Goal: Task Accomplishment & Management: Manage account settings

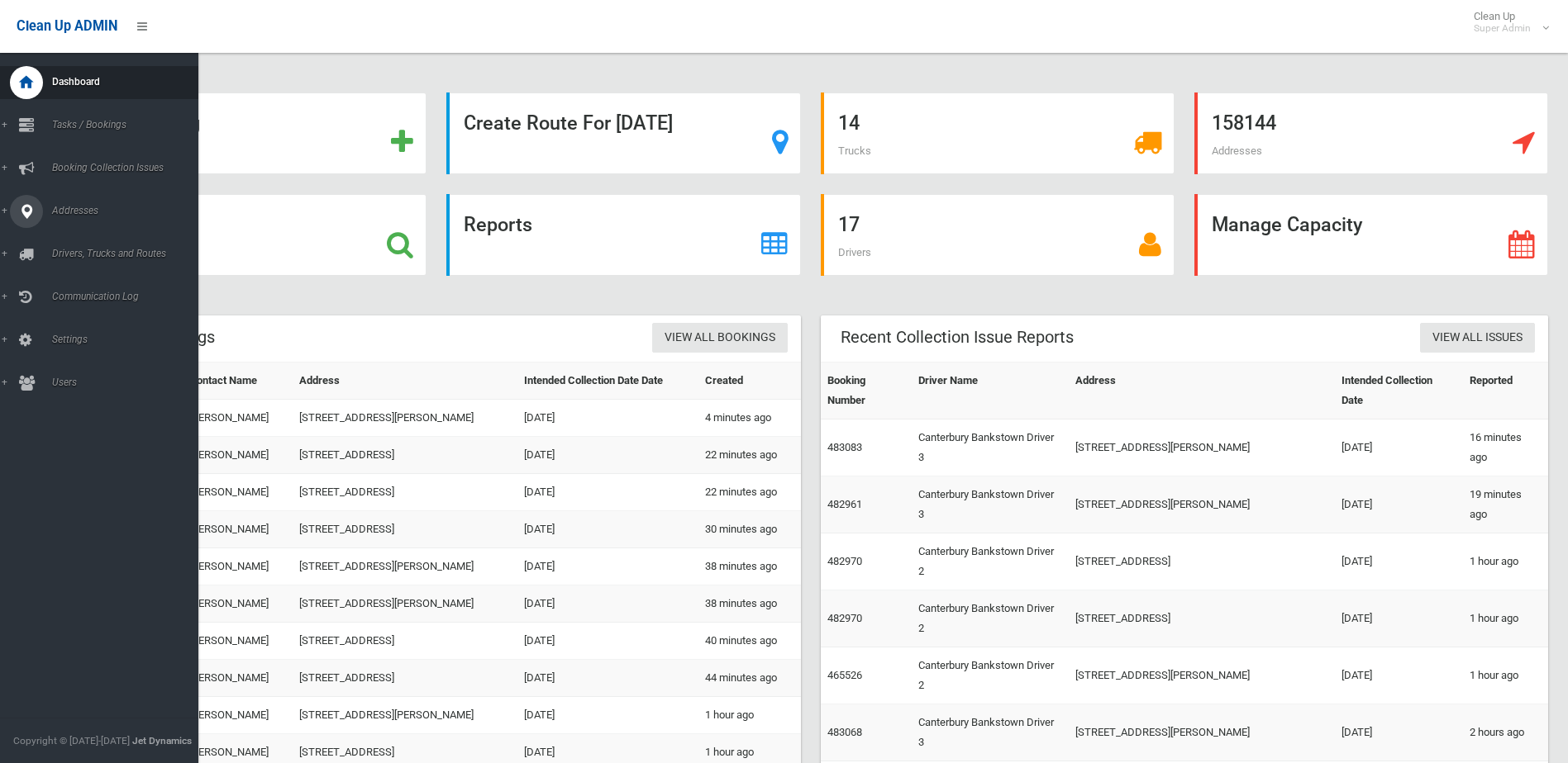
click at [13, 216] on div at bounding box center [27, 211] width 33 height 33
click at [85, 229] on link "All Addresses" at bounding box center [105, 239] width 211 height 23
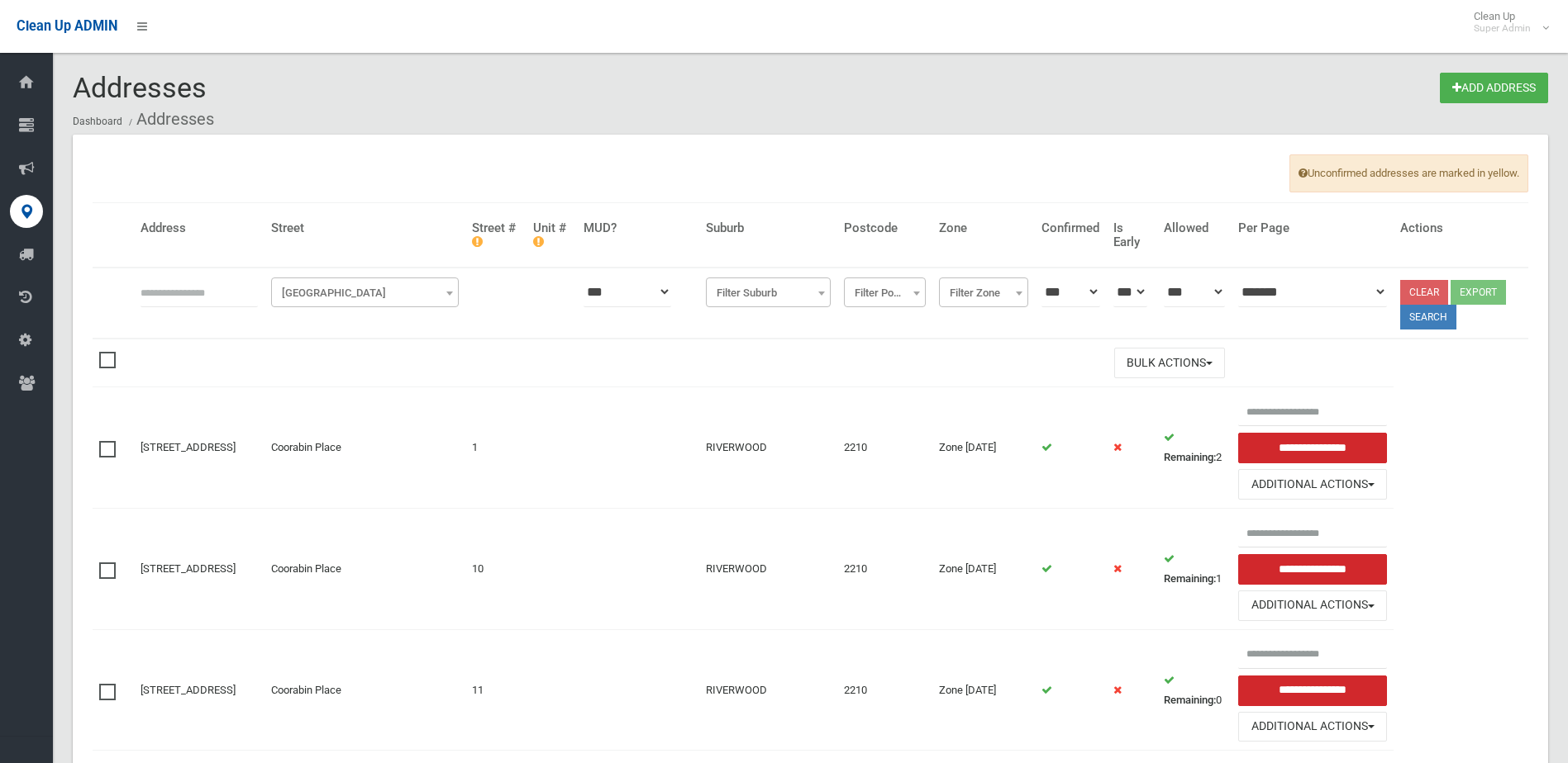
click at [226, 302] on input "text" at bounding box center [199, 292] width 118 height 31
type input "******"
click at [375, 310] on th "**********" at bounding box center [365, 302] width 201 height 71
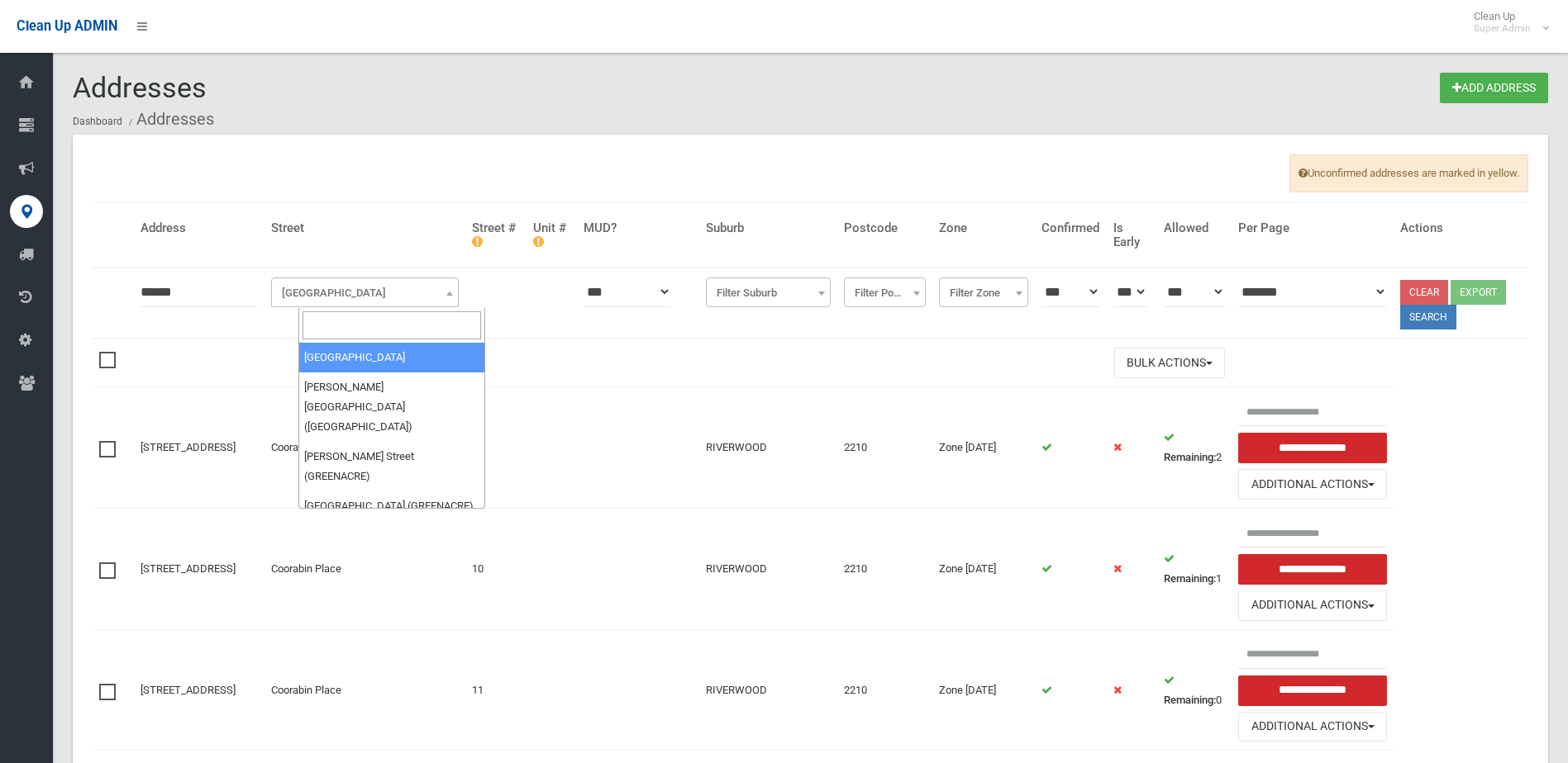
click at [361, 286] on span "Filter Street" at bounding box center [364, 293] width 180 height 23
click at [317, 326] on input "search" at bounding box center [392, 325] width 180 height 28
type input "*******"
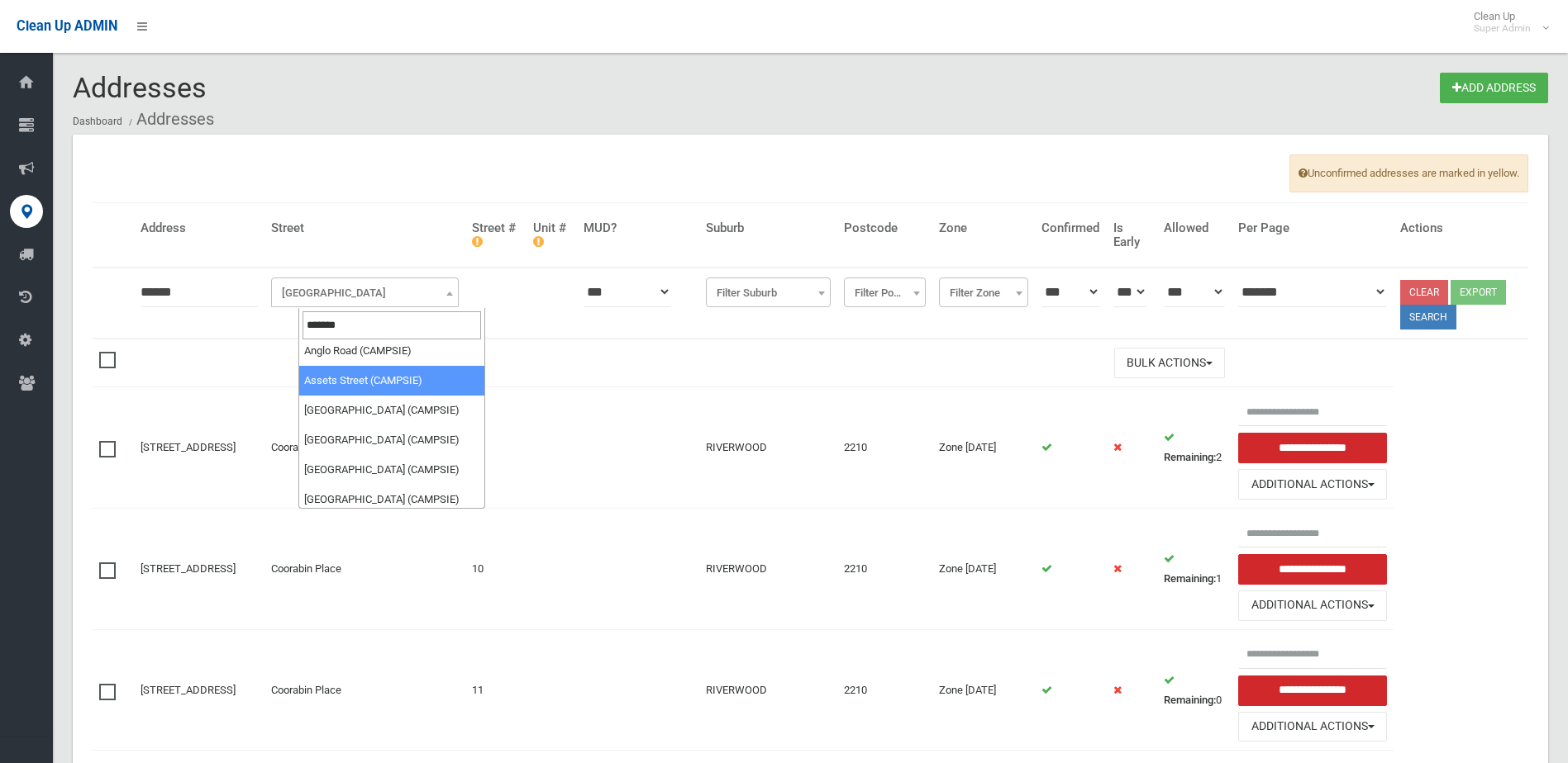
drag, startPoint x: 366, startPoint y: 314, endPoint x: 299, endPoint y: 315, distance: 67.0
click at [303, 314] on input "*******" at bounding box center [392, 325] width 180 height 28
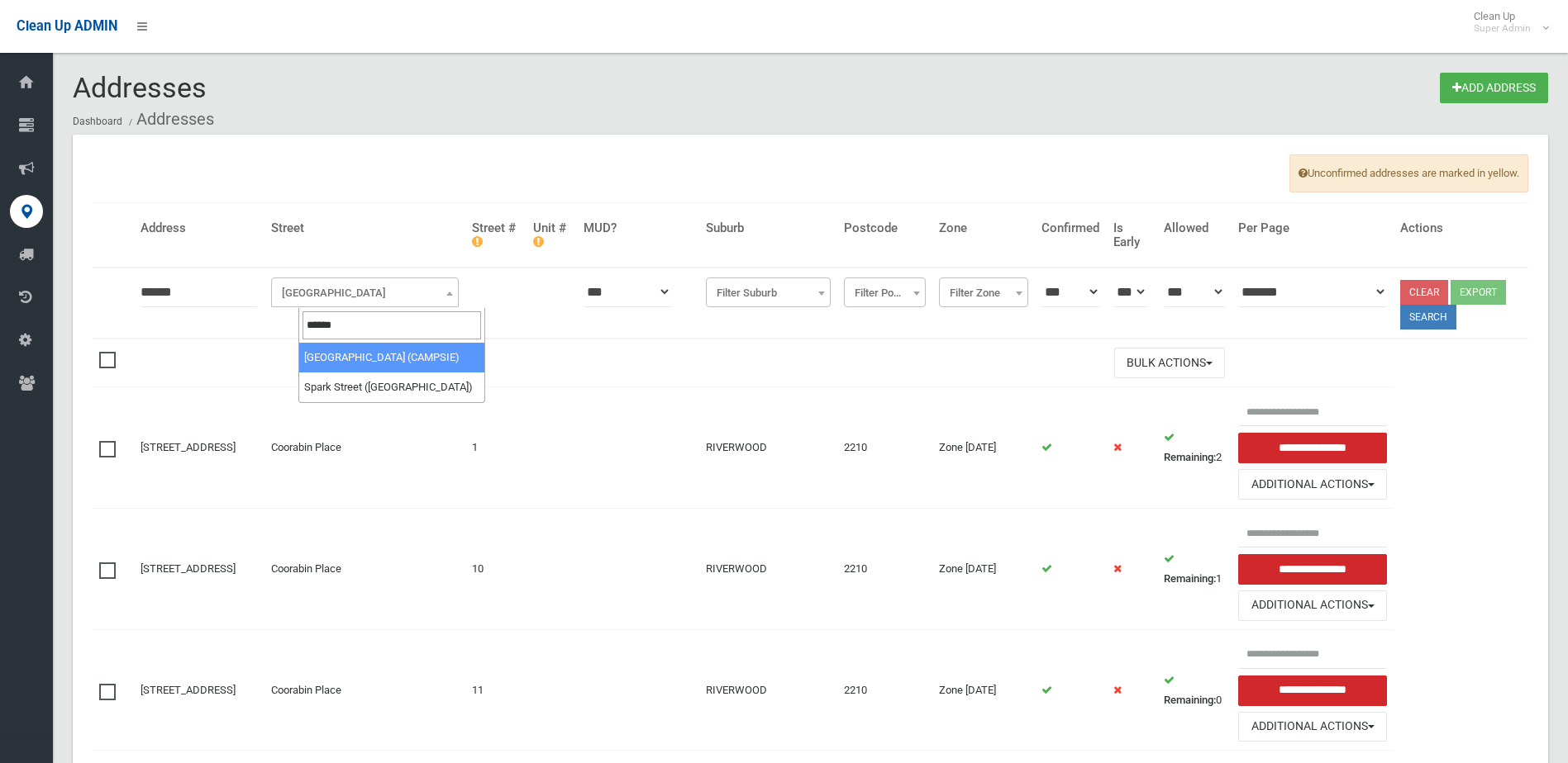
type input "******"
select select "***"
click at [1444, 320] on button "Search" at bounding box center [1428, 317] width 56 height 25
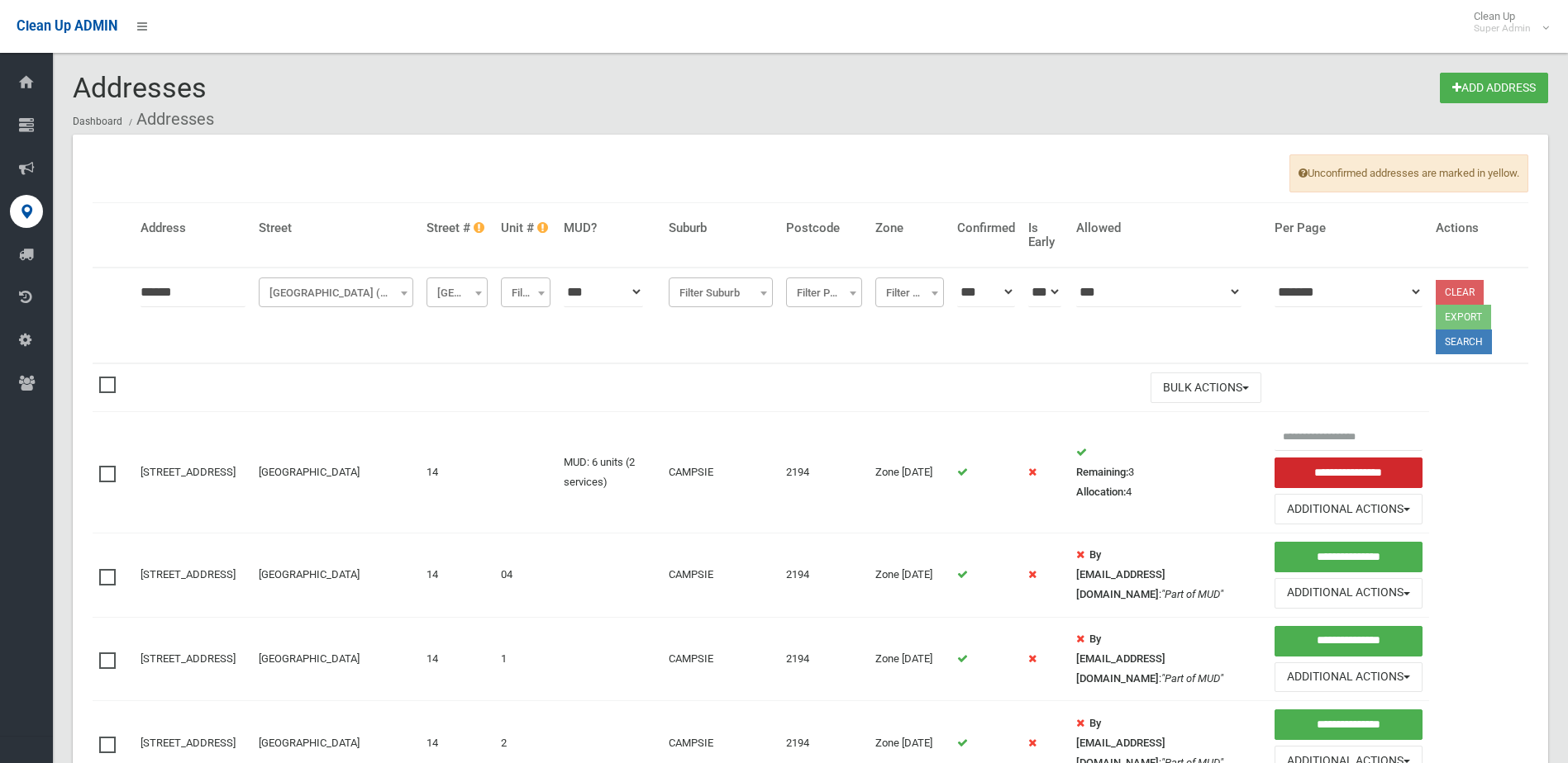
click at [223, 310] on th "******" at bounding box center [193, 315] width 118 height 96
type input "**********"
click button at bounding box center [0, 0] width 0 height 0
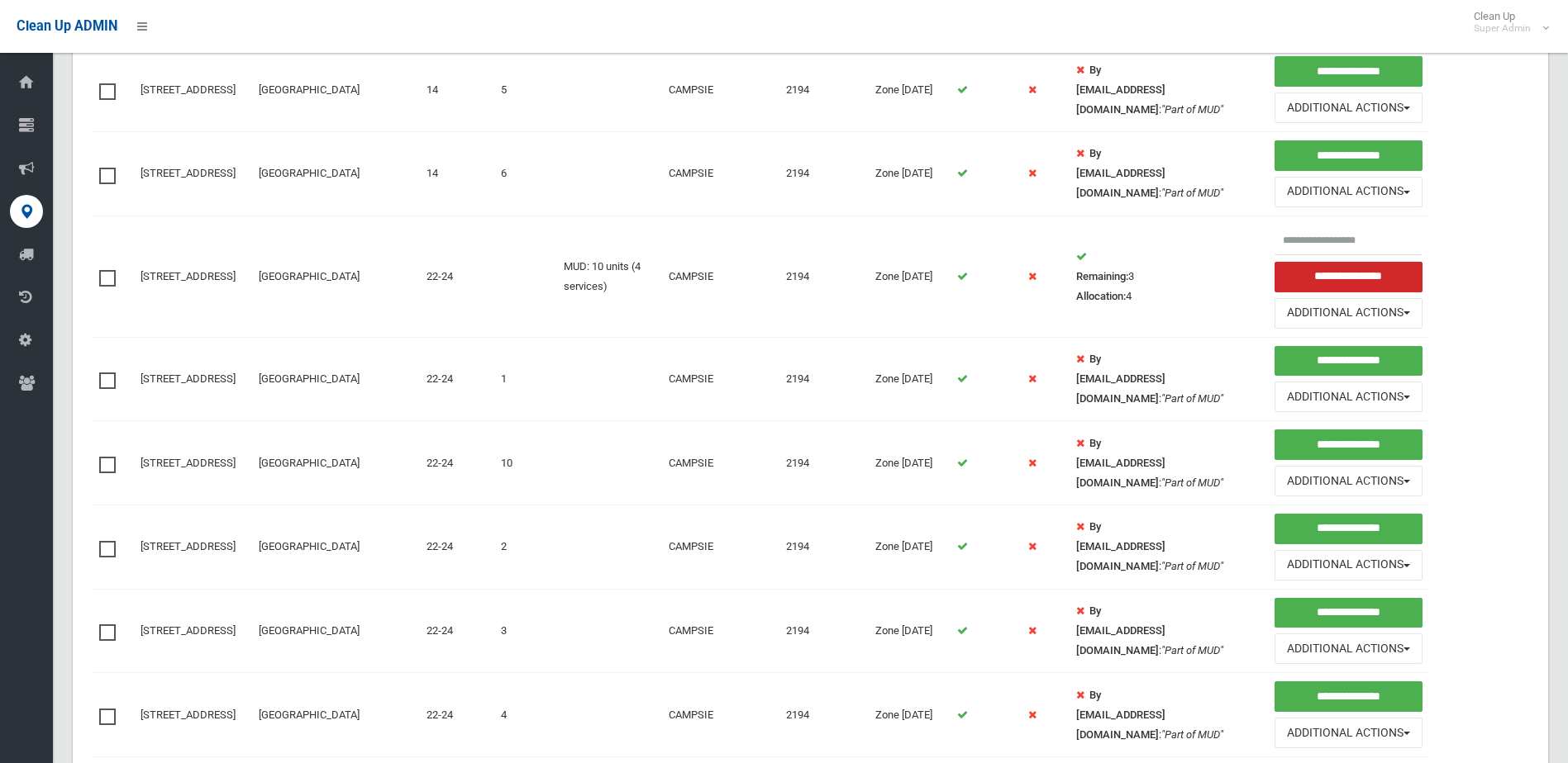
scroll to position [1074, 0]
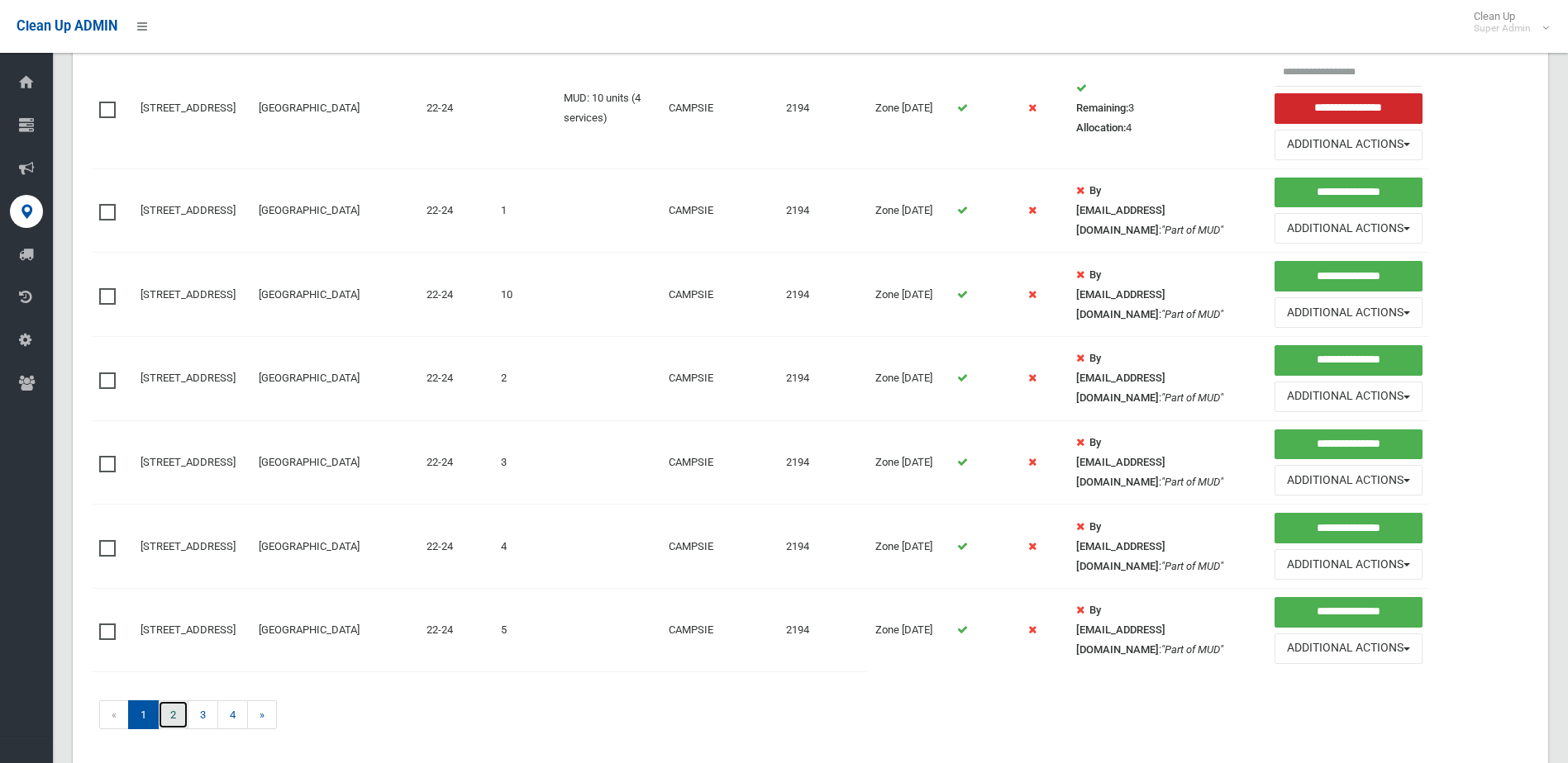
click at [187, 719] on link "2" at bounding box center [174, 715] width 31 height 29
click at [186, 712] on link "2" at bounding box center [174, 715] width 31 height 29
click at [203, 713] on link "3" at bounding box center [203, 715] width 31 height 29
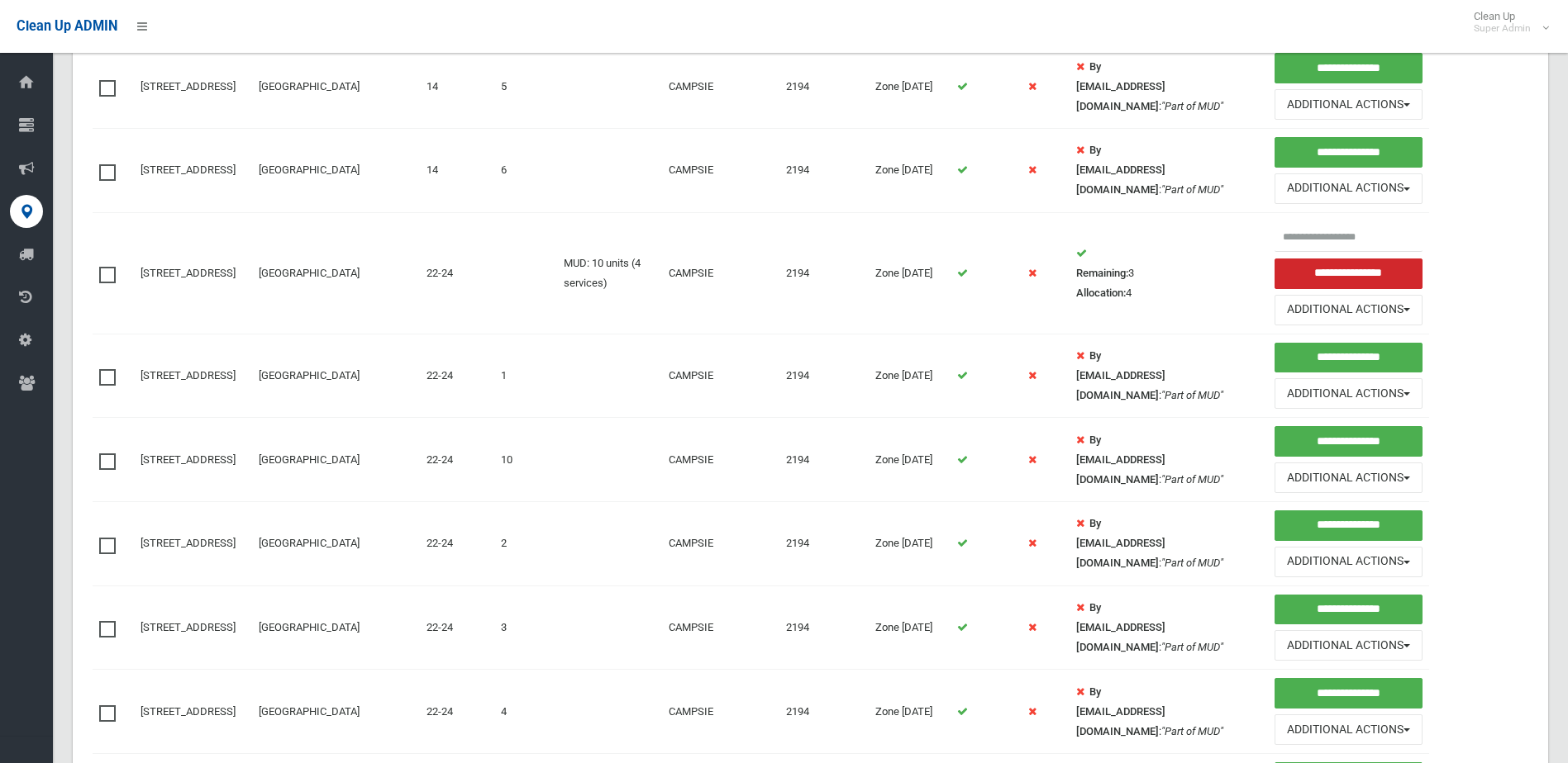
scroll to position [1155, 0]
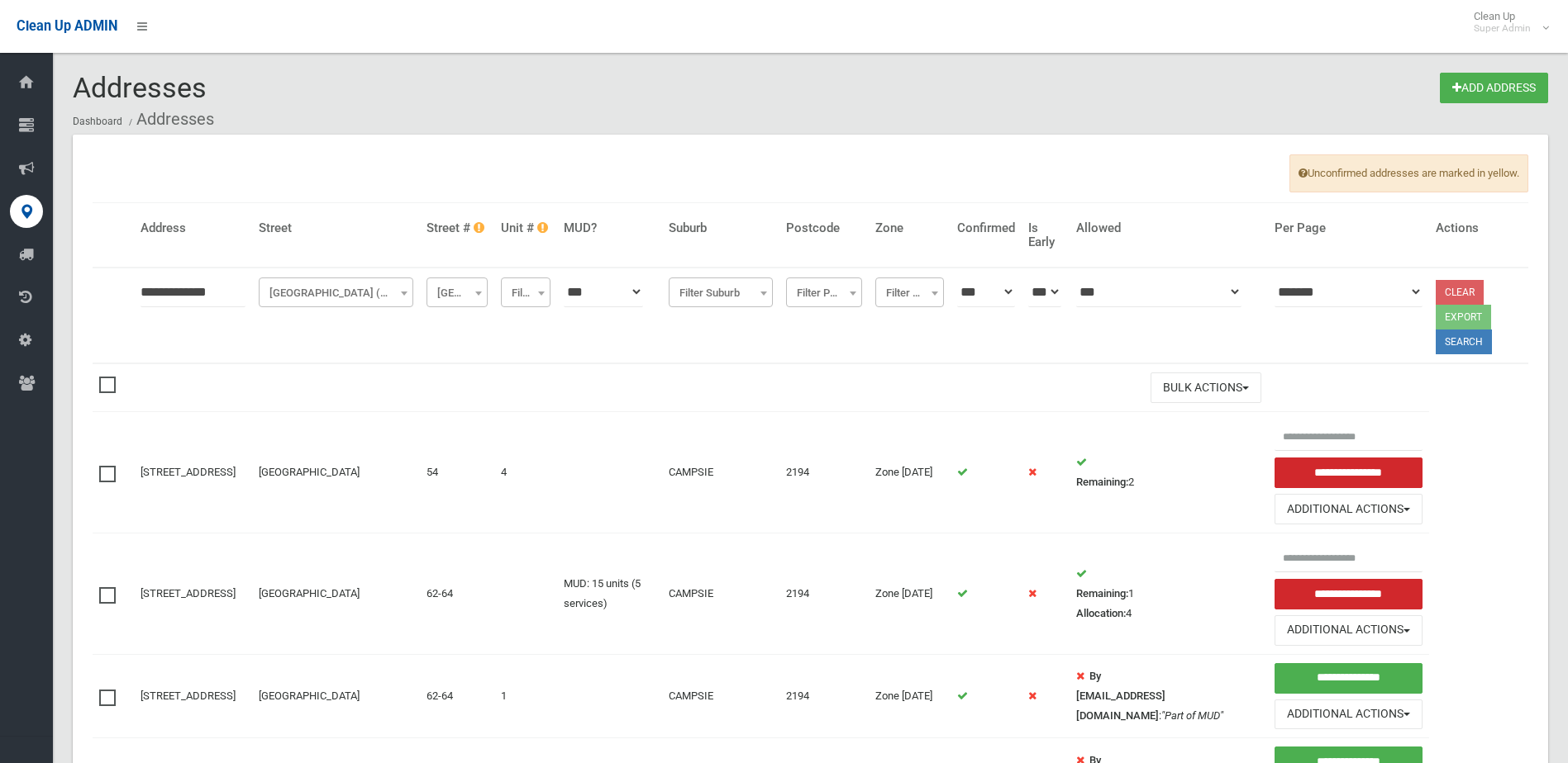
drag, startPoint x: 185, startPoint y: 284, endPoint x: 216, endPoint y: 297, distance: 33.6
click at [187, 284] on input "**********" at bounding box center [193, 292] width 105 height 31
click at [218, 299] on input "**********" at bounding box center [193, 292] width 105 height 31
type input "**********"
click button at bounding box center [0, 0] width 0 height 0
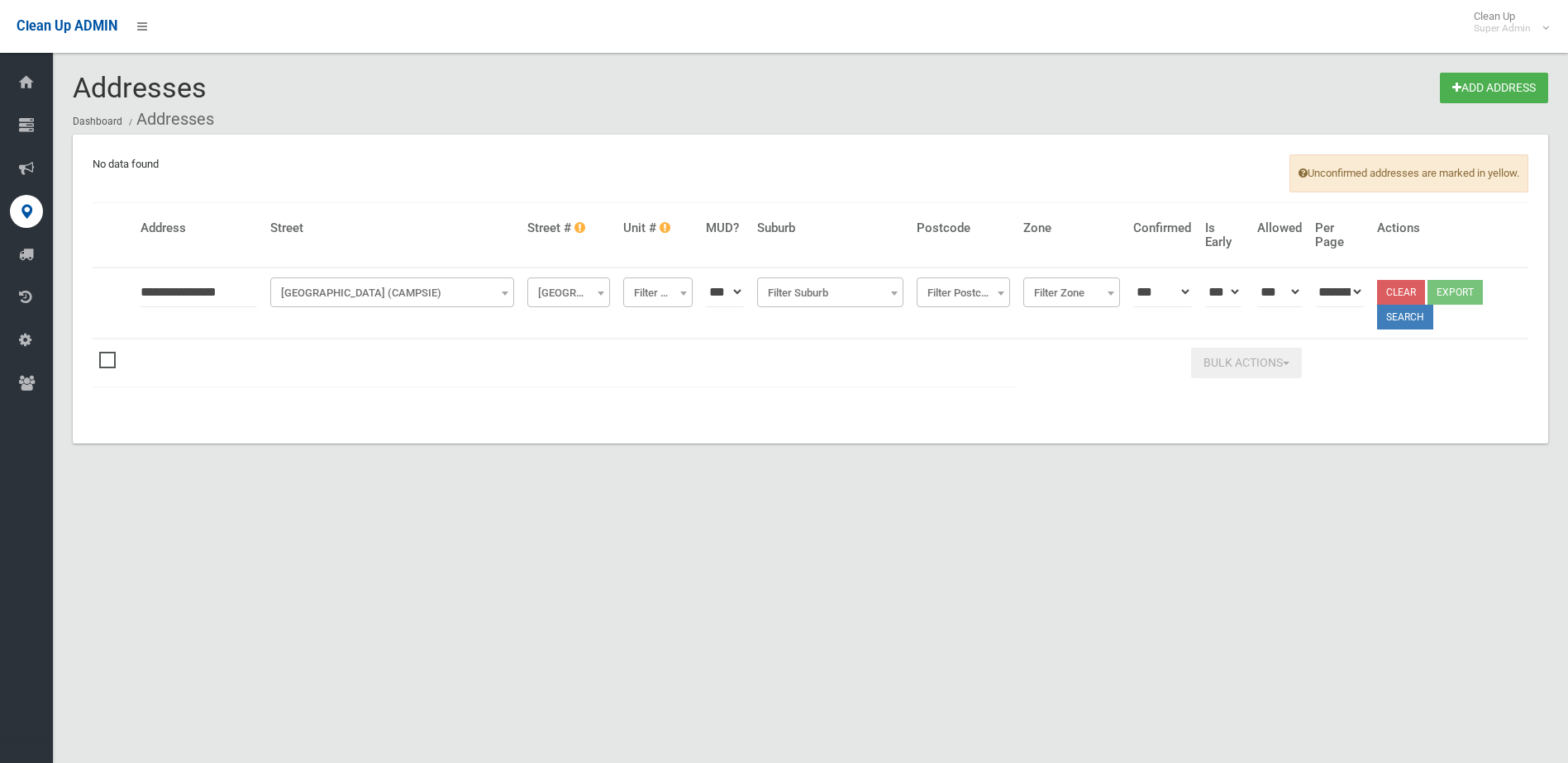
drag, startPoint x: 223, startPoint y: 291, endPoint x: 158, endPoint y: 294, distance: 65.1
click at [158, 294] on input "**********" at bounding box center [199, 292] width 117 height 31
type input "*"
type input "**"
click button at bounding box center [0, 0] width 0 height 0
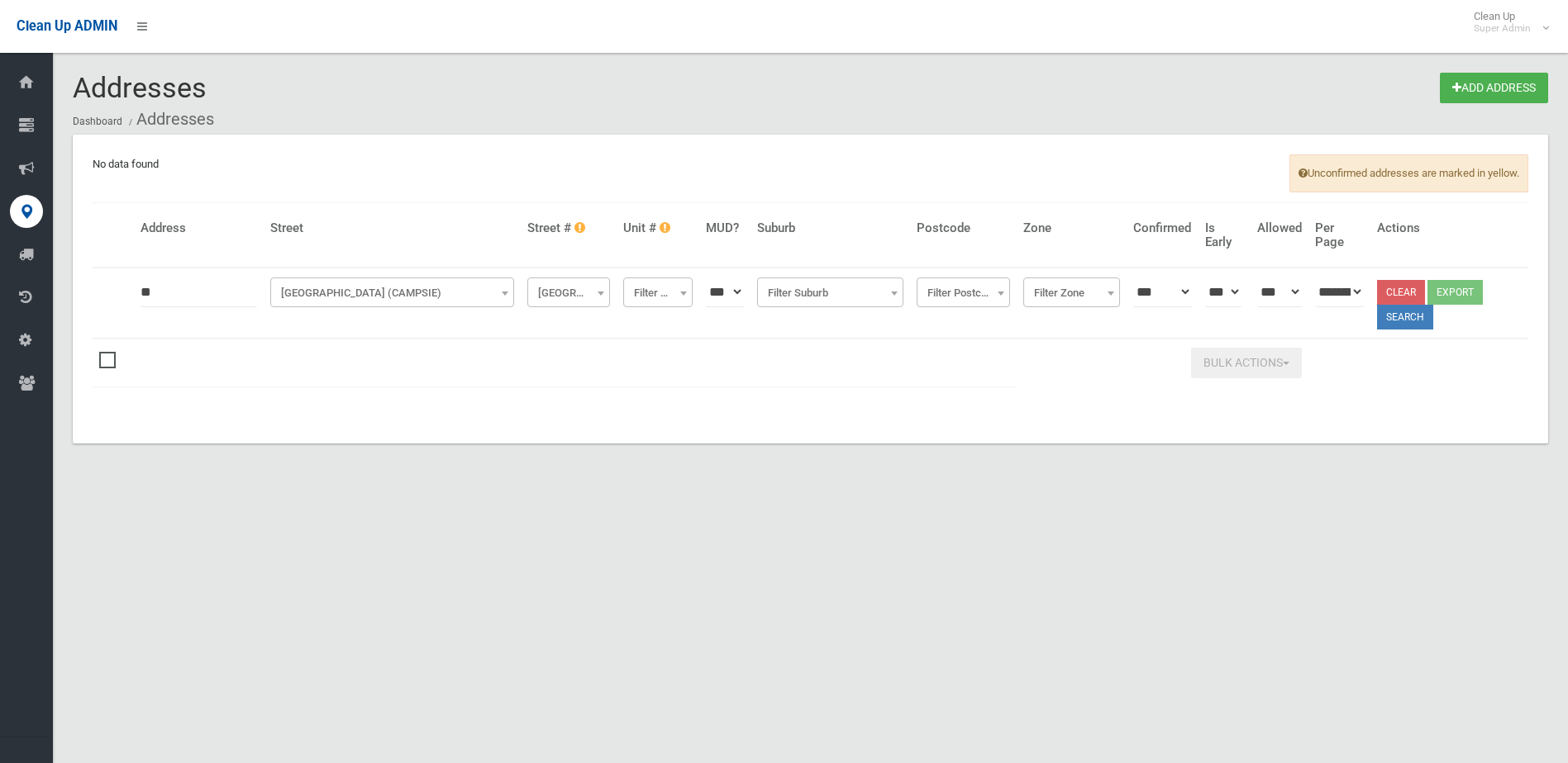
click at [246, 289] on input "**" at bounding box center [199, 292] width 117 height 31
type input "*"
click button at bounding box center [0, 0] width 0 height 0
drag, startPoint x: 580, startPoint y: 296, endPoint x: 584, endPoint y: 307, distance: 11.7
click at [580, 296] on span "Filter Street #" at bounding box center [568, 293] width 74 height 23
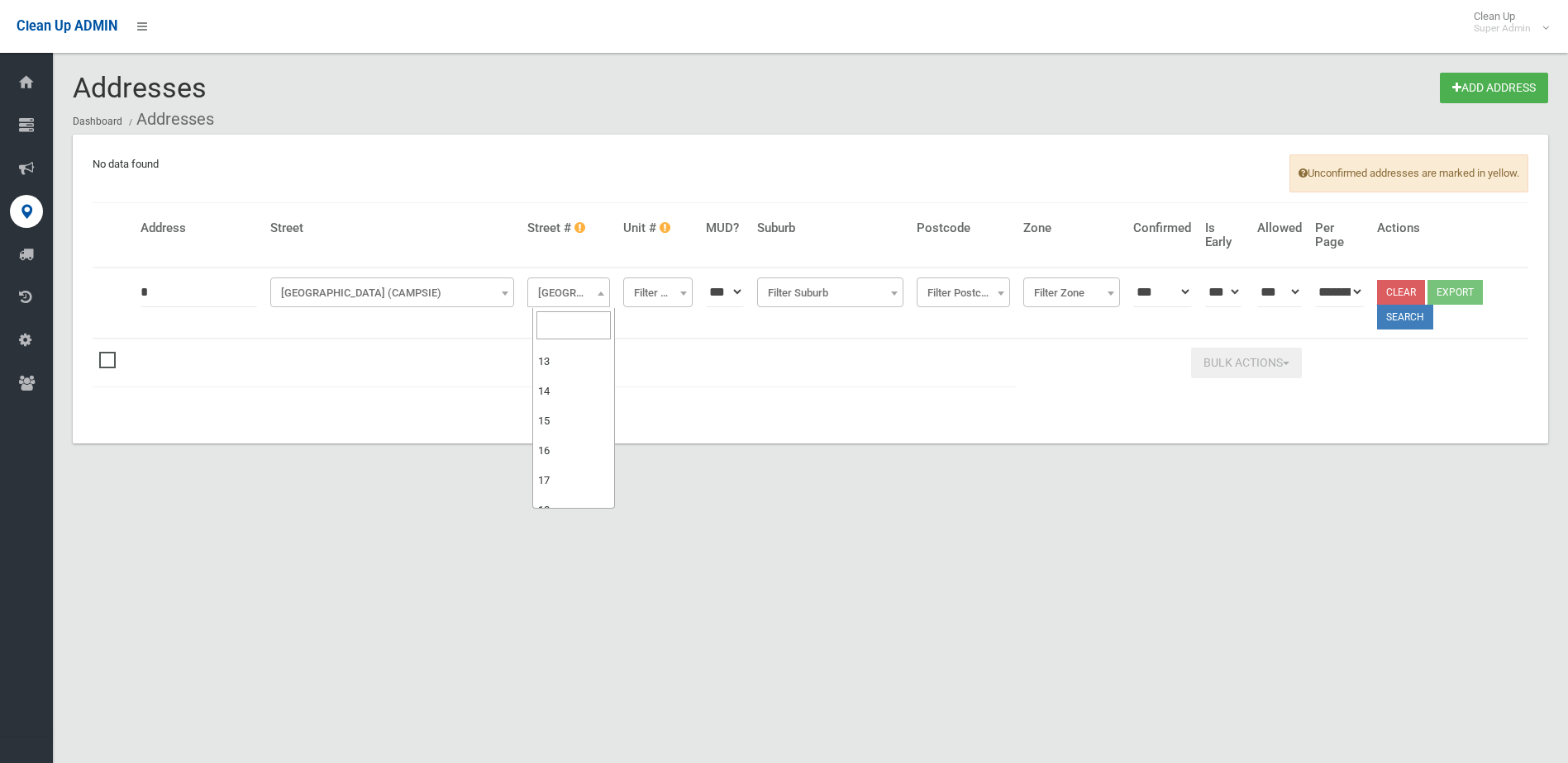
scroll to position [165, 0]
click at [555, 312] on input "search" at bounding box center [573, 325] width 74 height 28
type input "*"
select select "*"
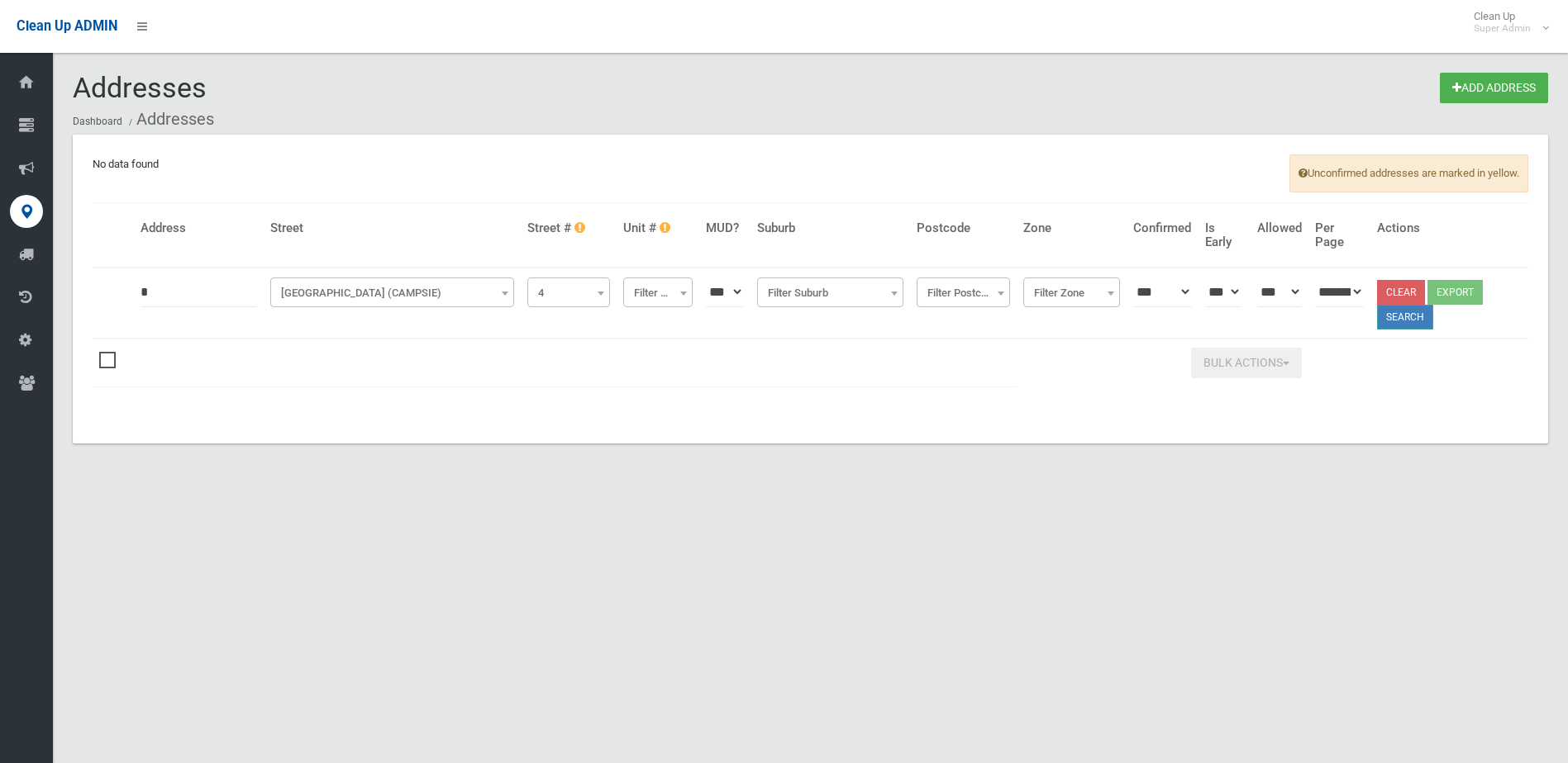
click at [1424, 318] on button "Search" at bounding box center [1405, 317] width 56 height 25
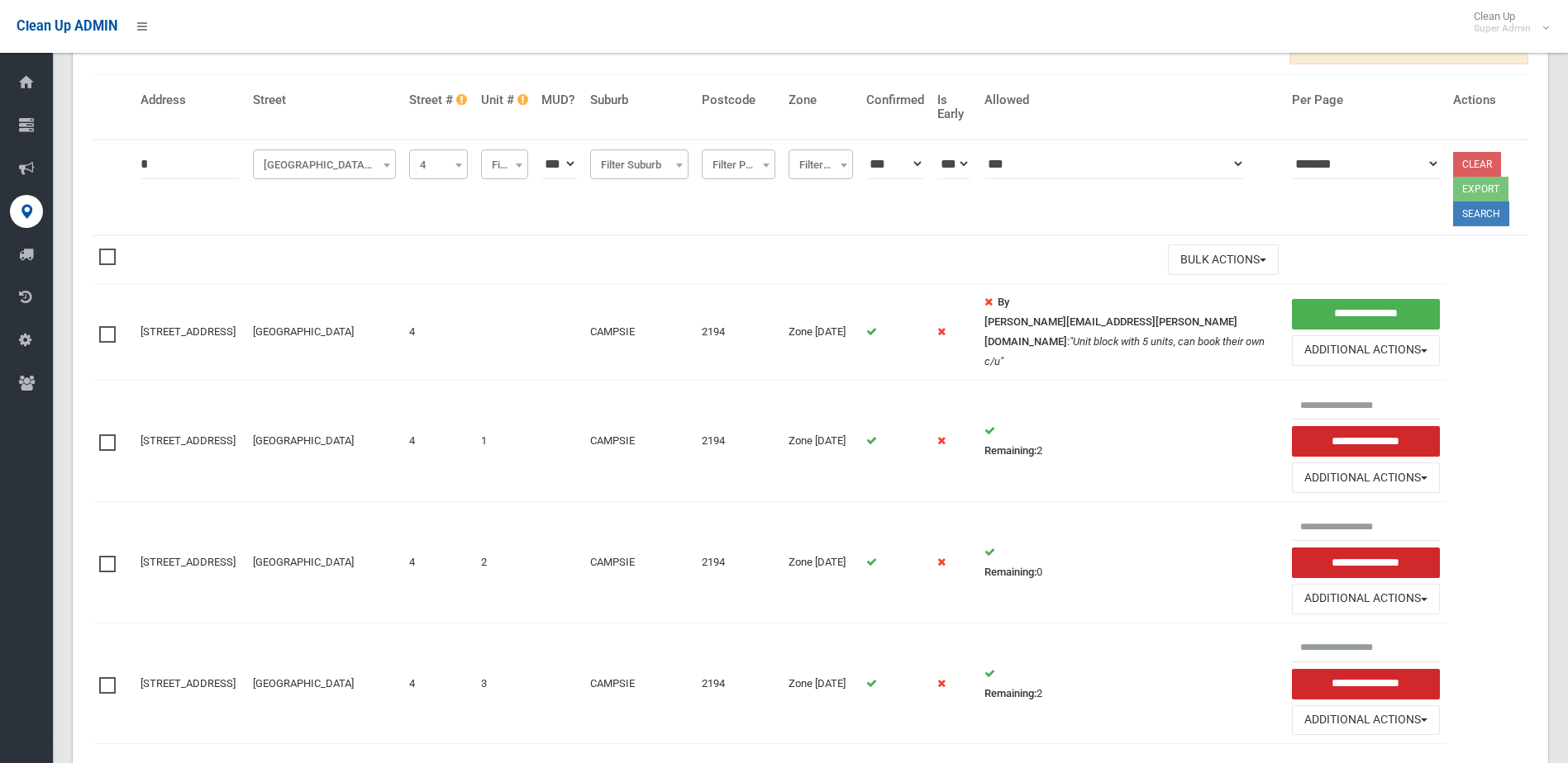
scroll to position [165, 0]
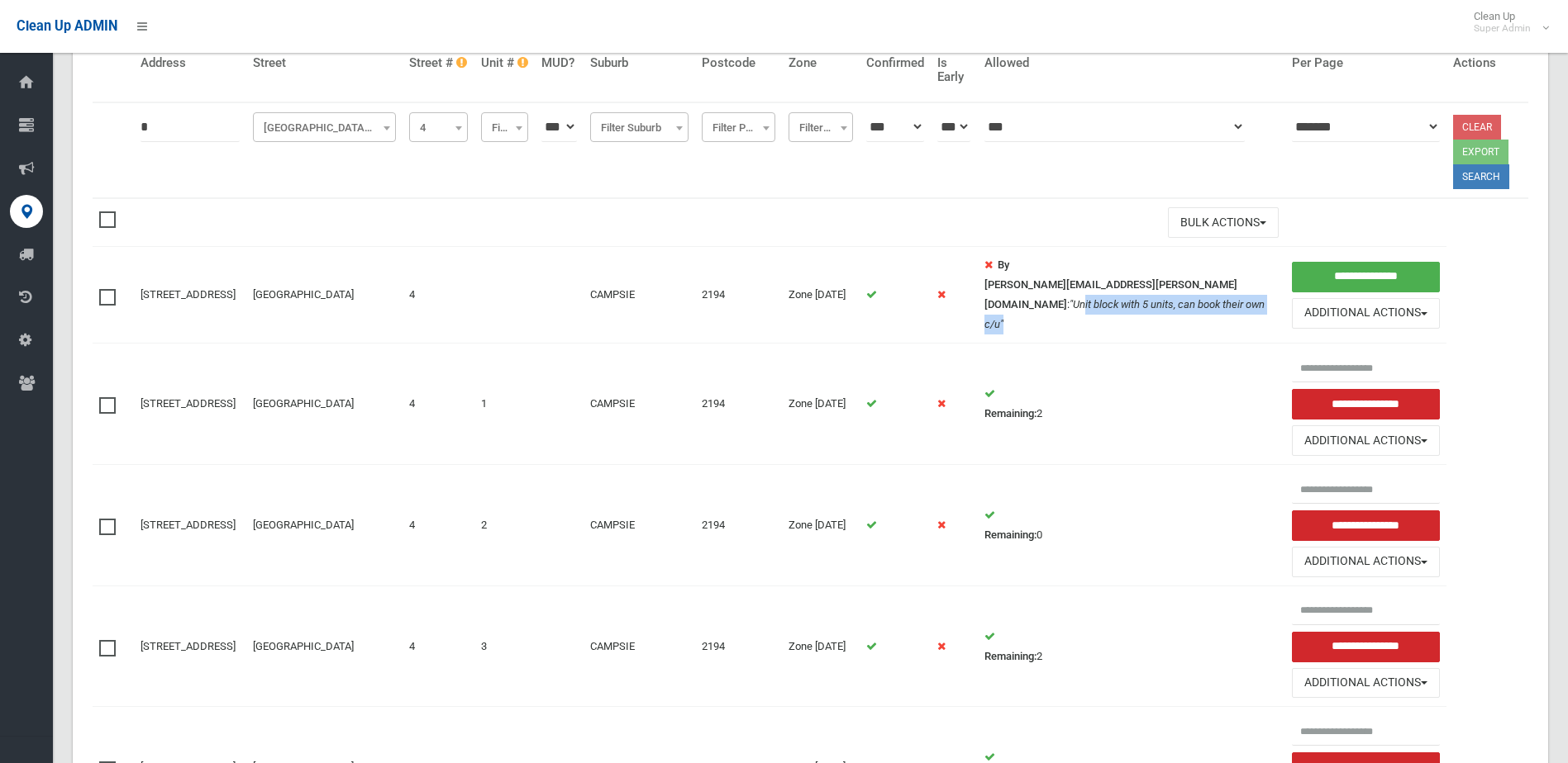
drag, startPoint x: 1173, startPoint y: 290, endPoint x: 1212, endPoint y: 308, distance: 43.0
click at [1212, 308] on td "By annette.stewart@cbcity.nsw.gov.au : "Unit block with 5 units, can book their…" at bounding box center [1131, 295] width 308 height 96
drag, startPoint x: 1212, startPoint y: 308, endPoint x: 1201, endPoint y: 313, distance: 12.1
click at [1201, 313] on td "By annette.stewart@cbcity.nsw.gov.au : "Unit block with 5 units, can book their…" at bounding box center [1131, 295] width 308 height 96
drag, startPoint x: 1170, startPoint y: 314, endPoint x: 987, endPoint y: 291, distance: 184.4
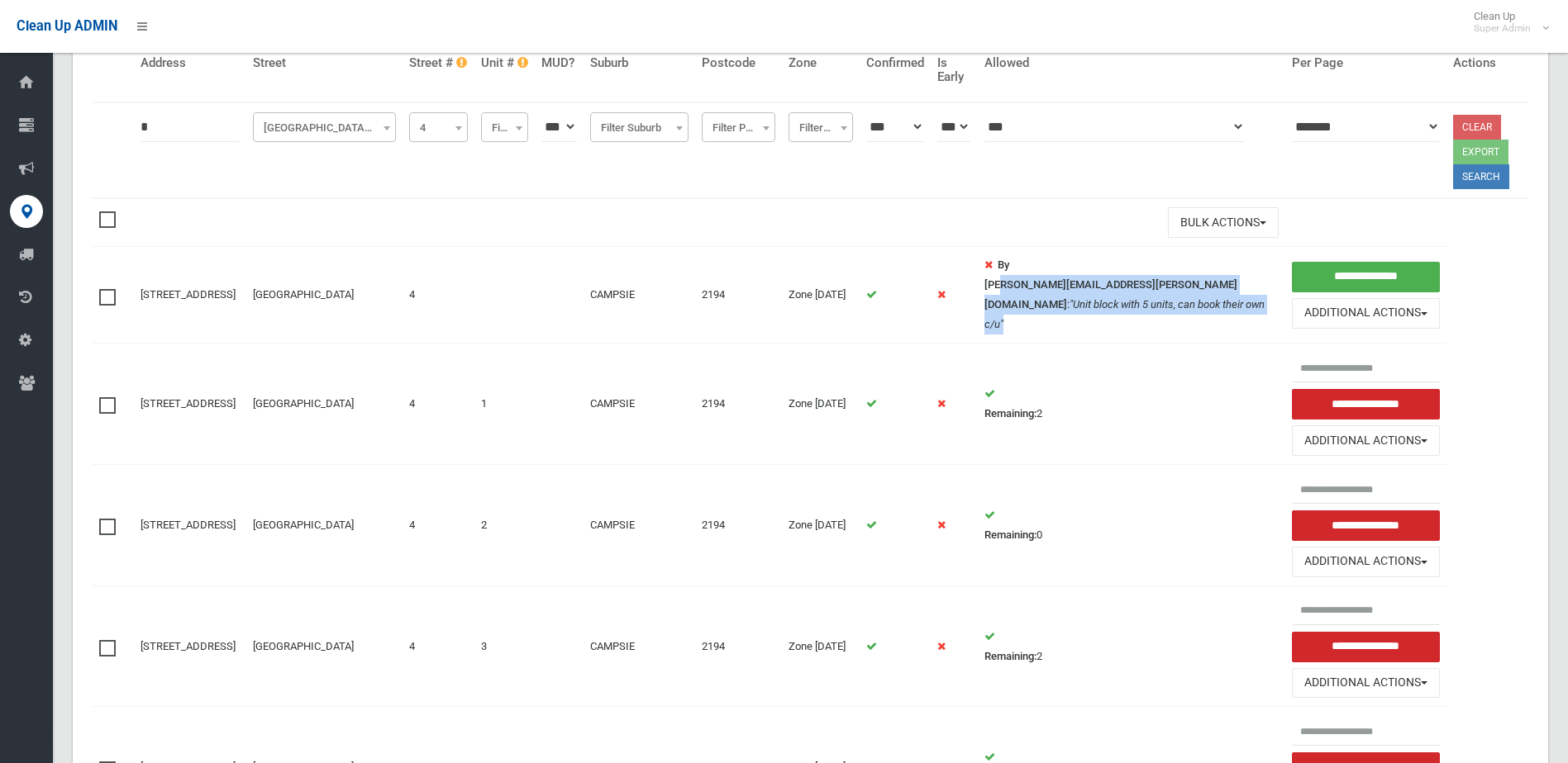
click at [987, 291] on td "By annette.stewart@cbcity.nsw.gov.au : "Unit block with 5 units, can book their…" at bounding box center [1131, 295] width 308 height 96
drag, startPoint x: 987, startPoint y: 291, endPoint x: 848, endPoint y: 333, distance: 145.2
click at [999, 311] on em ""Unit block with 5 units, can book their own c/u"" at bounding box center [1124, 314] width 280 height 32
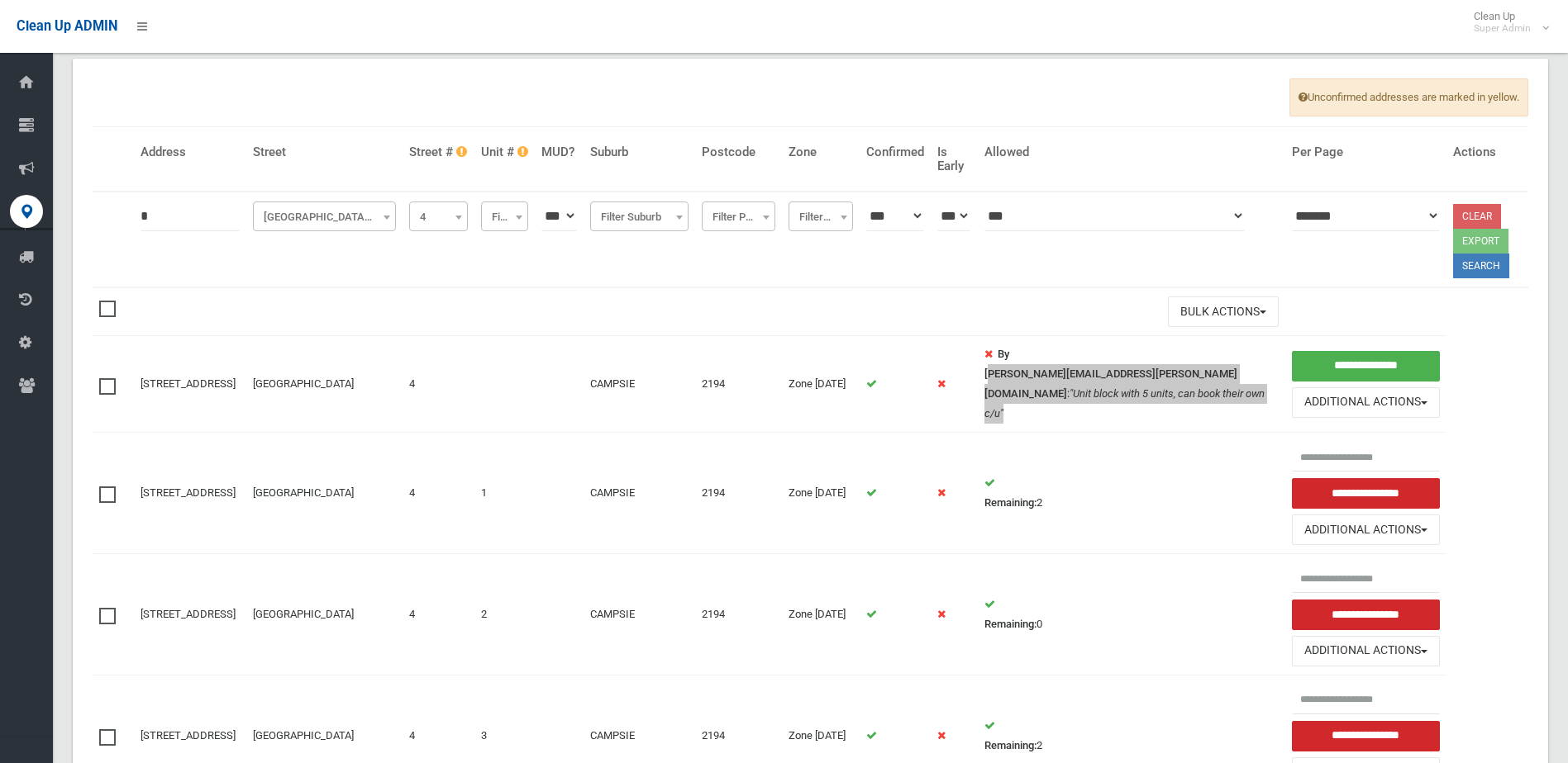
scroll to position [22, 0]
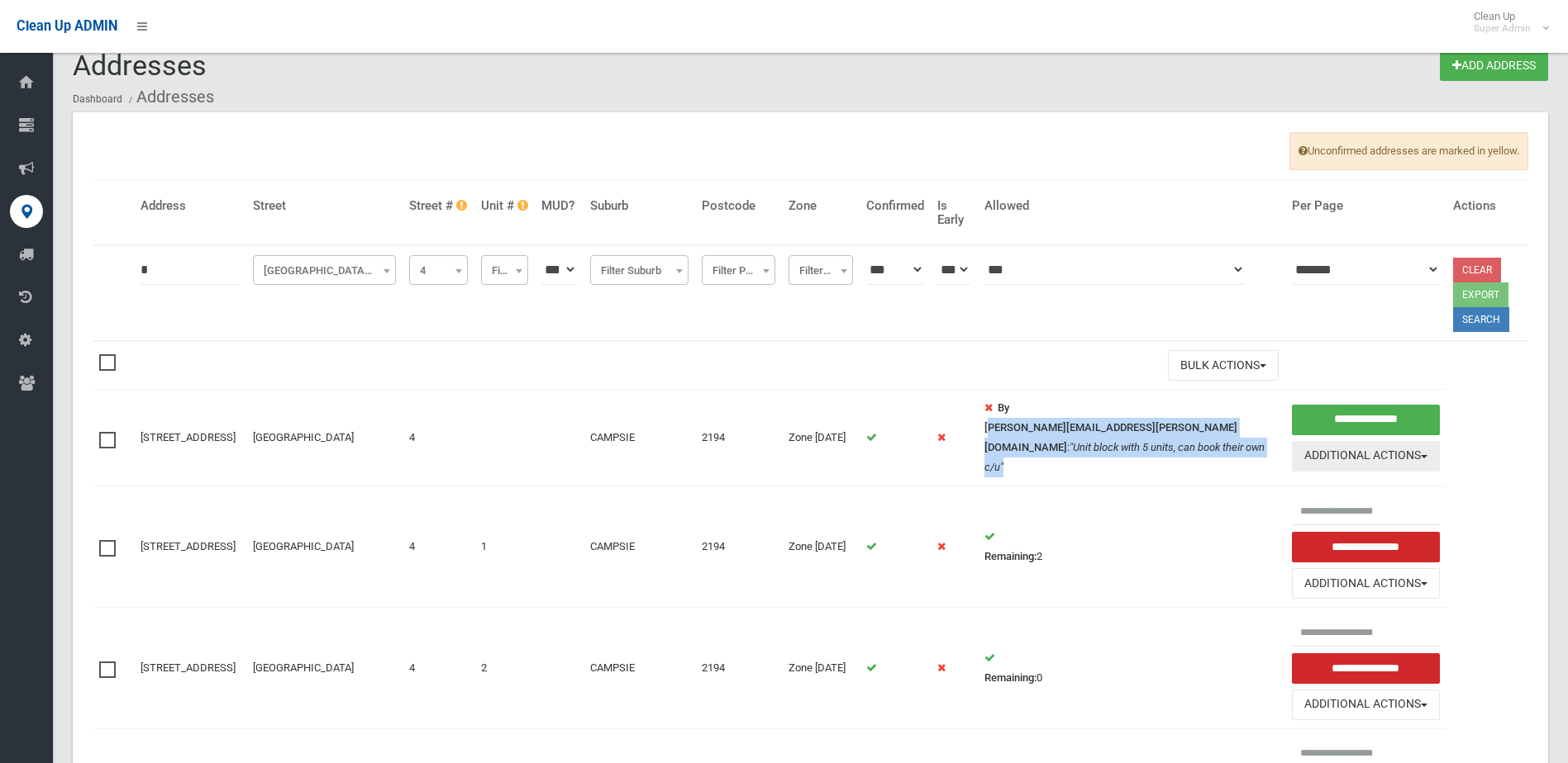
click at [1354, 458] on button "Additional Actions" at bounding box center [1366, 456] width 148 height 31
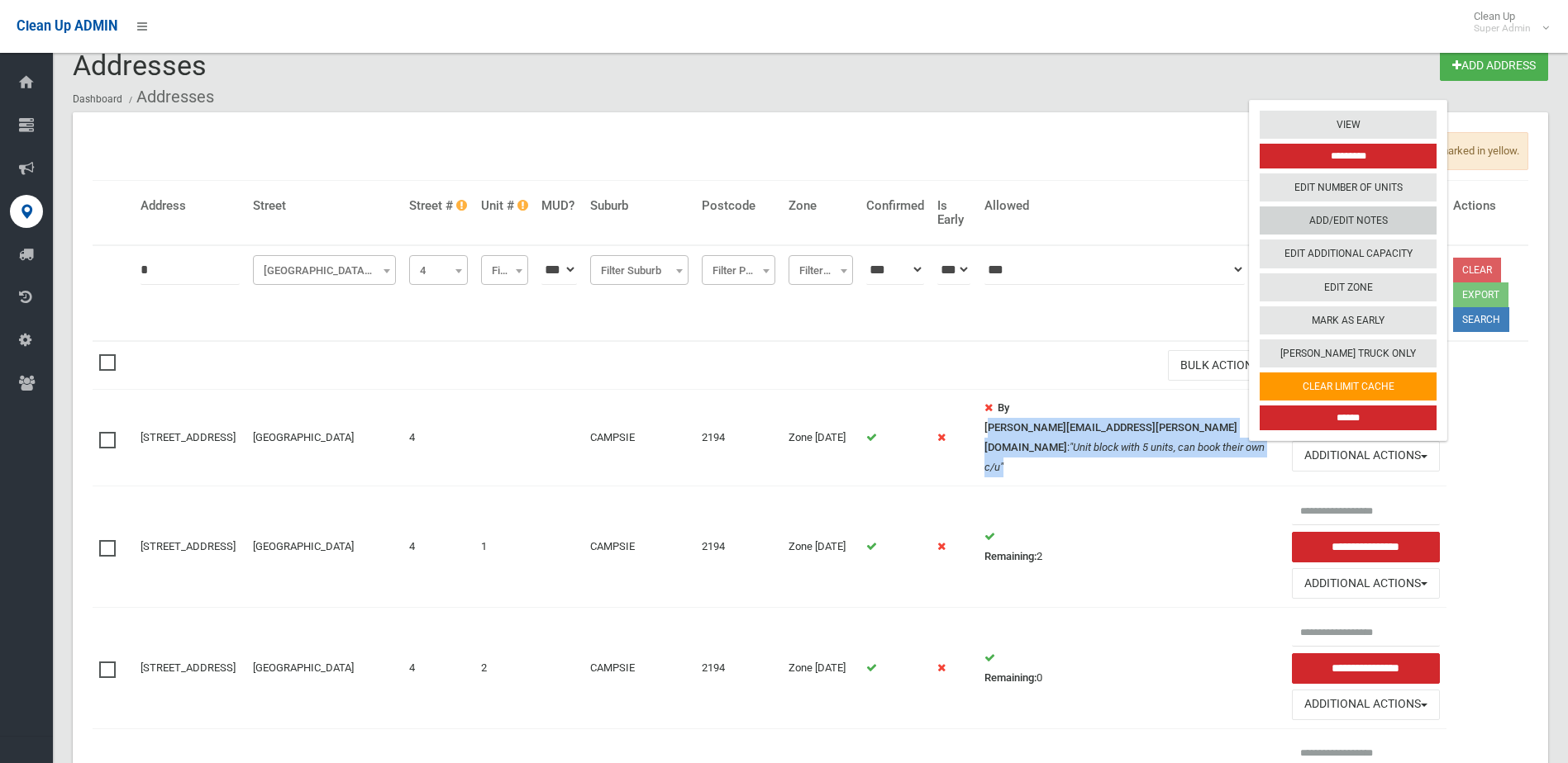
click at [1329, 206] on link "Add/Edit Notes" at bounding box center [1348, 220] width 177 height 28
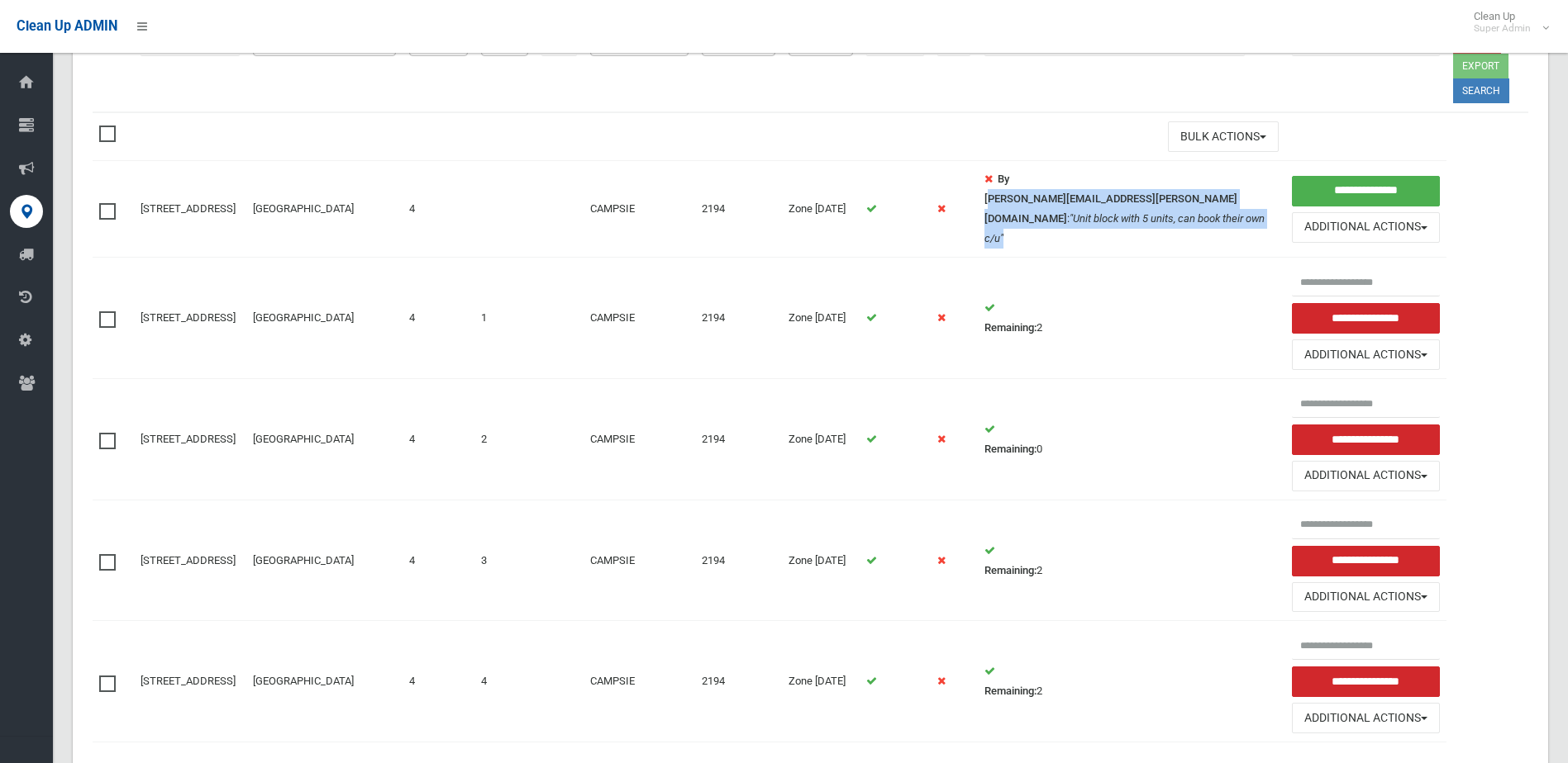
scroll to position [270, 0]
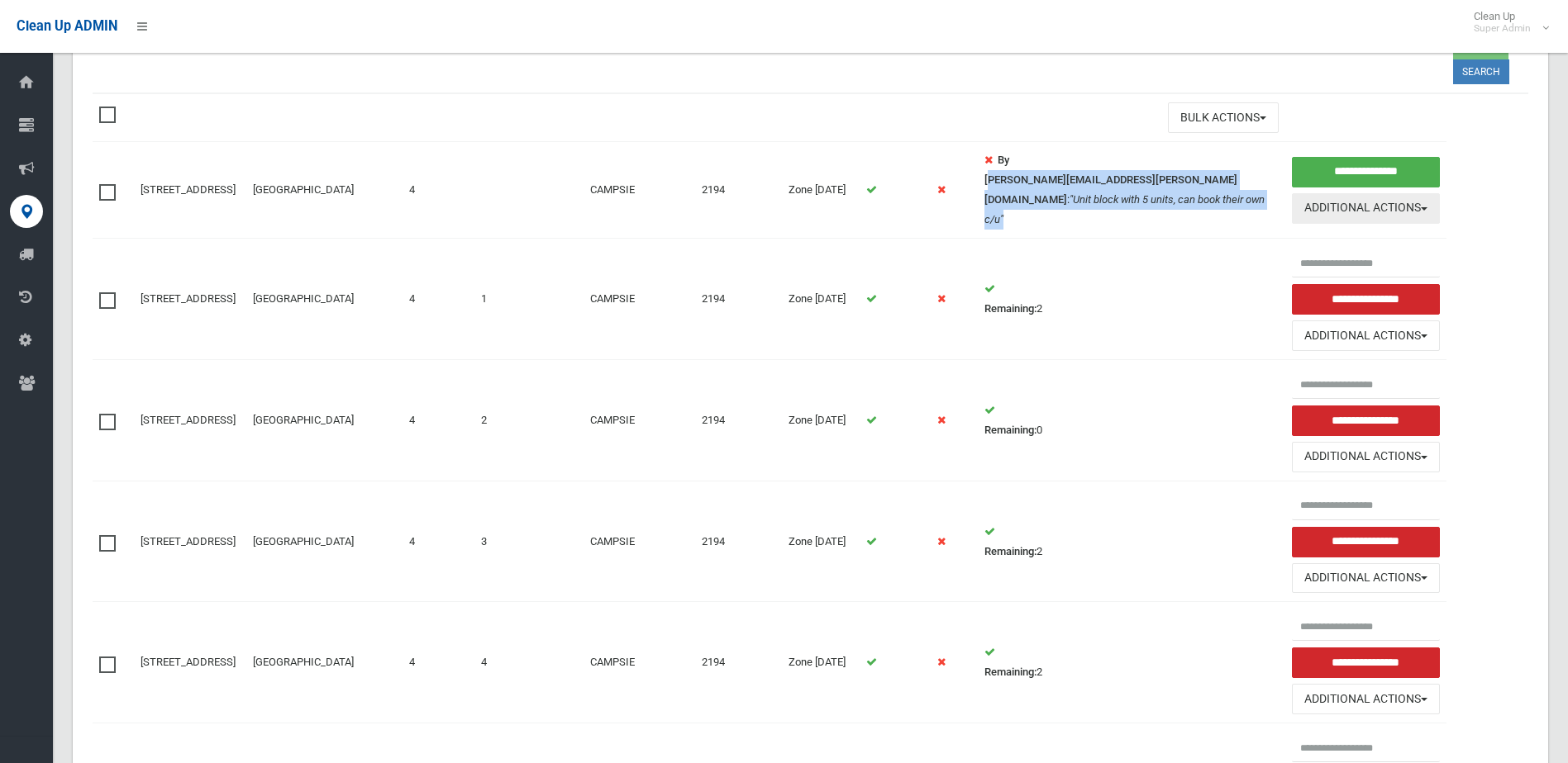
click at [1338, 201] on button "Additional Actions" at bounding box center [1366, 209] width 148 height 31
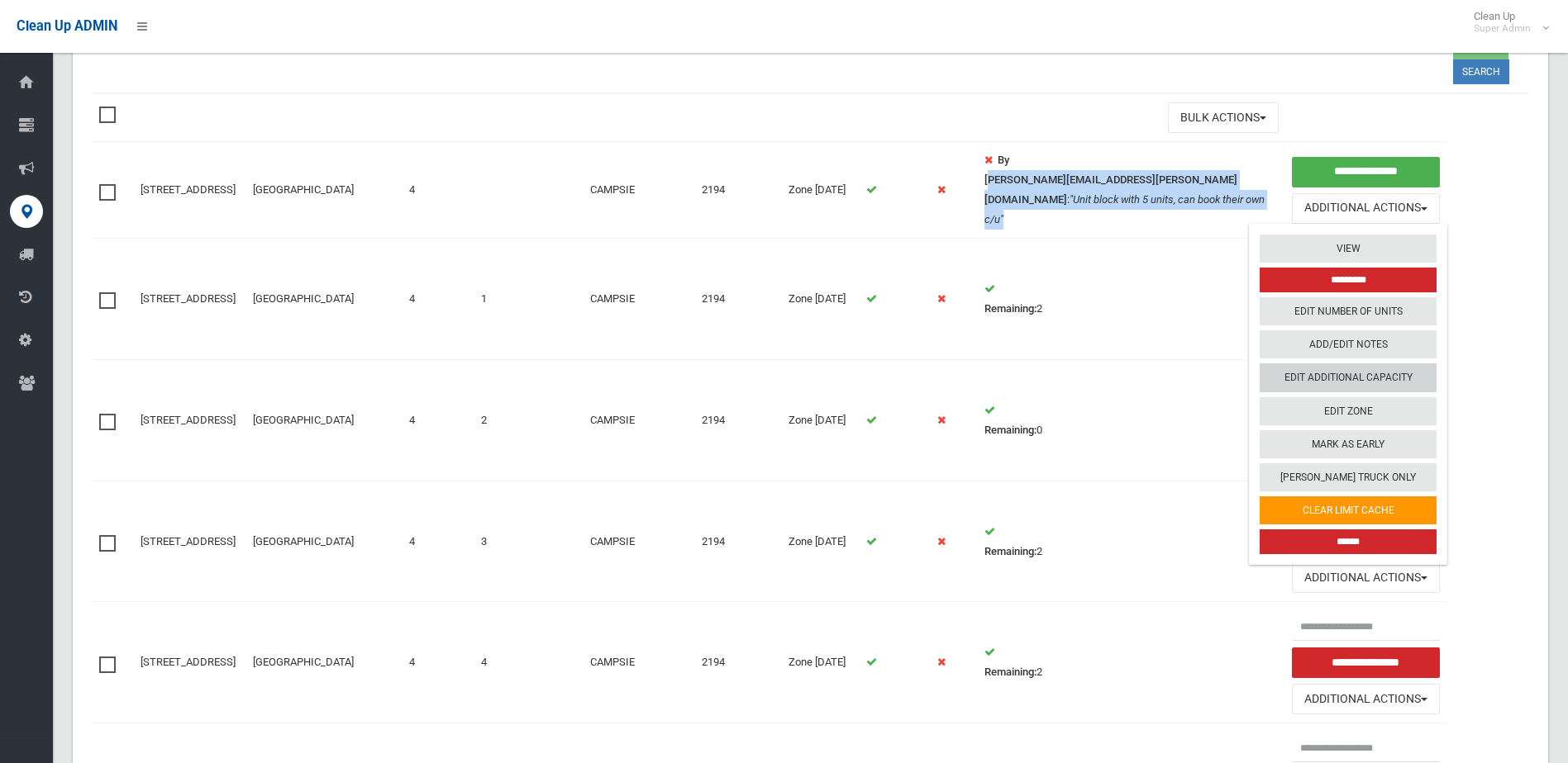
click at [1311, 375] on link "Edit Additional Capacity" at bounding box center [1348, 377] width 177 height 28
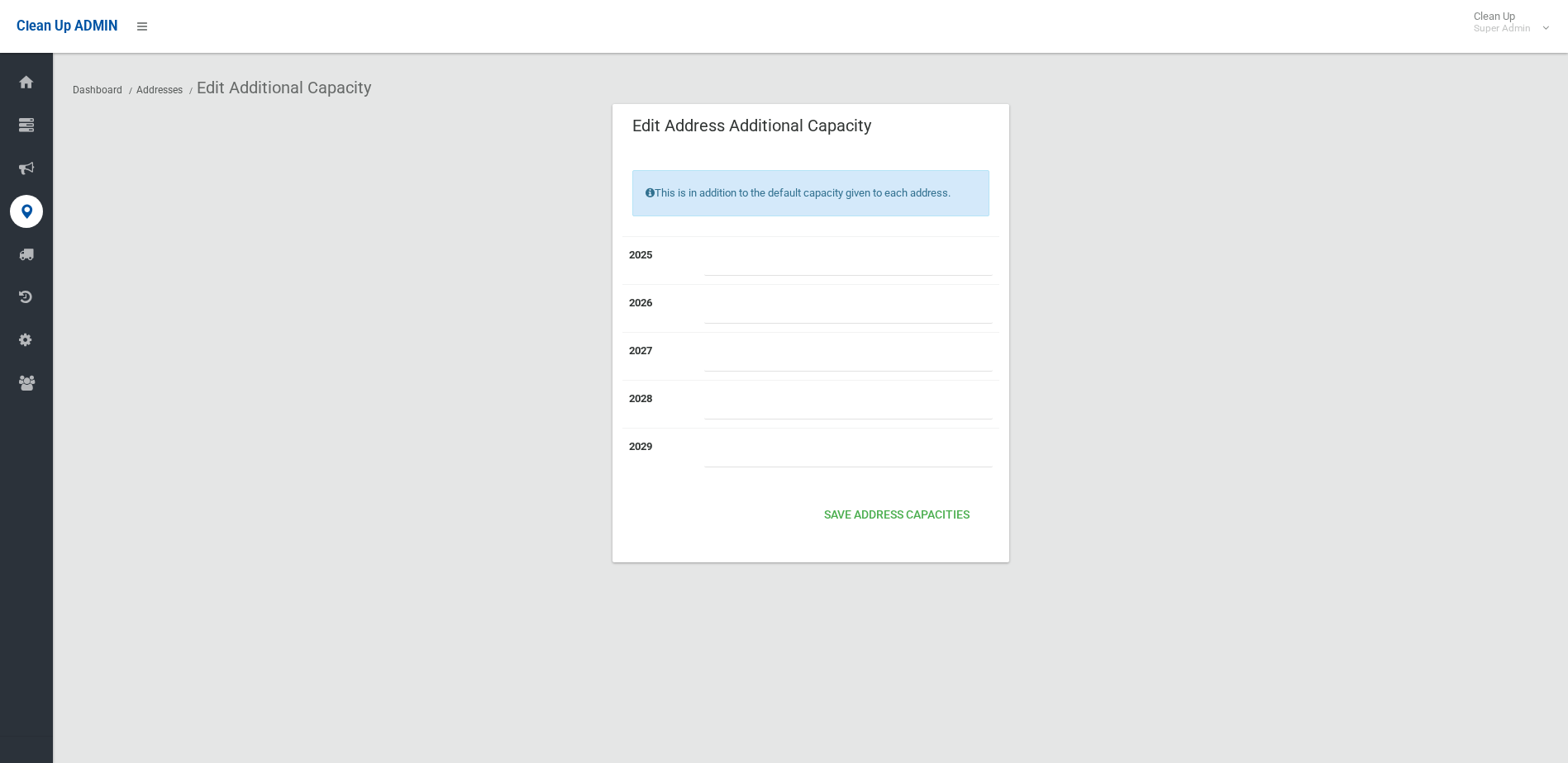
type input "*"
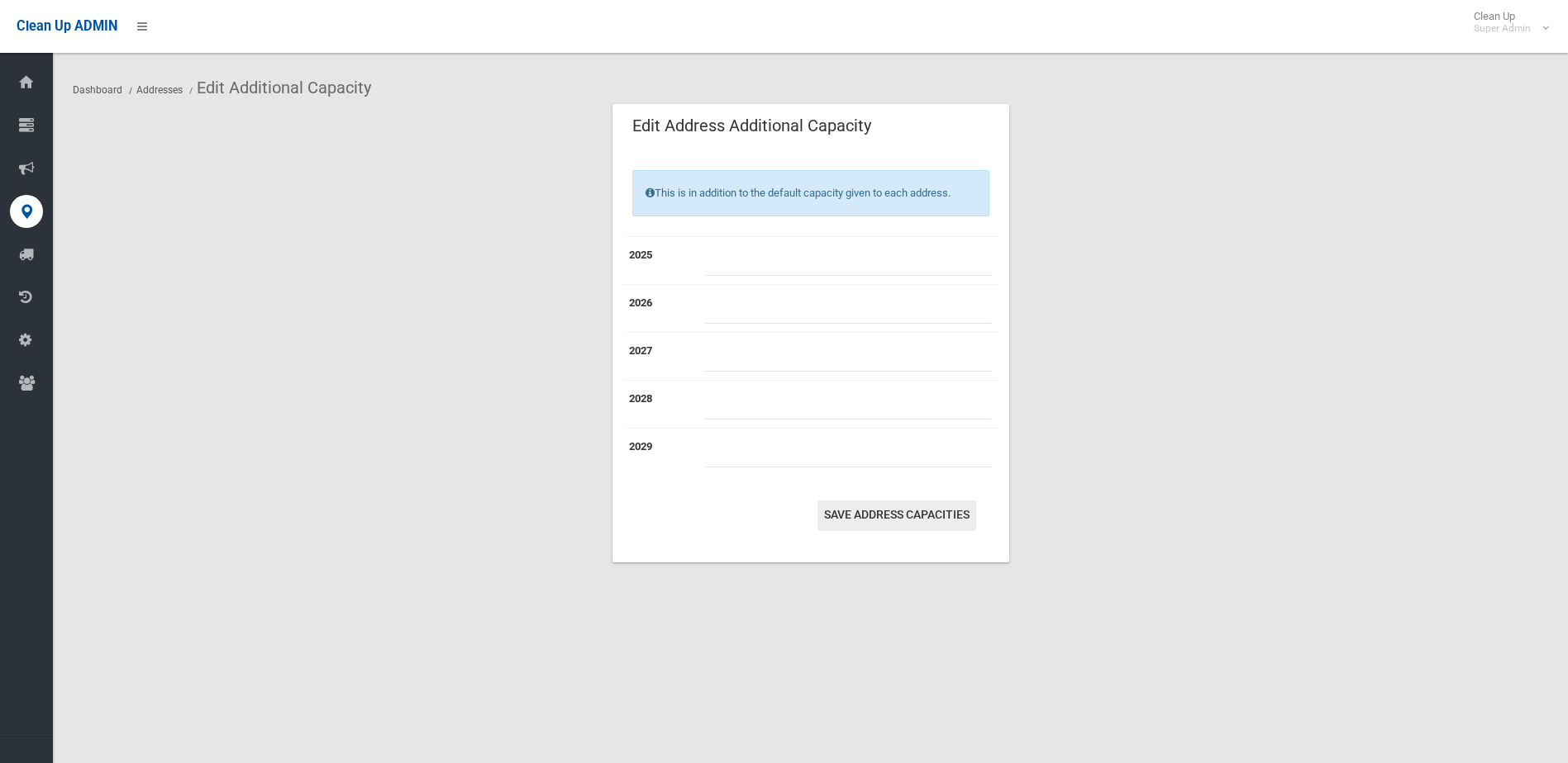
drag, startPoint x: 909, startPoint y: 503, endPoint x: 934, endPoint y: 497, distance: 25.7
click at [912, 503] on button "Save Address capacities" at bounding box center [897, 516] width 159 height 31
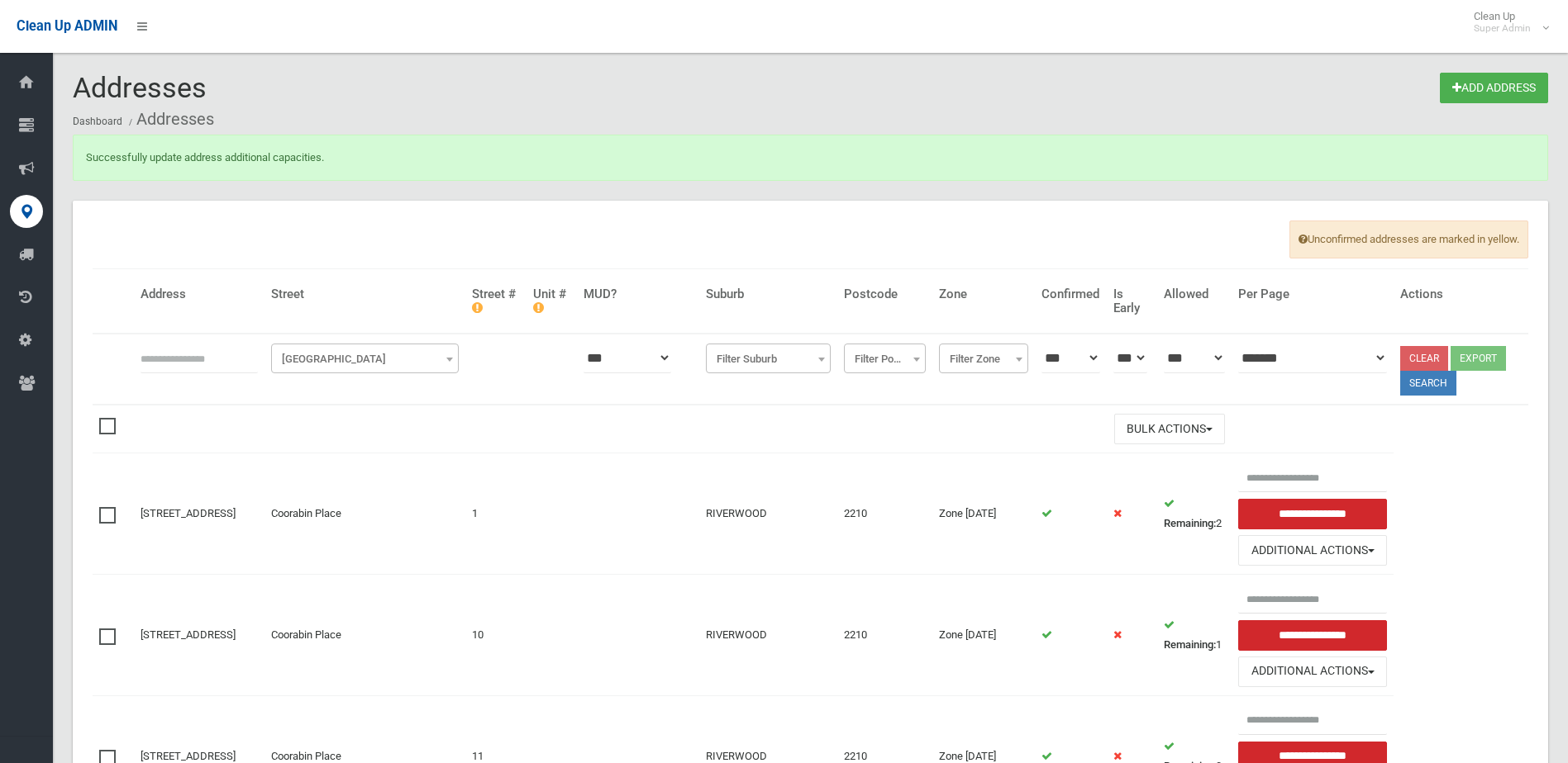
click at [223, 363] on input "text" at bounding box center [199, 358] width 118 height 31
type input "*"
click at [376, 349] on span "Filter Street" at bounding box center [364, 359] width 180 height 23
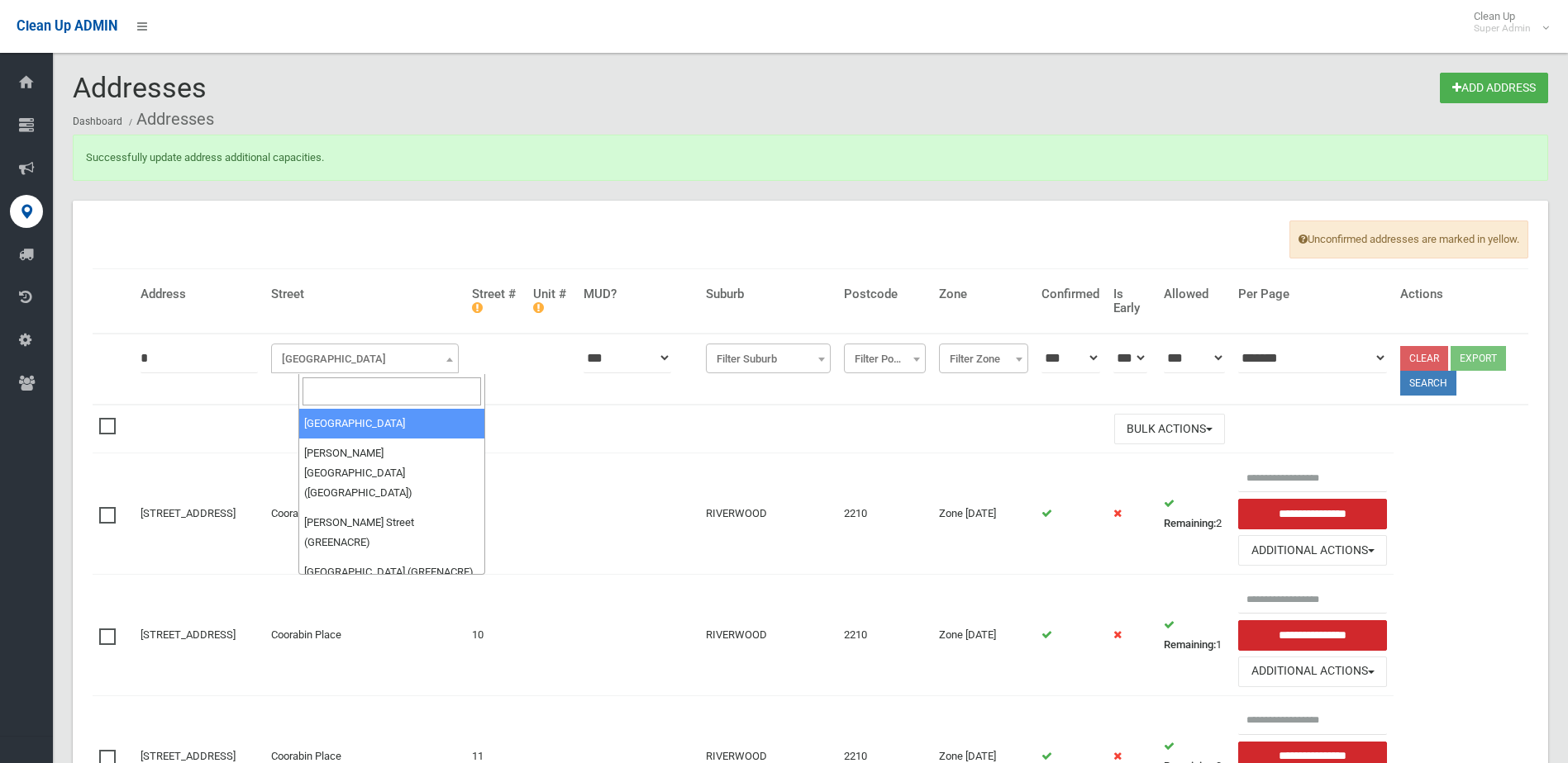
click at [382, 398] on input "search" at bounding box center [392, 391] width 180 height 28
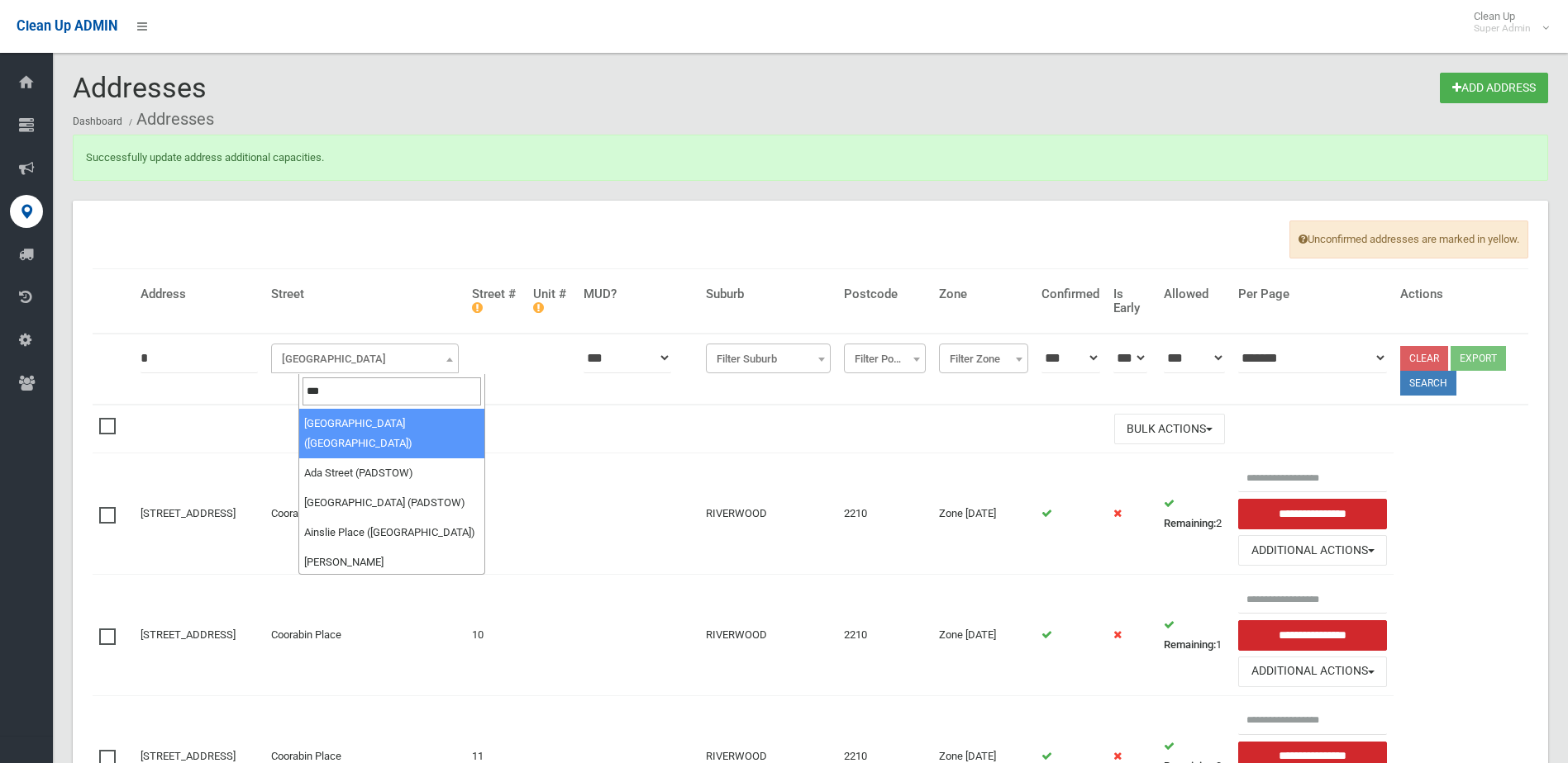
type input "****"
click at [577, 366] on th at bounding box center [551, 369] width 51 height 71
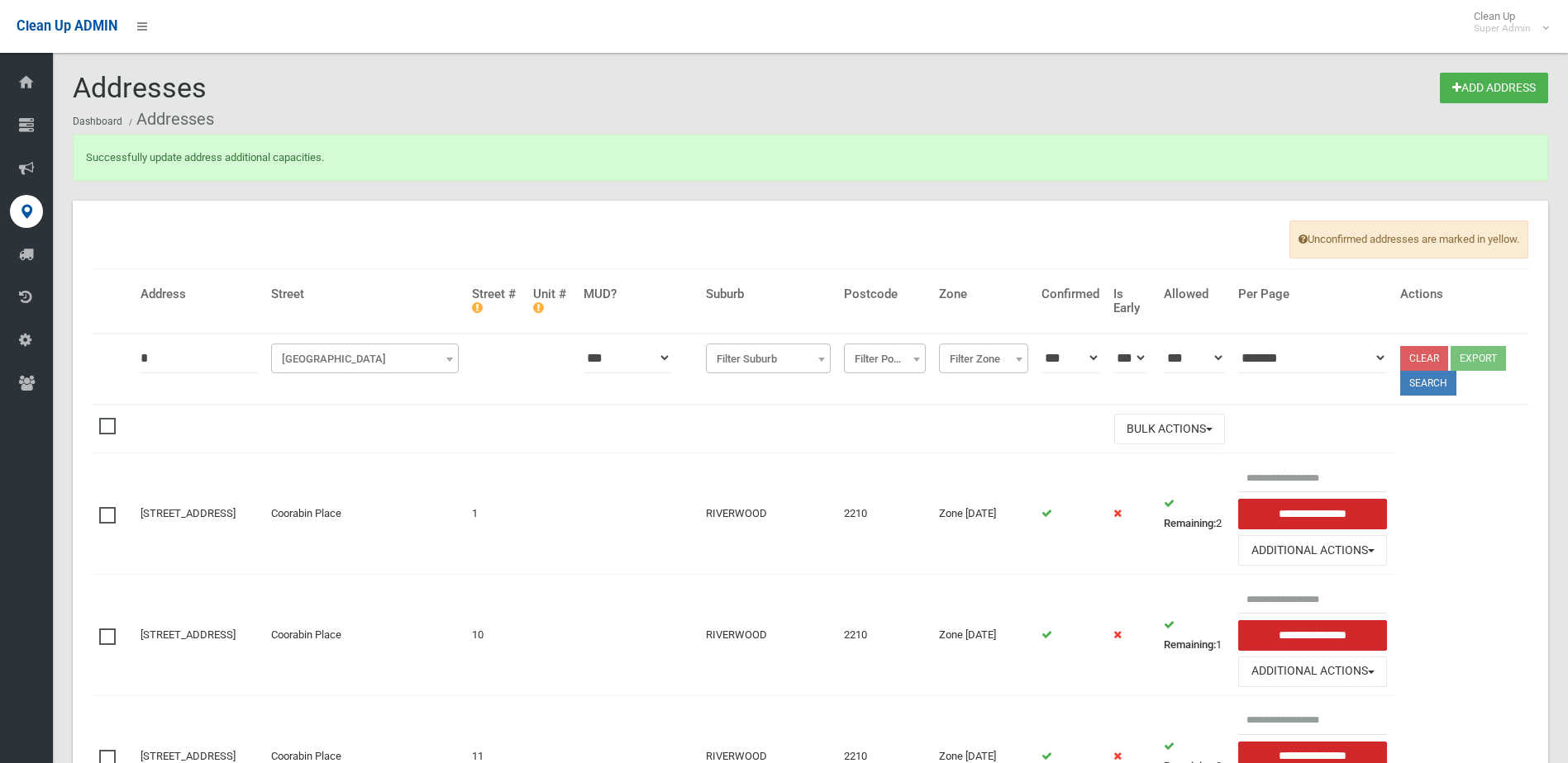
drag, startPoint x: 377, startPoint y: 375, endPoint x: 571, endPoint y: 366, distance: 194.2
click at [378, 375] on th "**********" at bounding box center [365, 369] width 201 height 71
click at [571, 366] on th at bounding box center [551, 369] width 51 height 71
drag, startPoint x: 609, startPoint y: 353, endPoint x: 671, endPoint y: 360, distance: 62.4
click at [613, 353] on select "*** *** **" at bounding box center [628, 358] width 88 height 31
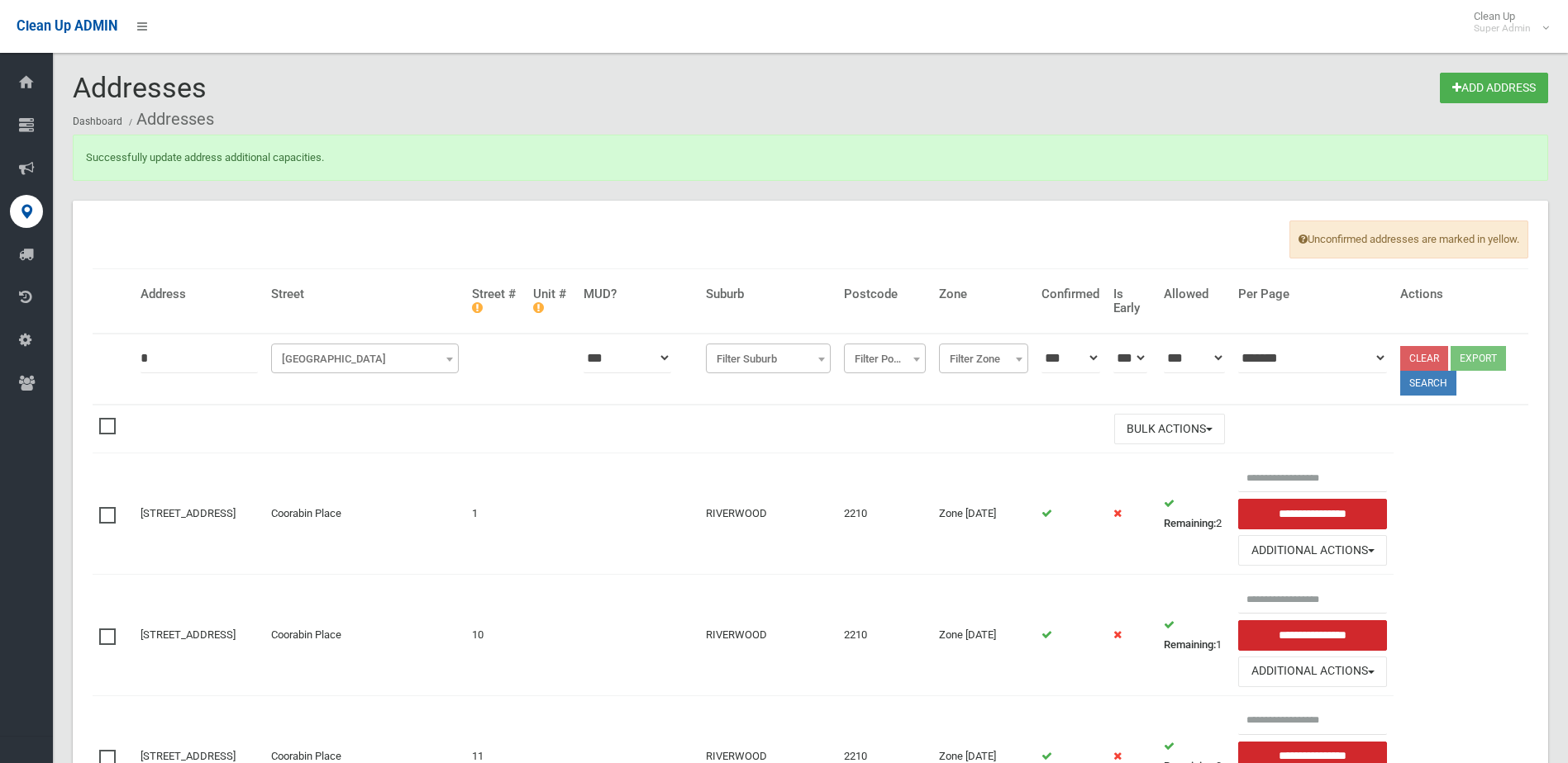
click at [671, 360] on select "*** *** **" at bounding box center [628, 358] width 88 height 31
click at [626, 349] on select "*** *** **" at bounding box center [628, 358] width 88 height 31
click at [570, 350] on th at bounding box center [551, 369] width 51 height 71
click at [544, 310] on icon at bounding box center [538, 308] width 10 height 12
click at [332, 344] on th "**********" at bounding box center [365, 369] width 201 height 71
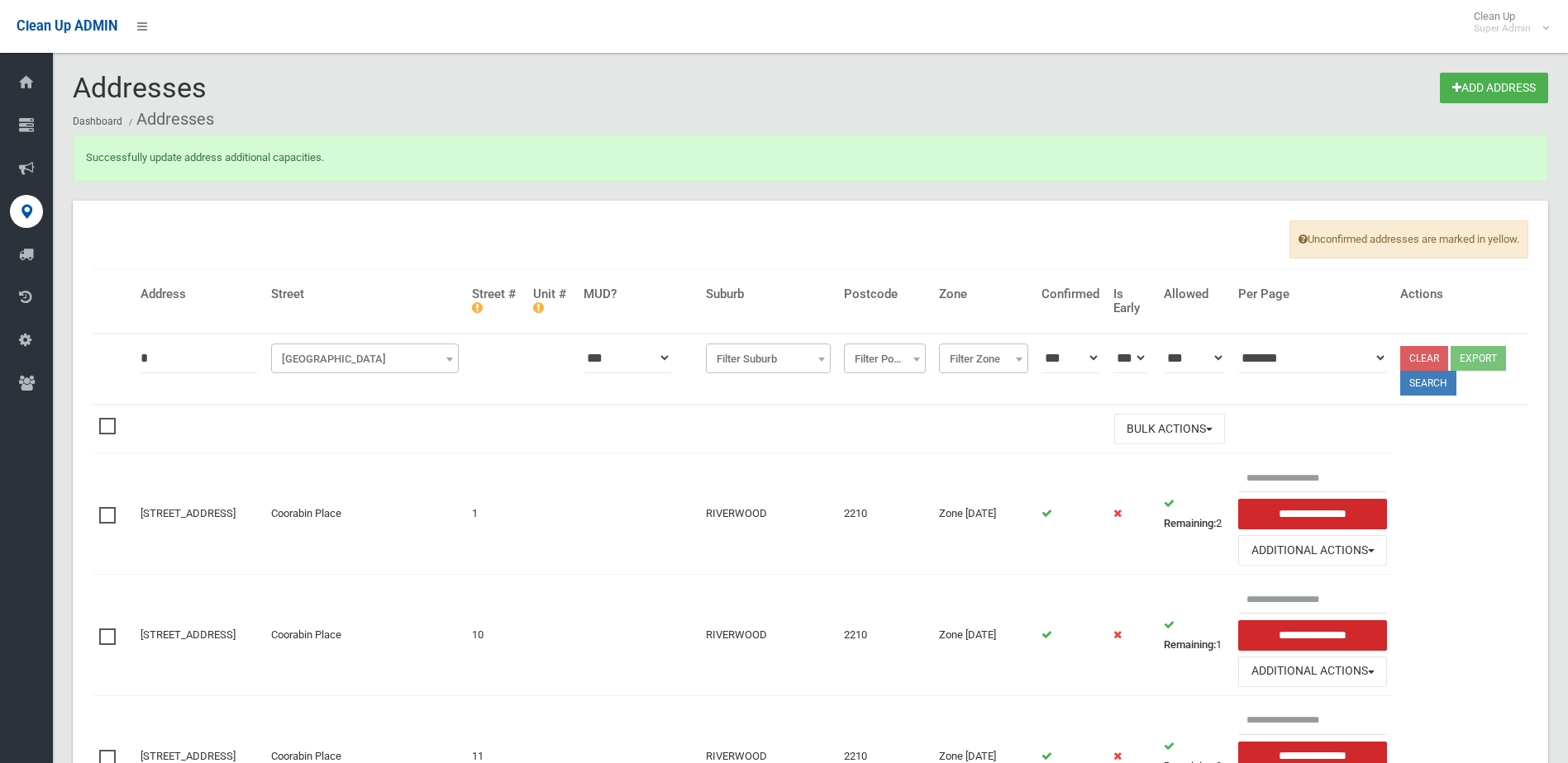
click at [458, 365] on span at bounding box center [449, 359] width 16 height 30
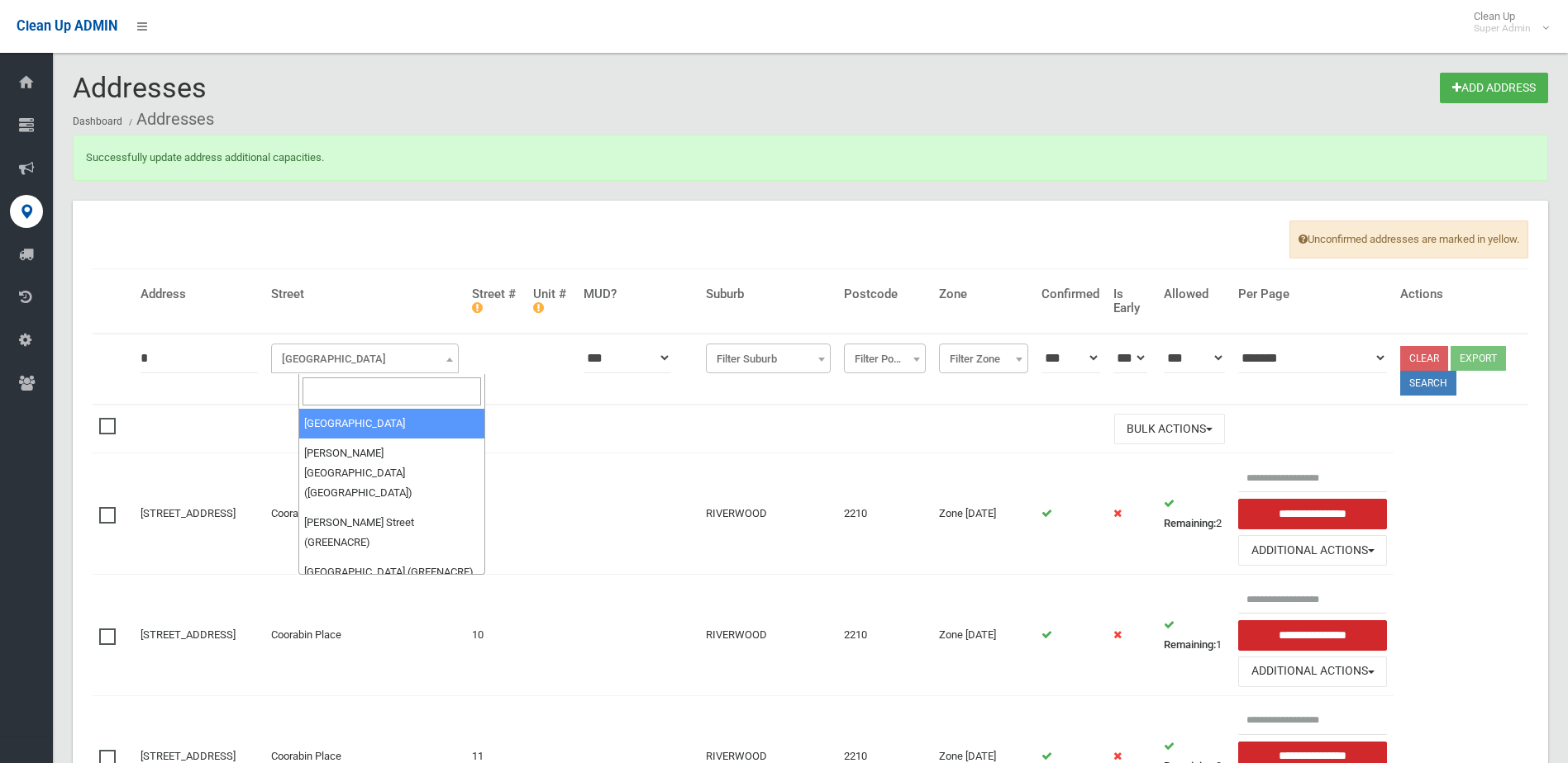
click at [332, 387] on input "search" at bounding box center [392, 391] width 180 height 28
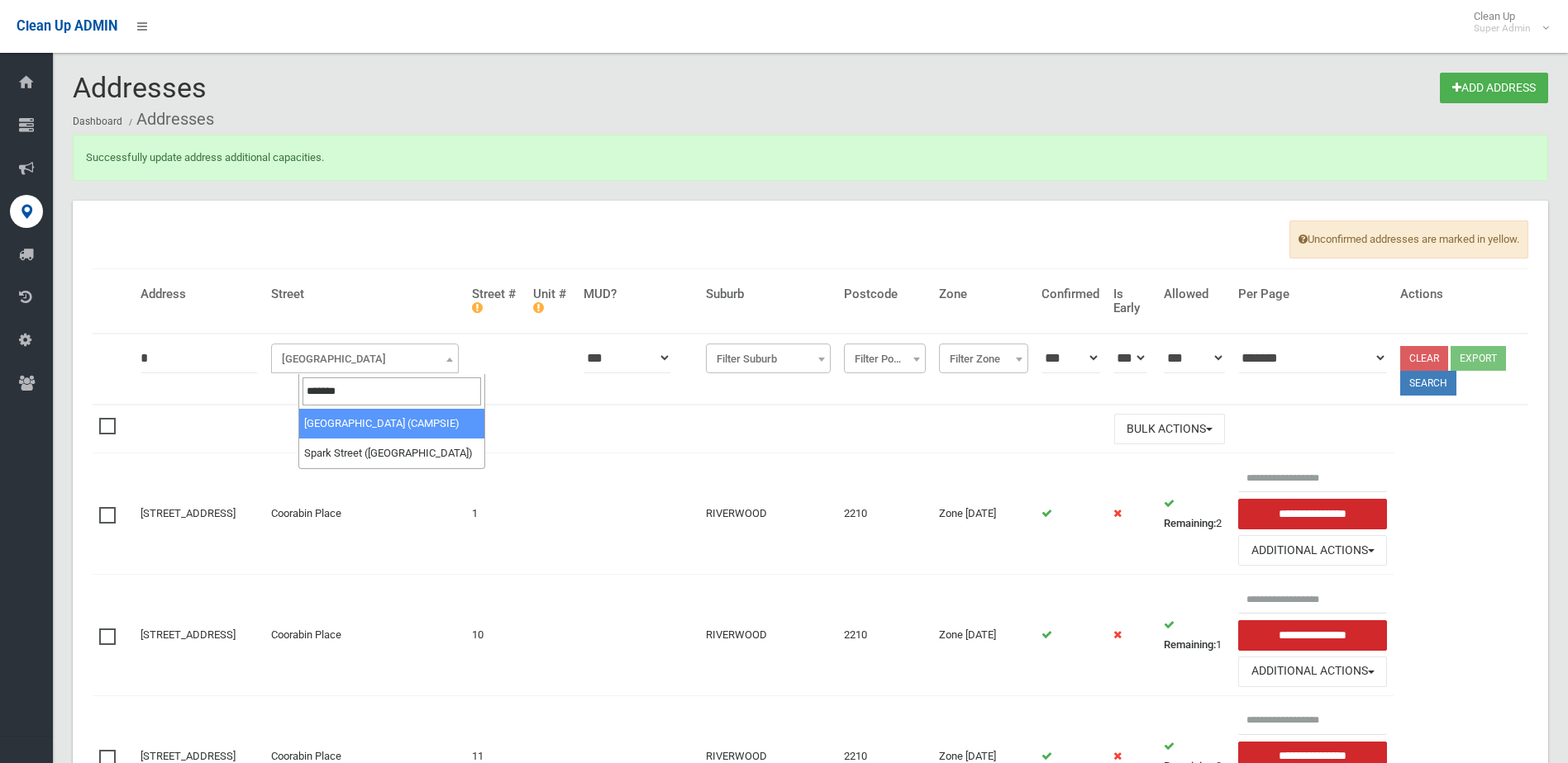
type input "*******"
select select "***"
click at [1436, 387] on button "Search" at bounding box center [1428, 383] width 56 height 25
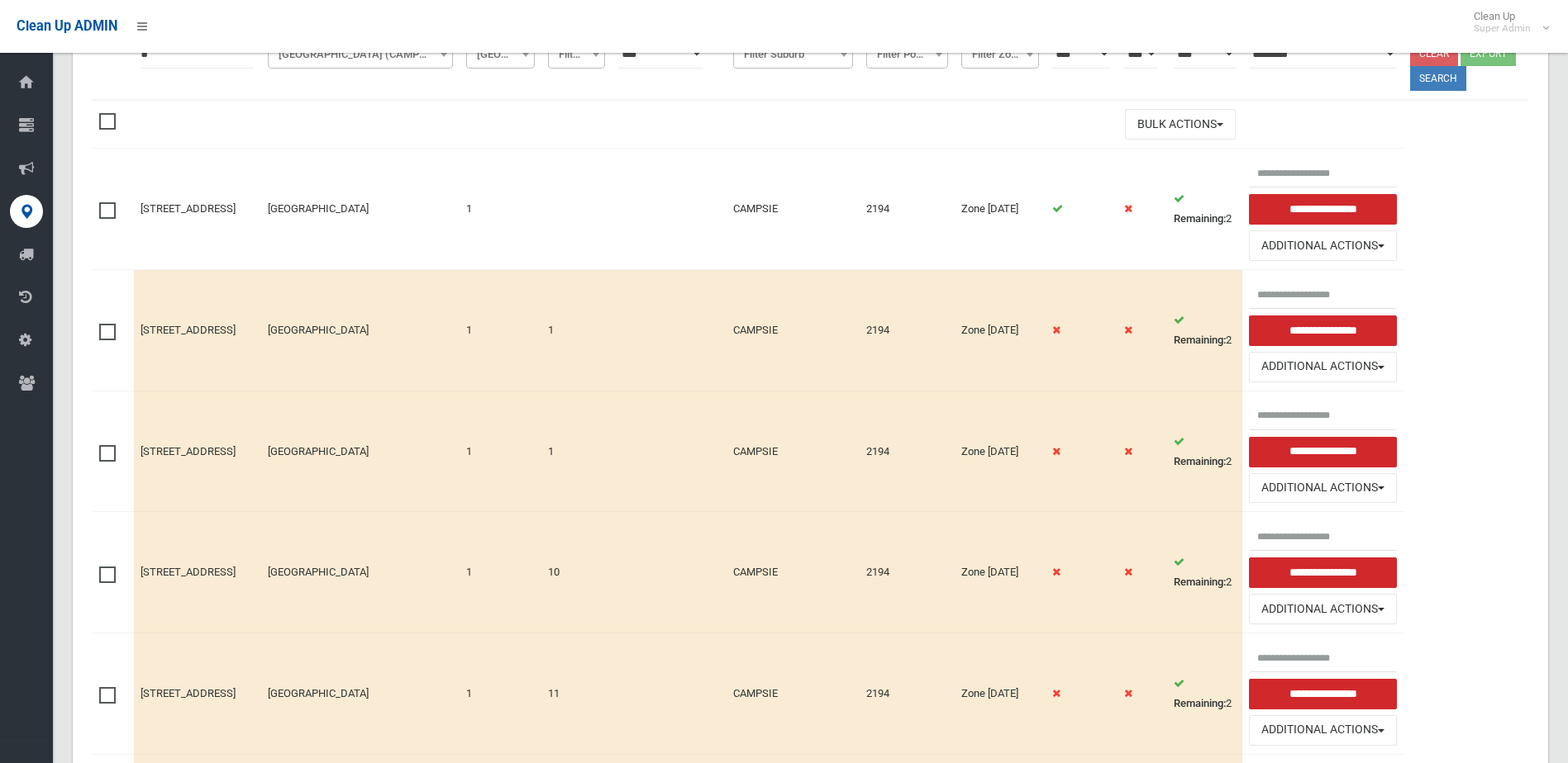
scroll to position [247, 0]
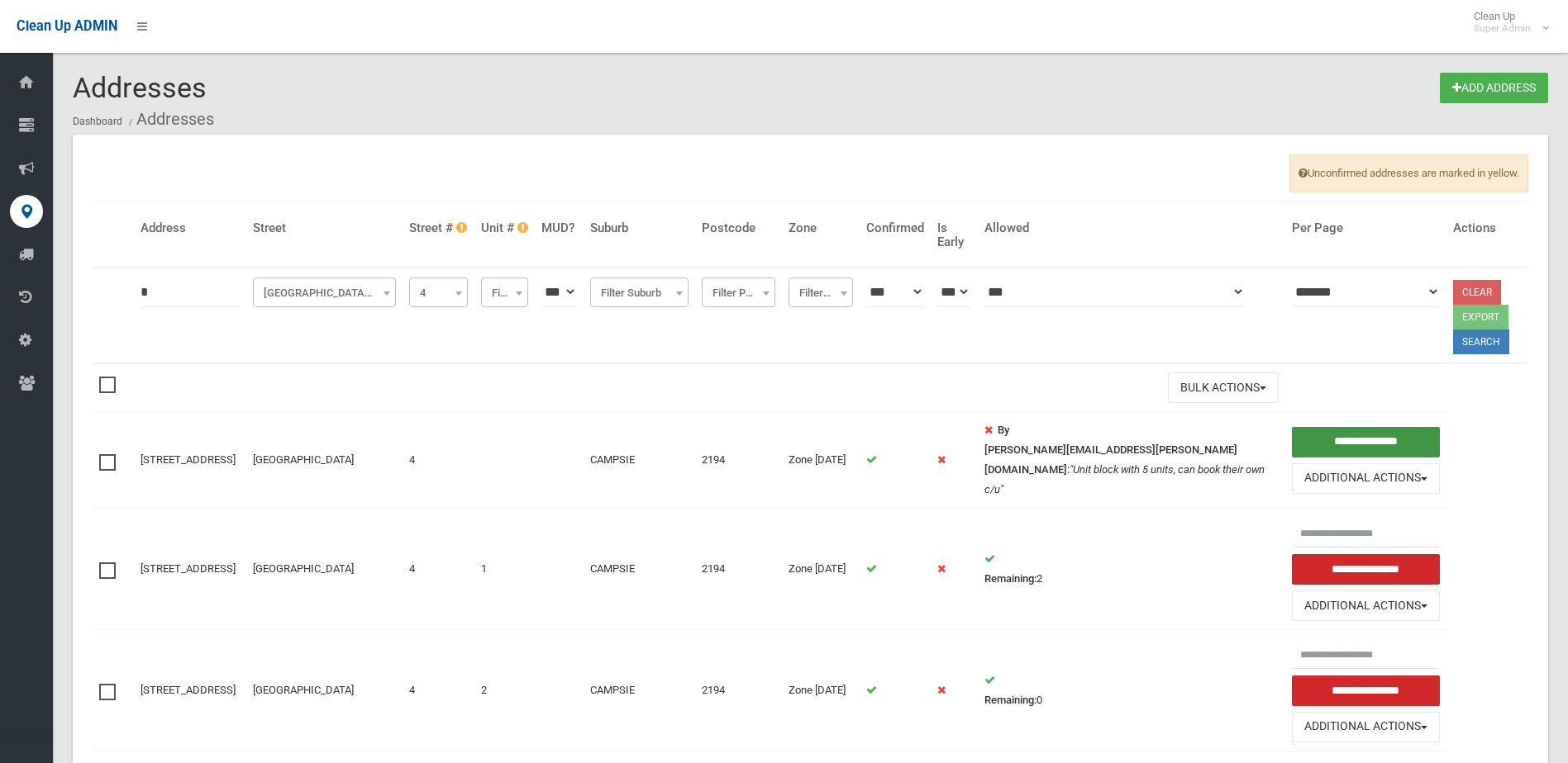
click at [1292, 437] on input "**********" at bounding box center [1366, 443] width 148 height 31
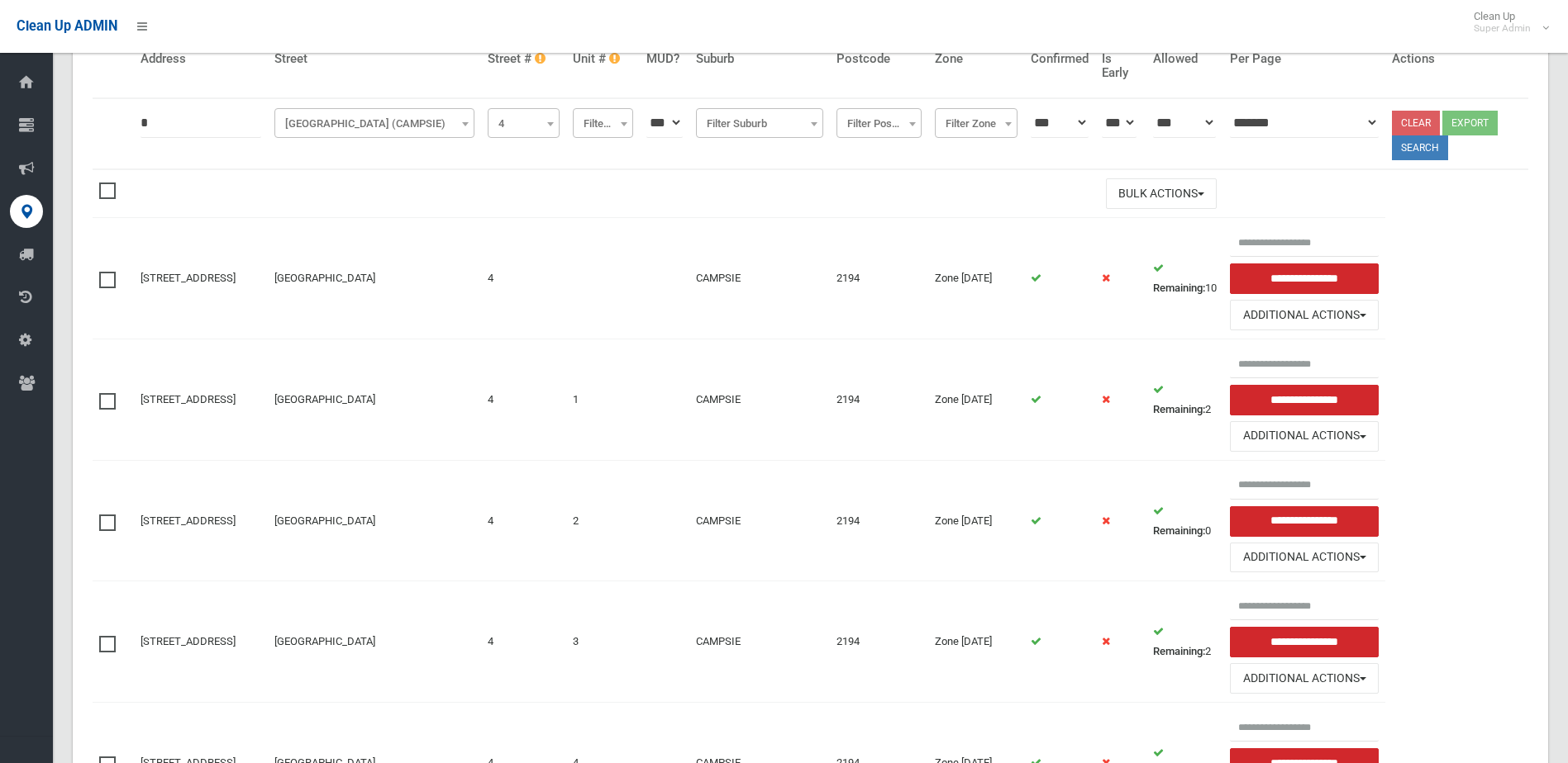
scroll to position [331, 0]
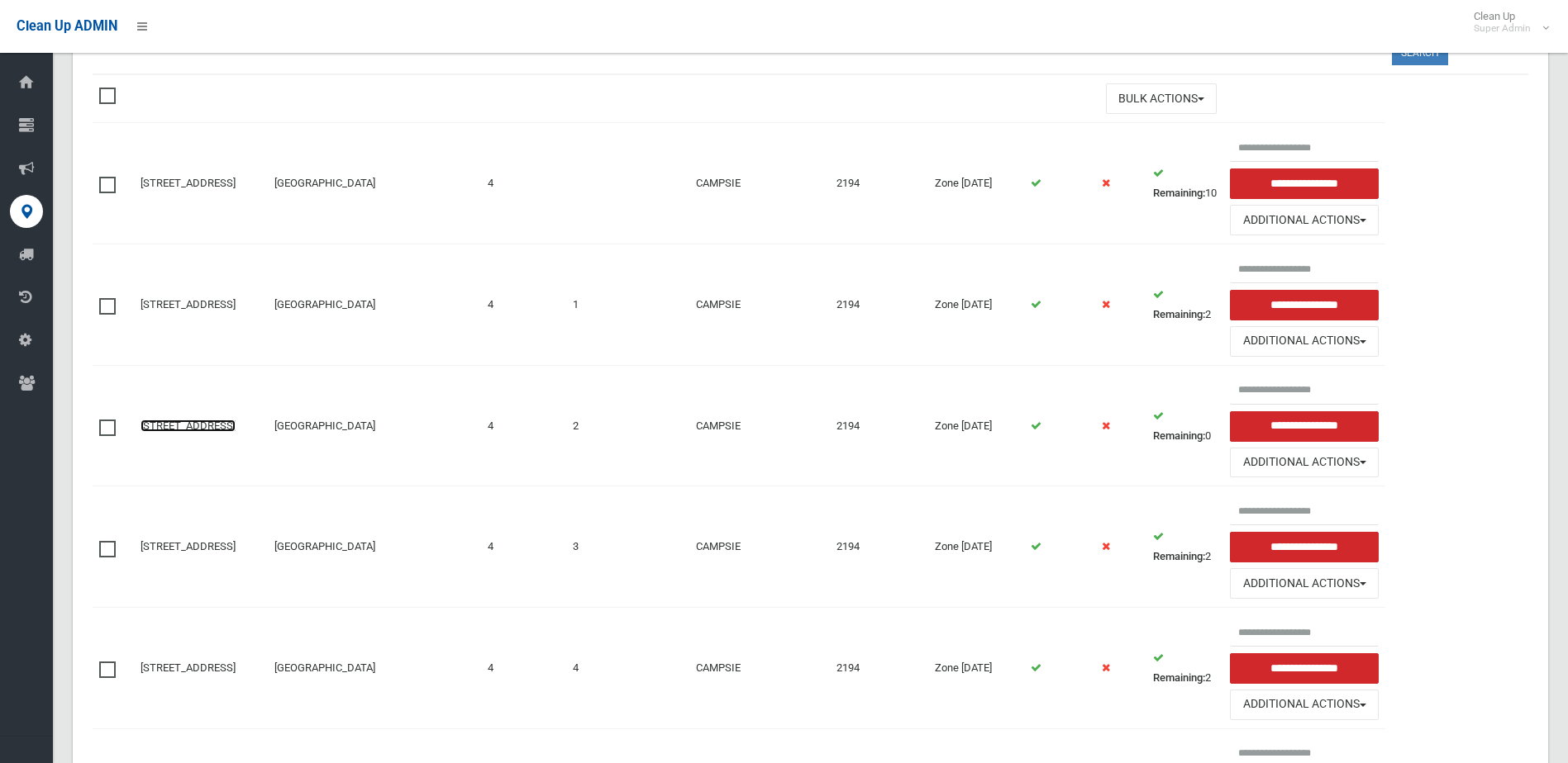
click at [178, 419] on link "[STREET_ADDRESS]" at bounding box center [187, 425] width 95 height 12
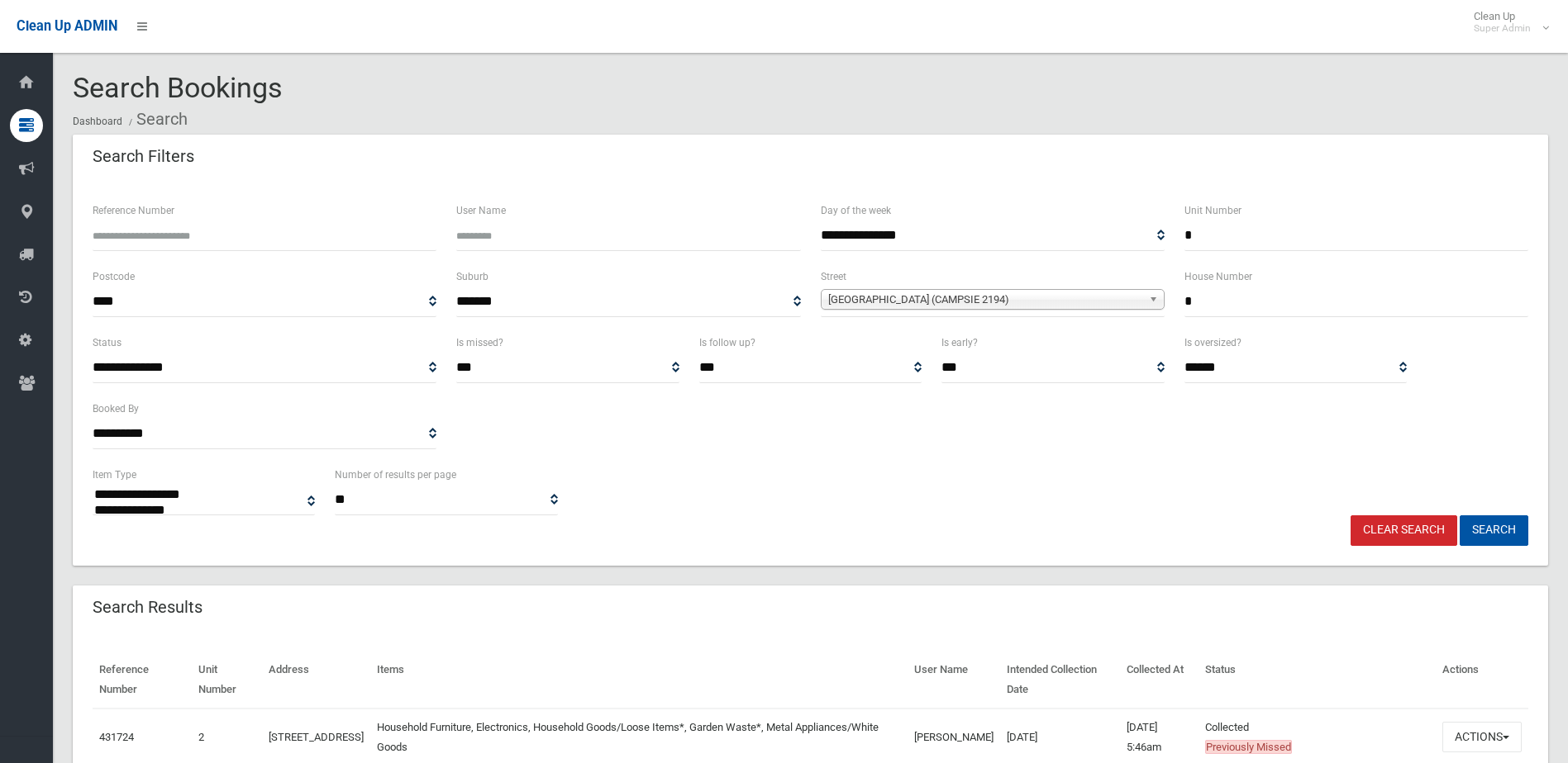
select select
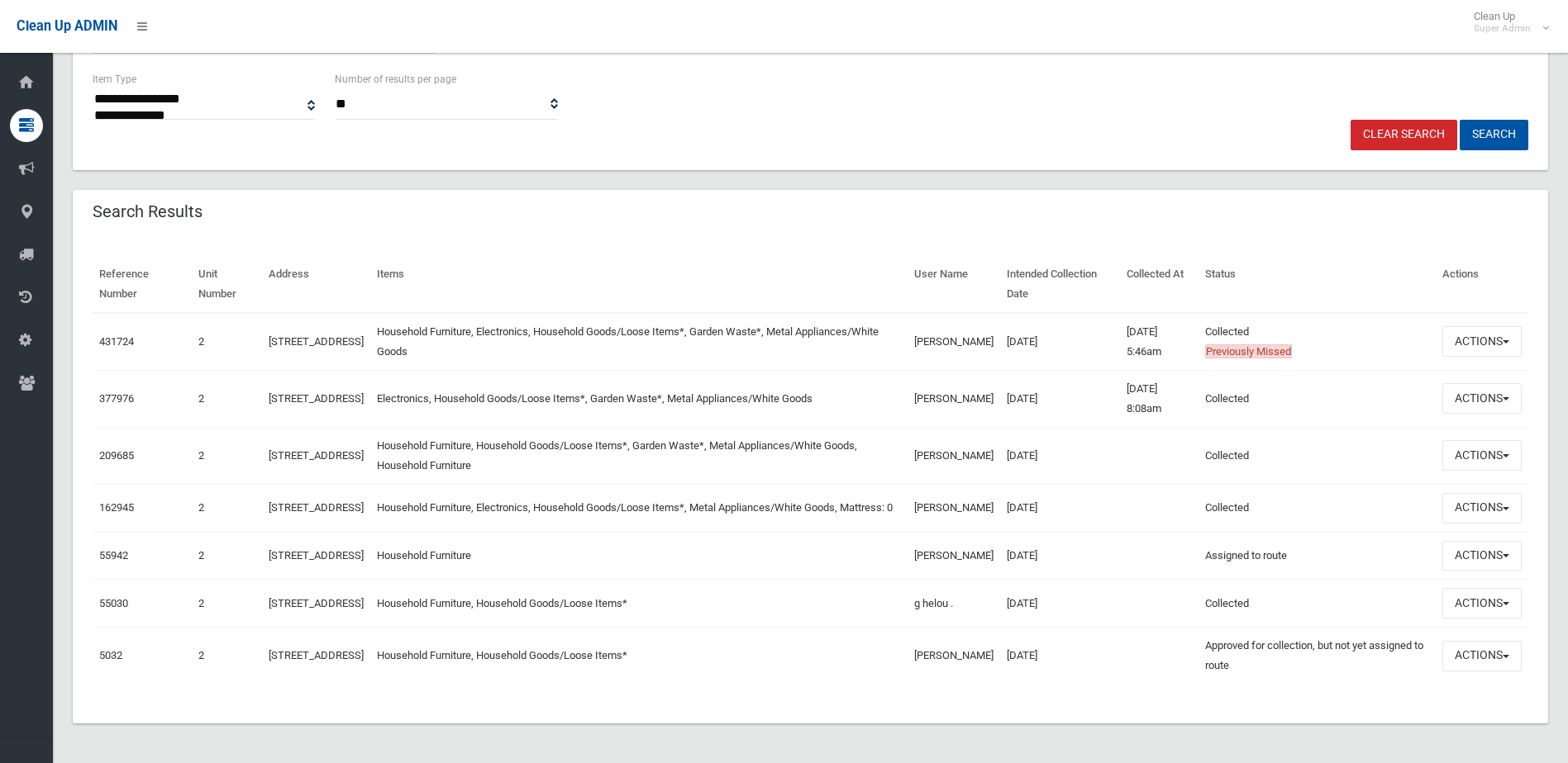
scroll to position [424, 0]
click at [1506, 397] on span "button" at bounding box center [1506, 399] width 7 height 3
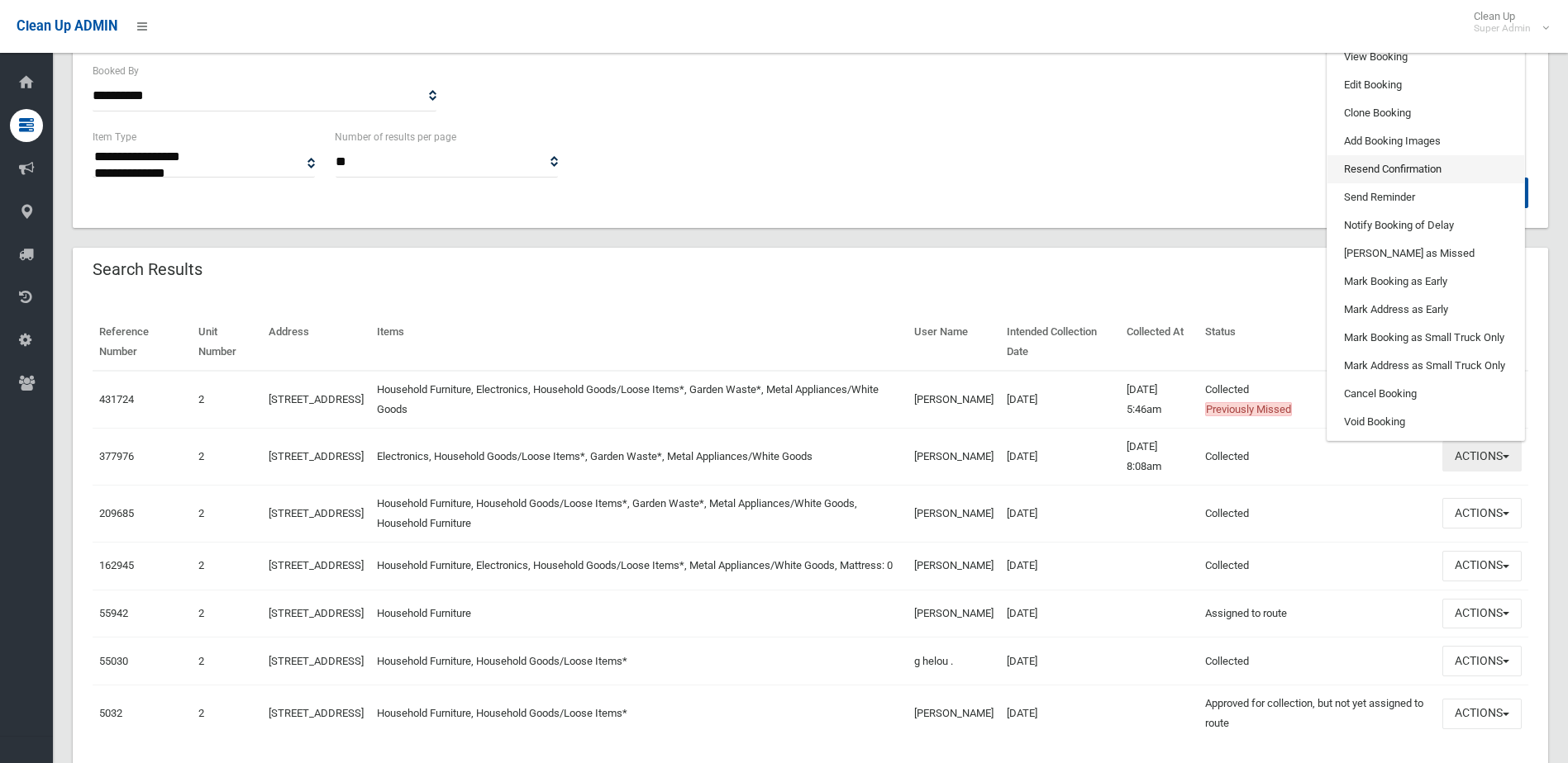
scroll to position [259, 0]
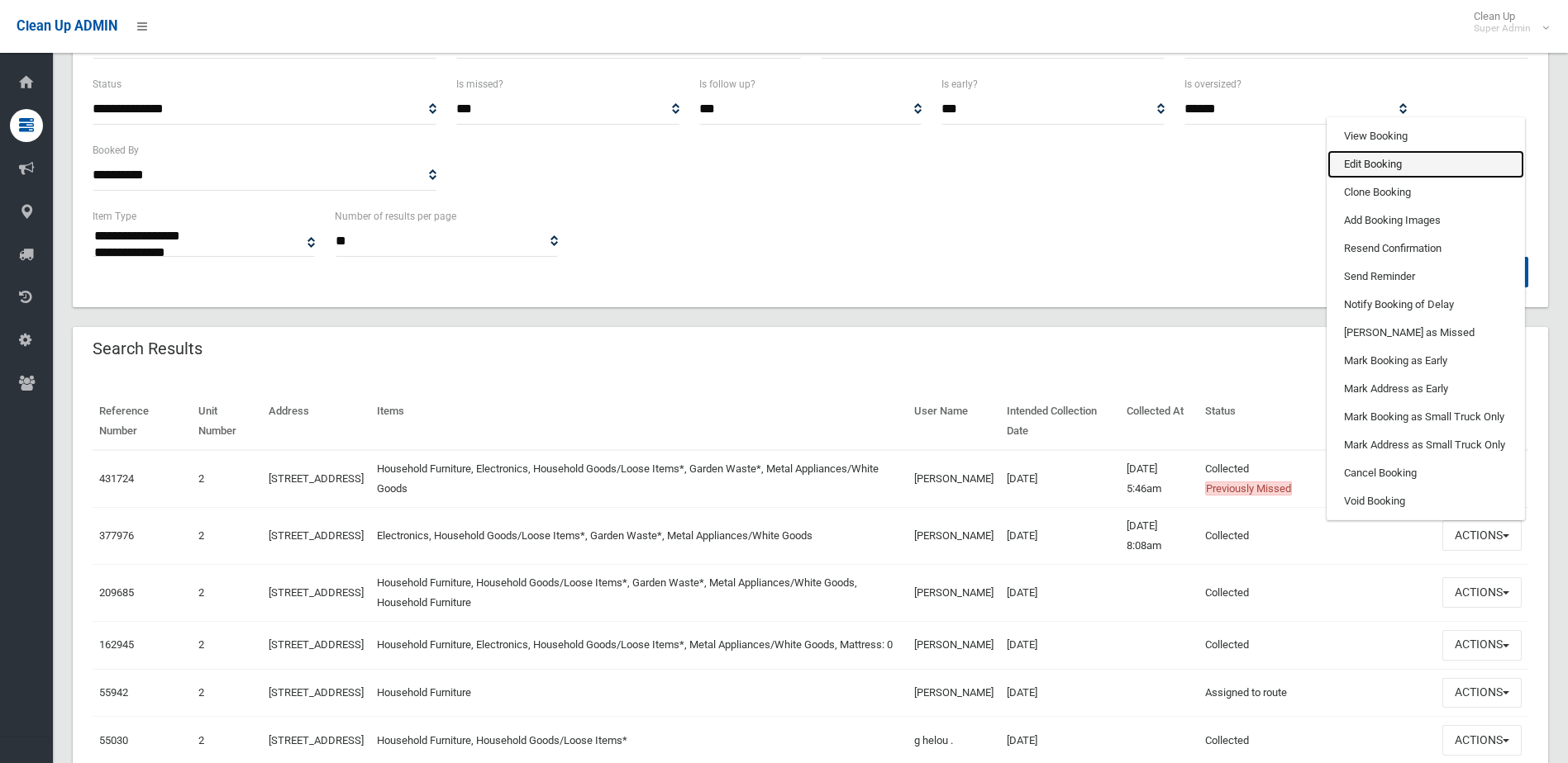
click at [1444, 175] on link "Edit Booking" at bounding box center [1425, 164] width 197 height 28
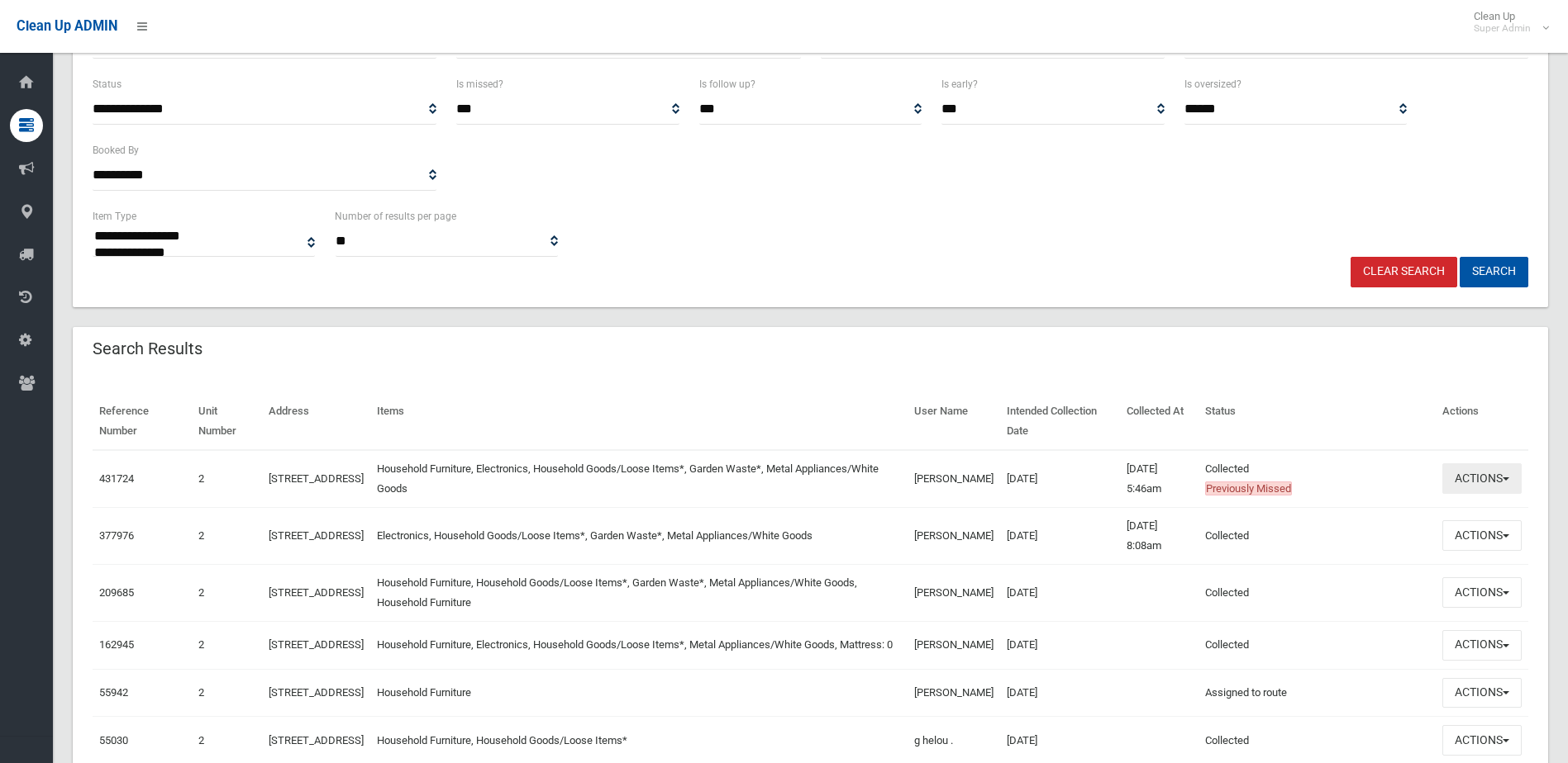
click at [1504, 470] on button "Actions" at bounding box center [1482, 479] width 79 height 31
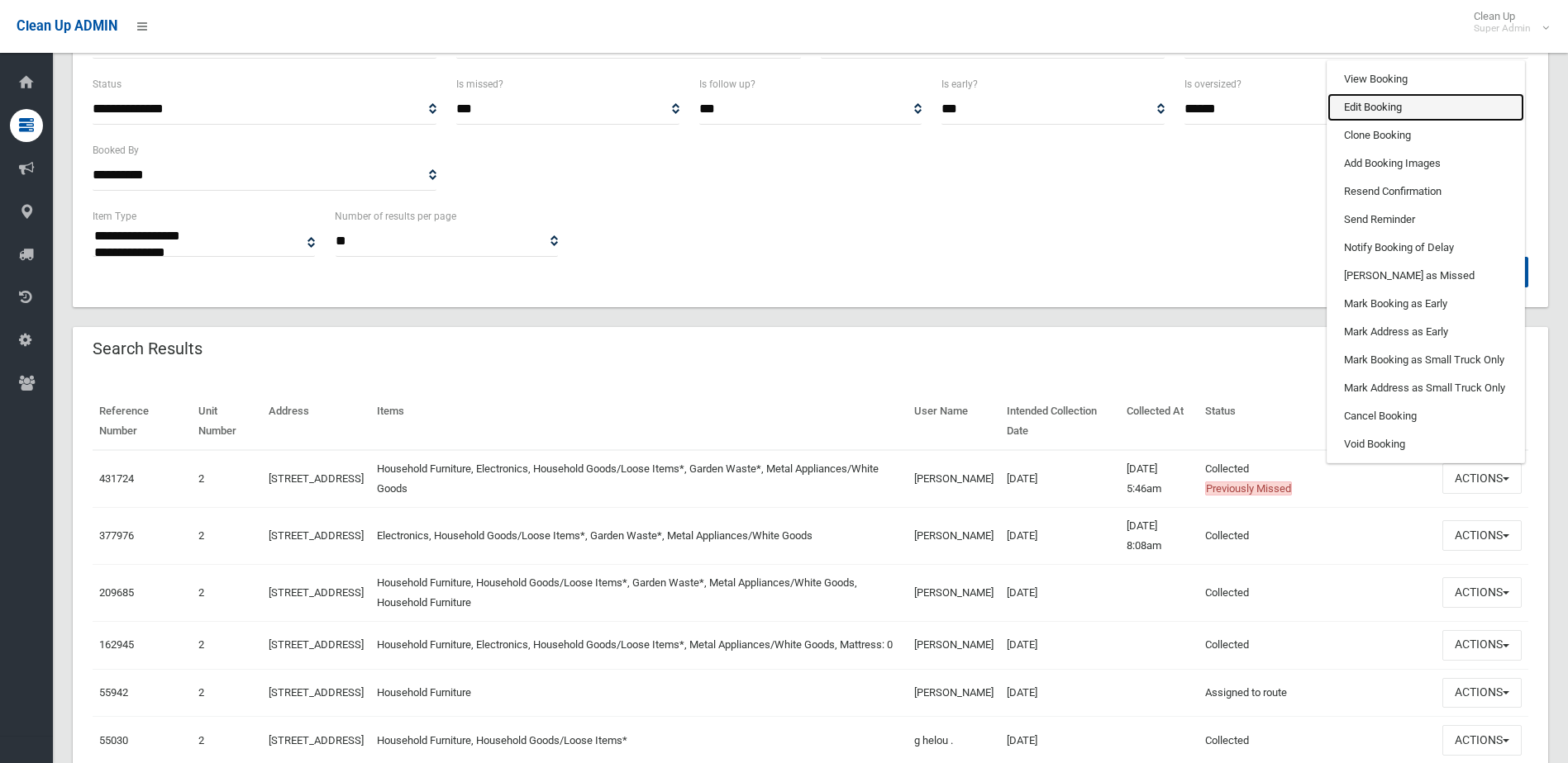
click at [1378, 108] on link "Edit Booking" at bounding box center [1425, 107] width 197 height 28
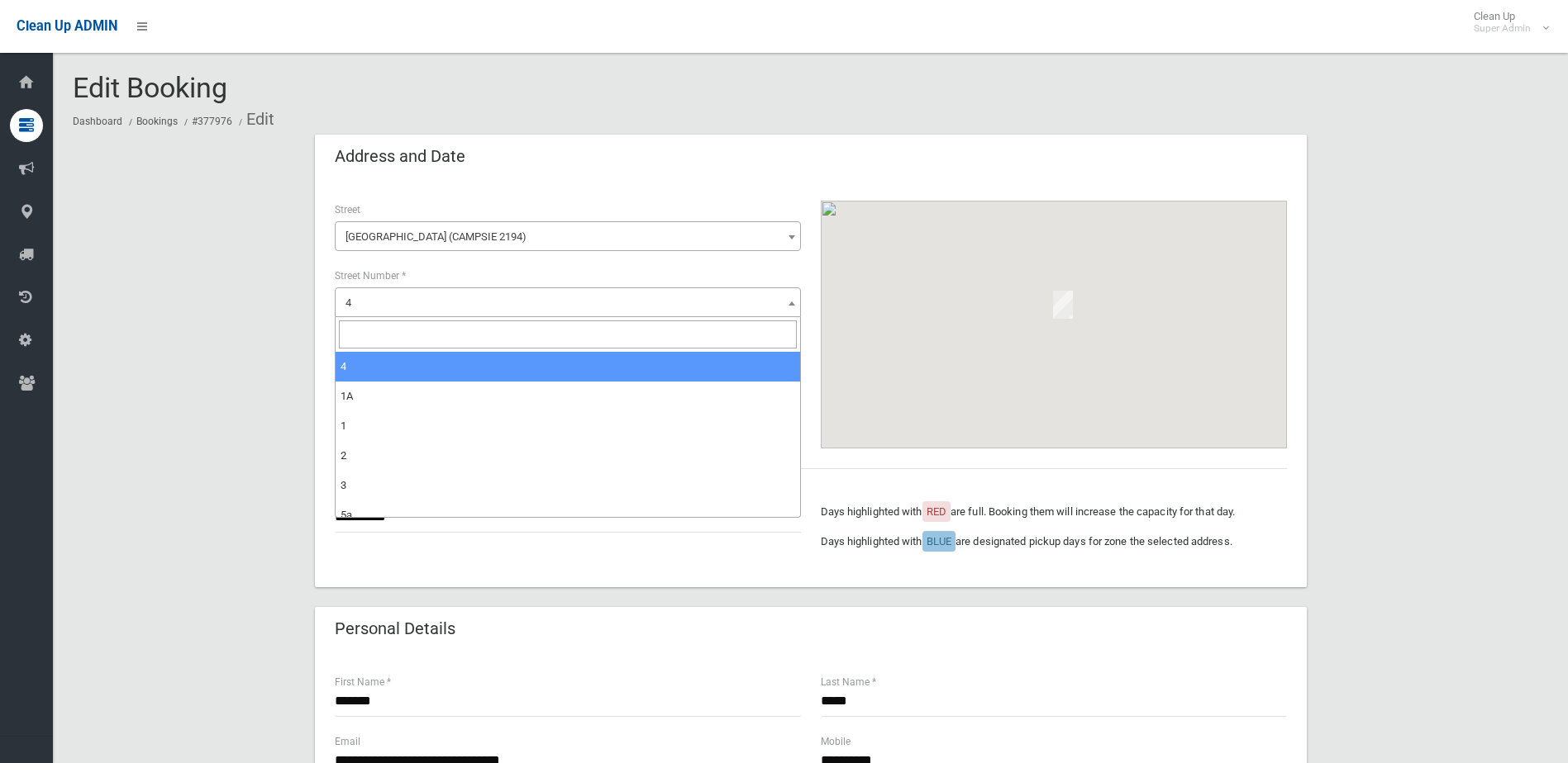
click at [380, 312] on span "4" at bounding box center [567, 302] width 458 height 23
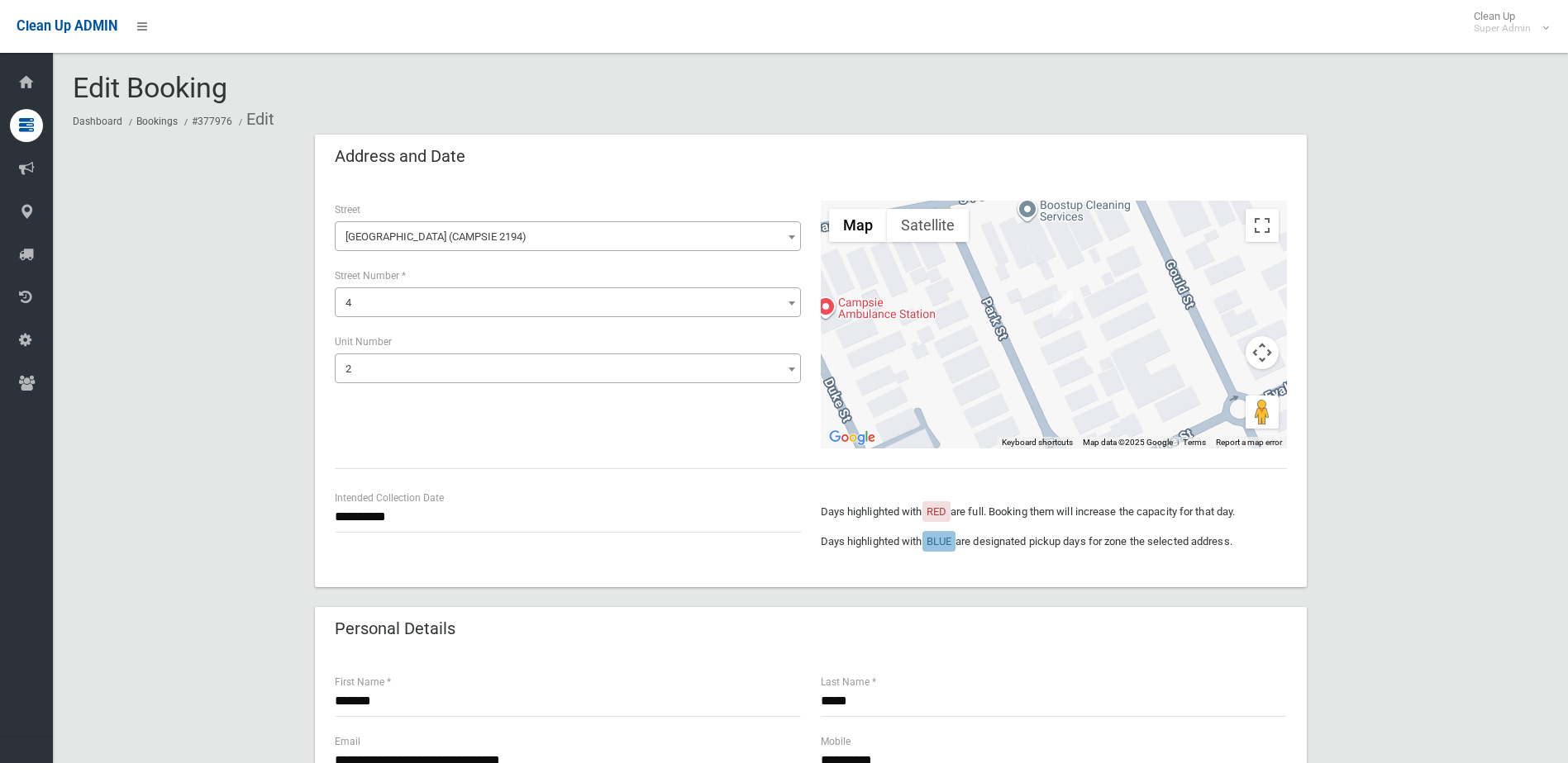
click at [419, 370] on span "2" at bounding box center [567, 369] width 458 height 23
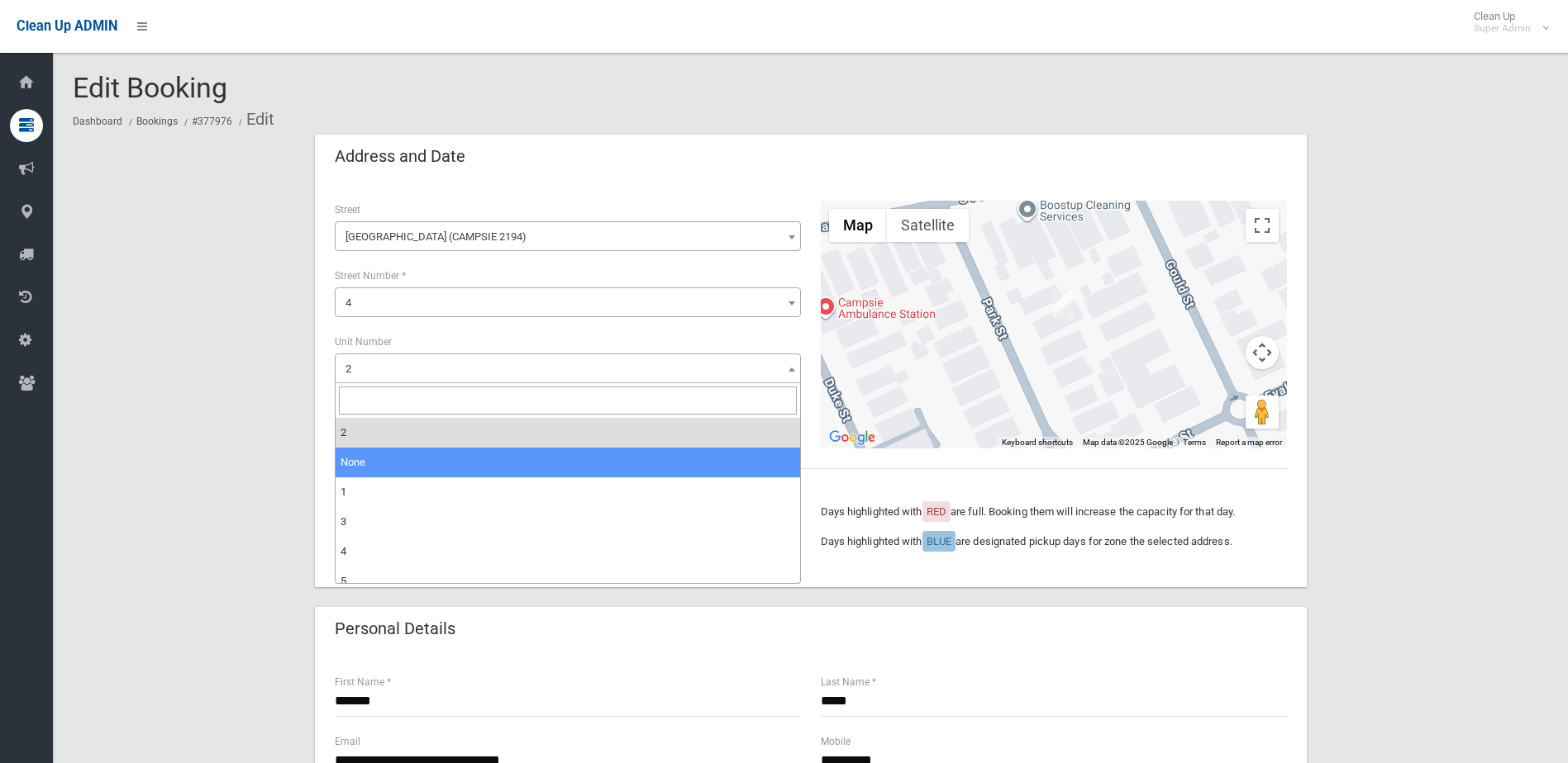
select select "*"
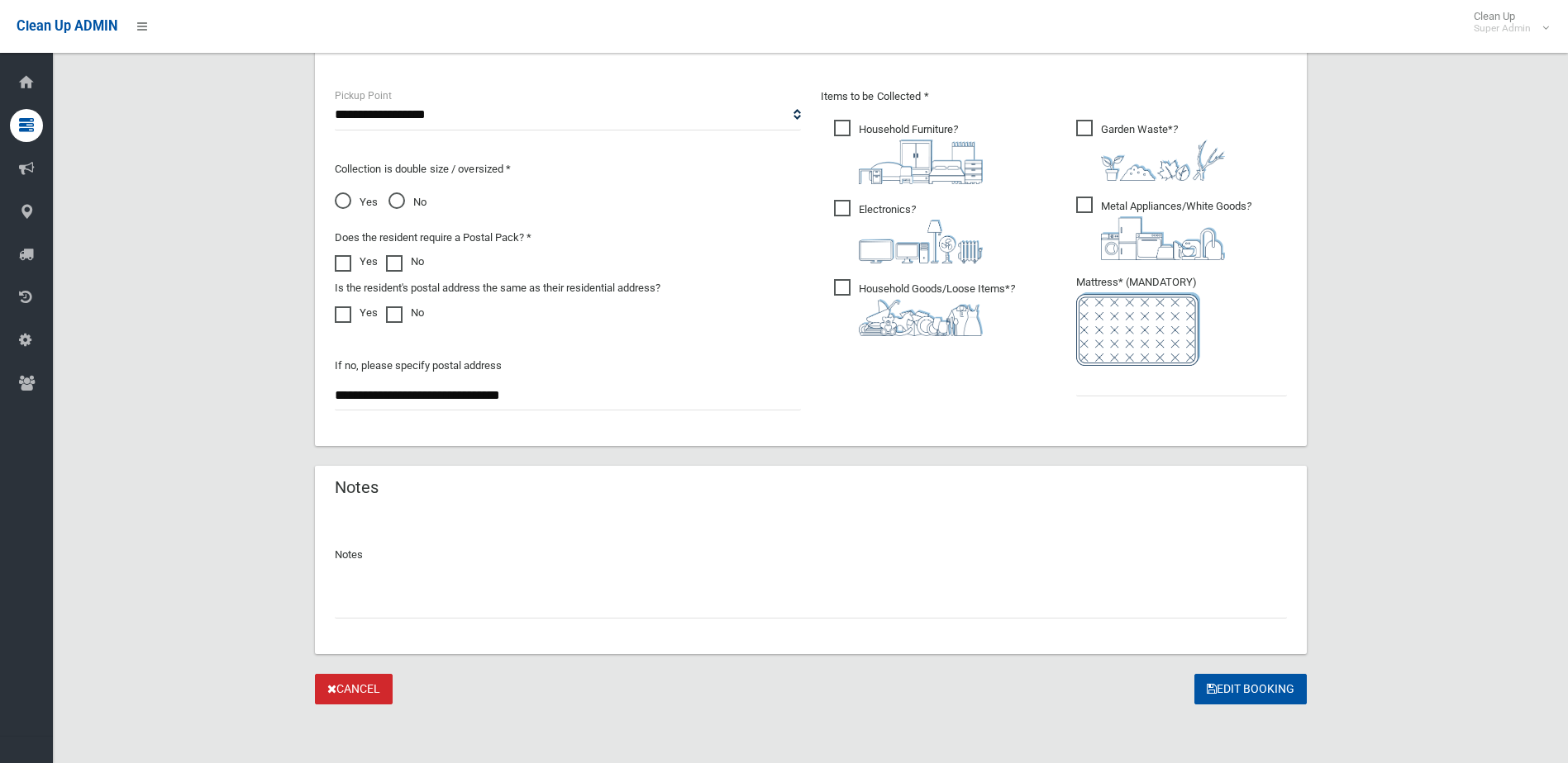
scroll to position [871, 0]
click at [1212, 701] on button "Edit Booking" at bounding box center [1250, 689] width 113 height 31
type input "*"
click at [1215, 680] on button "Edit Booking" at bounding box center [1250, 689] width 113 height 31
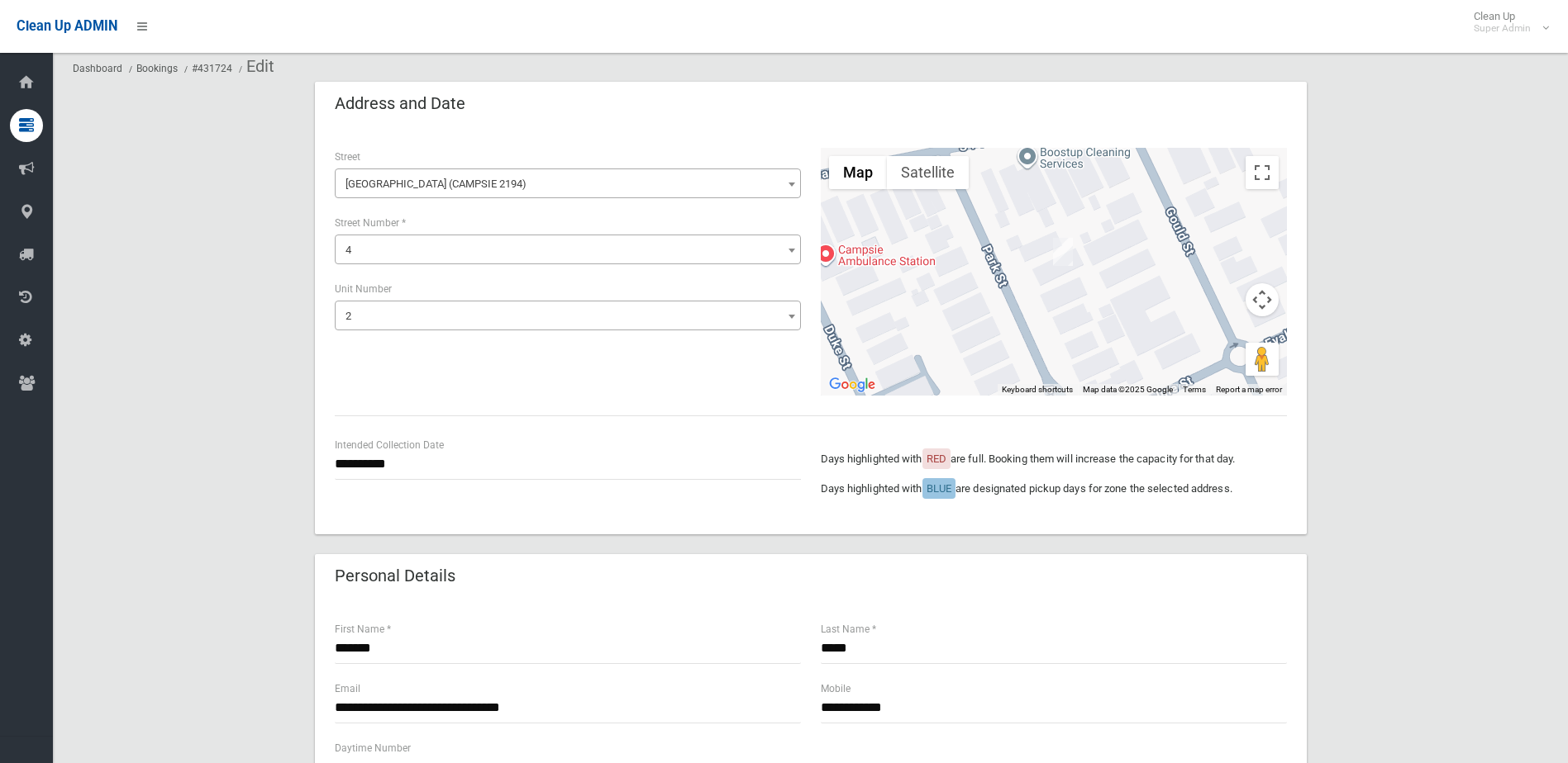
scroll to position [82, 0]
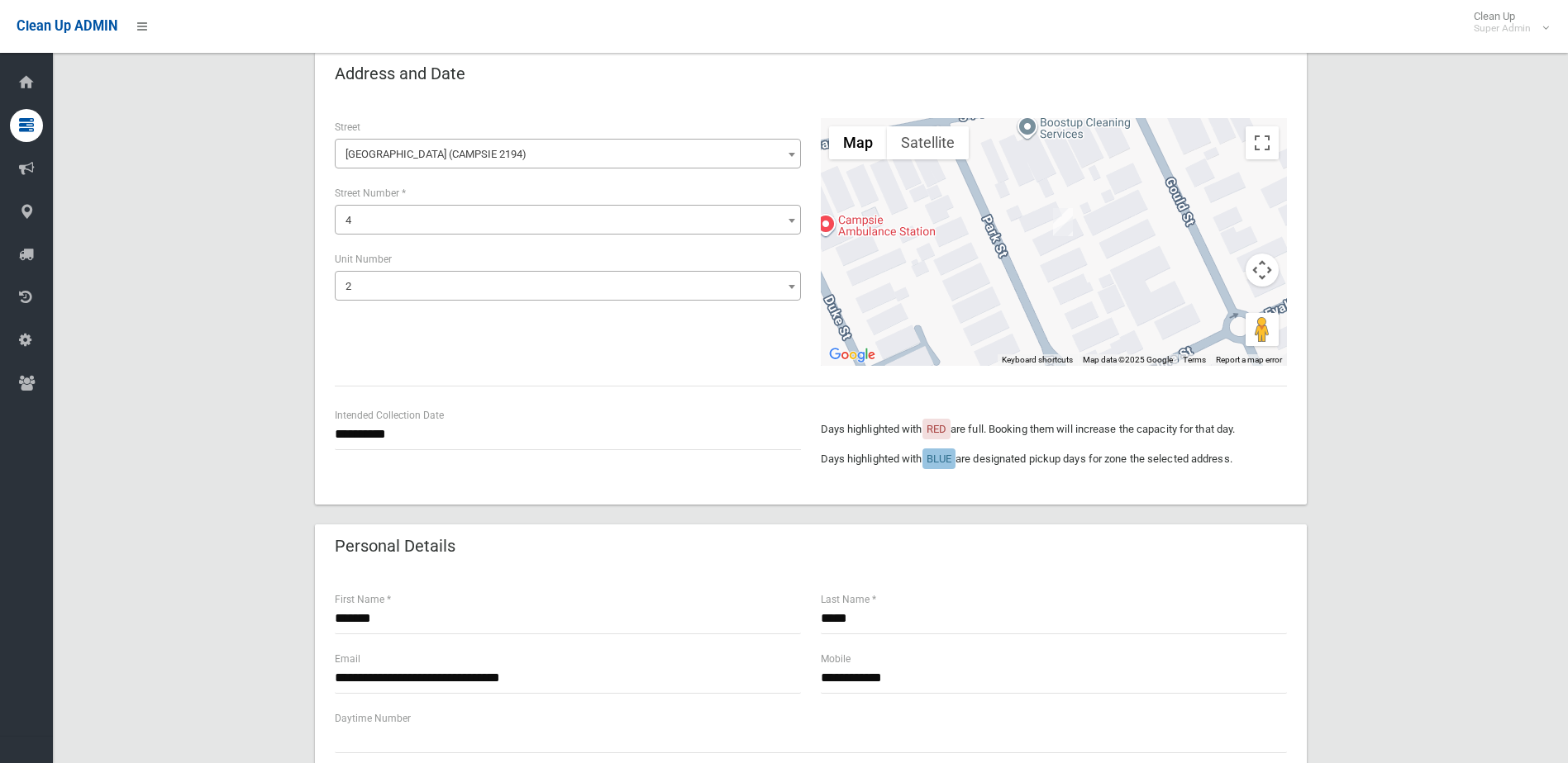
click at [542, 297] on span "2" at bounding box center [567, 286] width 458 height 23
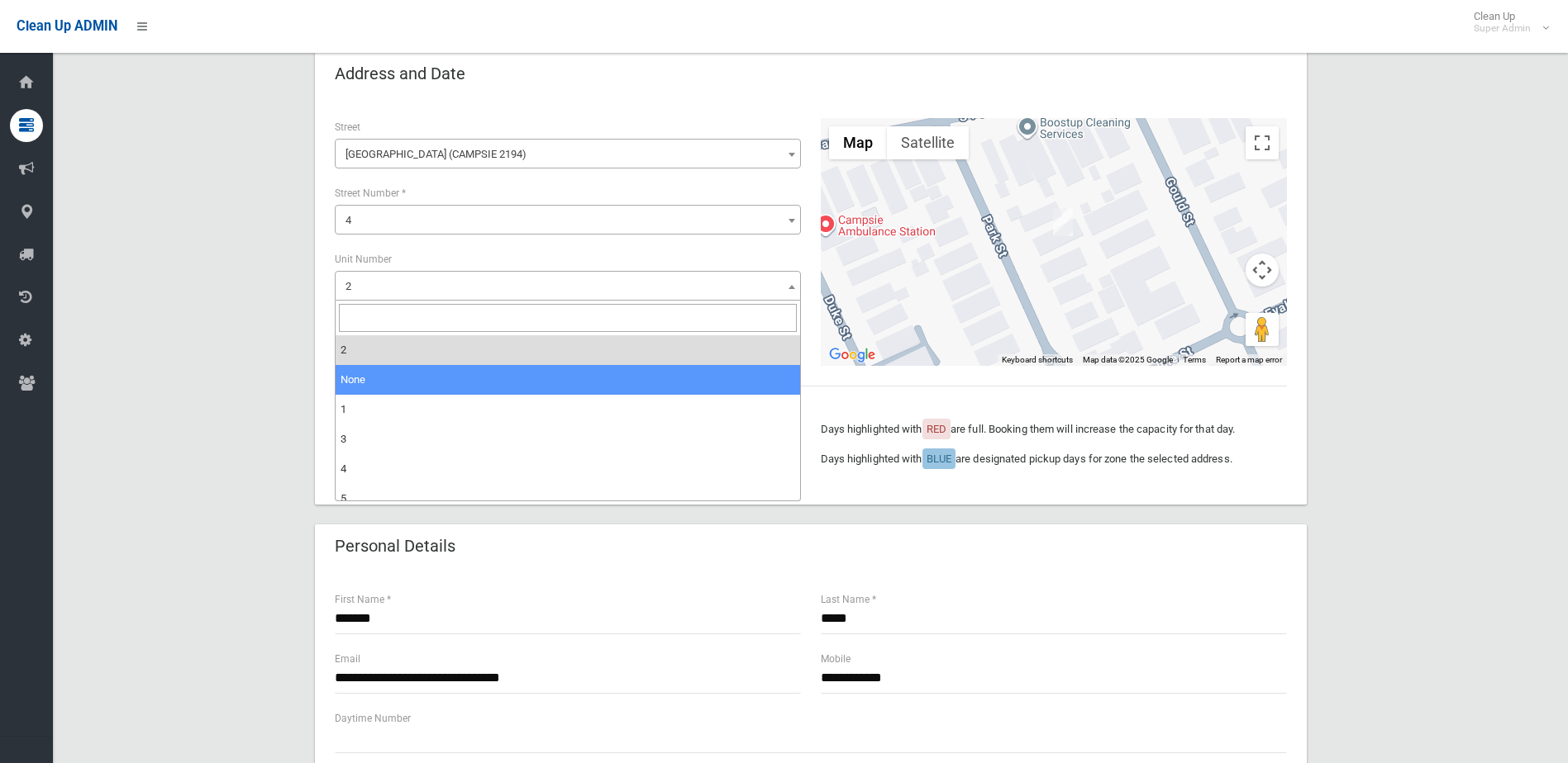
select select "*"
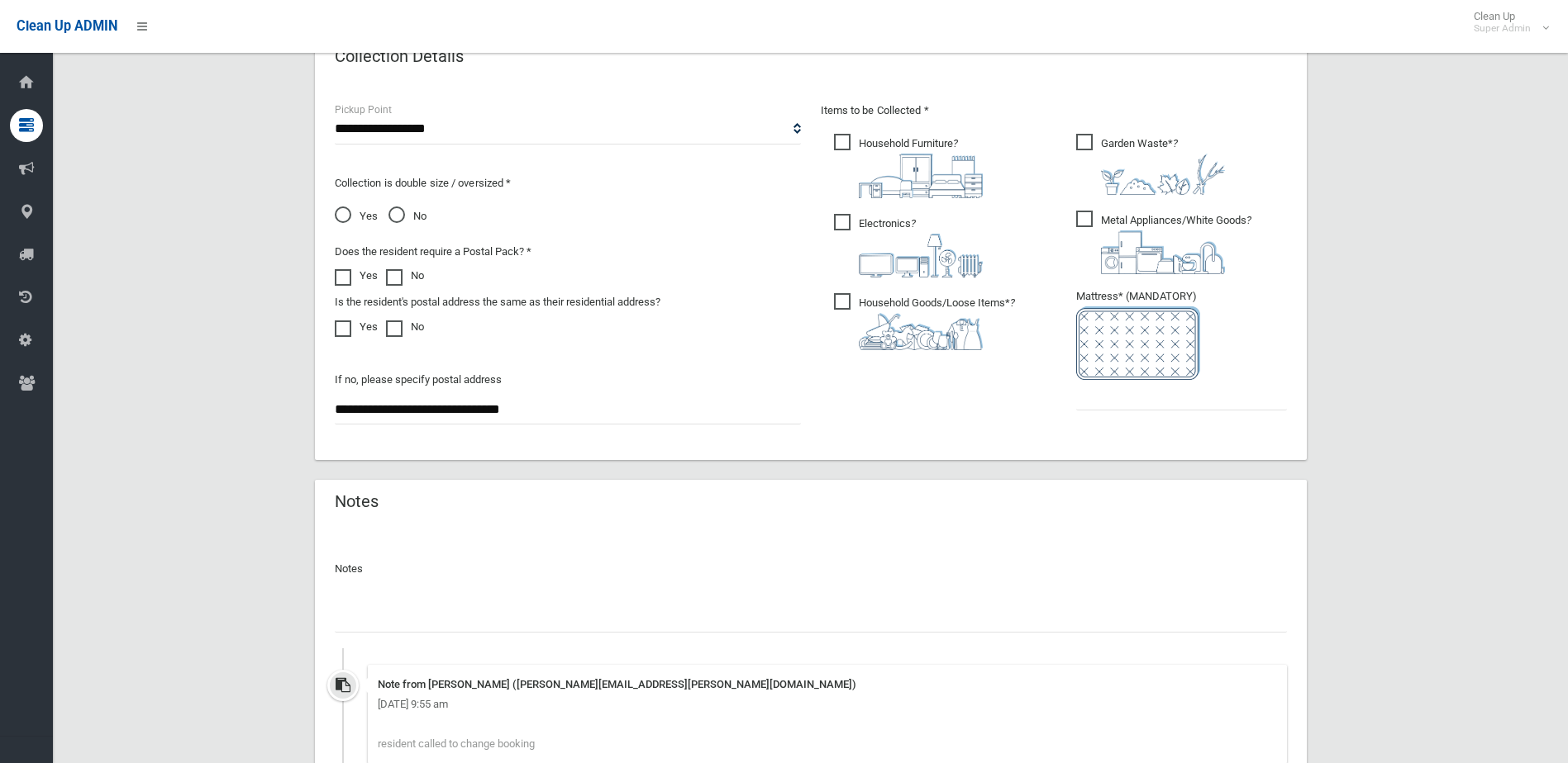
scroll to position [1016, 0]
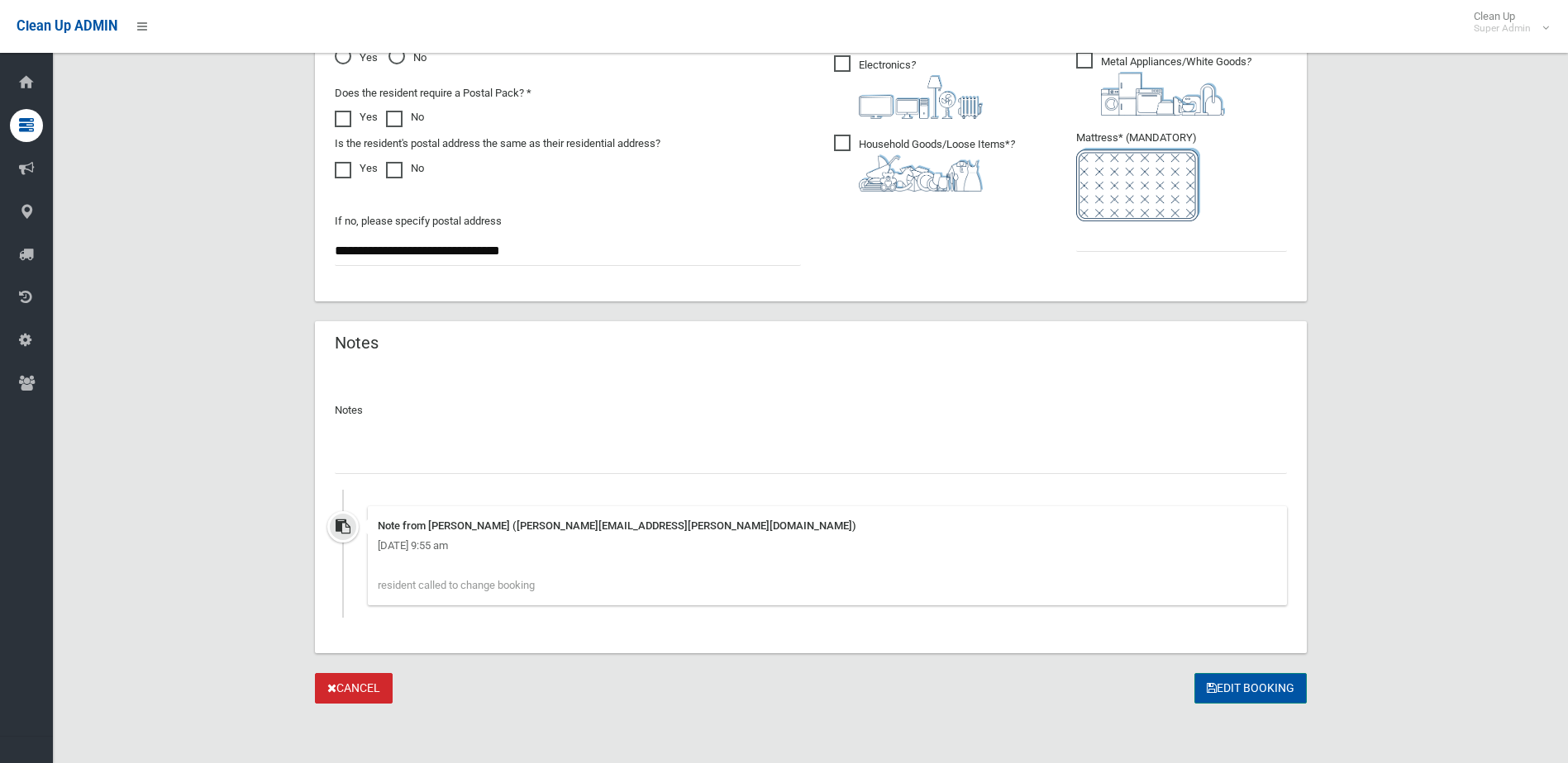
click at [1239, 678] on button "Edit Booking" at bounding box center [1250, 689] width 113 height 31
type input "*"
click at [1230, 689] on button "Edit Booking" at bounding box center [1250, 689] width 113 height 31
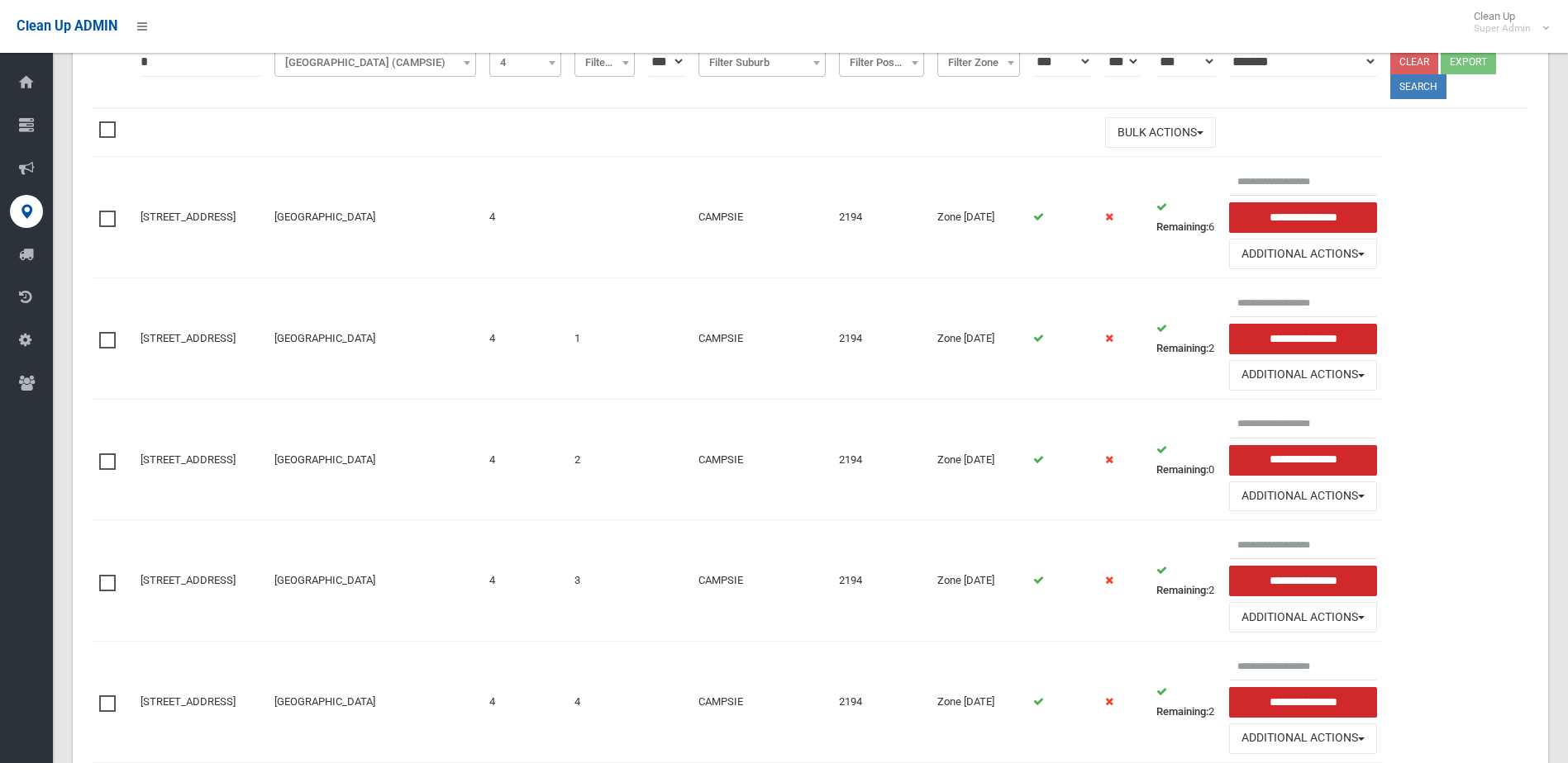
scroll to position [331, 0]
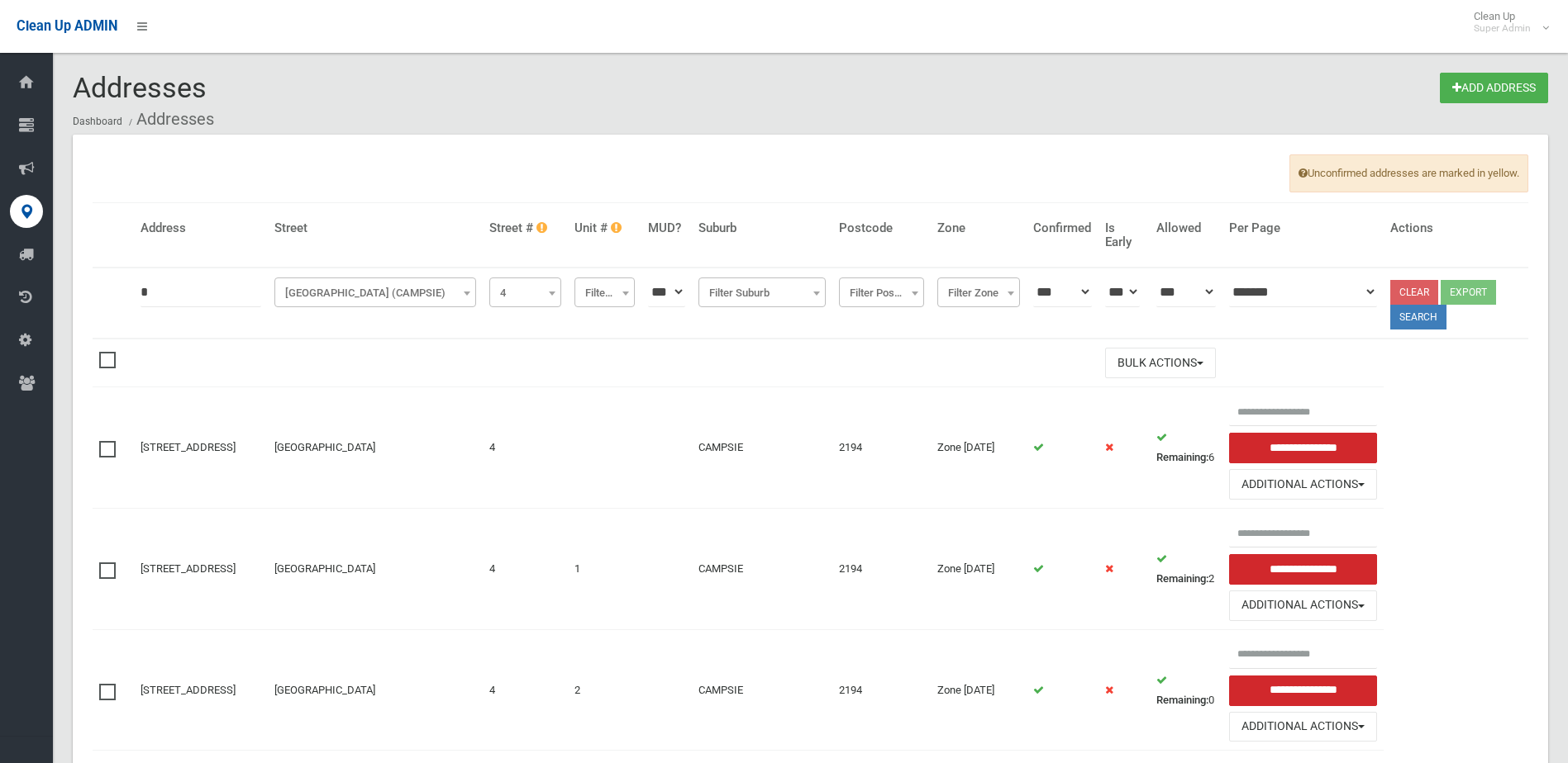
scroll to position [448, 0]
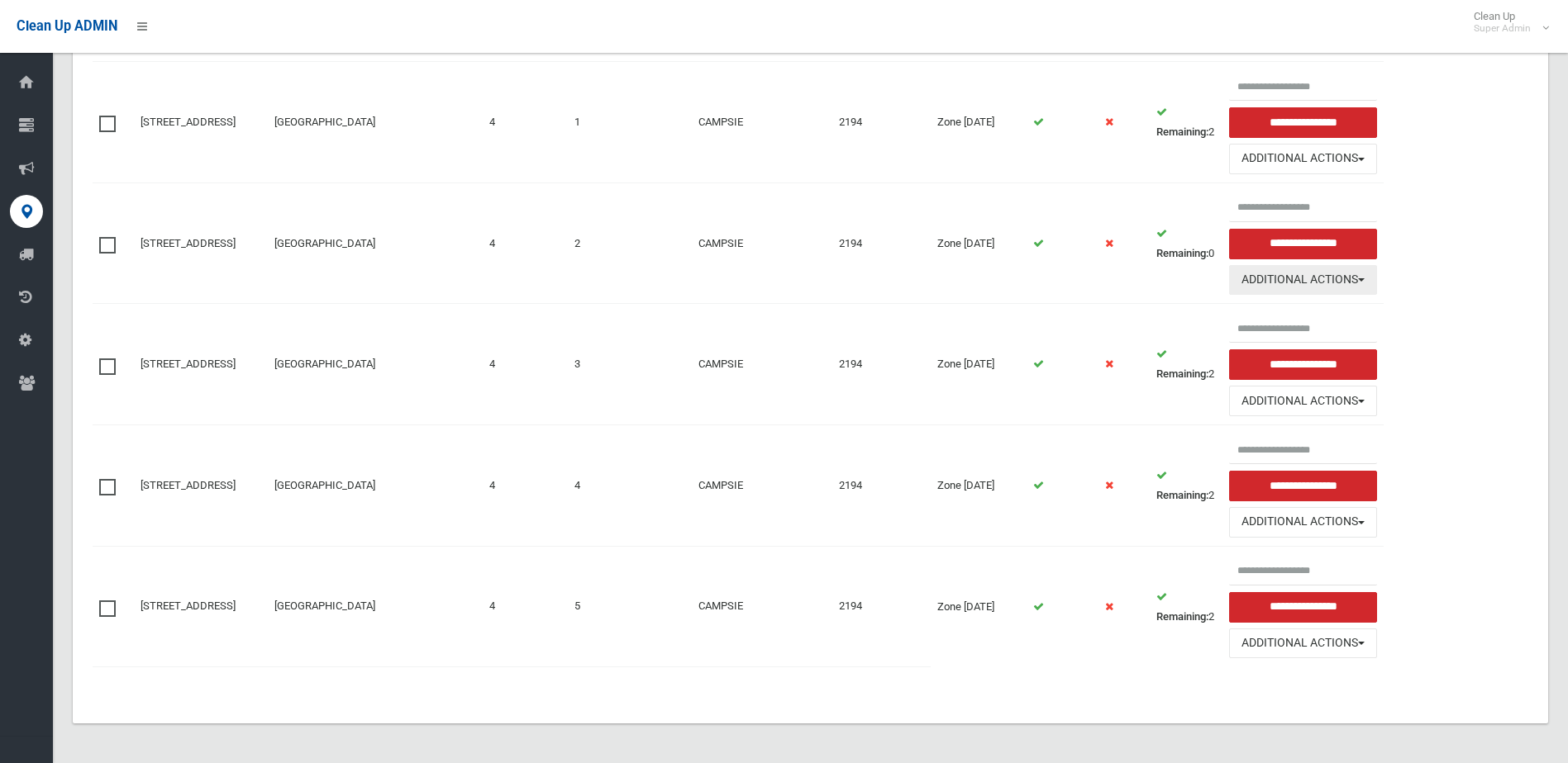
click at [1297, 289] on button "Additional Actions" at bounding box center [1303, 281] width 149 height 31
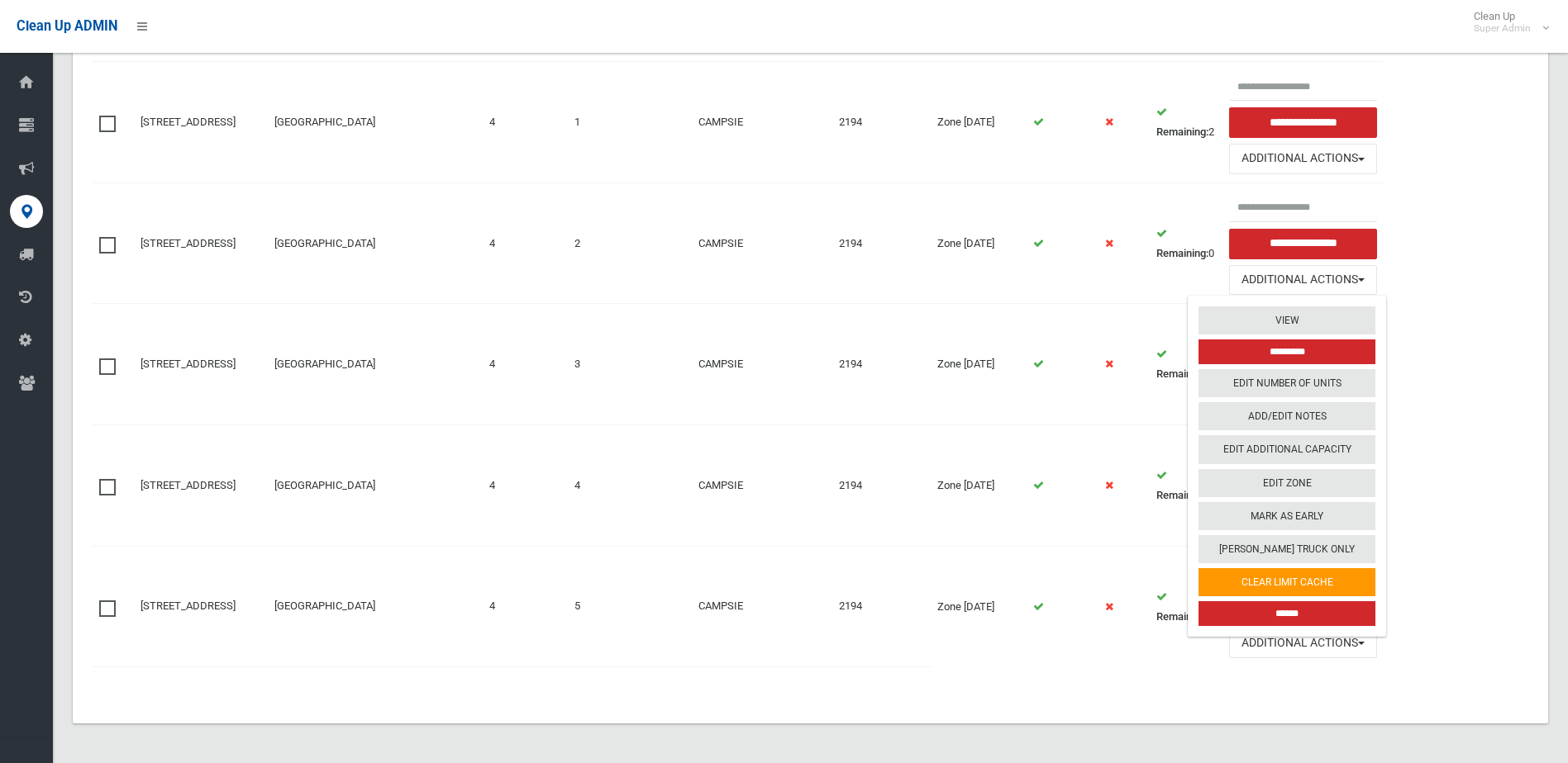
click at [1300, 347] on input "*********" at bounding box center [1287, 351] width 177 height 25
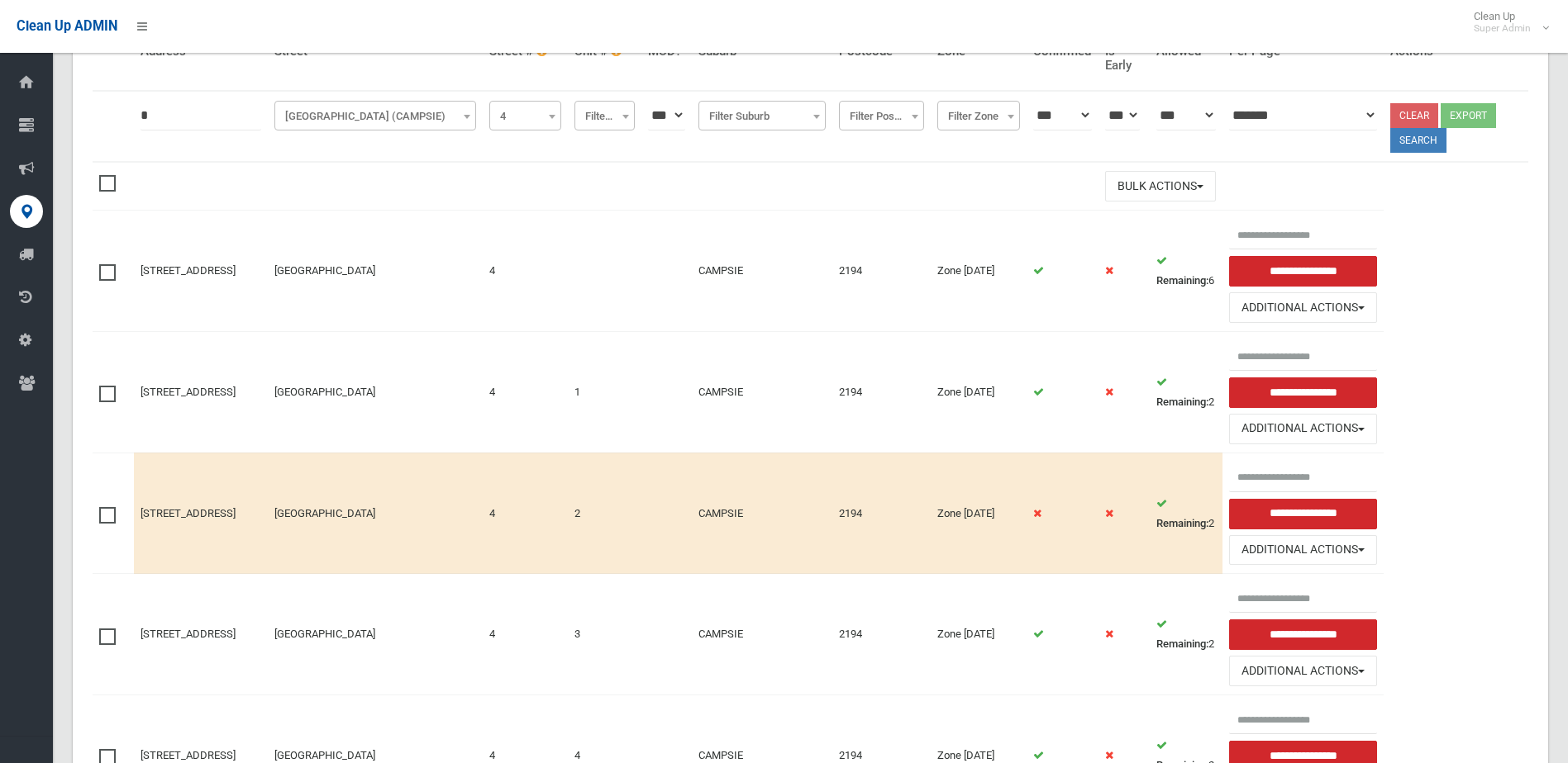
scroll to position [331, 0]
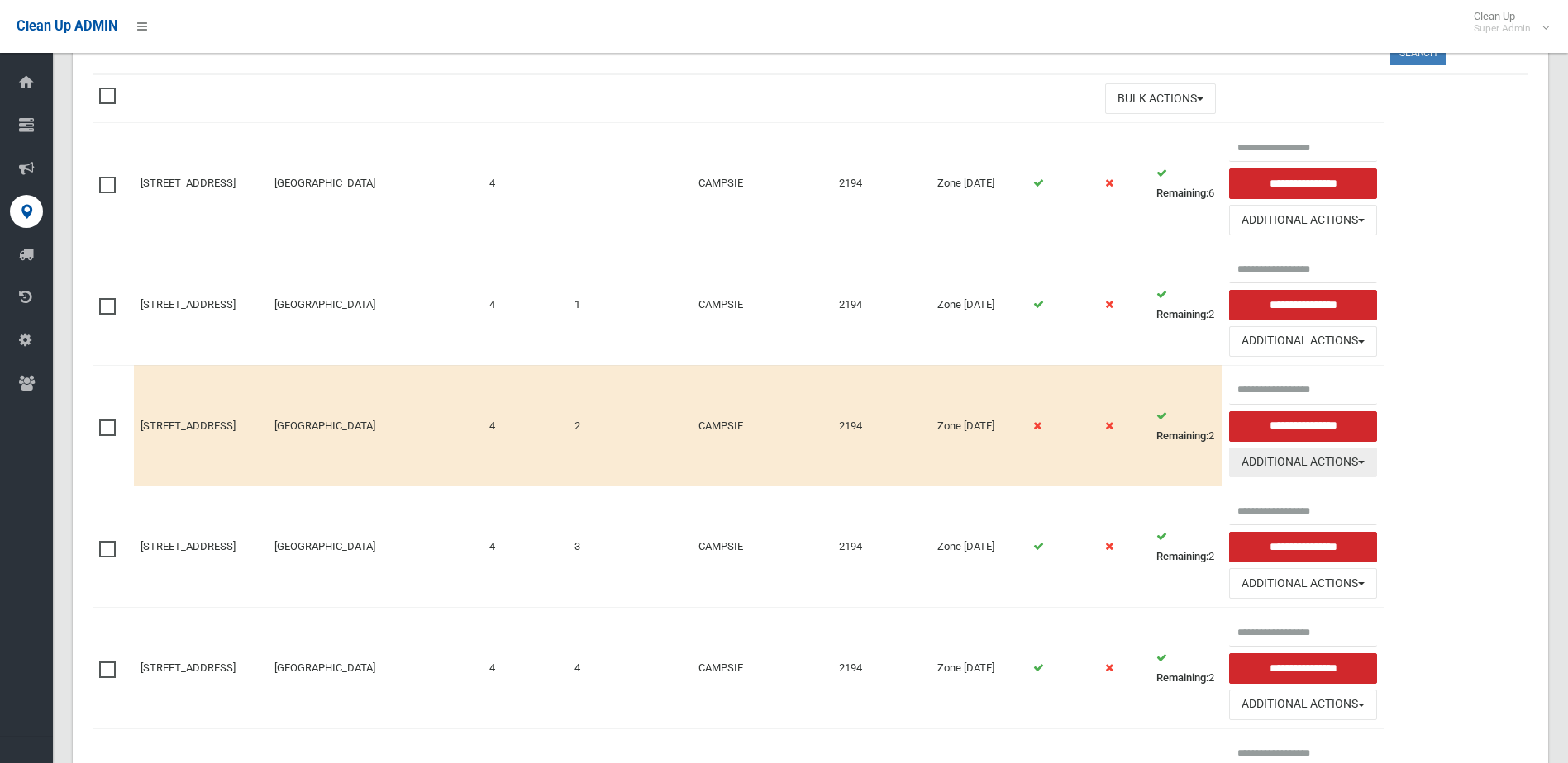
click at [1336, 475] on button "Additional Actions" at bounding box center [1303, 463] width 149 height 31
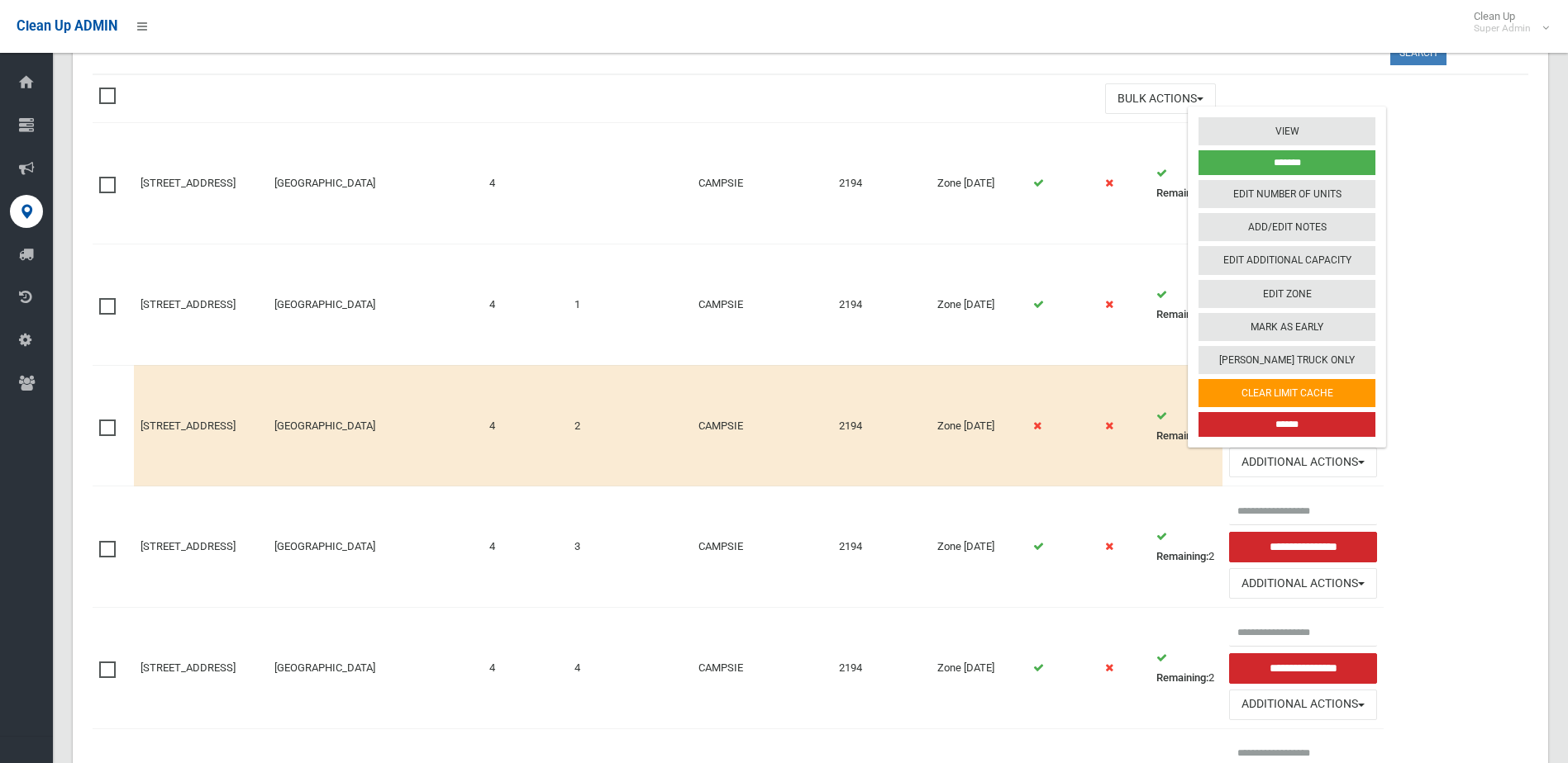
drag, startPoint x: 118, startPoint y: 299, endPoint x: 117, endPoint y: 367, distance: 68.0
click at [118, 300] on label at bounding box center [111, 304] width 25 height 20
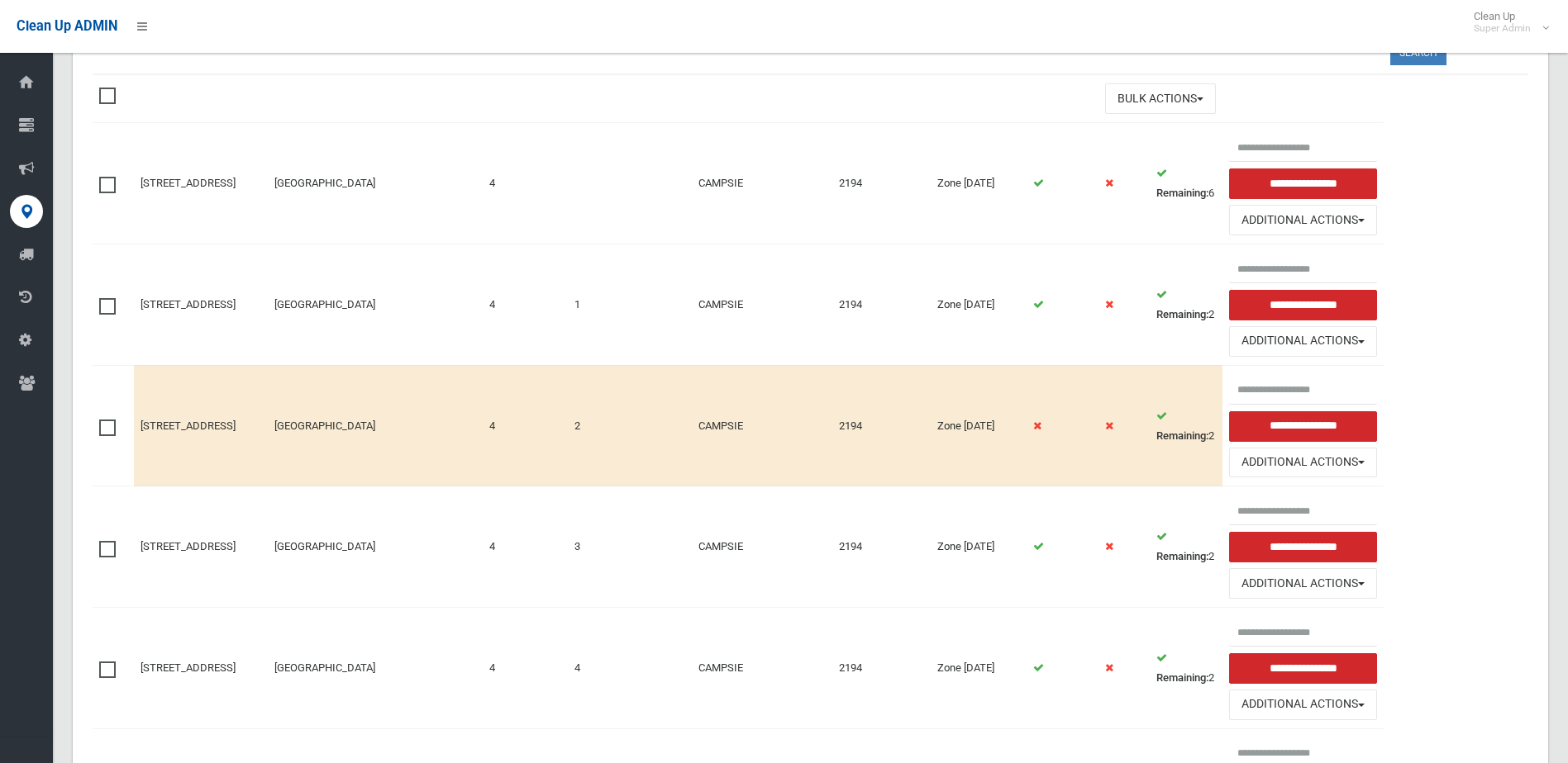
click at [117, 429] on label at bounding box center [111, 426] width 25 height 20
click at [119, 534] on td at bounding box center [113, 546] width 41 height 121
click at [111, 559] on td at bounding box center [113, 546] width 41 height 121
click at [111, 541] on span at bounding box center [111, 541] width 25 height 0
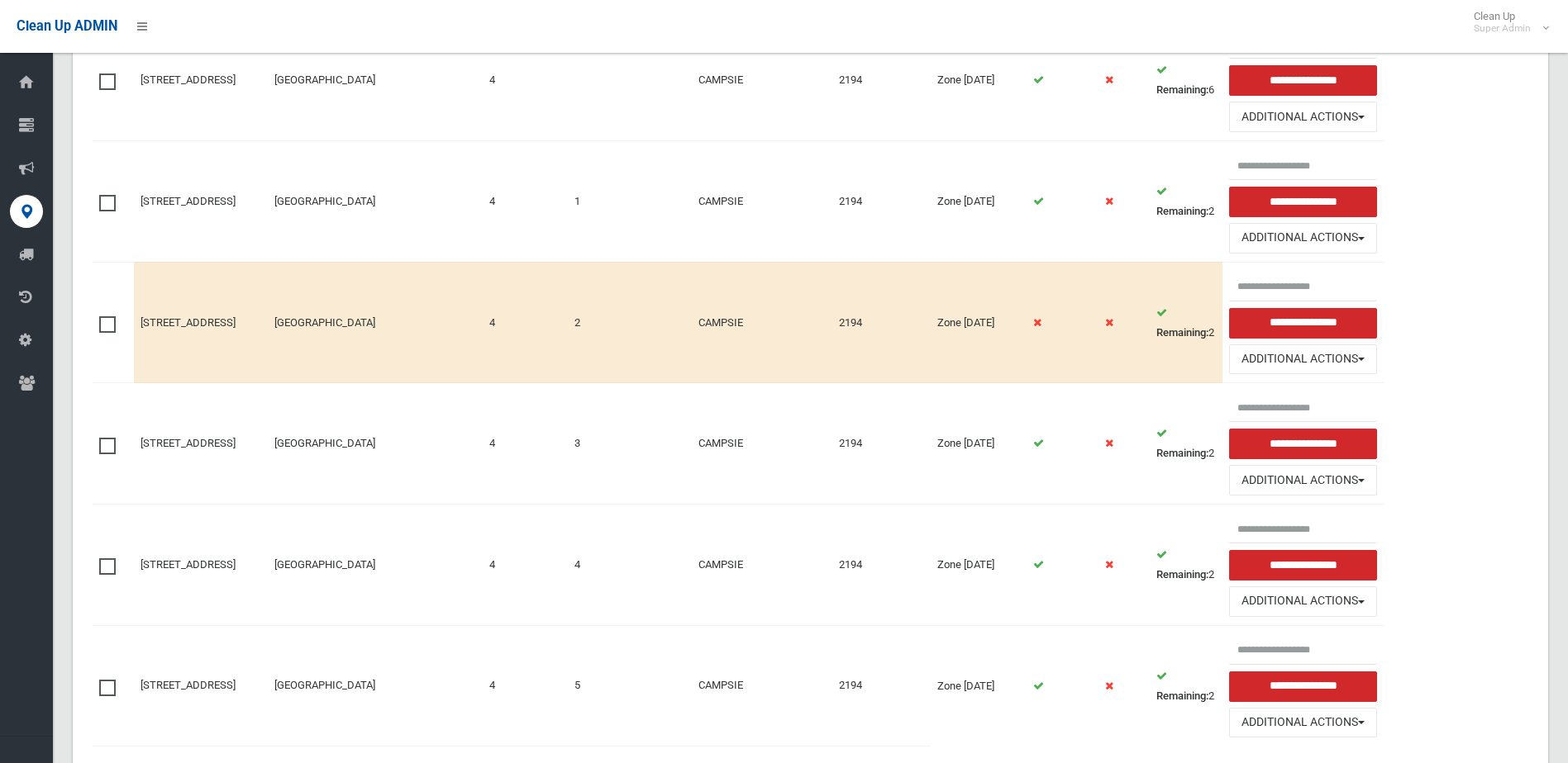
scroll to position [514, 0]
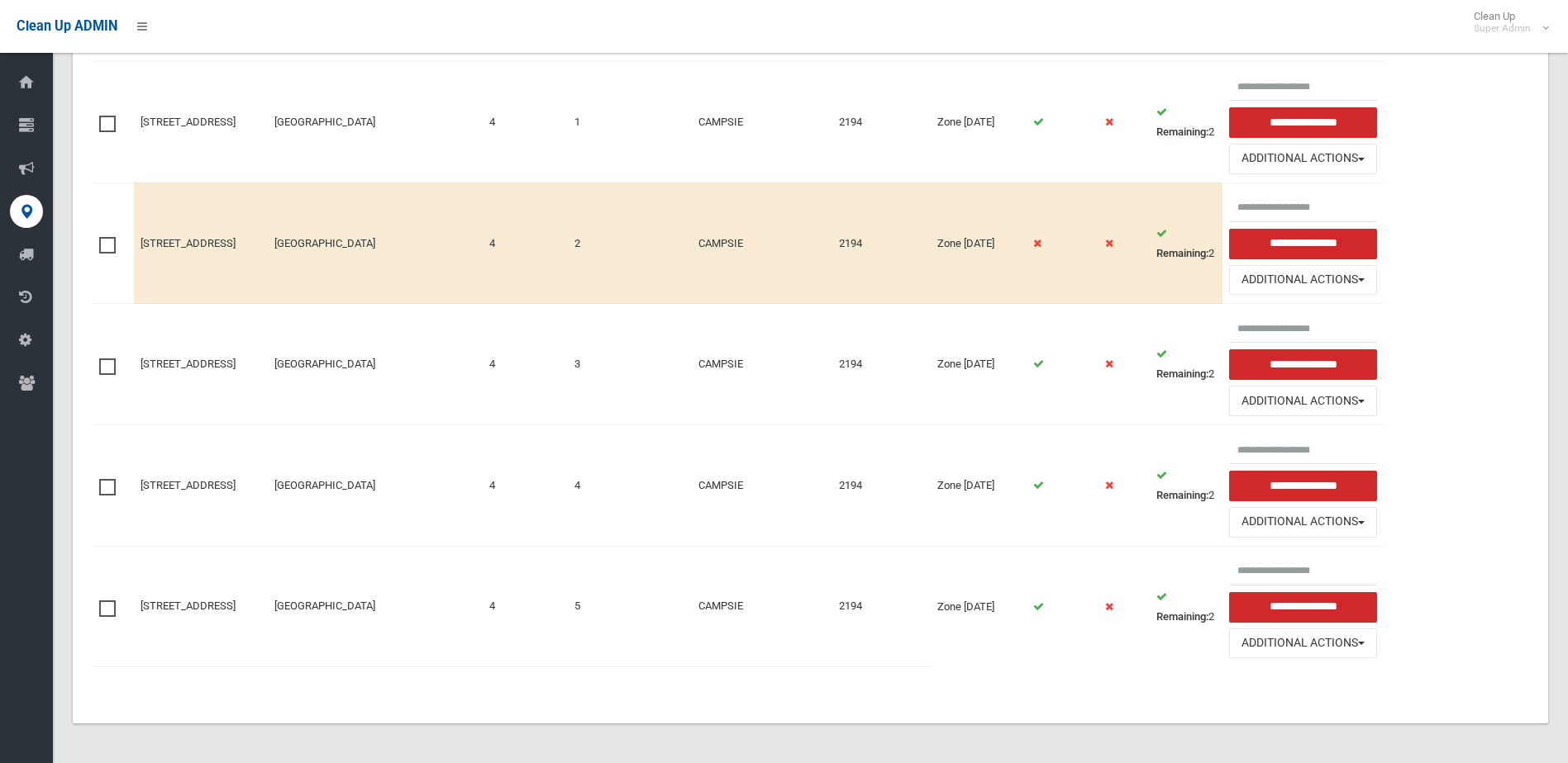
click at [118, 489] on label at bounding box center [111, 485] width 25 height 20
click at [115, 601] on span at bounding box center [111, 601] width 25 height 0
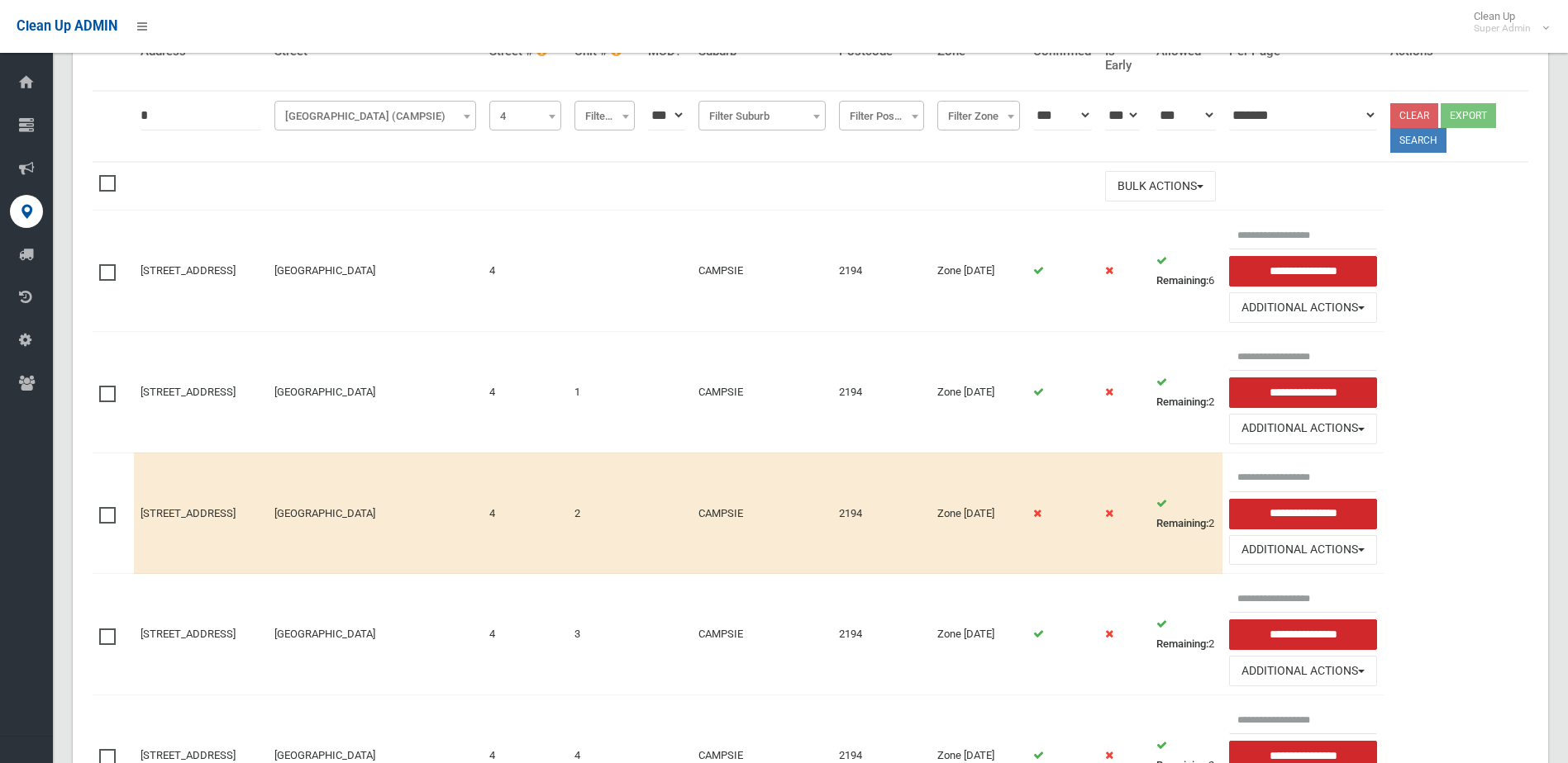
scroll to position [183, 0]
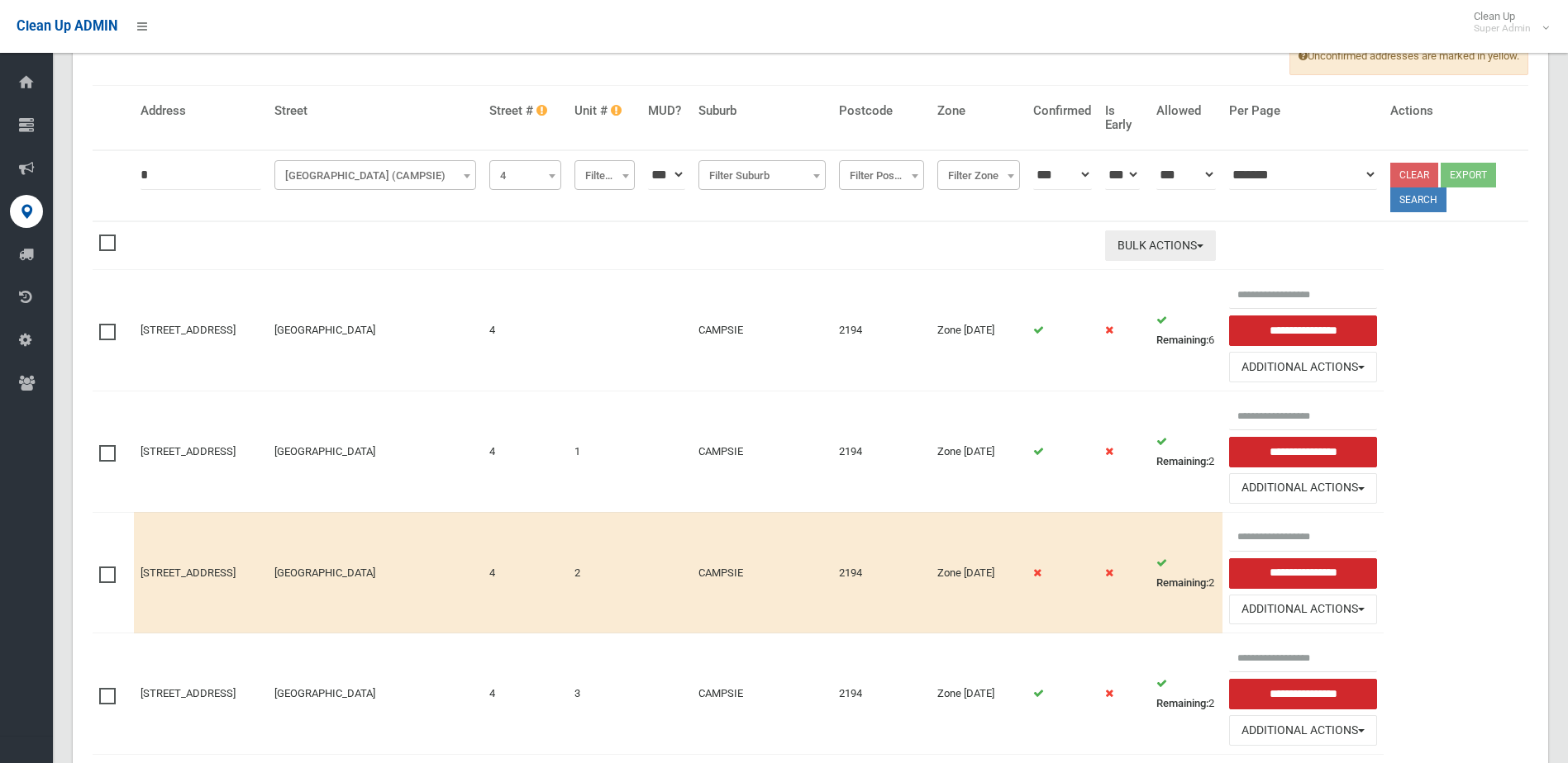
click at [1173, 259] on button "Bulk Actions" at bounding box center [1160, 246] width 111 height 31
click at [1164, 285] on link "Delete Selected" at bounding box center [1204, 280] width 197 height 28
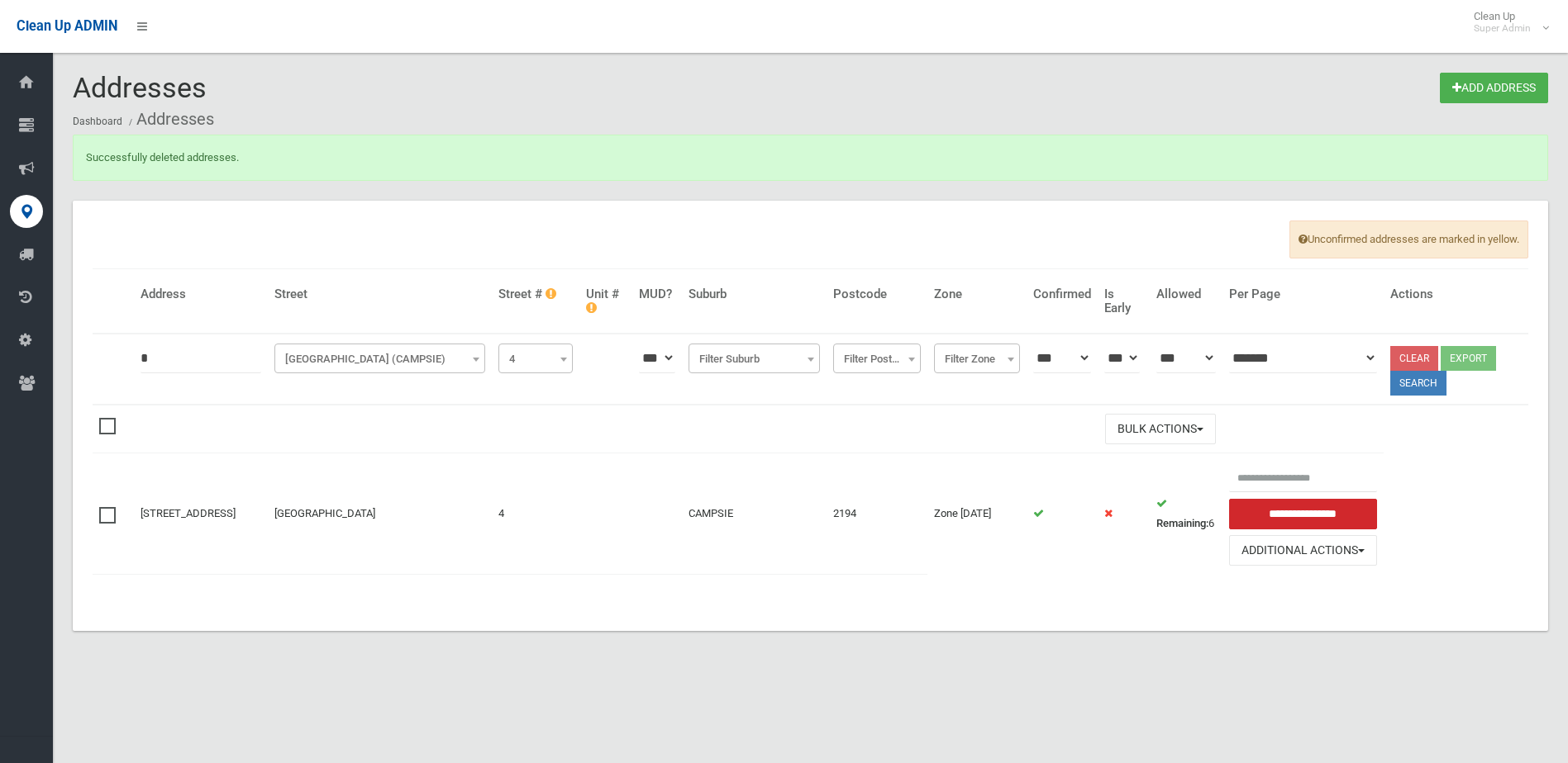
click at [182, 495] on td "[STREET_ADDRESS]" at bounding box center [201, 514] width 134 height 120
click at [182, 507] on link "[STREET_ADDRESS]" at bounding box center [187, 513] width 95 height 12
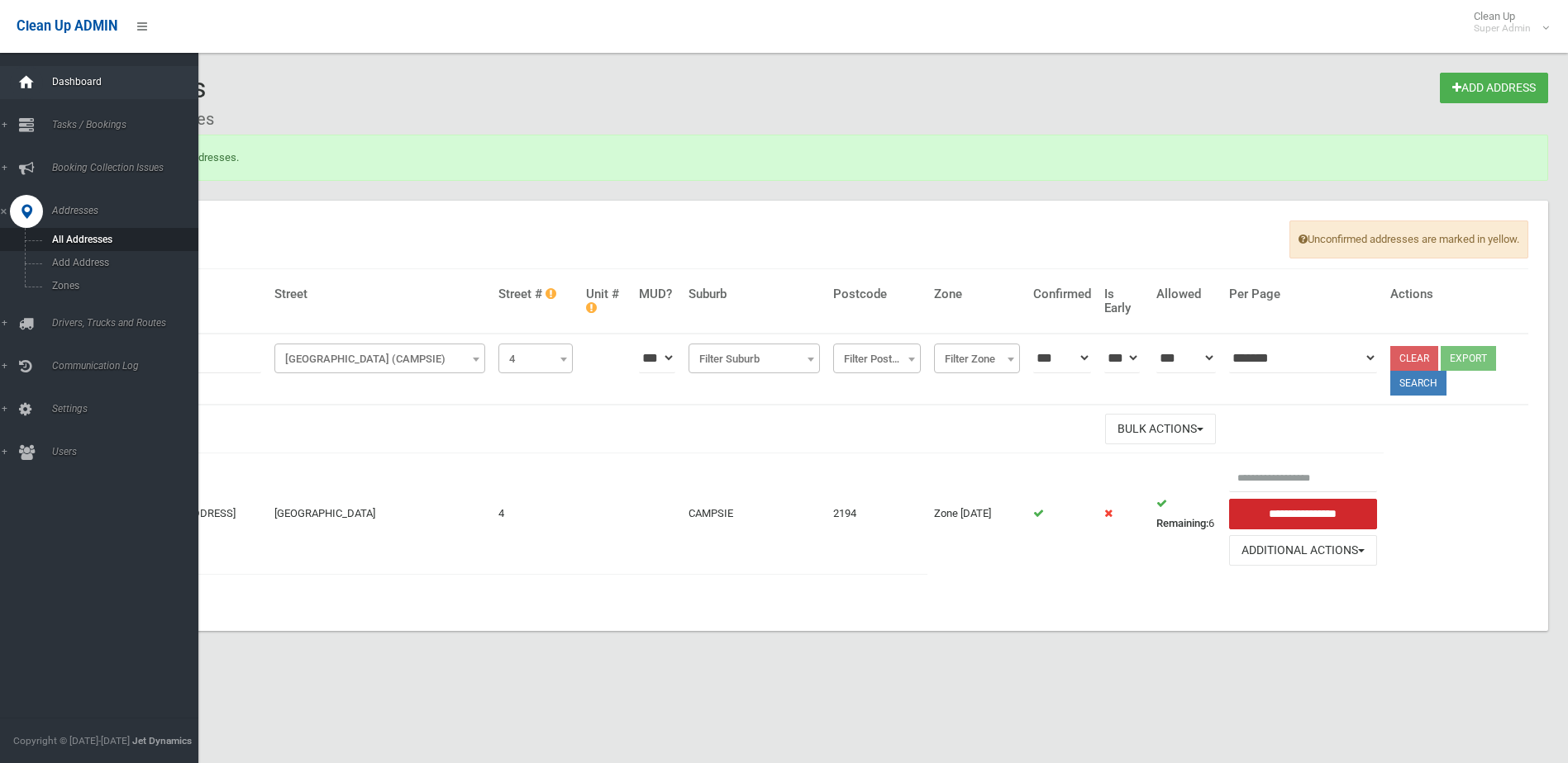
click at [37, 79] on div at bounding box center [27, 82] width 33 height 33
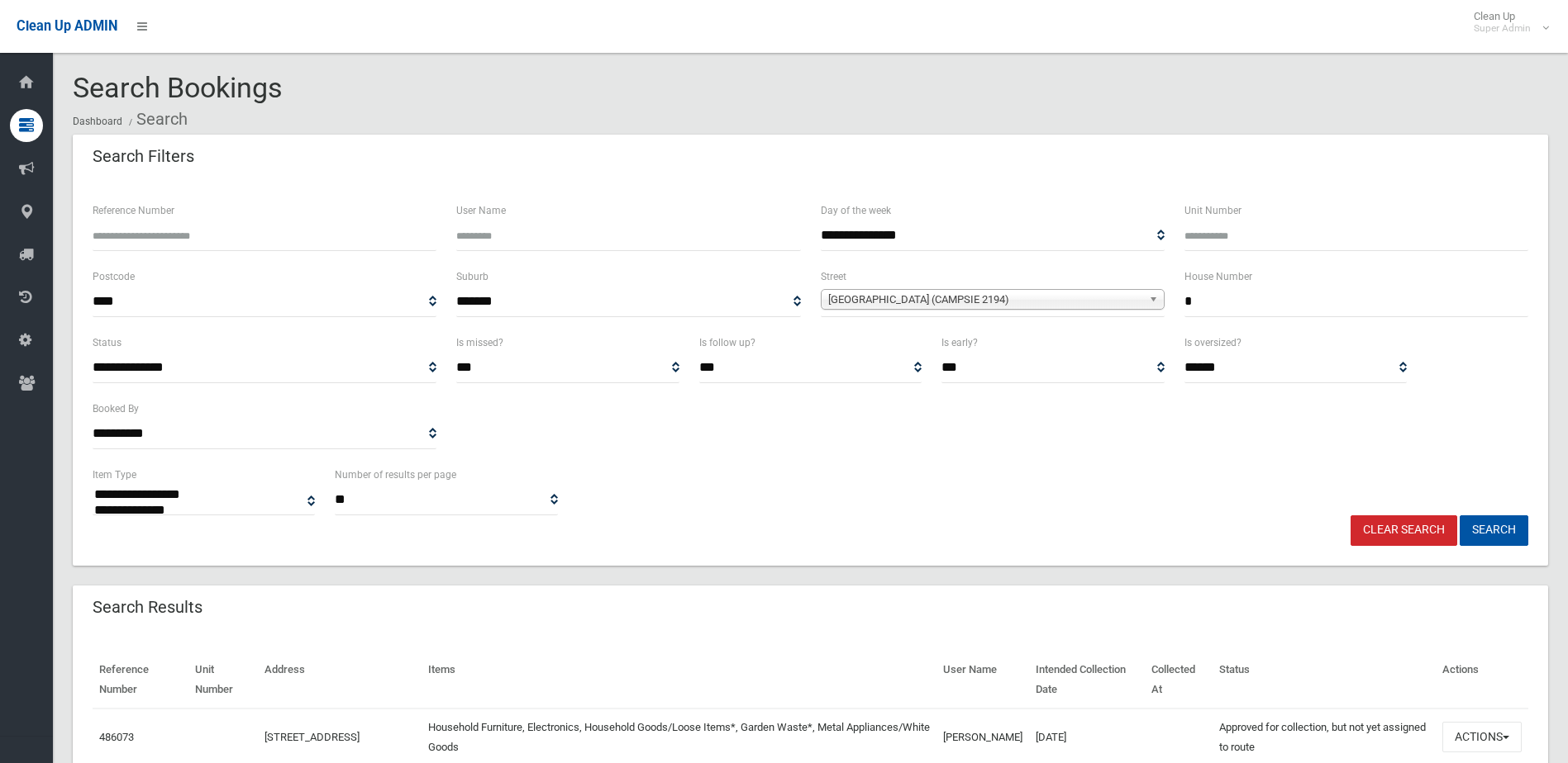
select select
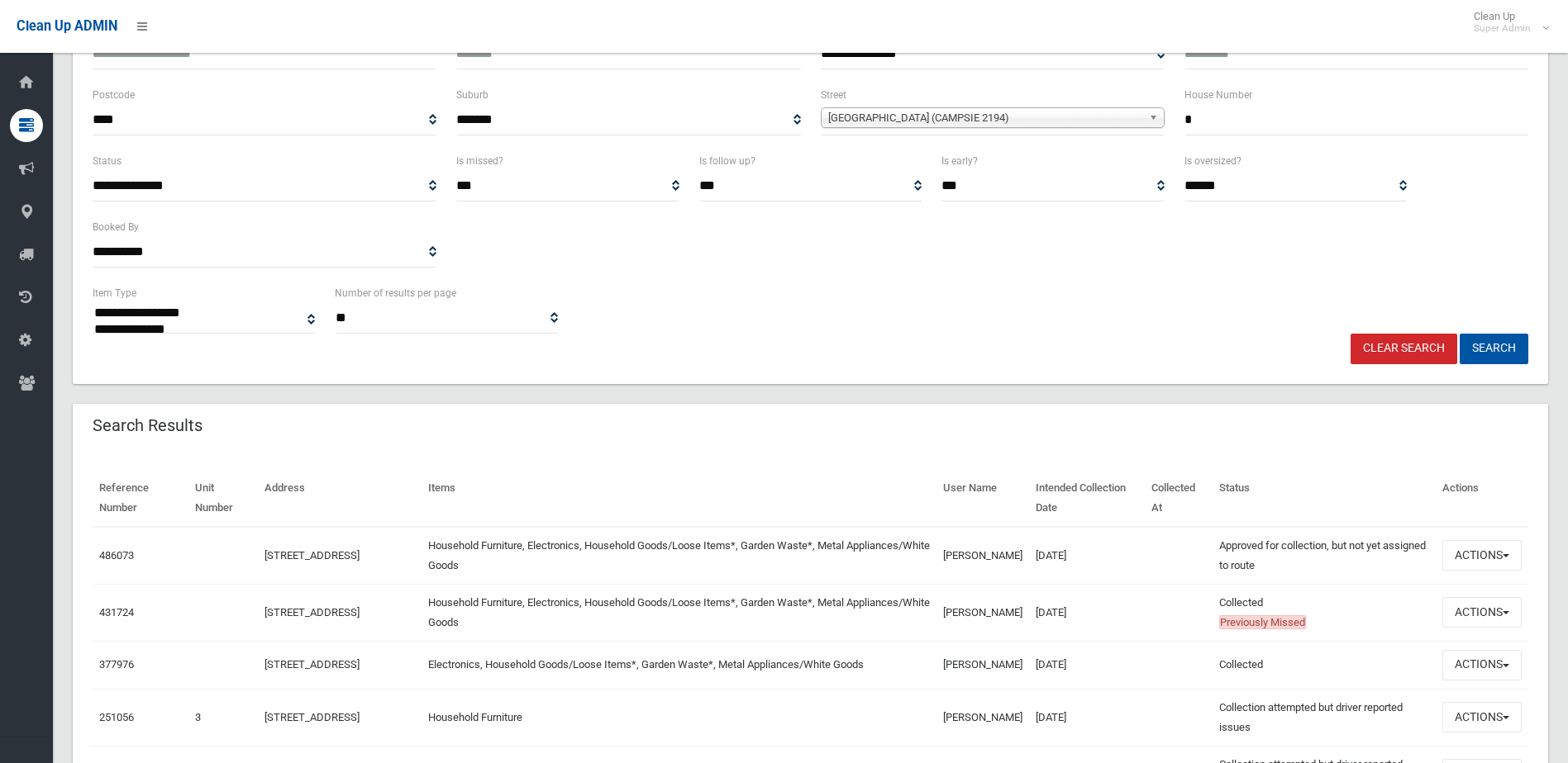
scroll to position [331, 0]
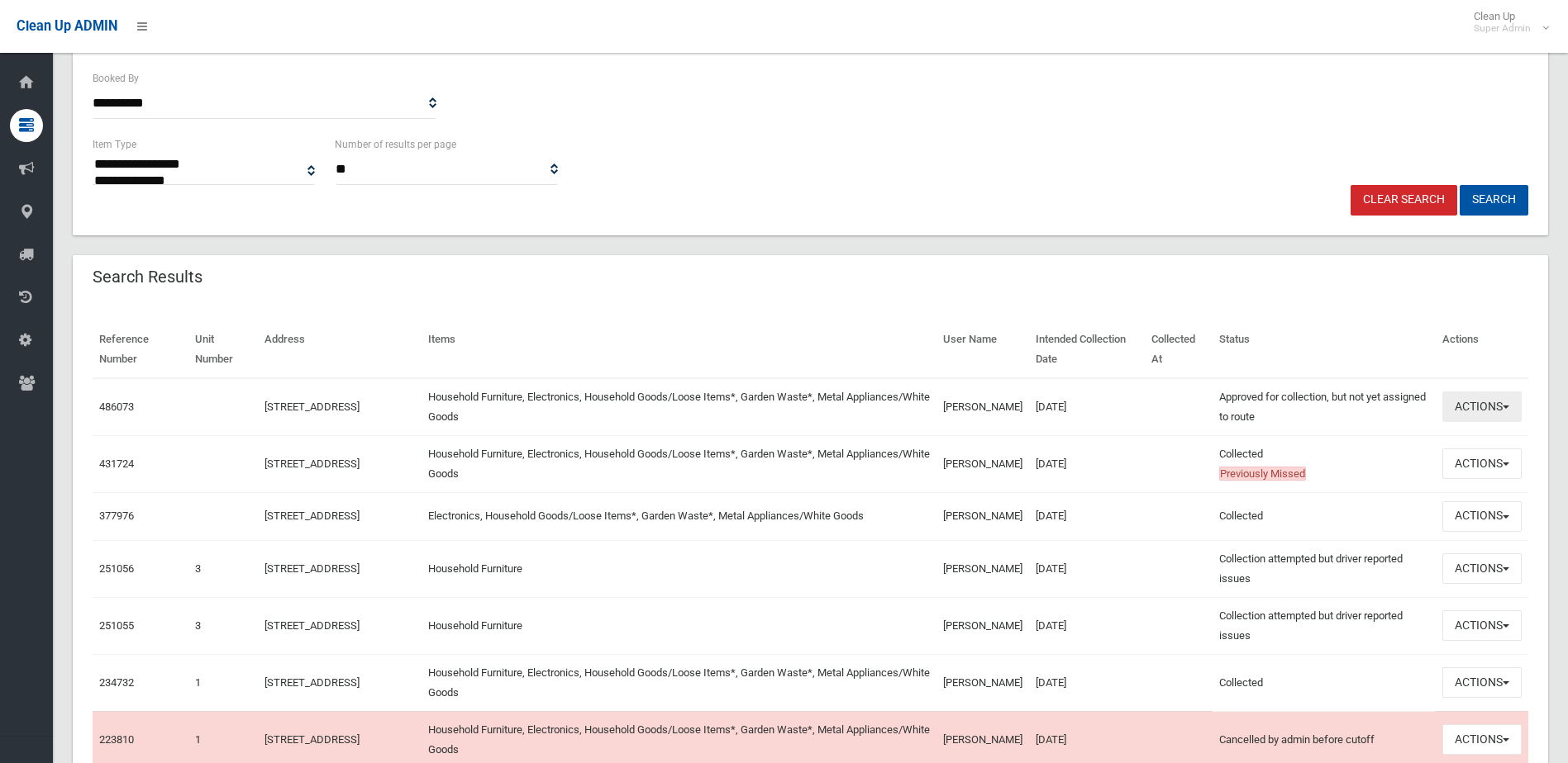
click at [1444, 394] on button "Actions" at bounding box center [1482, 407] width 79 height 31
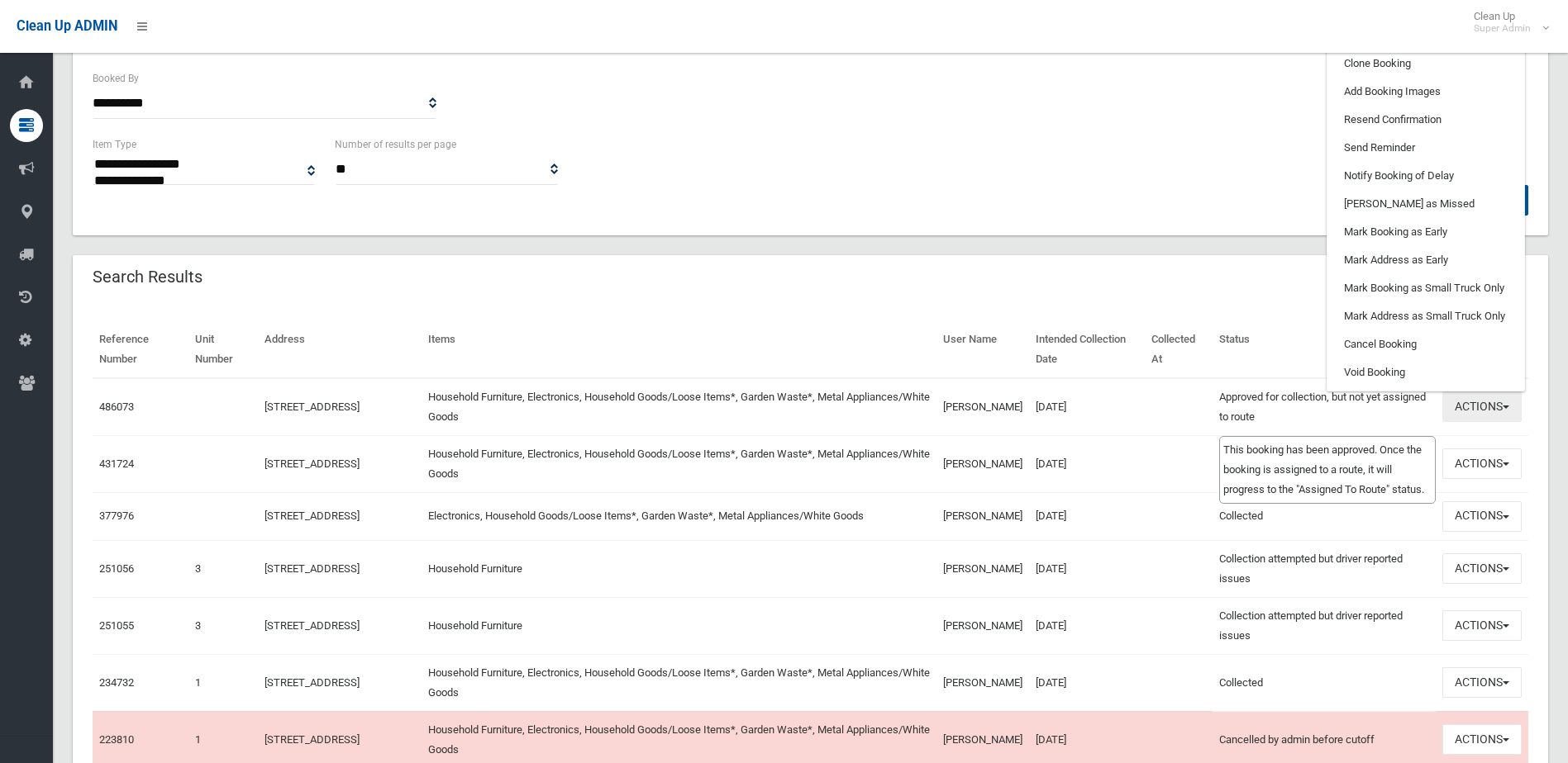
scroll to position [413, 0]
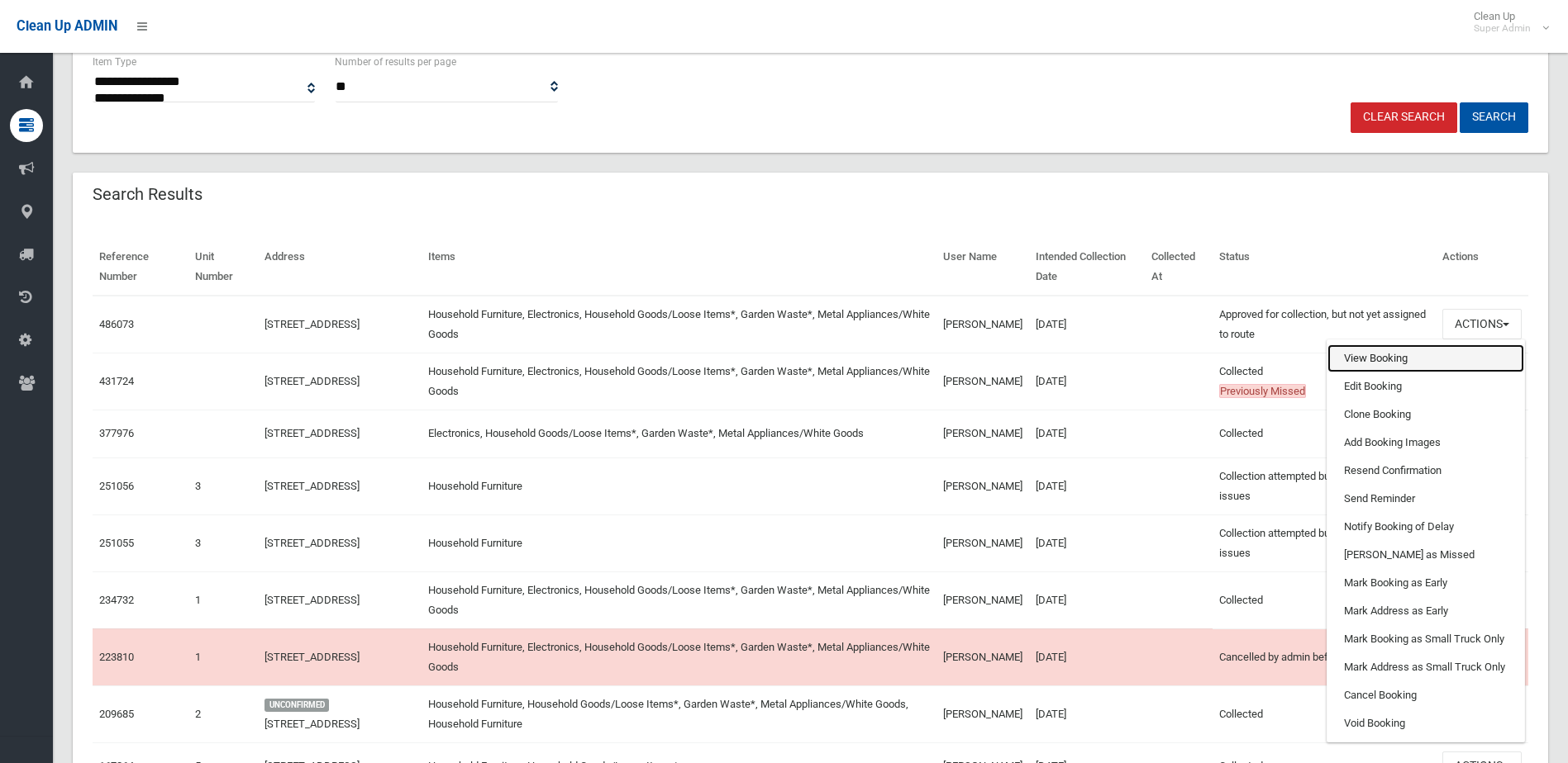
click at [1396, 362] on link "View Booking" at bounding box center [1425, 358] width 197 height 28
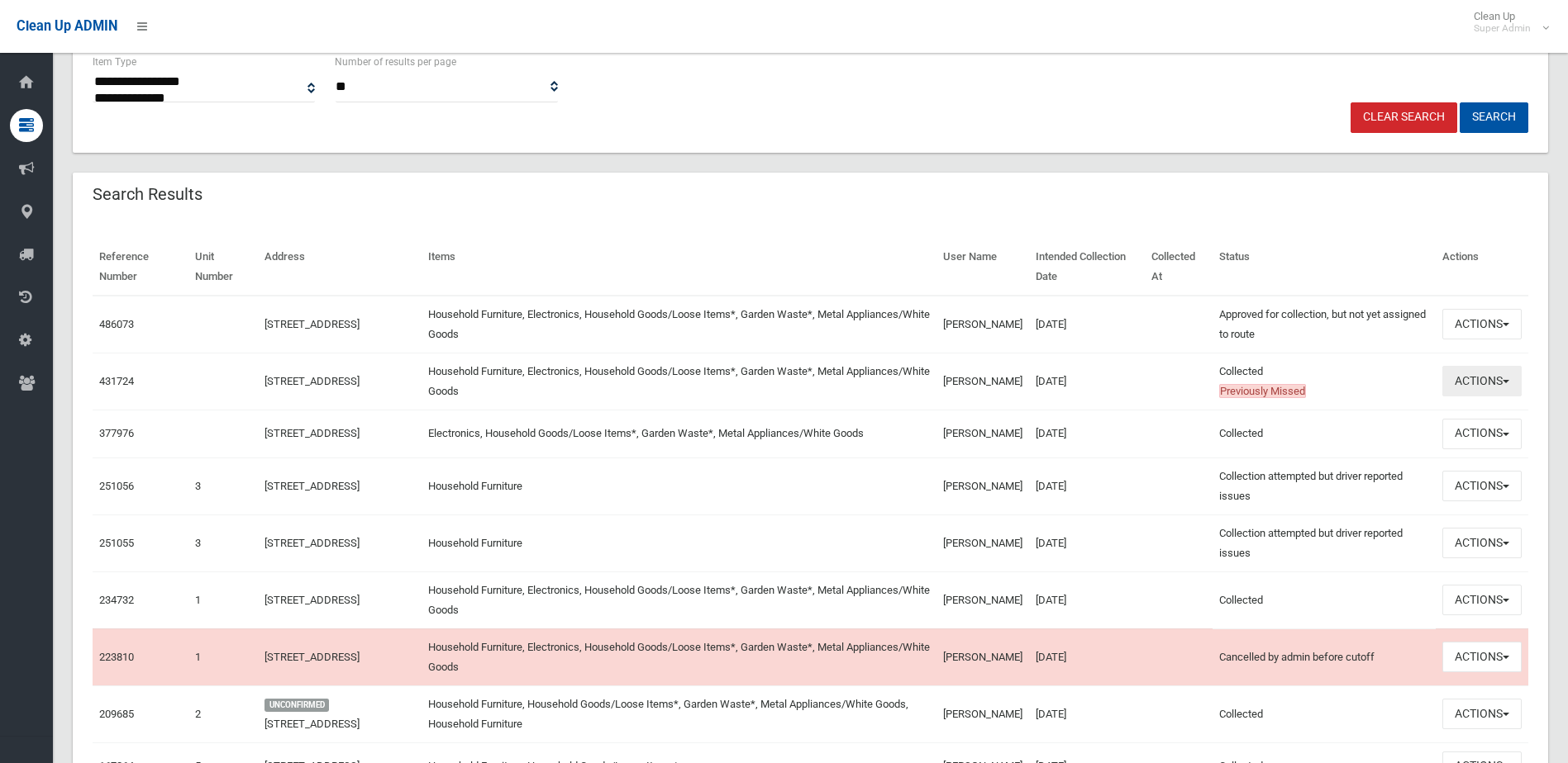
click at [1465, 375] on button "Actions" at bounding box center [1482, 382] width 79 height 31
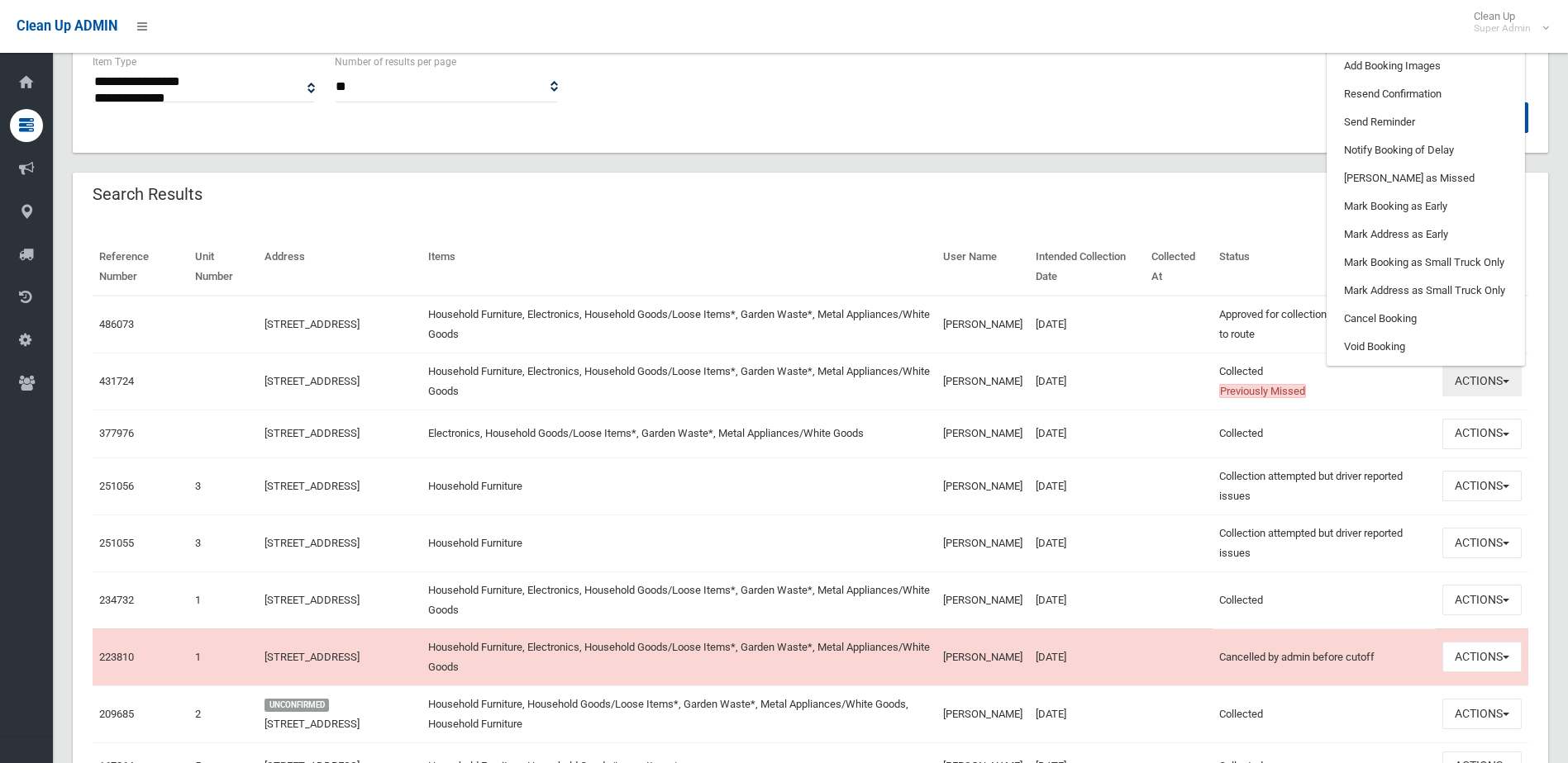
scroll to position [165, 0]
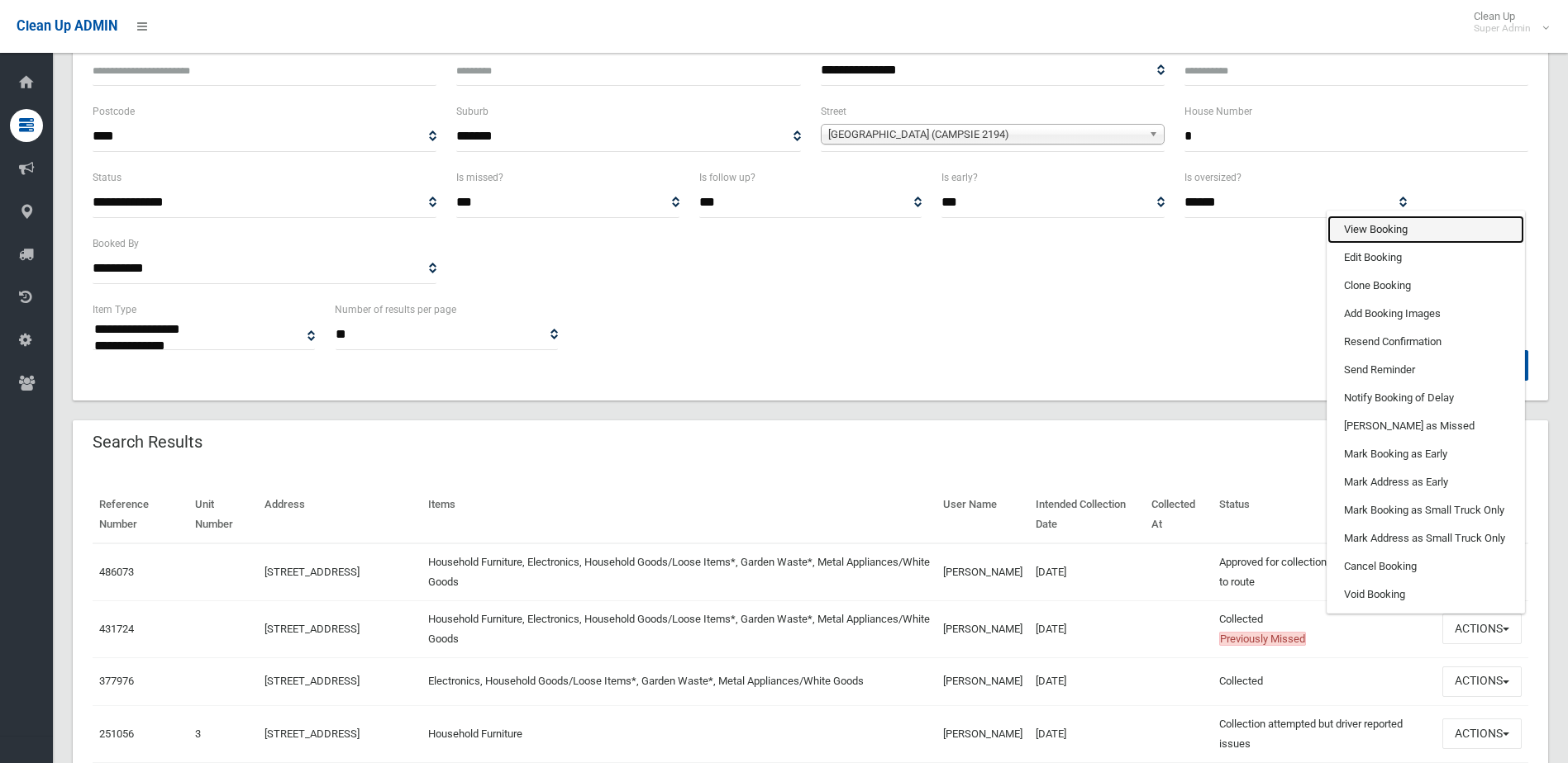
click at [1391, 219] on link "View Booking" at bounding box center [1425, 229] width 197 height 28
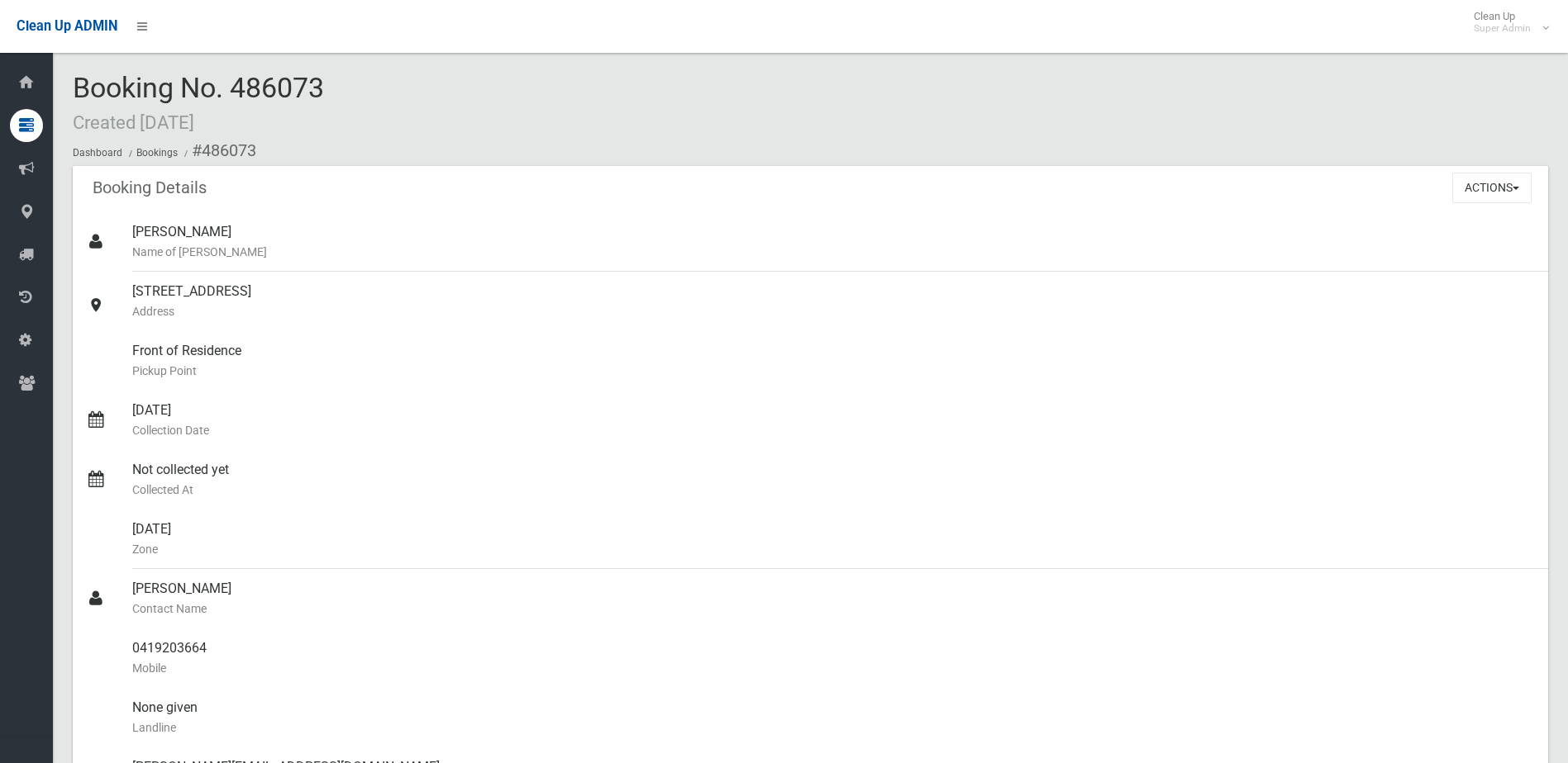
scroll to position [413, 0]
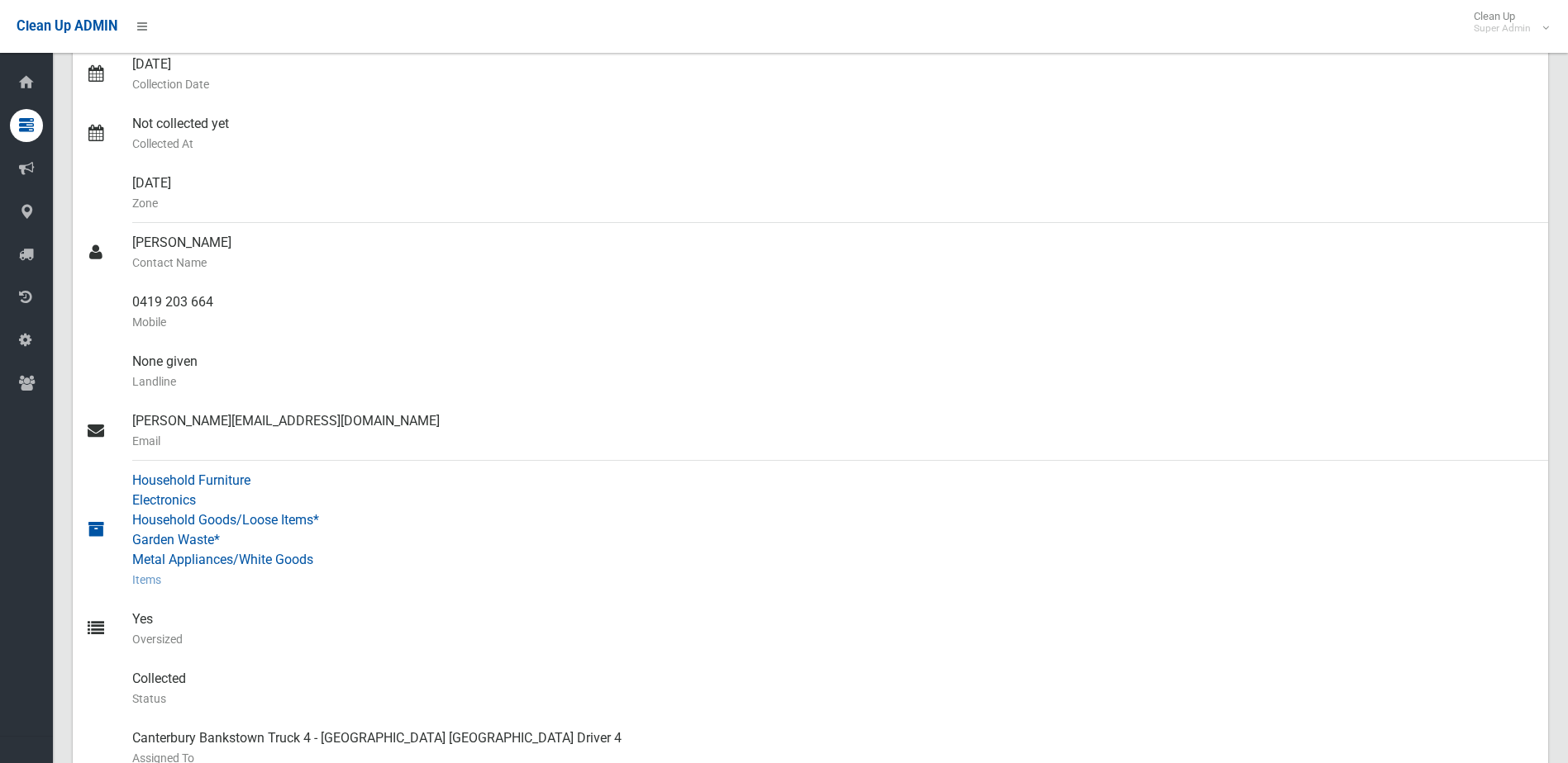
scroll to position [496, 0]
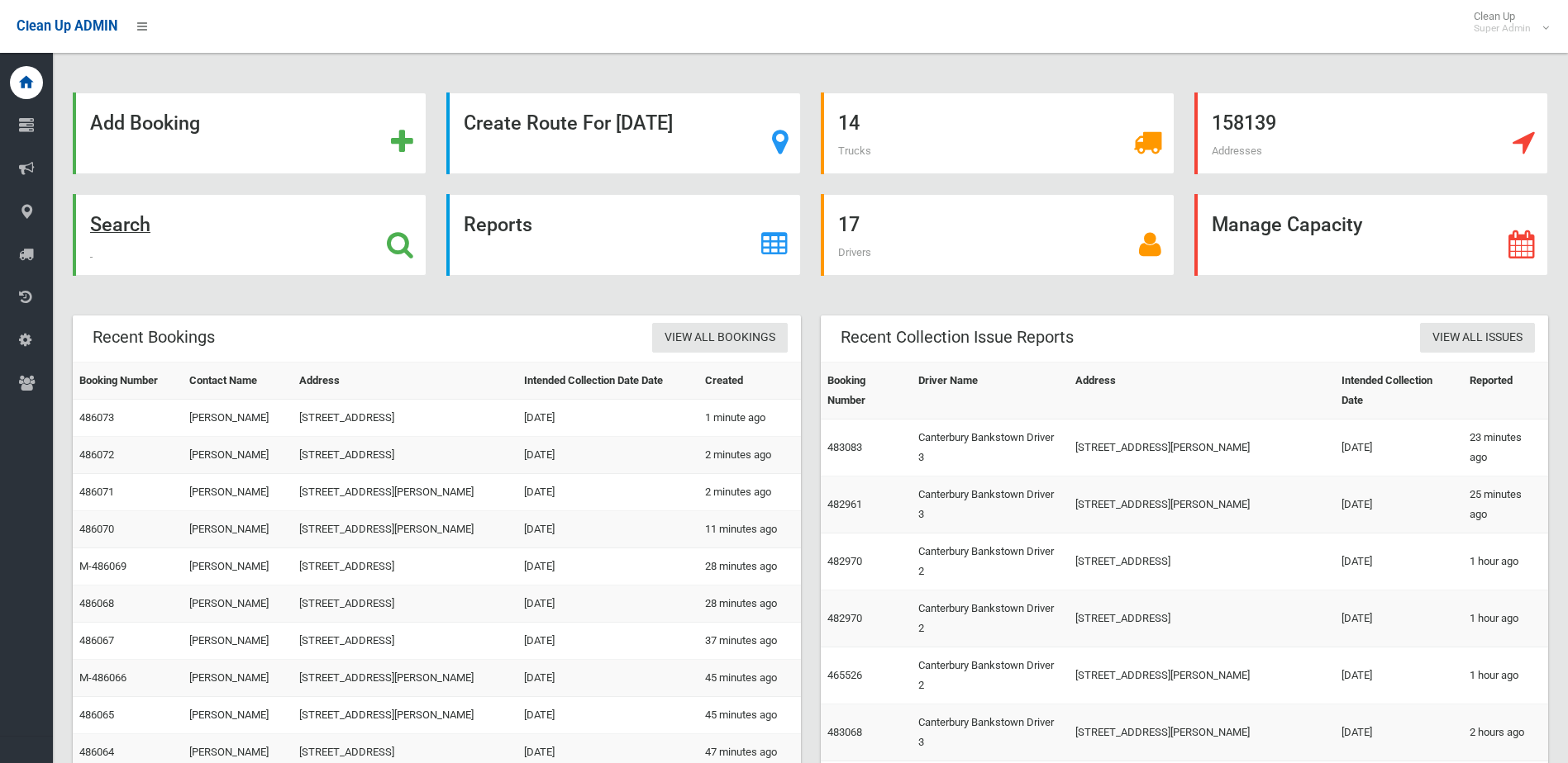
click at [359, 224] on div "Search" at bounding box center [249, 235] width 353 height 82
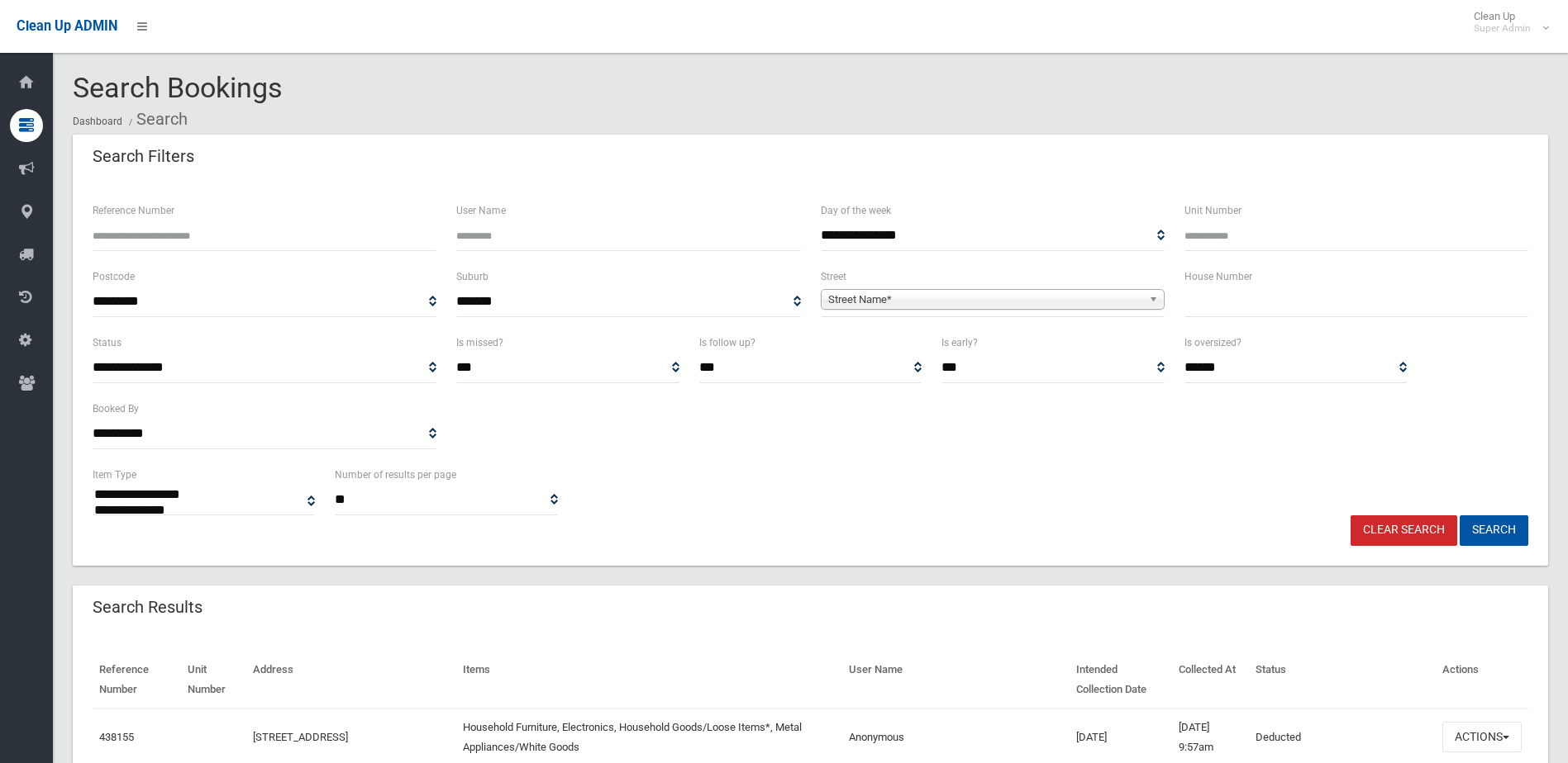
select select
type input "******"
click at [1460, 516] on button "Search" at bounding box center [1494, 531] width 69 height 31
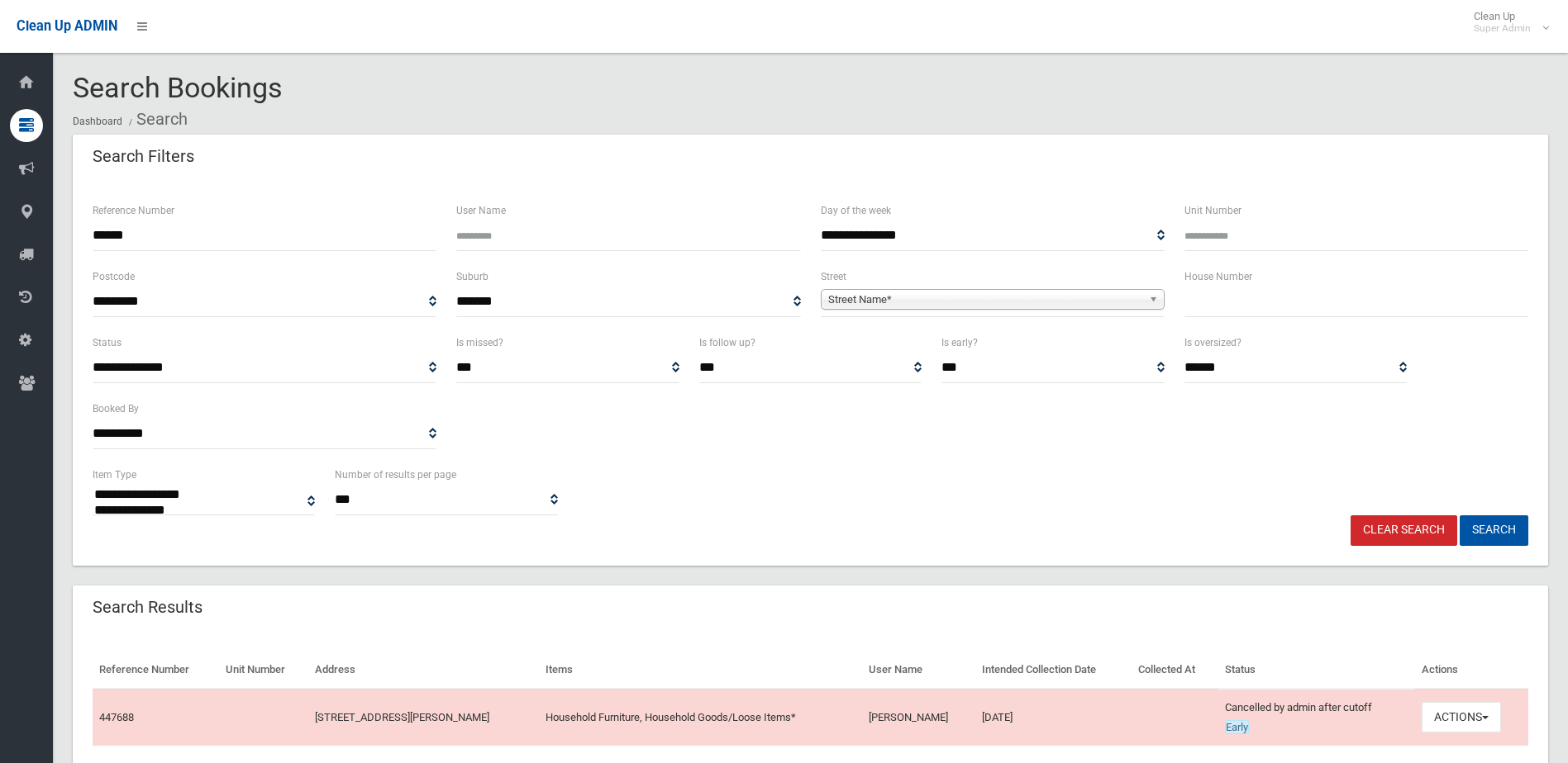
select select
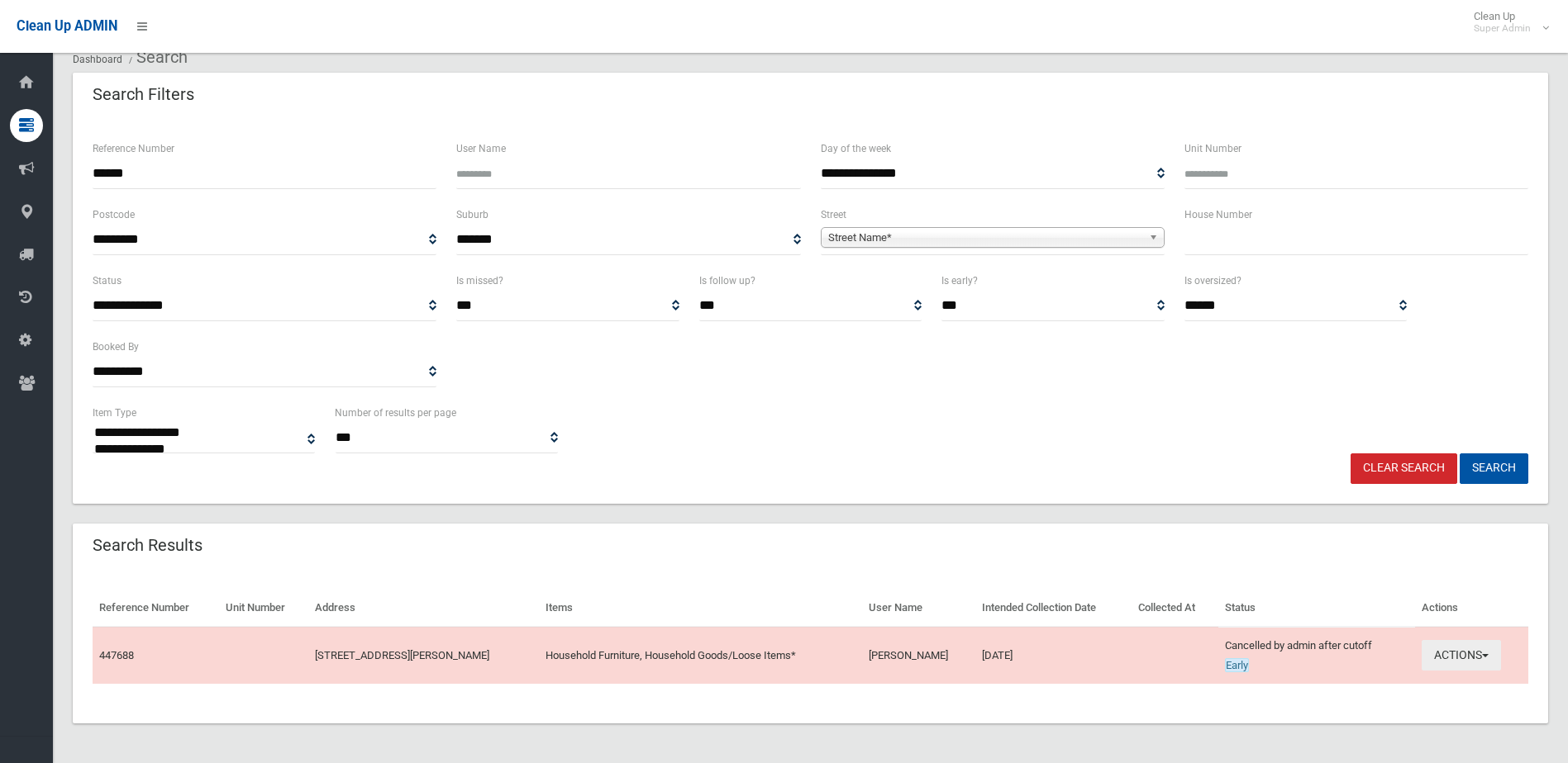
click at [1480, 654] on button "Actions" at bounding box center [1461, 656] width 79 height 31
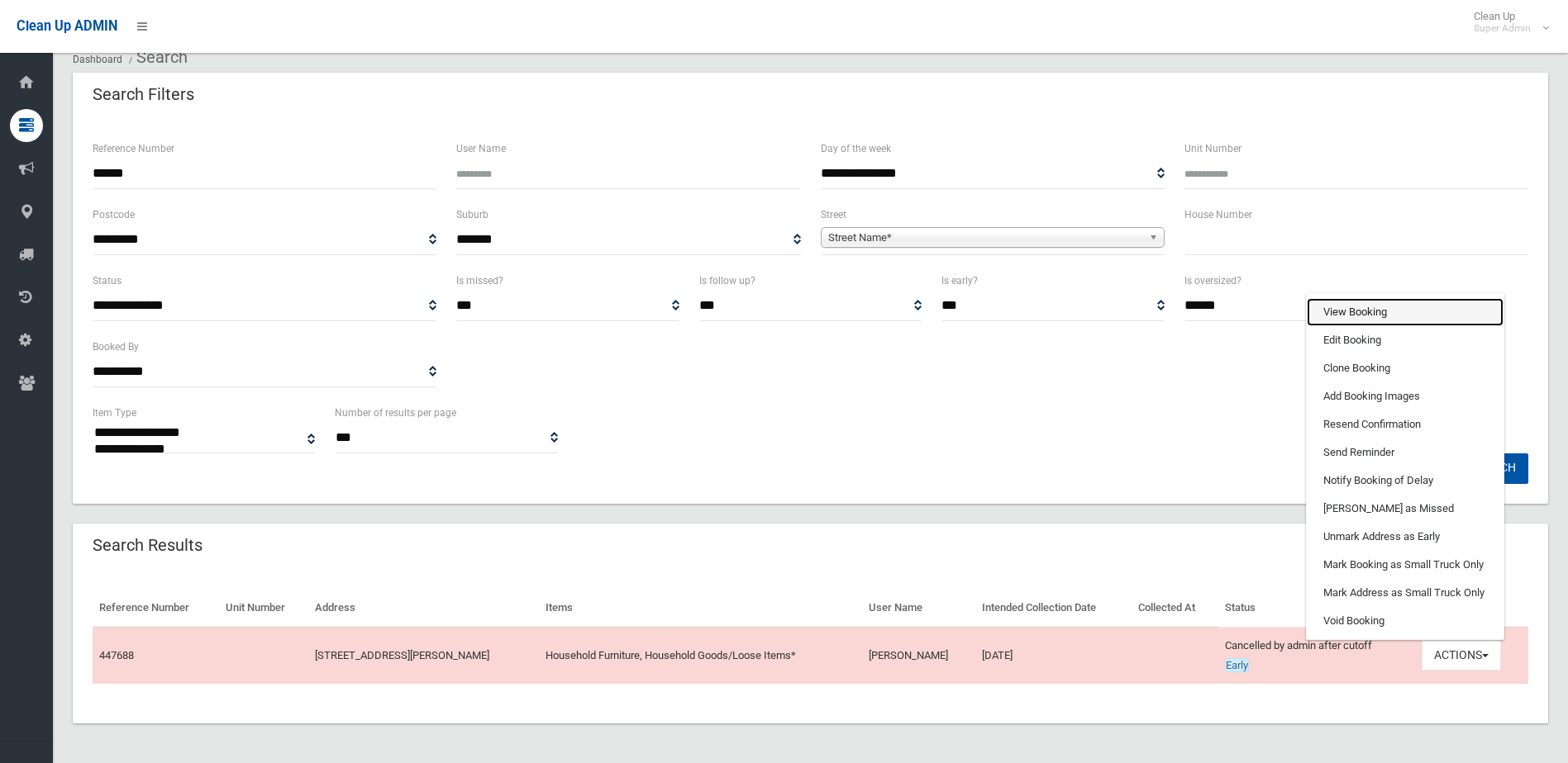
click at [1393, 300] on link "View Booking" at bounding box center [1405, 312] width 197 height 28
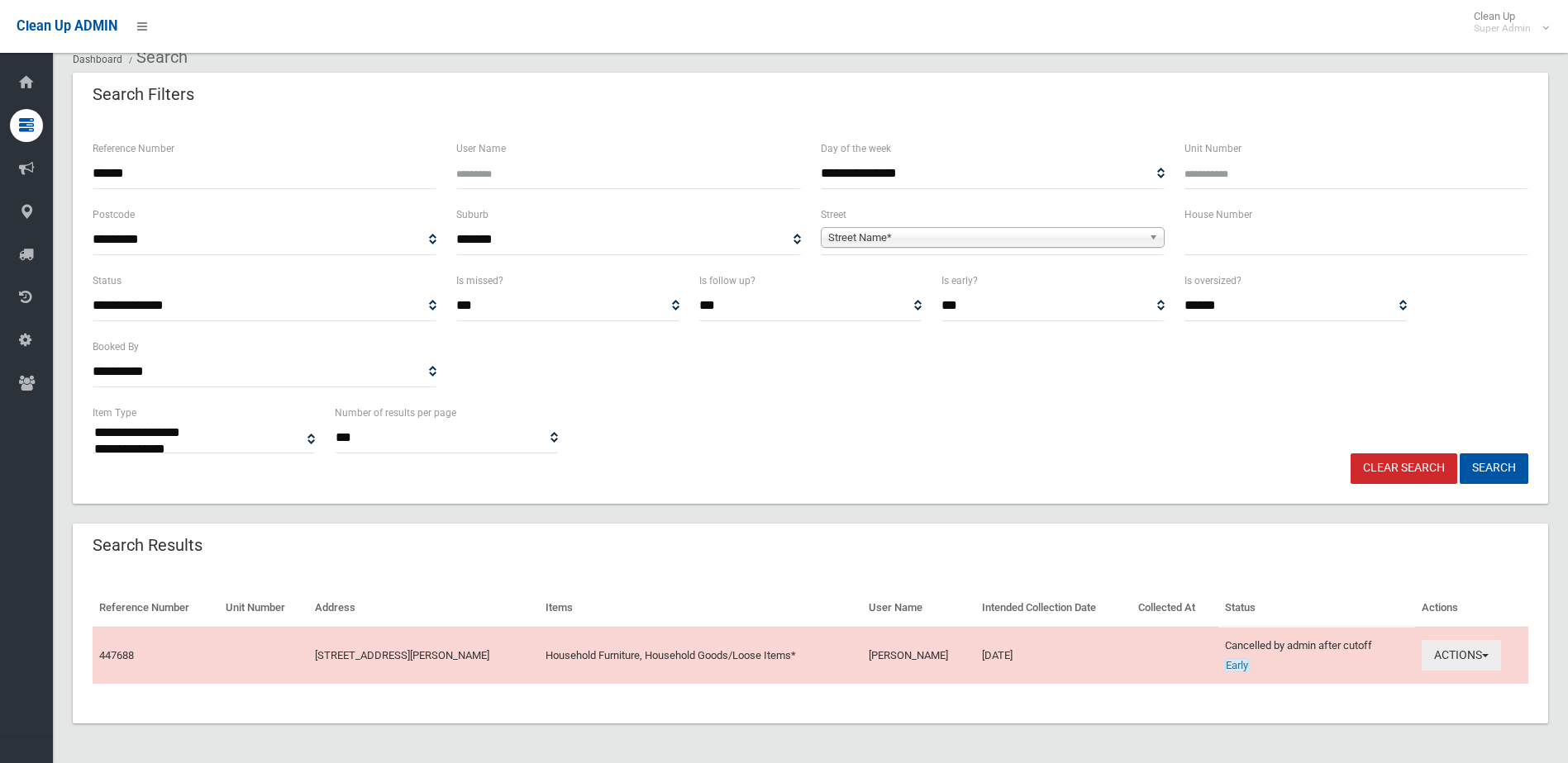
click at [1467, 656] on button "Actions" at bounding box center [1461, 656] width 79 height 31
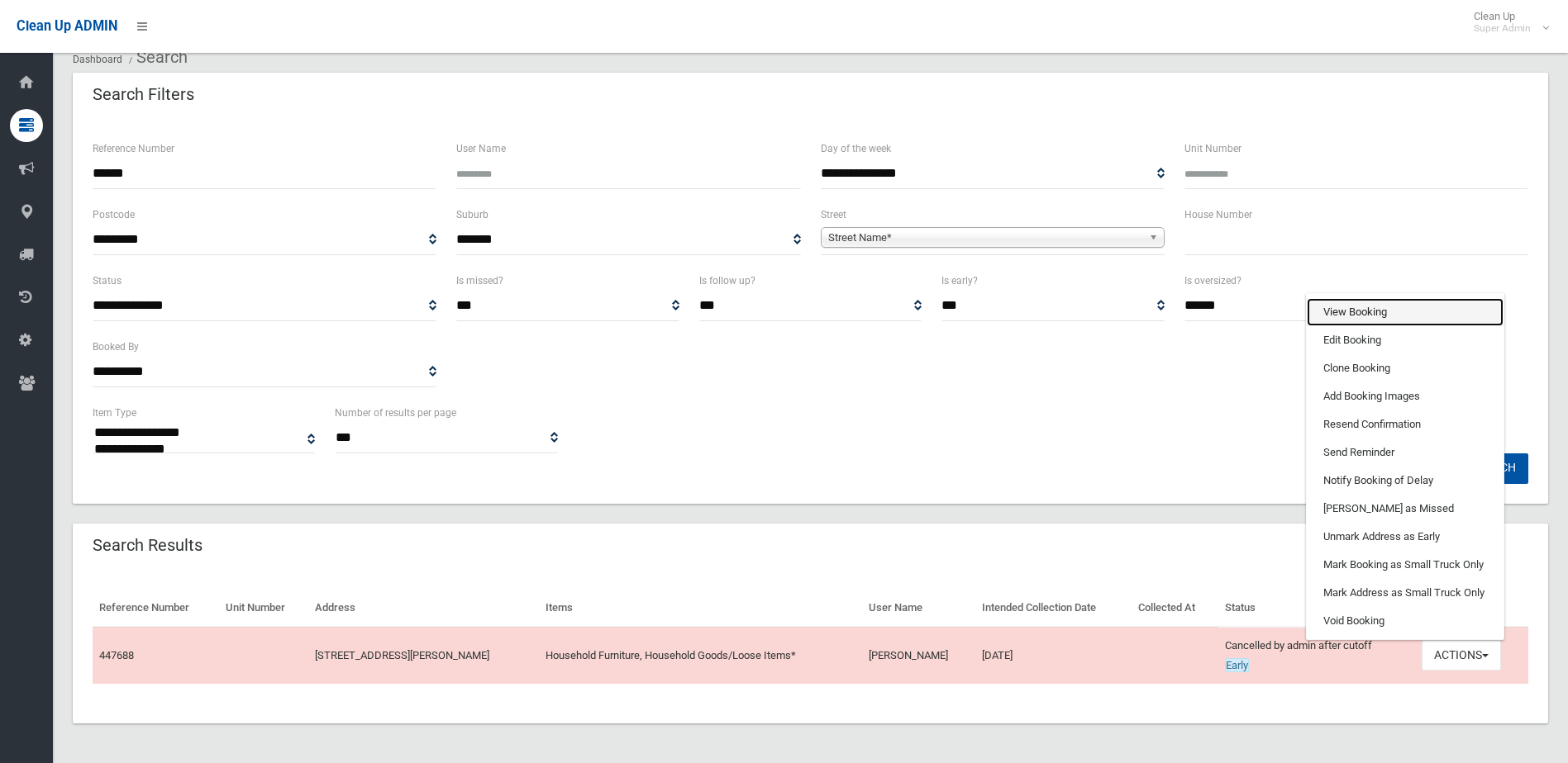
click at [1415, 308] on link "View Booking" at bounding box center [1405, 312] width 197 height 28
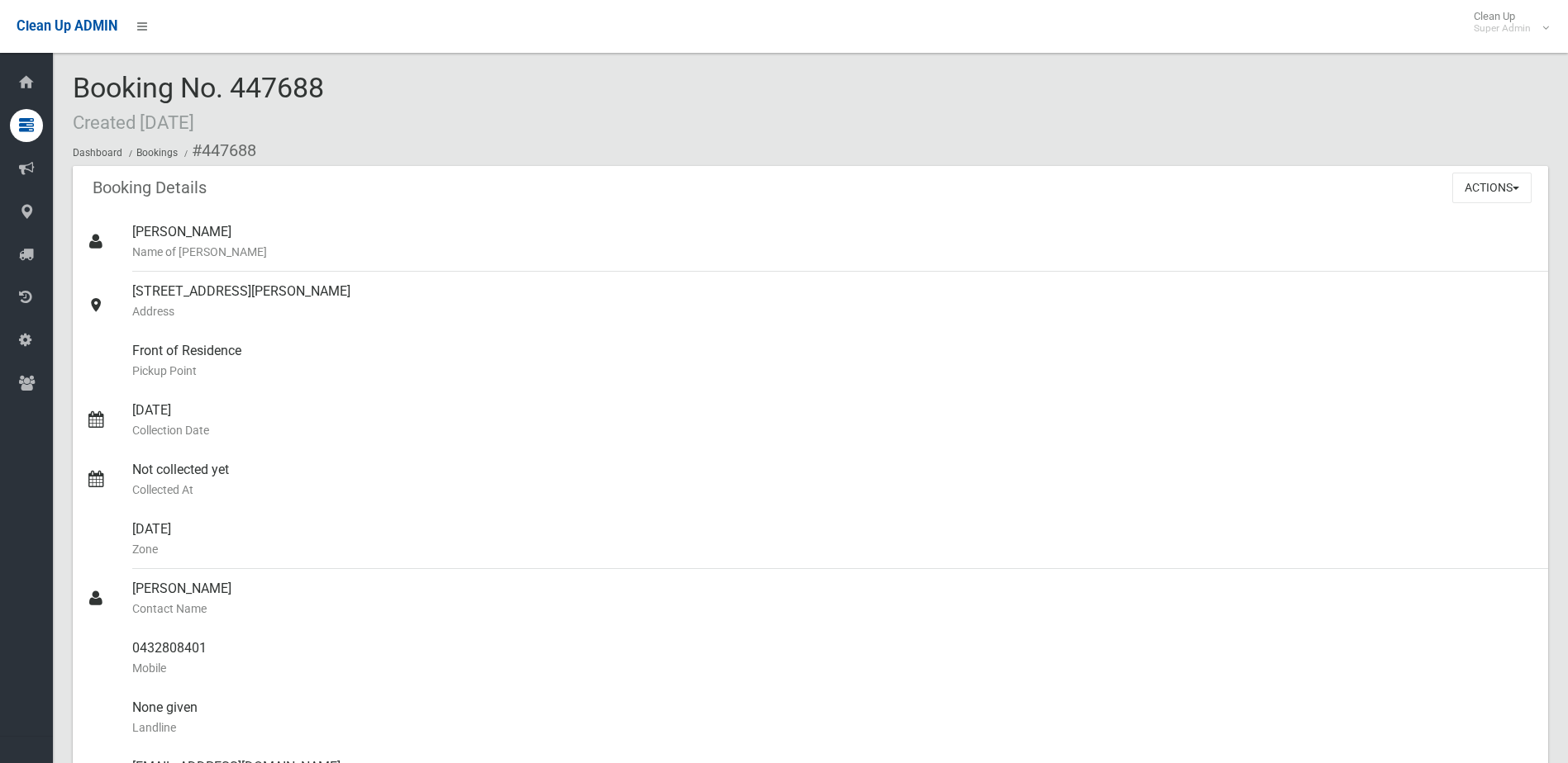
scroll to position [247, 0]
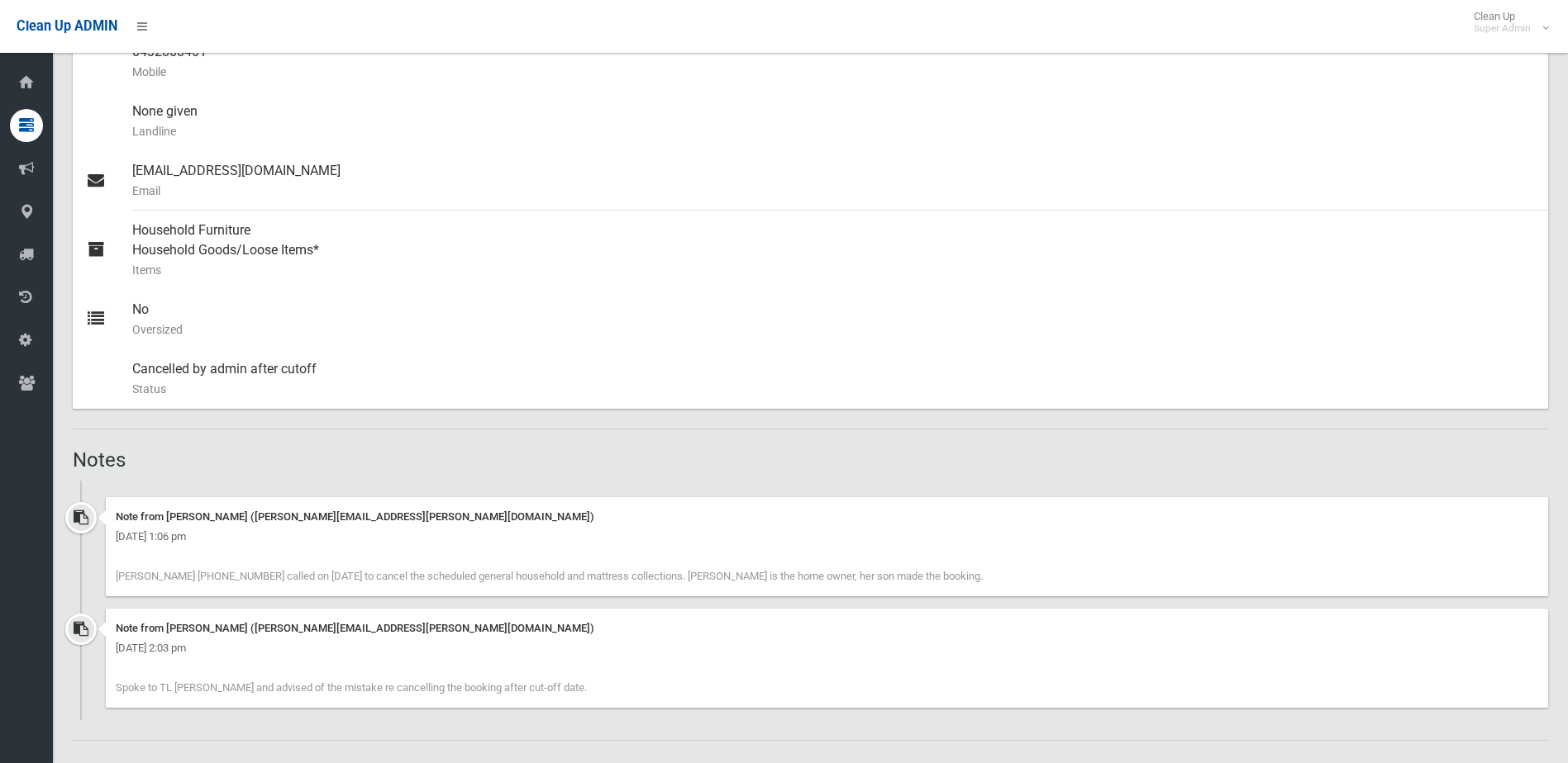
scroll to position [826, 0]
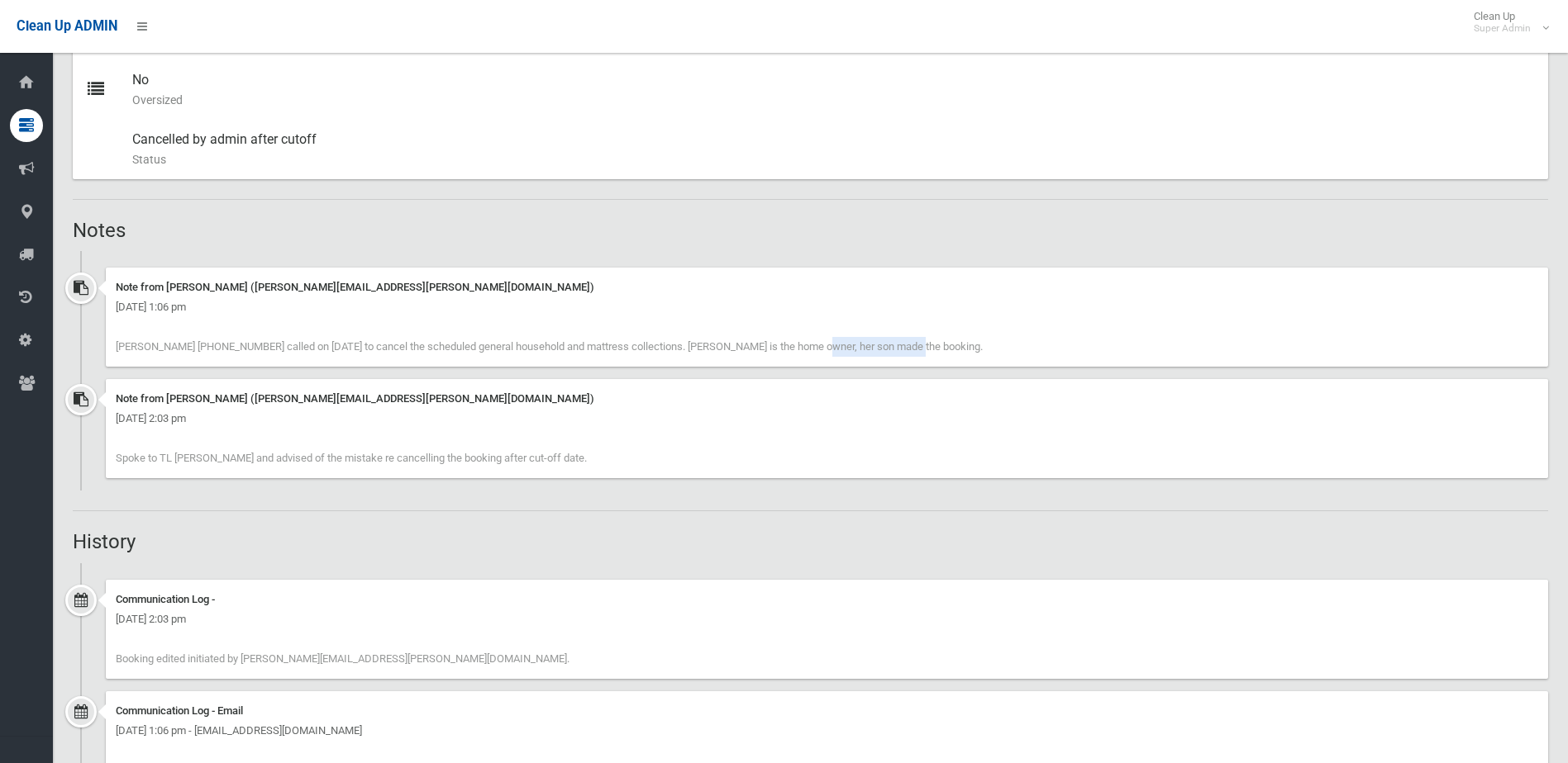
drag, startPoint x: 732, startPoint y: 345, endPoint x: 836, endPoint y: 348, distance: 104.0
click at [836, 348] on span "Gangamma Suman 0451 244 632 called on 21.03.2025 to cancel the scheduled genera…" at bounding box center [549, 346] width 867 height 12
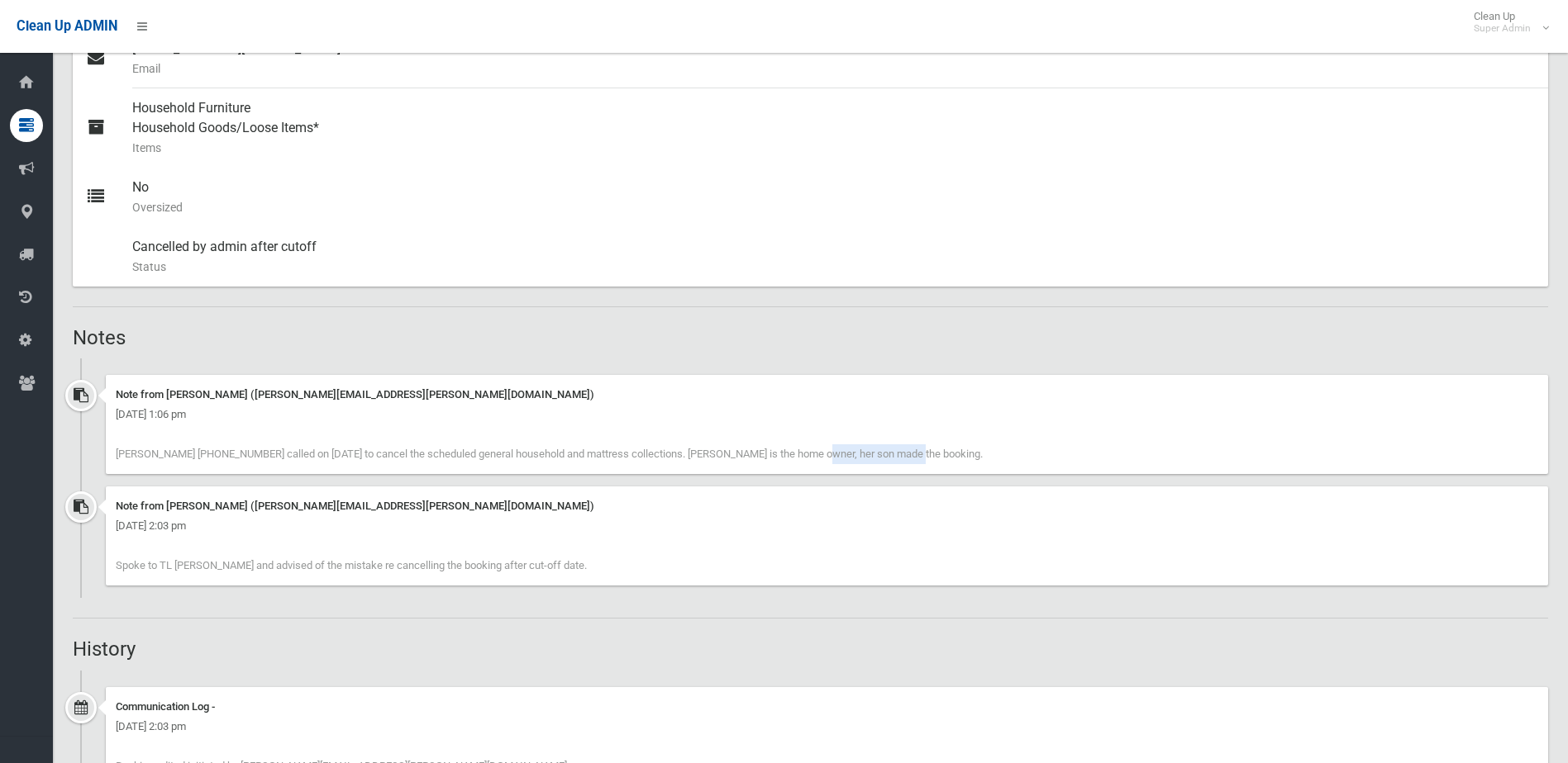
scroll to position [743, 0]
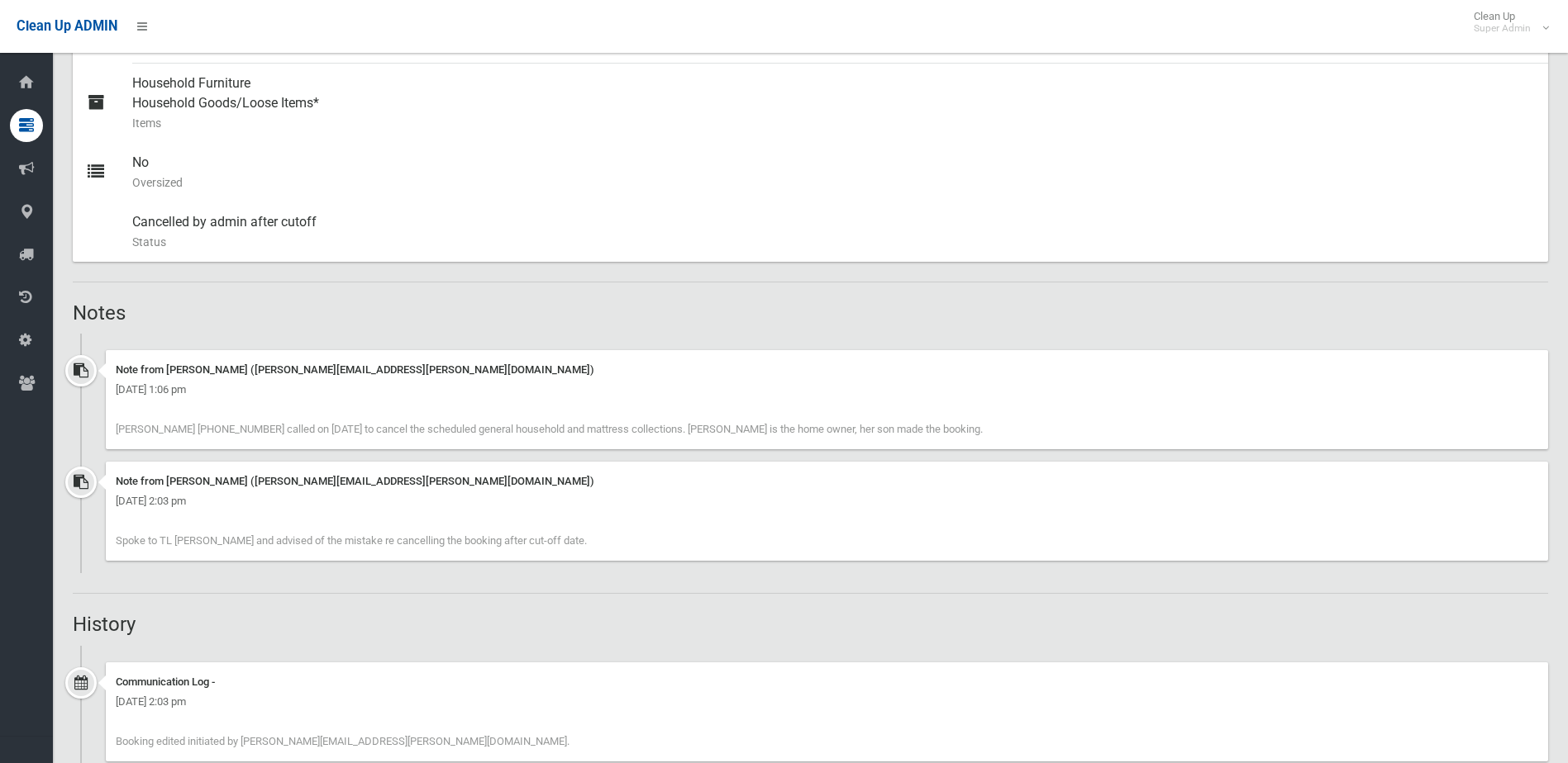
click at [796, 536] on div "Note from Natalie Miller (natalie.miller@cbcity.nsw.gov.au) Wednesday 9th April…" at bounding box center [827, 510] width 1442 height 99
drag, startPoint x: 557, startPoint y: 546, endPoint x: 105, endPoint y: 467, distance: 458.9
click at [105, 467] on div "Note from Natalie Miller (natalie.miller@cbcity.nsw.gov.au) Wednesday 9th April…" at bounding box center [811, 517] width 1475 height 112
click at [318, 609] on div "Booking Details Actions View Booking Edit Booking Clone Booking Add Booking Ima…" at bounding box center [811, 600] width 1475 height 2355
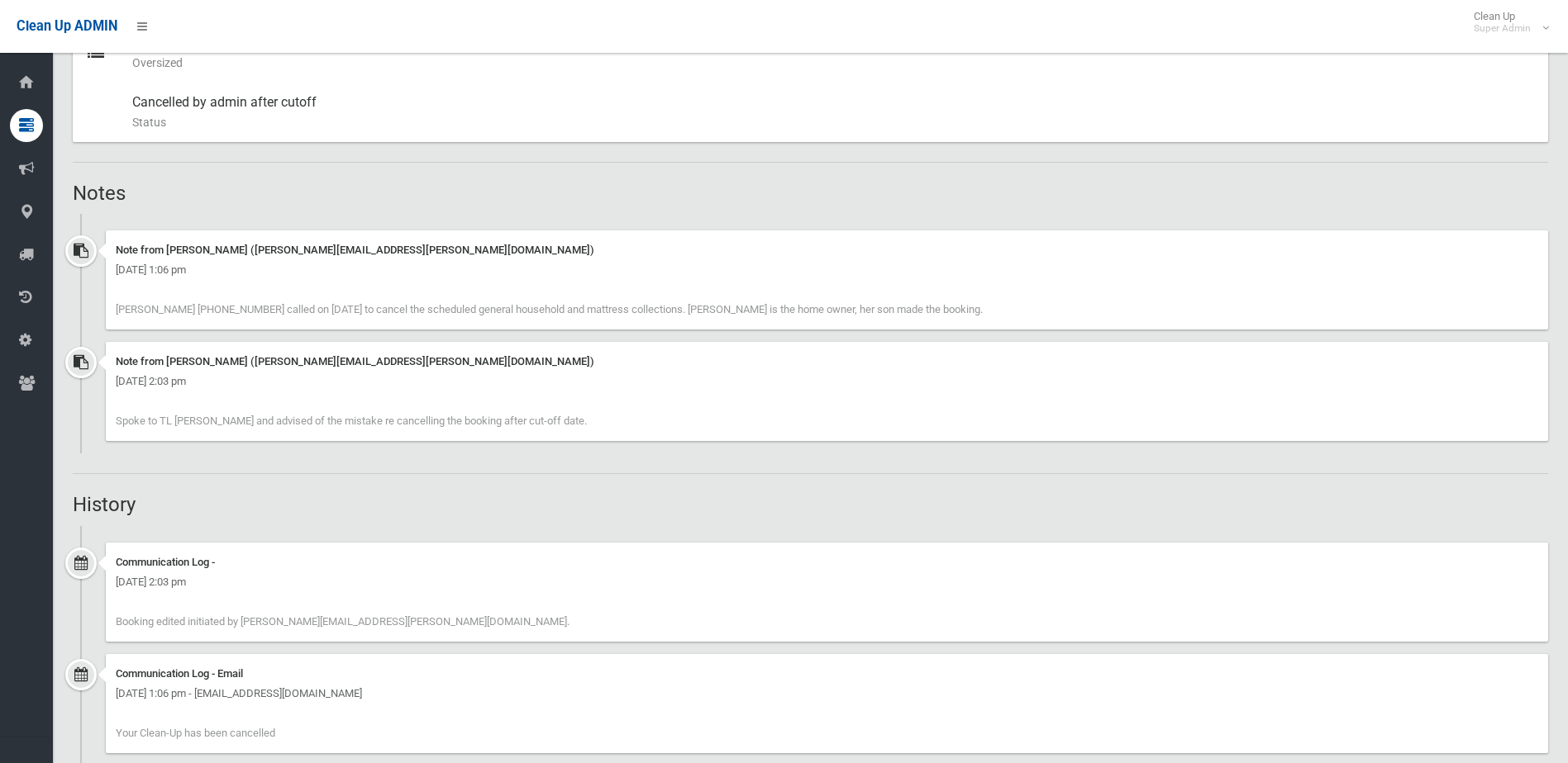
scroll to position [826, 0]
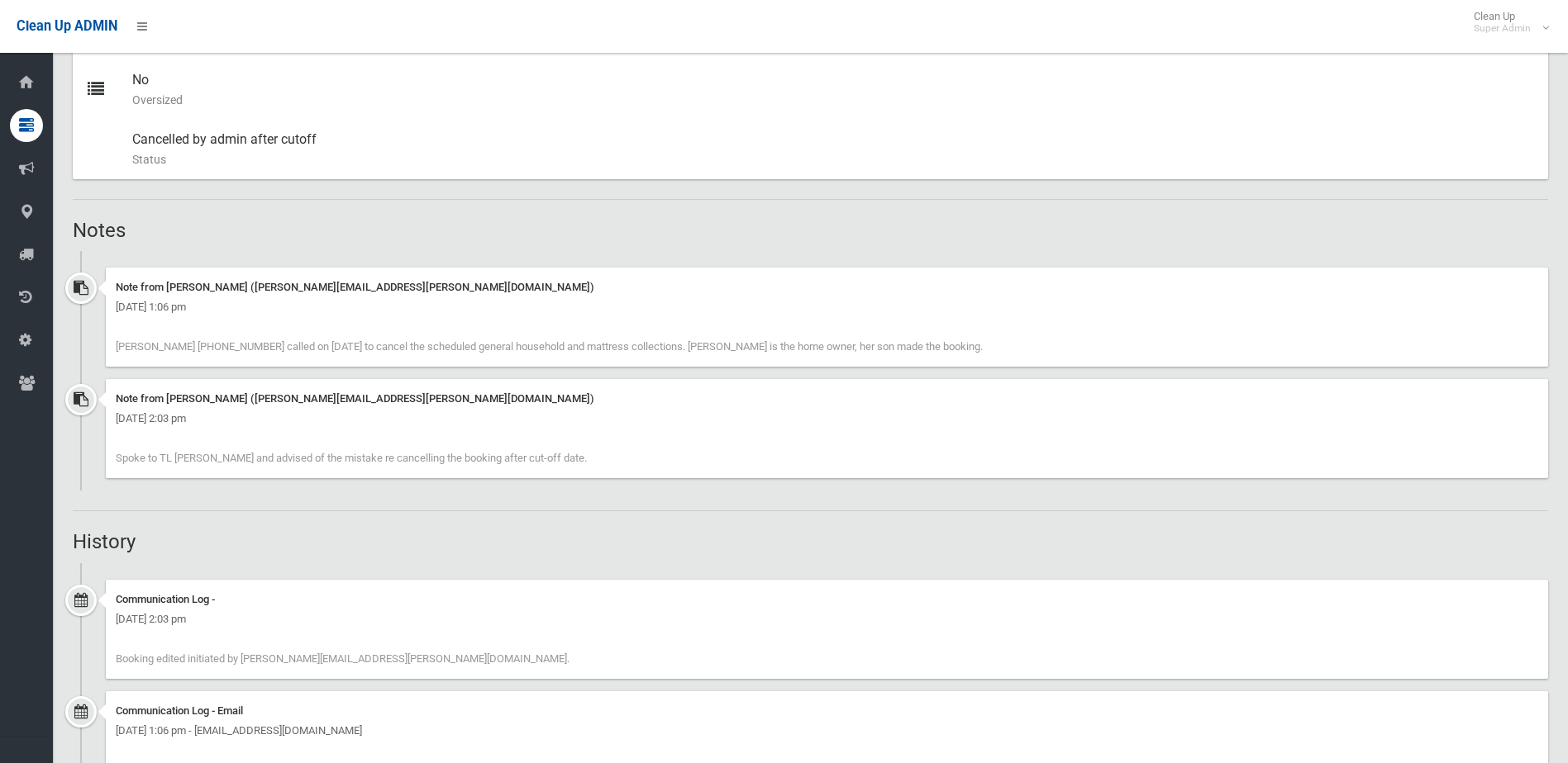
drag, startPoint x: 519, startPoint y: 475, endPoint x: 276, endPoint y: 419, distance: 249.4
click at [276, 419] on div "Note from Natalie Miller (natalie.miller@cbcity.nsw.gov.au) Wednesday 9th April…" at bounding box center [811, 435] width 1475 height 112
click at [502, 528] on div "Booking Details Actions View Booking Edit Booking Clone Booking Add Booking Ima…" at bounding box center [811, 517] width 1475 height 2355
drag, startPoint x: 169, startPoint y: 452, endPoint x: 421, endPoint y: 527, distance: 262.9
click at [421, 527] on div "Booking Details Actions View Booking Edit Booking Clone Booking Add Booking Ima…" at bounding box center [811, 517] width 1475 height 2355
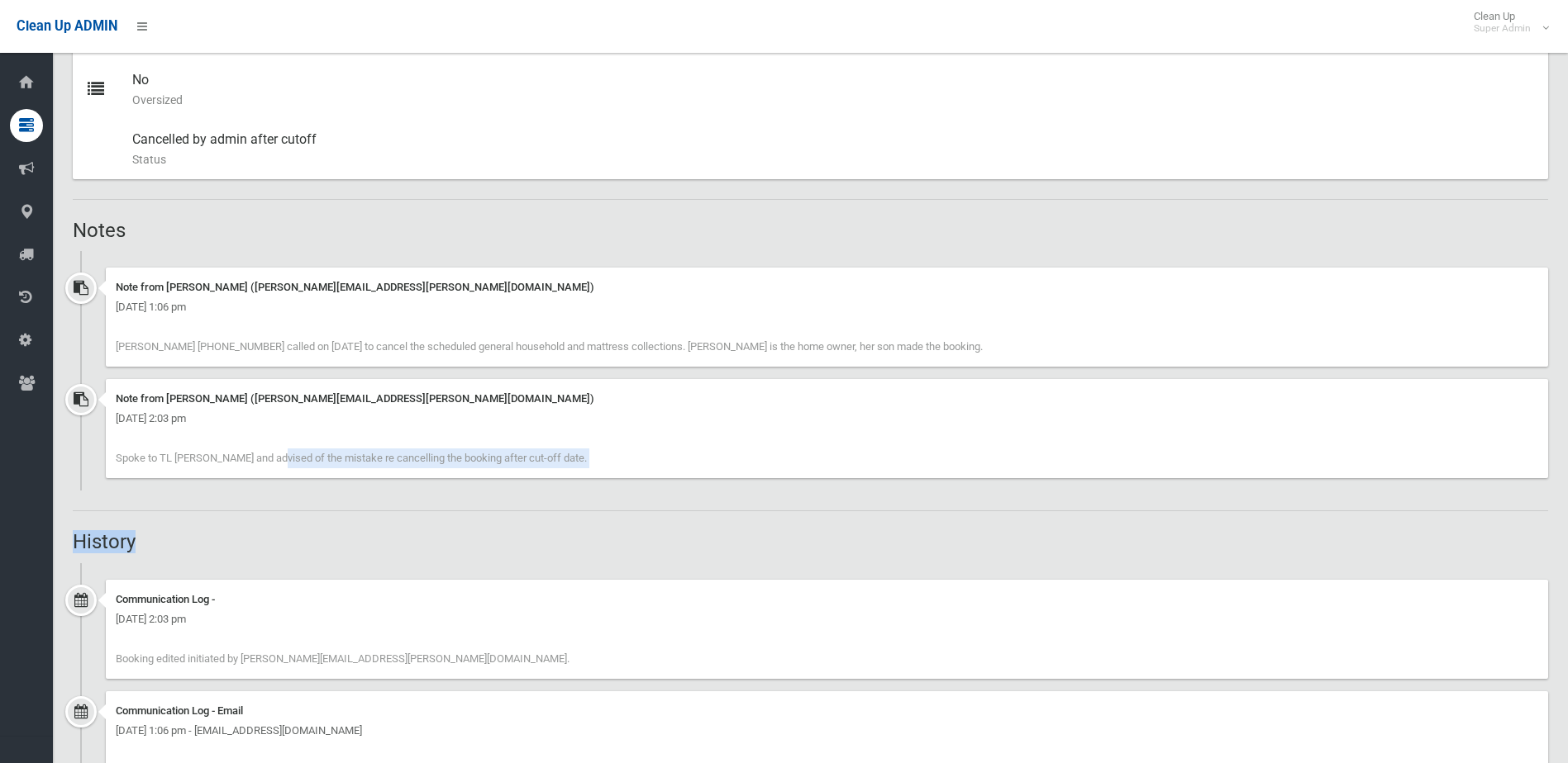
drag, startPoint x: 360, startPoint y: 549, endPoint x: 228, endPoint y: 524, distance: 134.3
click at [360, 549] on h2 "History" at bounding box center [811, 541] width 1475 height 21
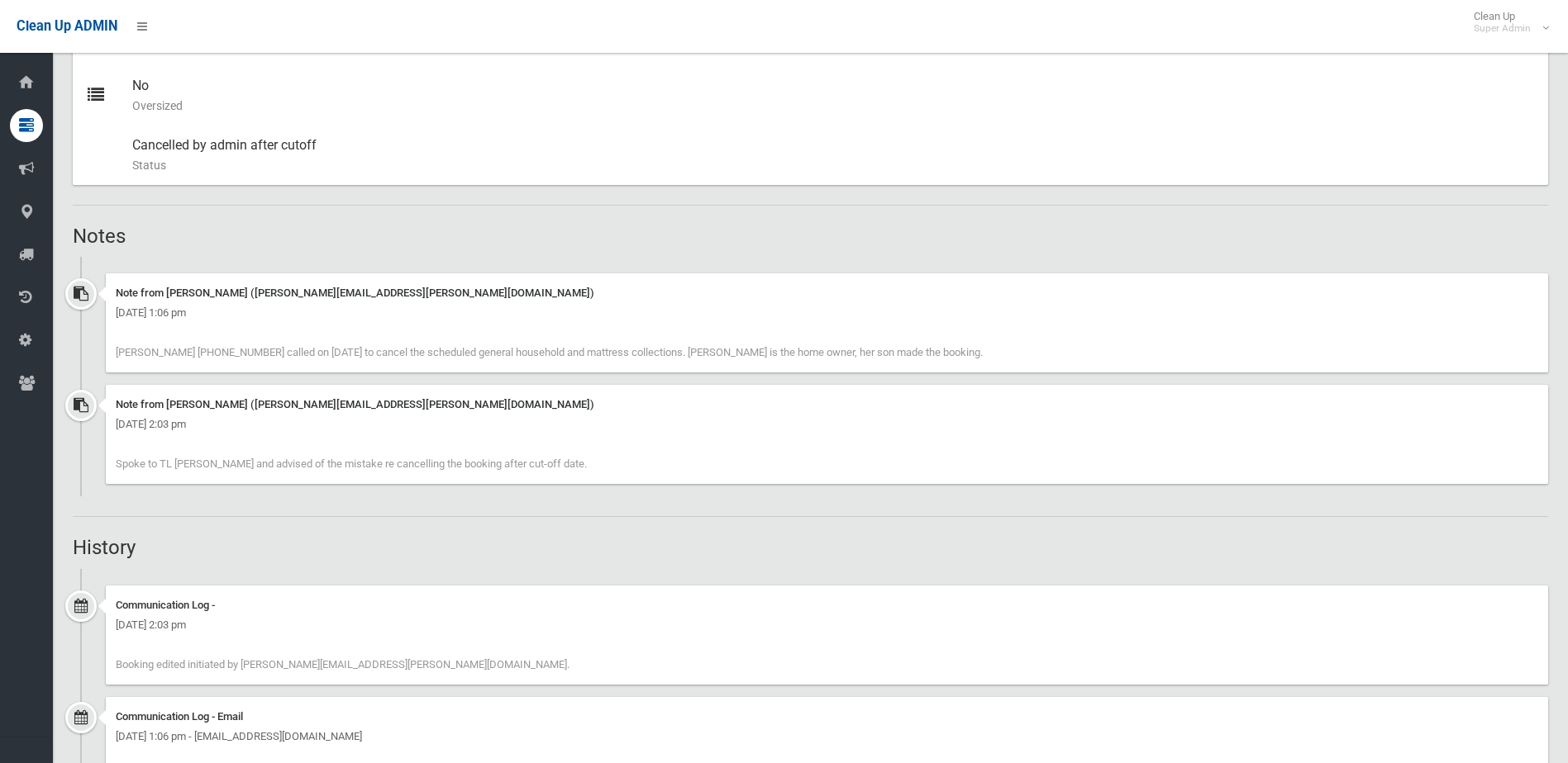
scroll to position [992, 0]
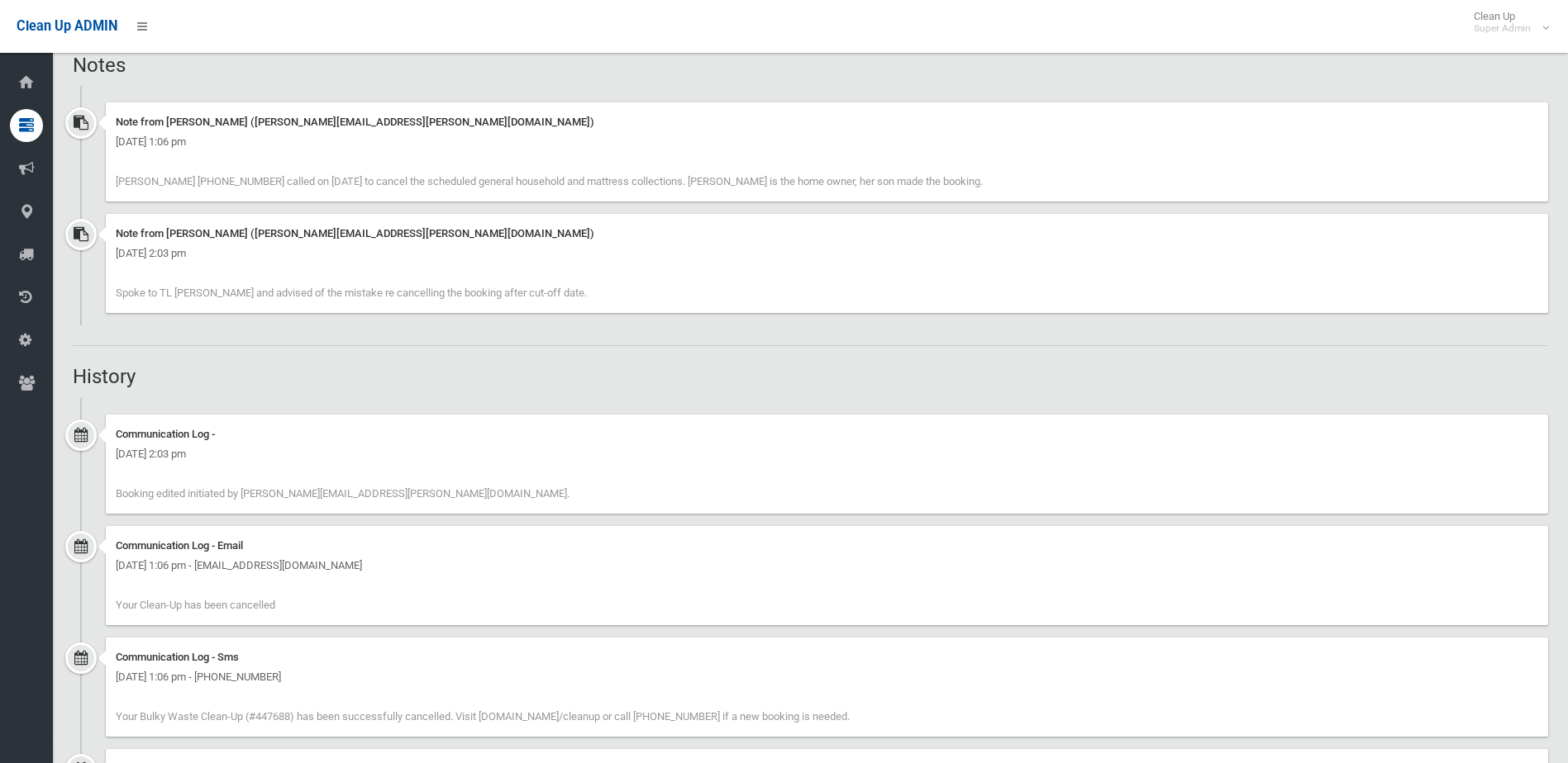
drag, startPoint x: 484, startPoint y: 299, endPoint x: 75, endPoint y: 315, distance: 409.3
click at [75, 315] on div "Note from Natalie Miller (natalie.miller@cbcity.nsw.gov.au) Wednesday 9th April…" at bounding box center [811, 270] width 1475 height 112
drag, startPoint x: 75, startPoint y: 315, endPoint x: 349, endPoint y: 400, distance: 286.9
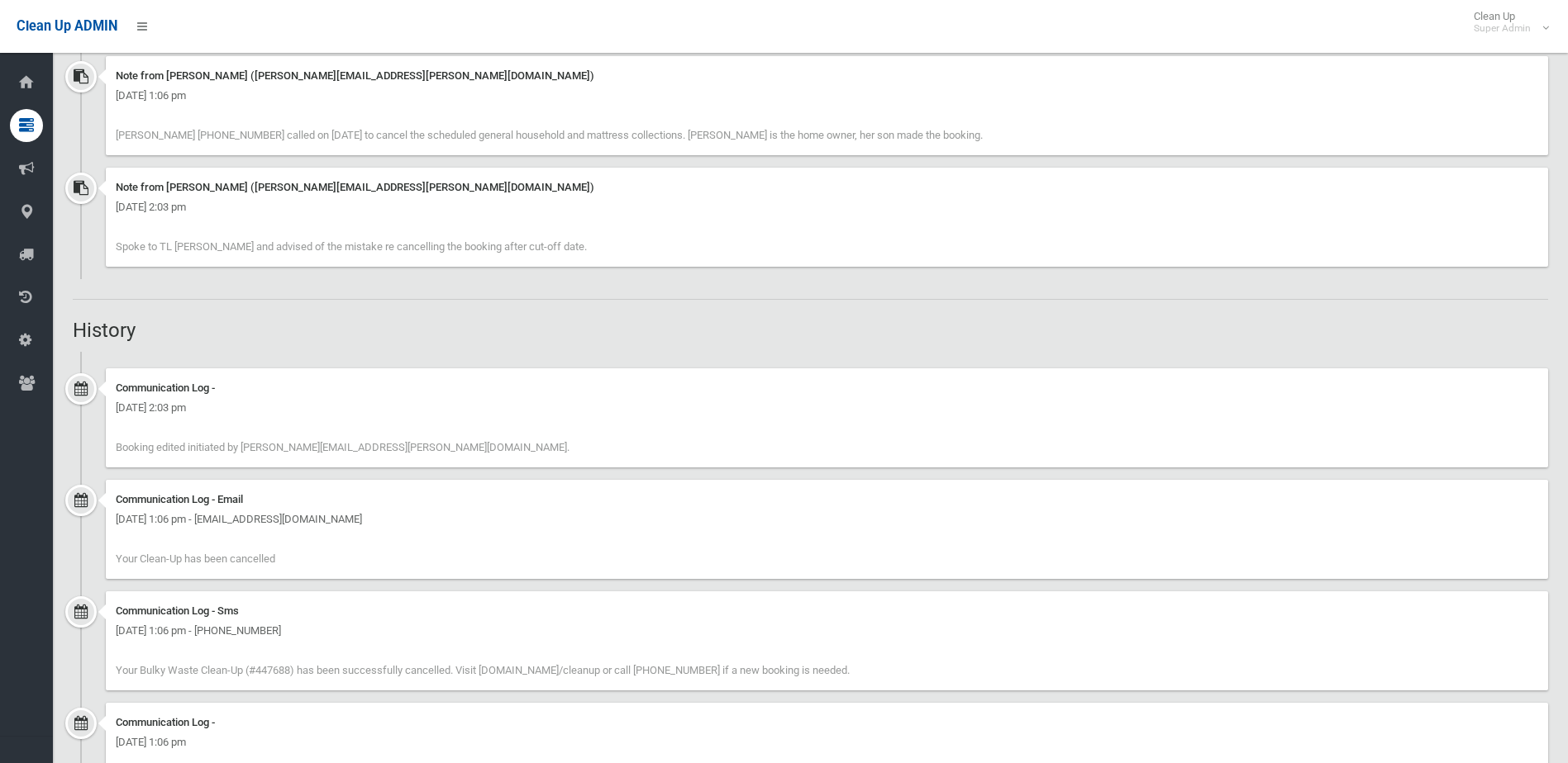
scroll to position [909, 0]
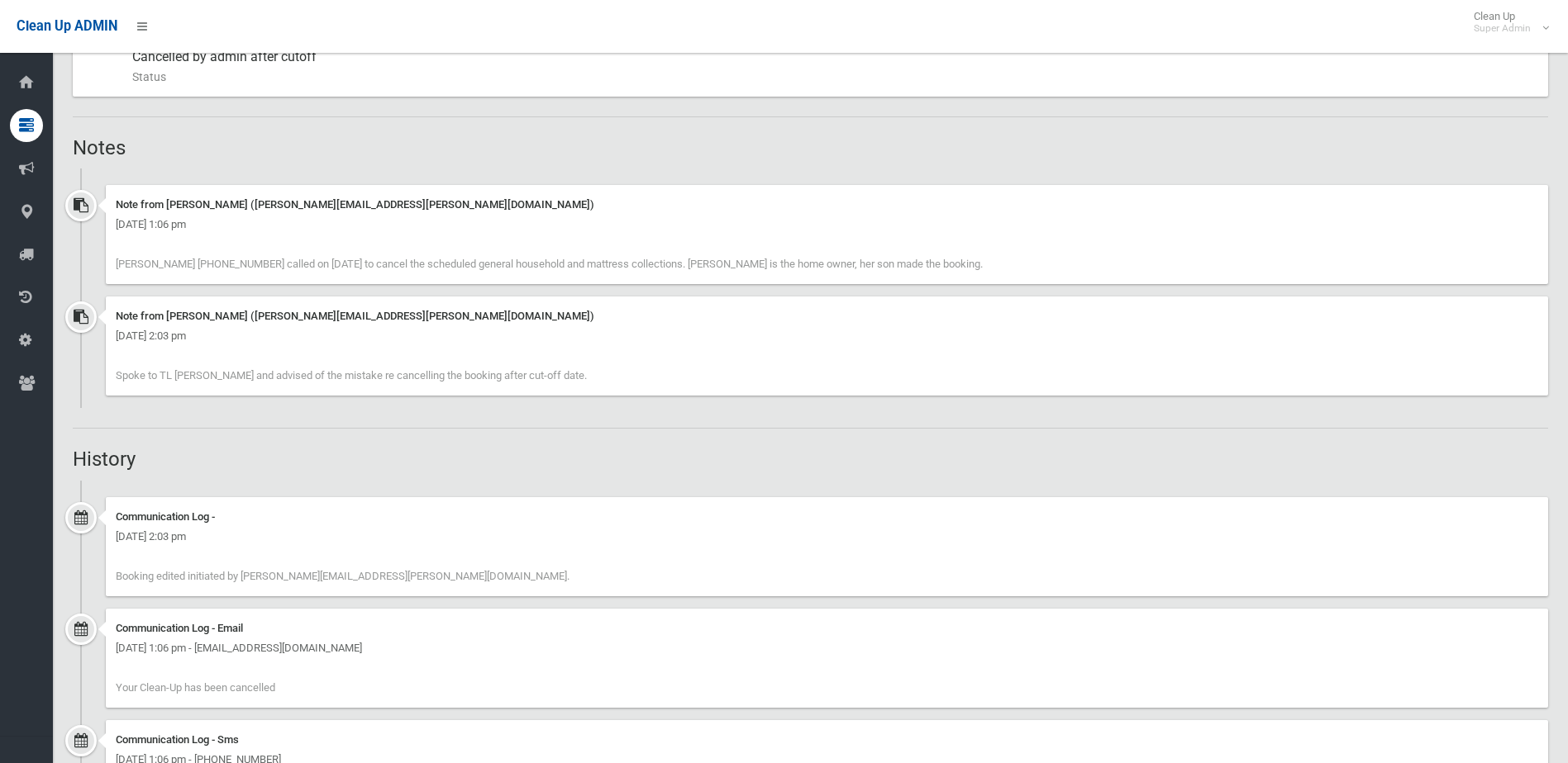
drag, startPoint x: 210, startPoint y: 371, endPoint x: 765, endPoint y: 388, distance: 555.3
click at [765, 388] on div "Note from Natalie Miller (natalie.miller@cbcity.nsw.gov.au) Wednesday 9th April…" at bounding box center [827, 345] width 1442 height 99
drag, startPoint x: 765, startPoint y: 388, endPoint x: 752, endPoint y: 433, distance: 46.8
click at [757, 433] on div "Booking Details Actions View Booking Edit Booking Clone Booking Add Booking Ima…" at bounding box center [811, 435] width 1475 height 2355
drag, startPoint x: 628, startPoint y: 357, endPoint x: 260, endPoint y: 386, distance: 369.1
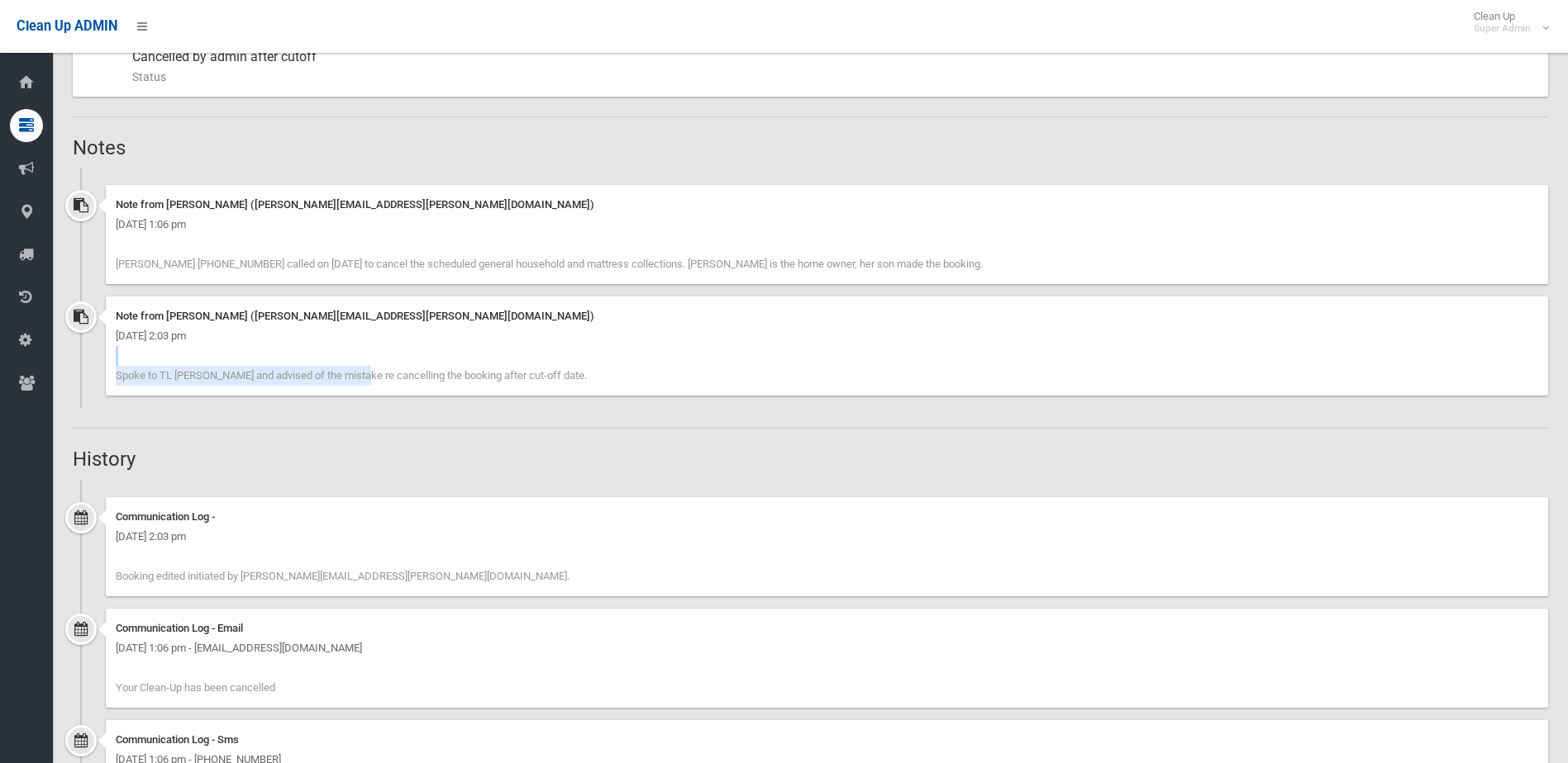
click at [260, 386] on div "Note from Natalie Miller (natalie.miller@cbcity.nsw.gov.au) Wednesday 9th April…" at bounding box center [827, 345] width 1442 height 99
click at [298, 541] on div "Wednesday 9th April 2025 - 2:03 pm" at bounding box center [827, 536] width 1423 height 20
drag, startPoint x: 139, startPoint y: 375, endPoint x: 303, endPoint y: 393, distance: 165.0
click at [303, 393] on div "Note from Natalie Miller (natalie.miller@cbcity.nsw.gov.au) Wednesday 9th April…" at bounding box center [827, 345] width 1442 height 99
drag, startPoint x: 303, startPoint y: 393, endPoint x: 311, endPoint y: 393, distance: 8.0
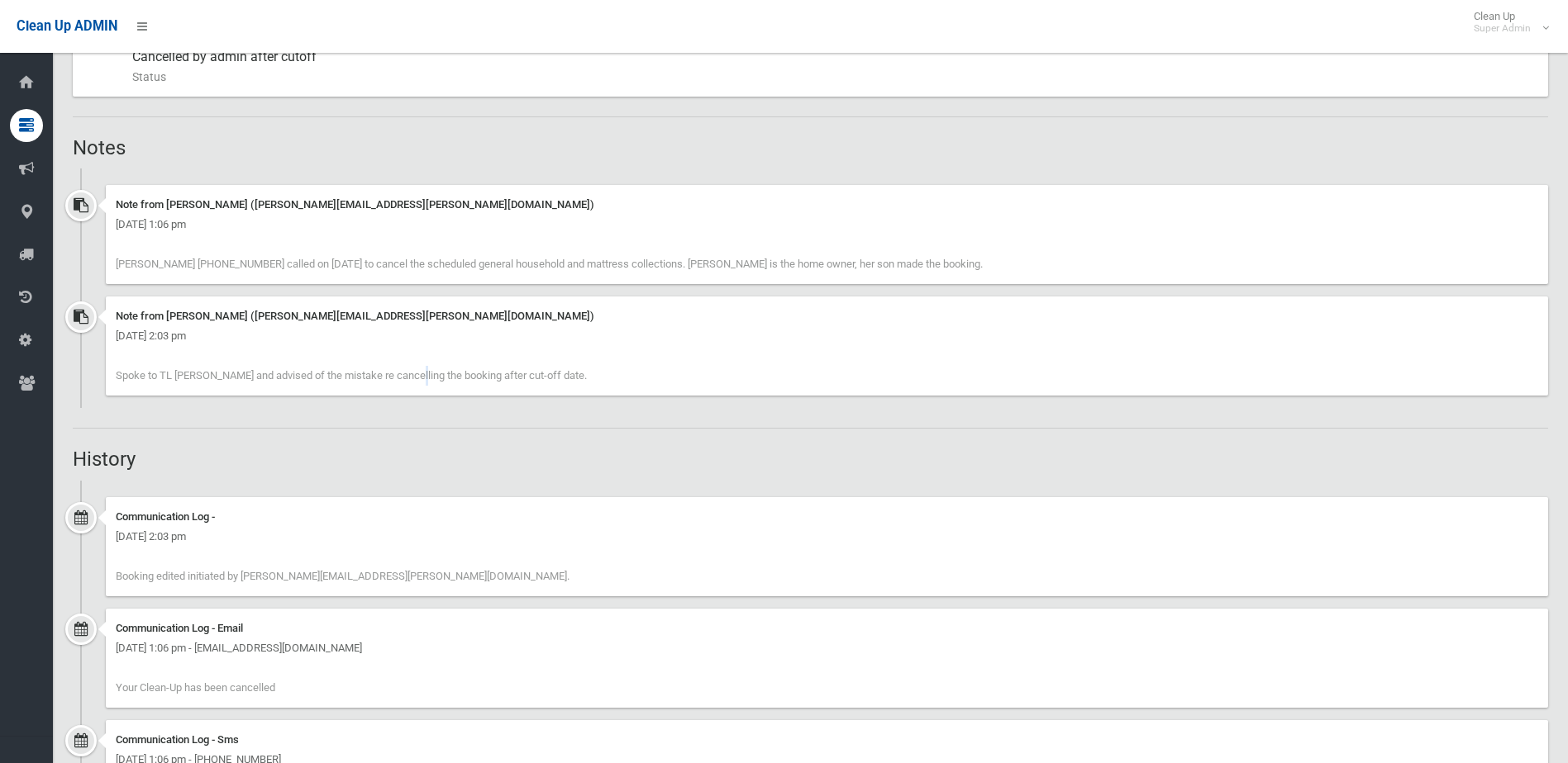
click at [311, 393] on div "Note from Natalie Miller (natalie.miller@cbcity.nsw.gov.au) Wednesday 9th April…" at bounding box center [827, 345] width 1442 height 99
drag, startPoint x: 311, startPoint y: 393, endPoint x: 444, endPoint y: 379, distance: 133.7
click at [444, 379] on span "Spoke to TL Nelly and advised of the mistake re cancelling the booking after cu…" at bounding box center [352, 375] width 471 height 12
drag, startPoint x: 444, startPoint y: 379, endPoint x: 469, endPoint y: 467, distance: 91.5
click at [469, 467] on div "Booking Details Actions View Booking Edit Booking Clone Booking Add Booking Ima…" at bounding box center [811, 435] width 1475 height 2355
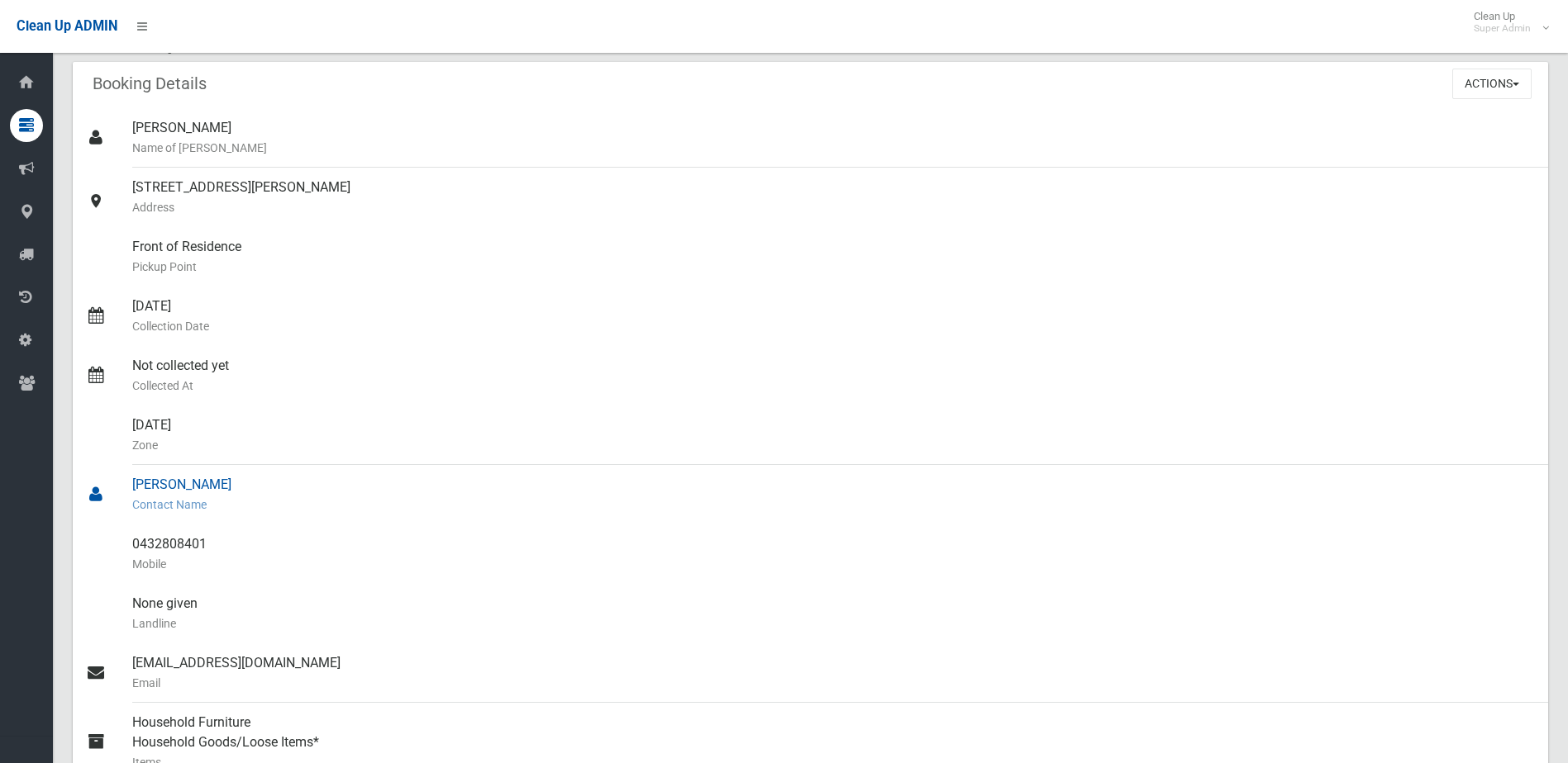
scroll to position [0, 0]
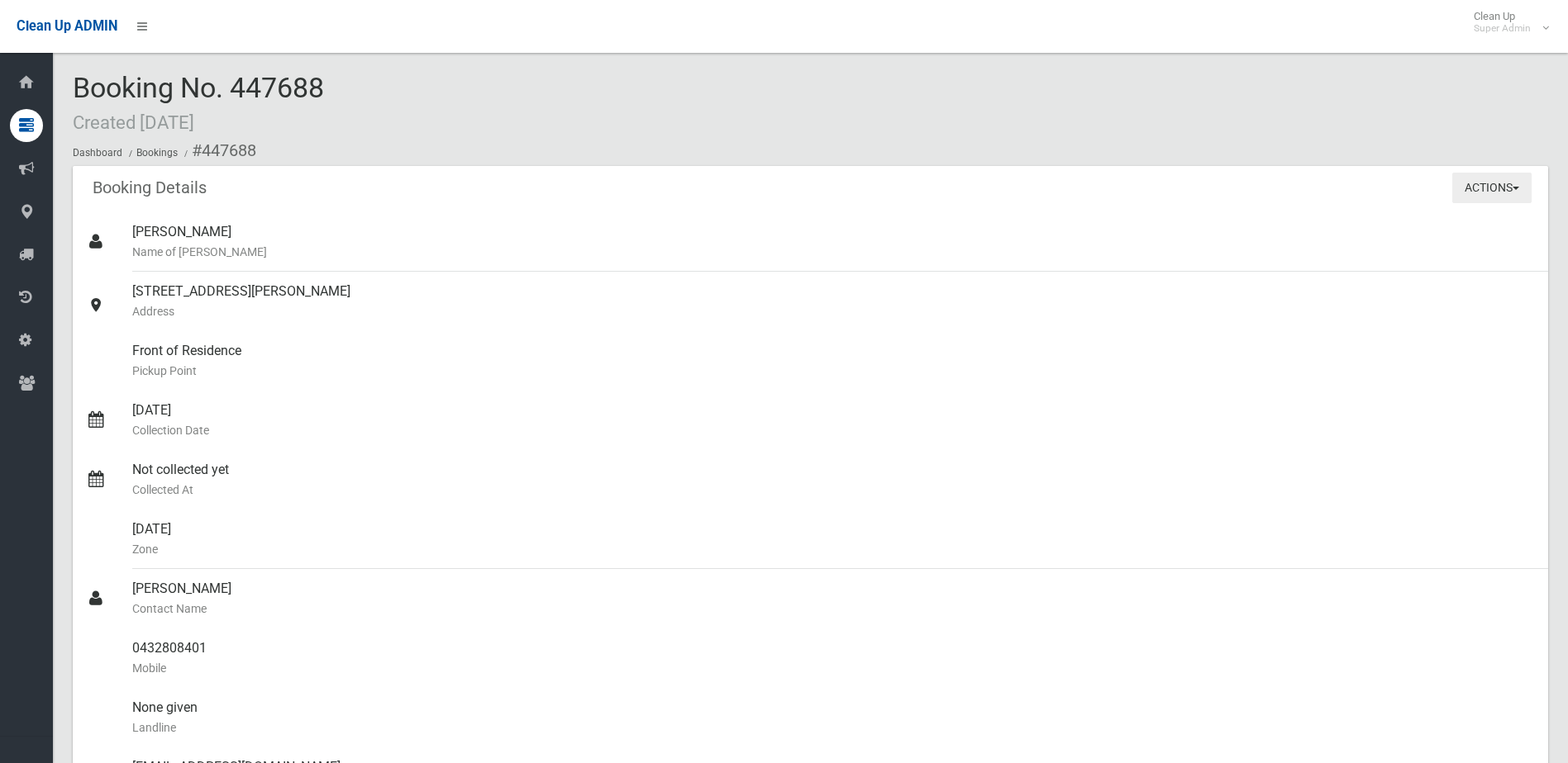
click at [1503, 185] on button "Actions" at bounding box center [1491, 188] width 79 height 31
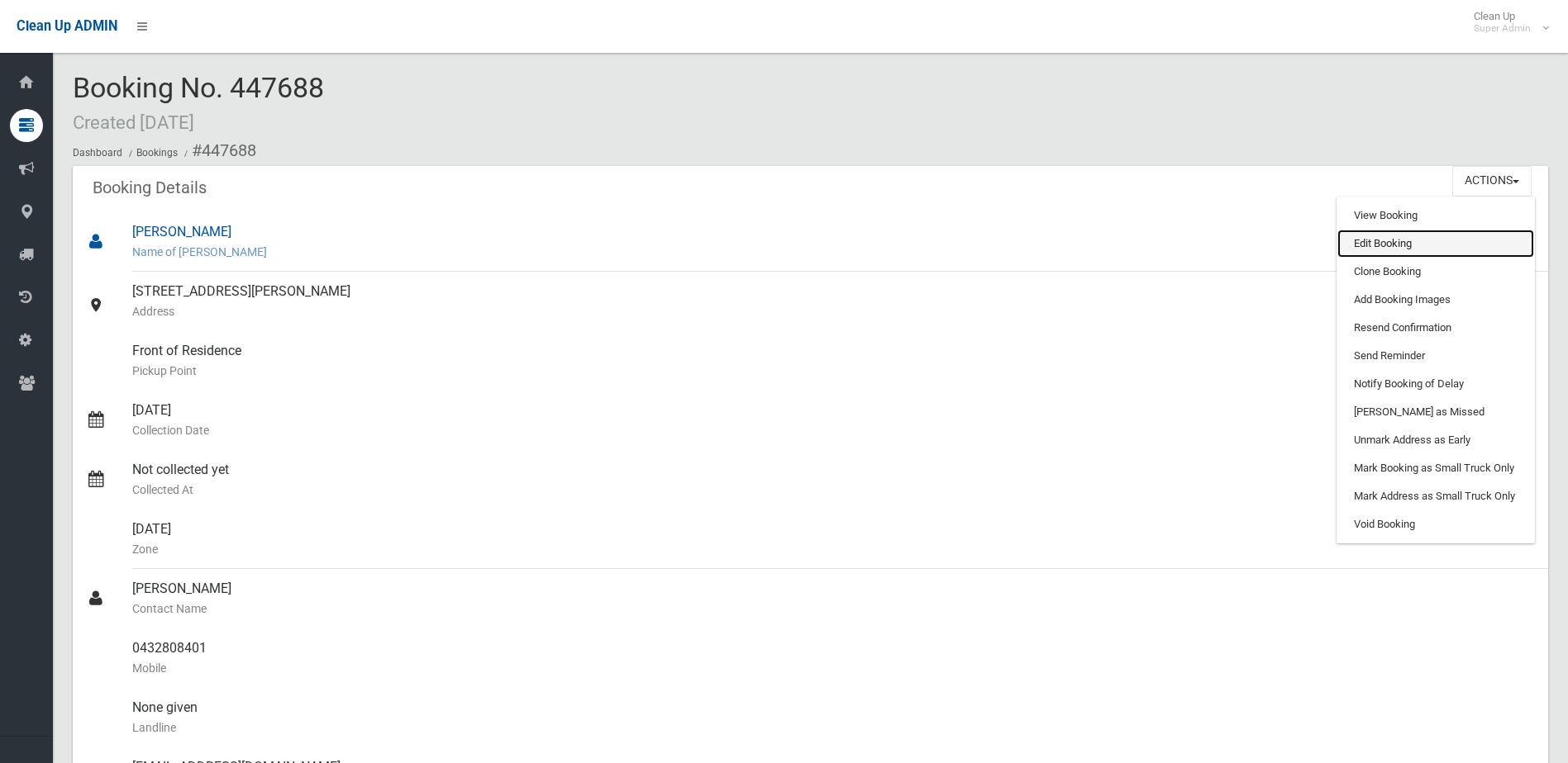
drag, startPoint x: 1441, startPoint y: 236, endPoint x: 1412, endPoint y: 240, distance: 29.3
click at [1441, 236] on link "Edit Booking" at bounding box center [1436, 243] width 197 height 28
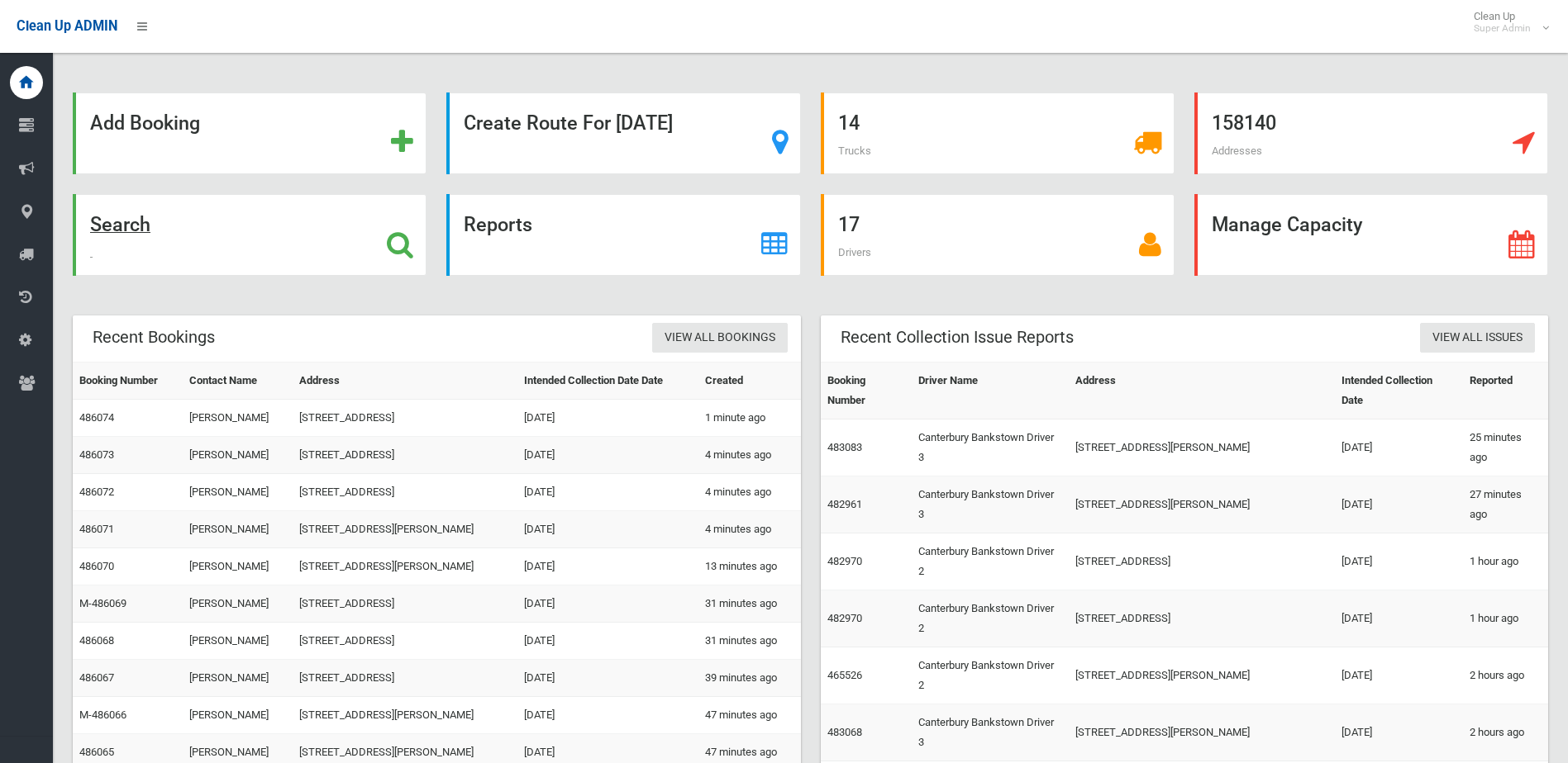
click at [264, 254] on div "Search" at bounding box center [249, 235] width 353 height 82
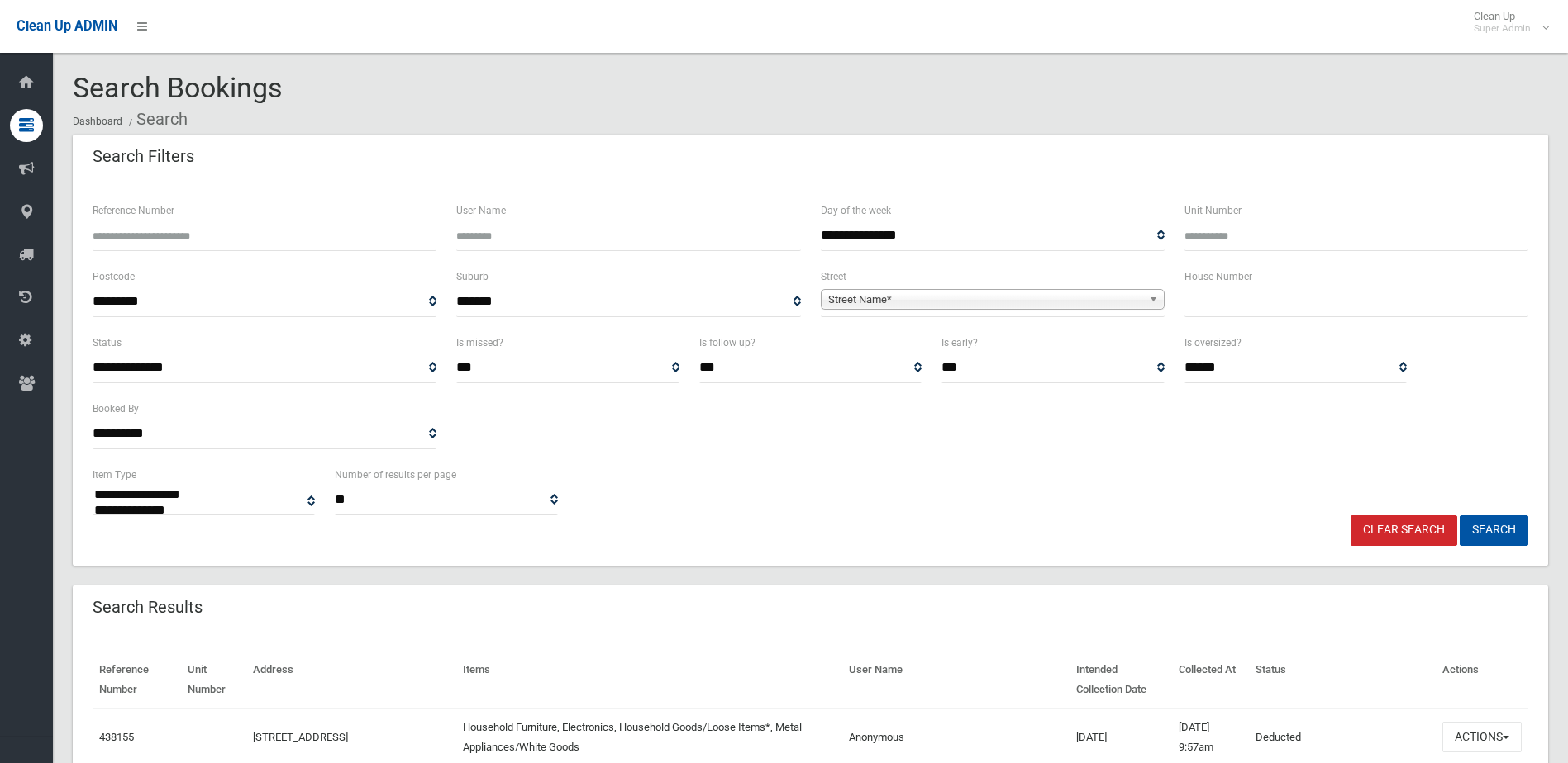
select select
click at [1208, 305] on input "text" at bounding box center [1357, 302] width 344 height 31
type input "****"
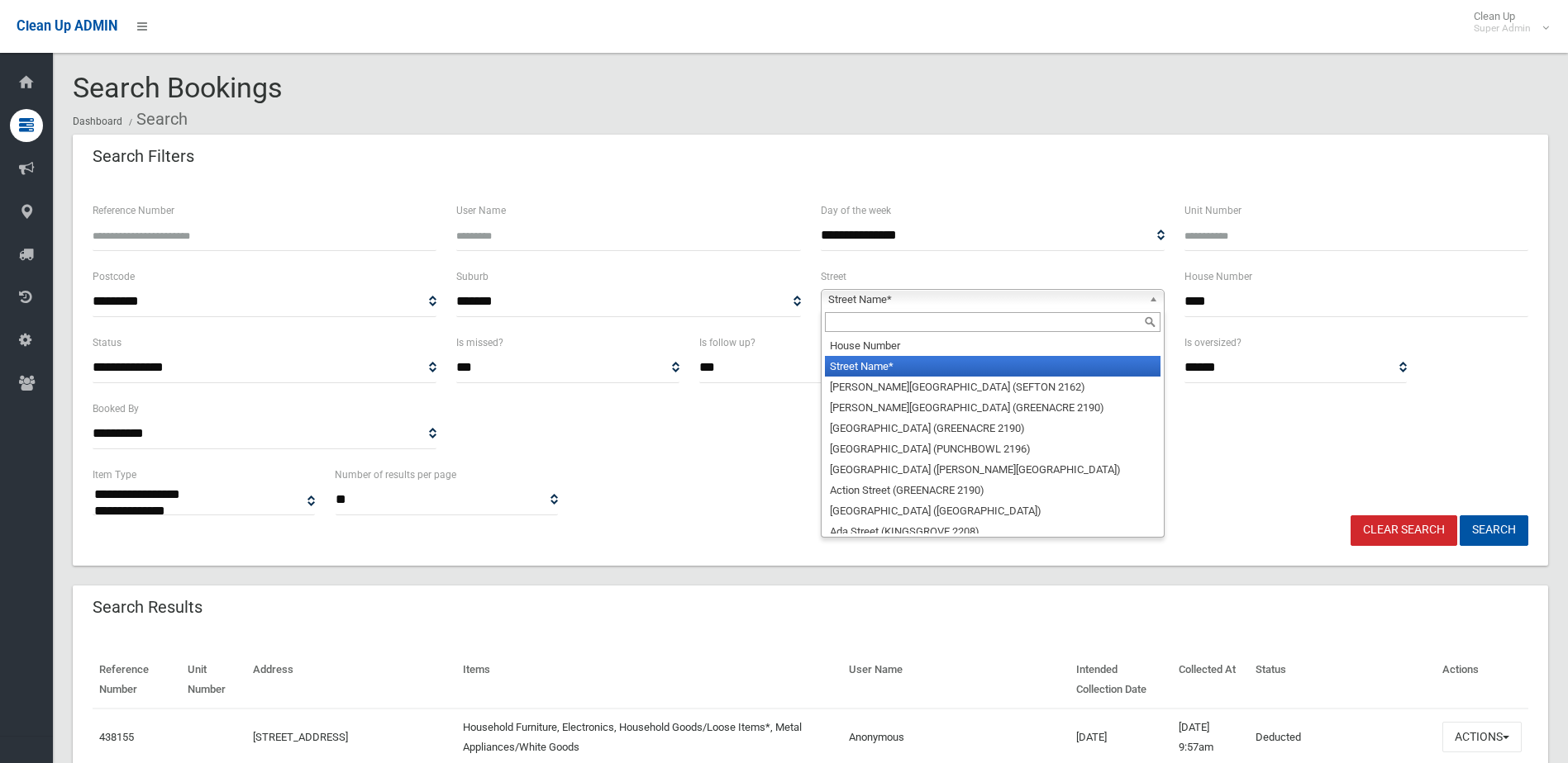
click at [862, 302] on span "Street Name*" at bounding box center [984, 299] width 314 height 20
click at [841, 319] on input "text" at bounding box center [992, 321] width 335 height 20
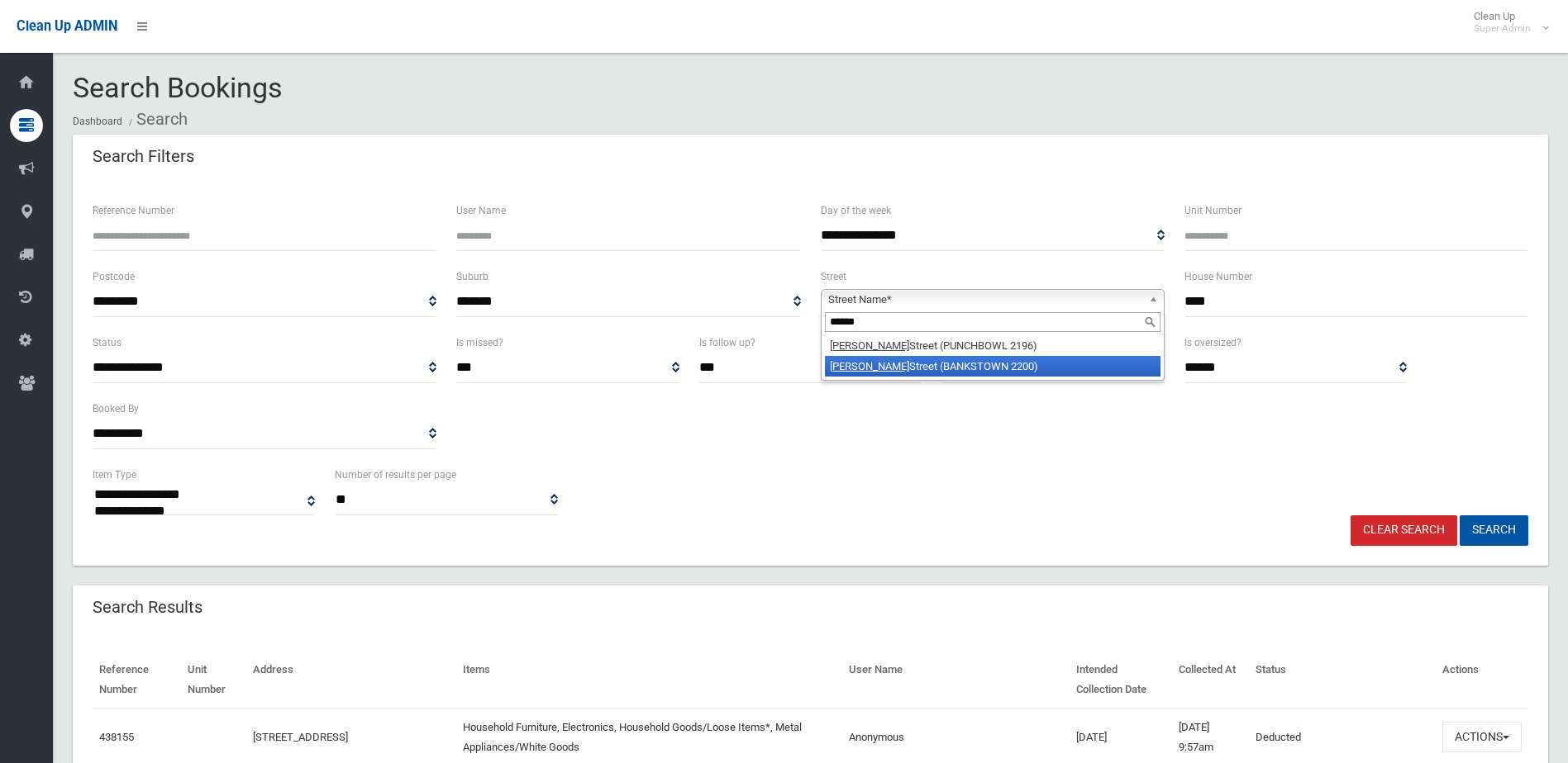
type input "******"
click at [842, 365] on em "[PERSON_NAME]" at bounding box center [869, 366] width 79 height 12
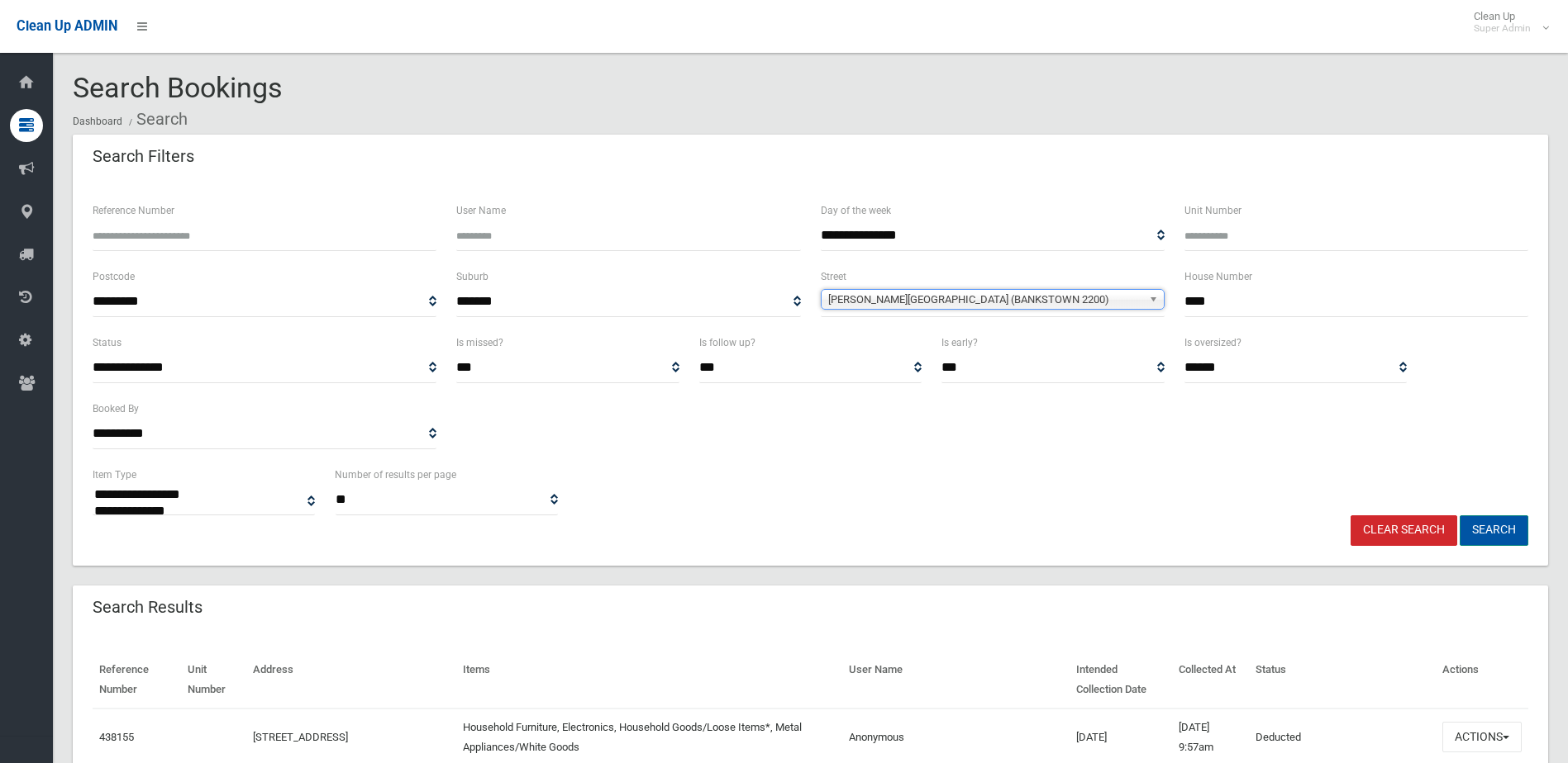
click at [1504, 517] on button "Search" at bounding box center [1494, 531] width 69 height 31
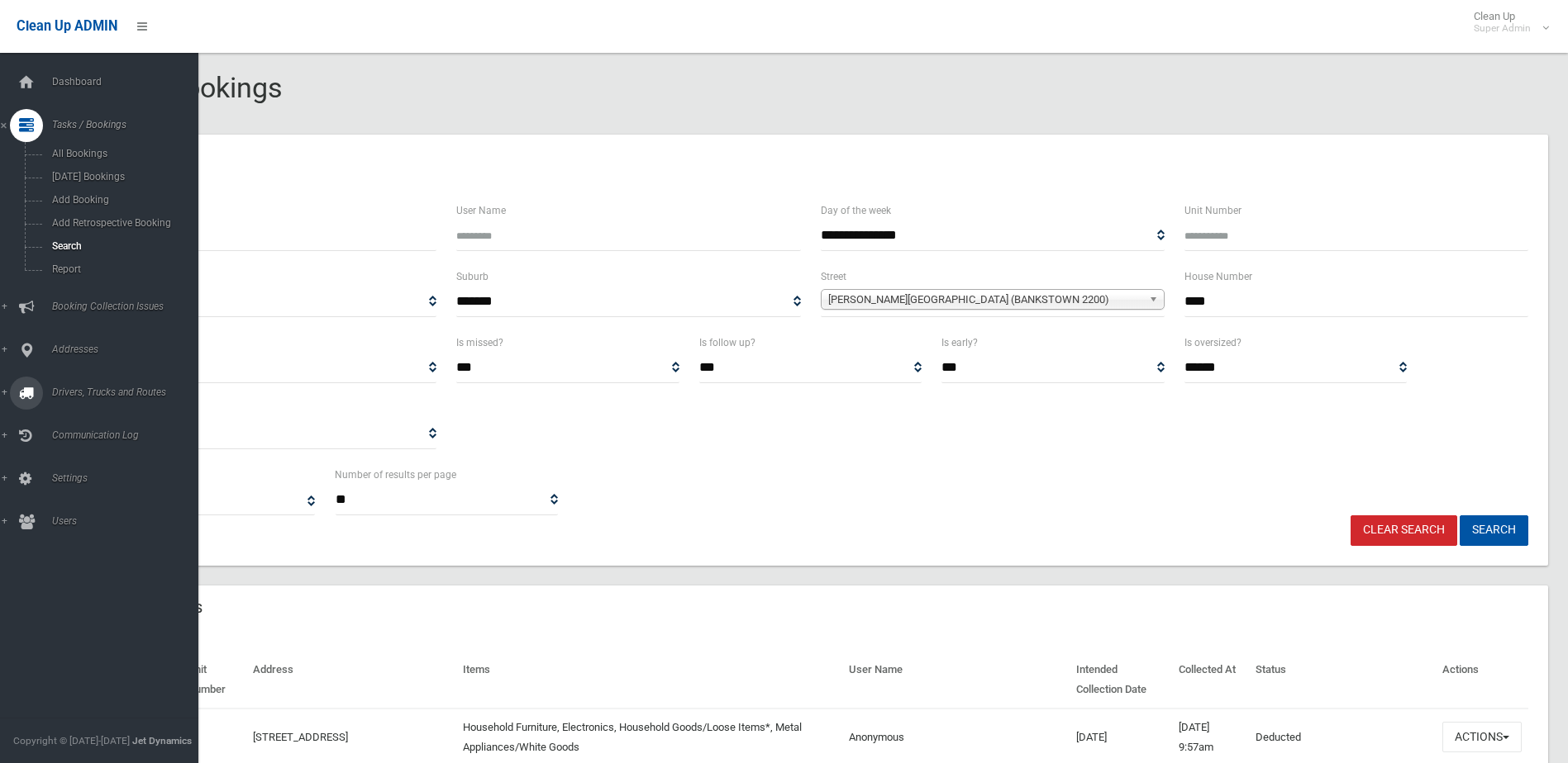
drag, startPoint x: 8, startPoint y: 351, endPoint x: 27, endPoint y: 351, distance: 19.0
click at [8, 351] on link "Addresses" at bounding box center [105, 350] width 211 height 33
click at [74, 242] on span "All Addresses" at bounding box center [122, 239] width 150 height 11
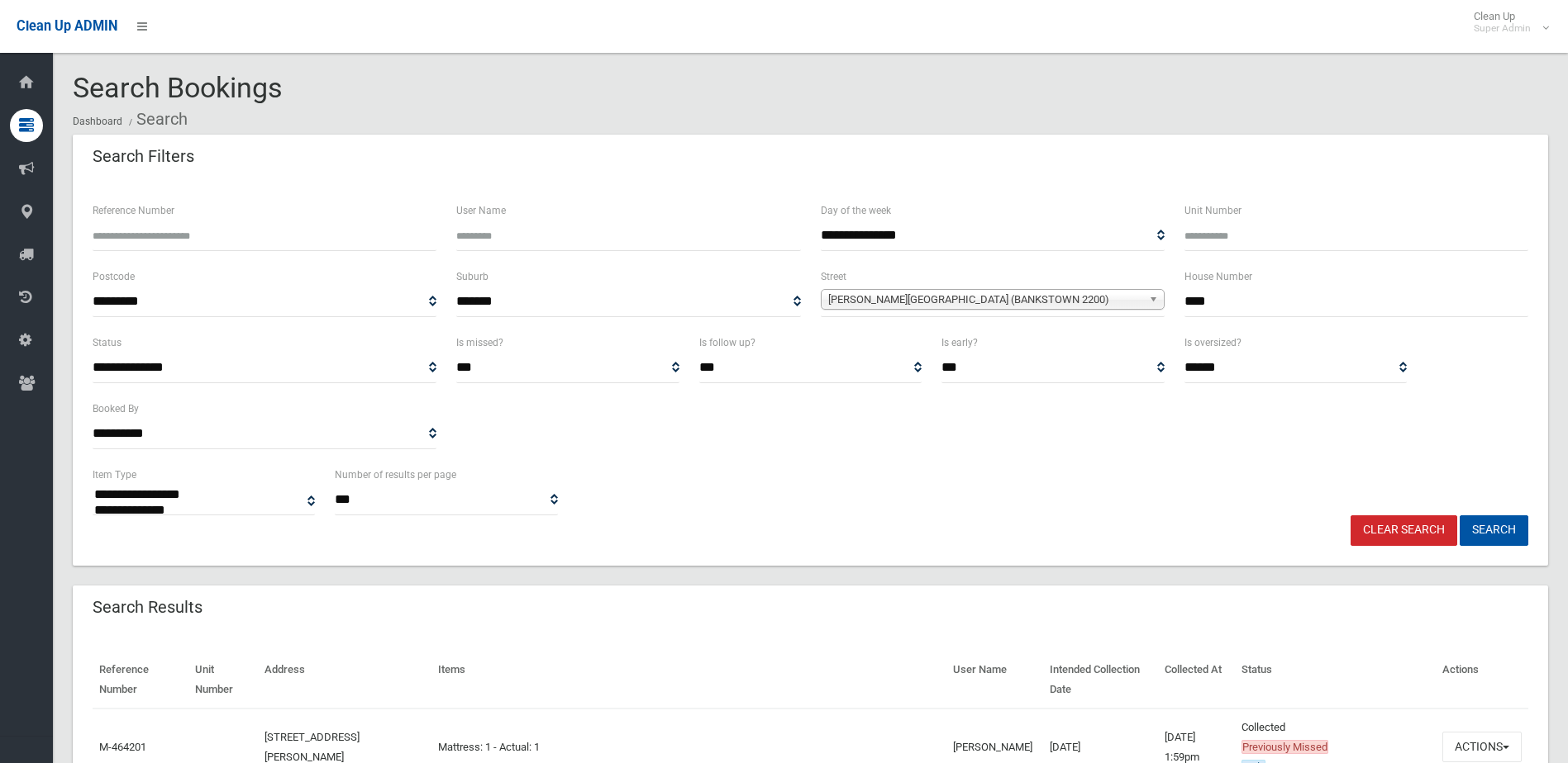
select select
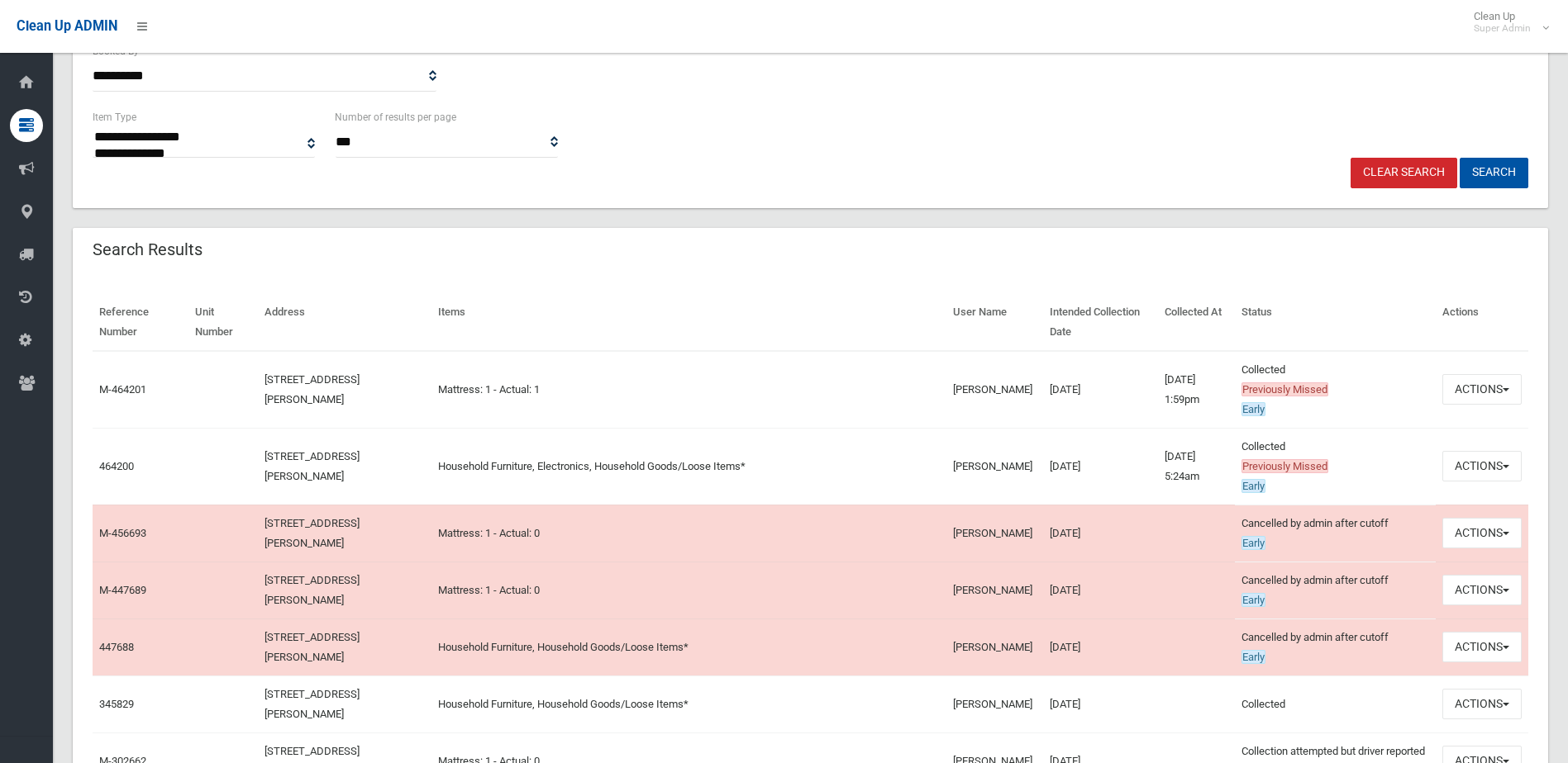
scroll to position [496, 0]
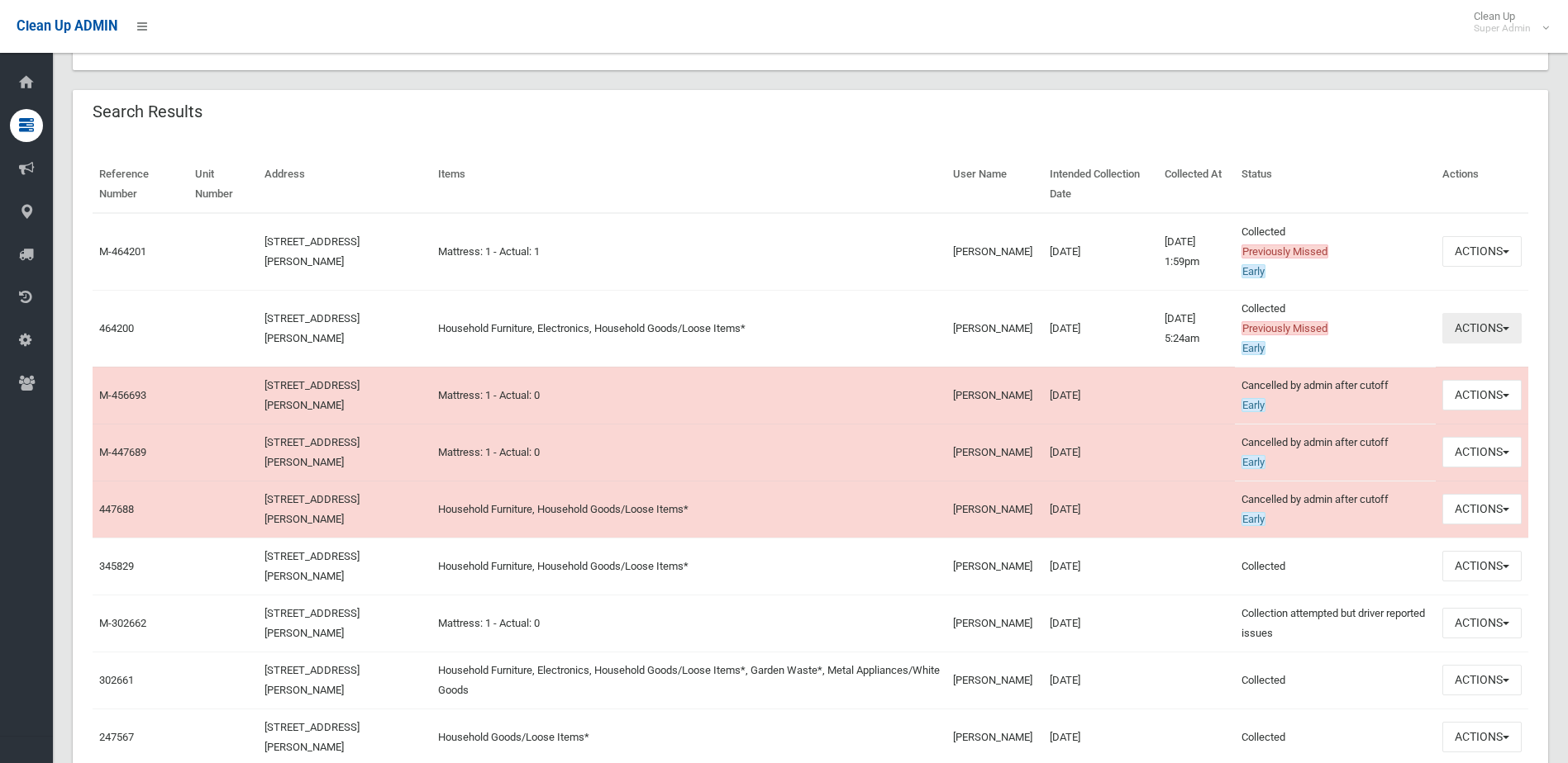
click at [1503, 323] on button "Actions" at bounding box center [1482, 328] width 79 height 31
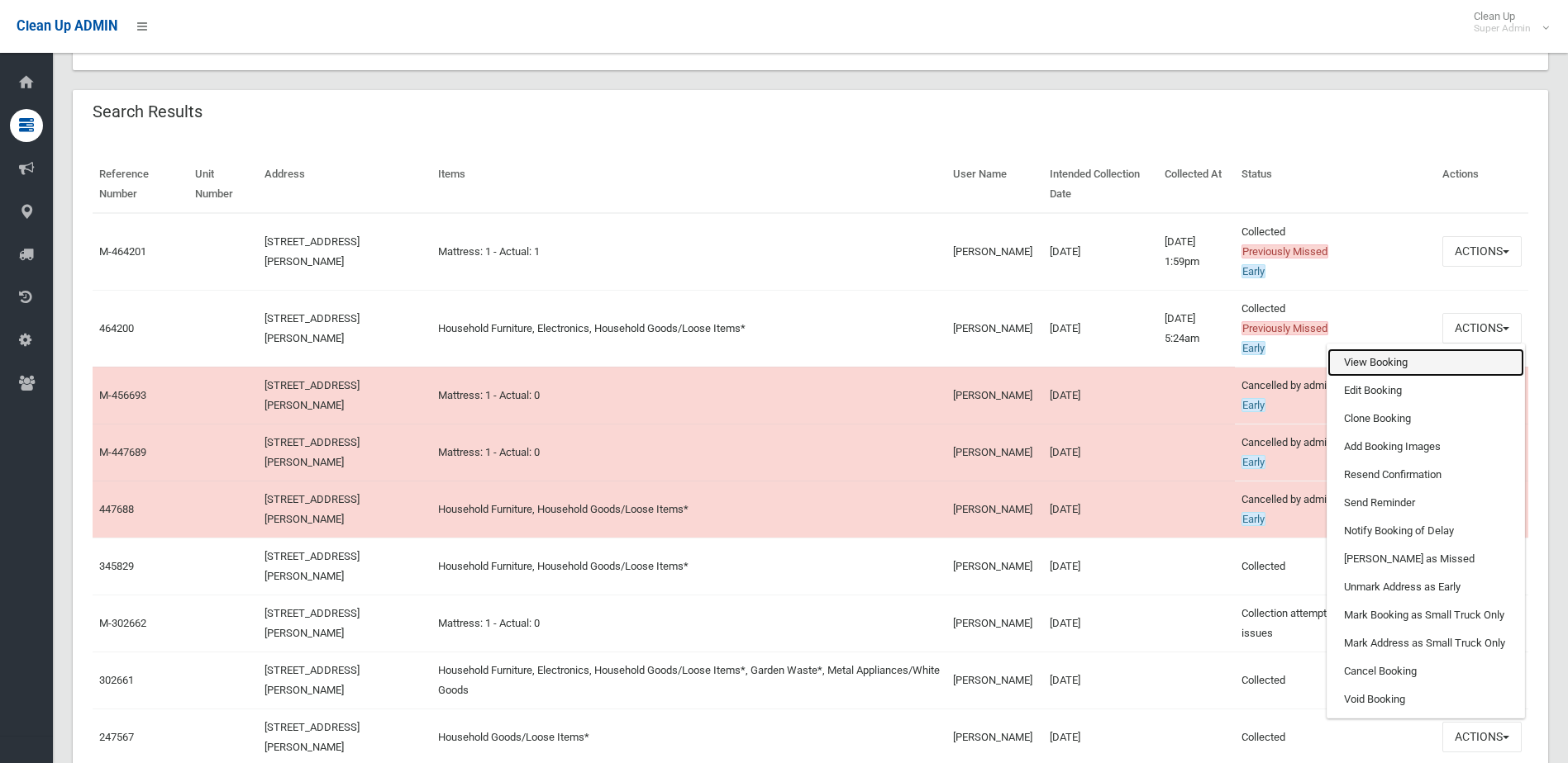
click at [1460, 372] on link "View Booking" at bounding box center [1425, 363] width 197 height 28
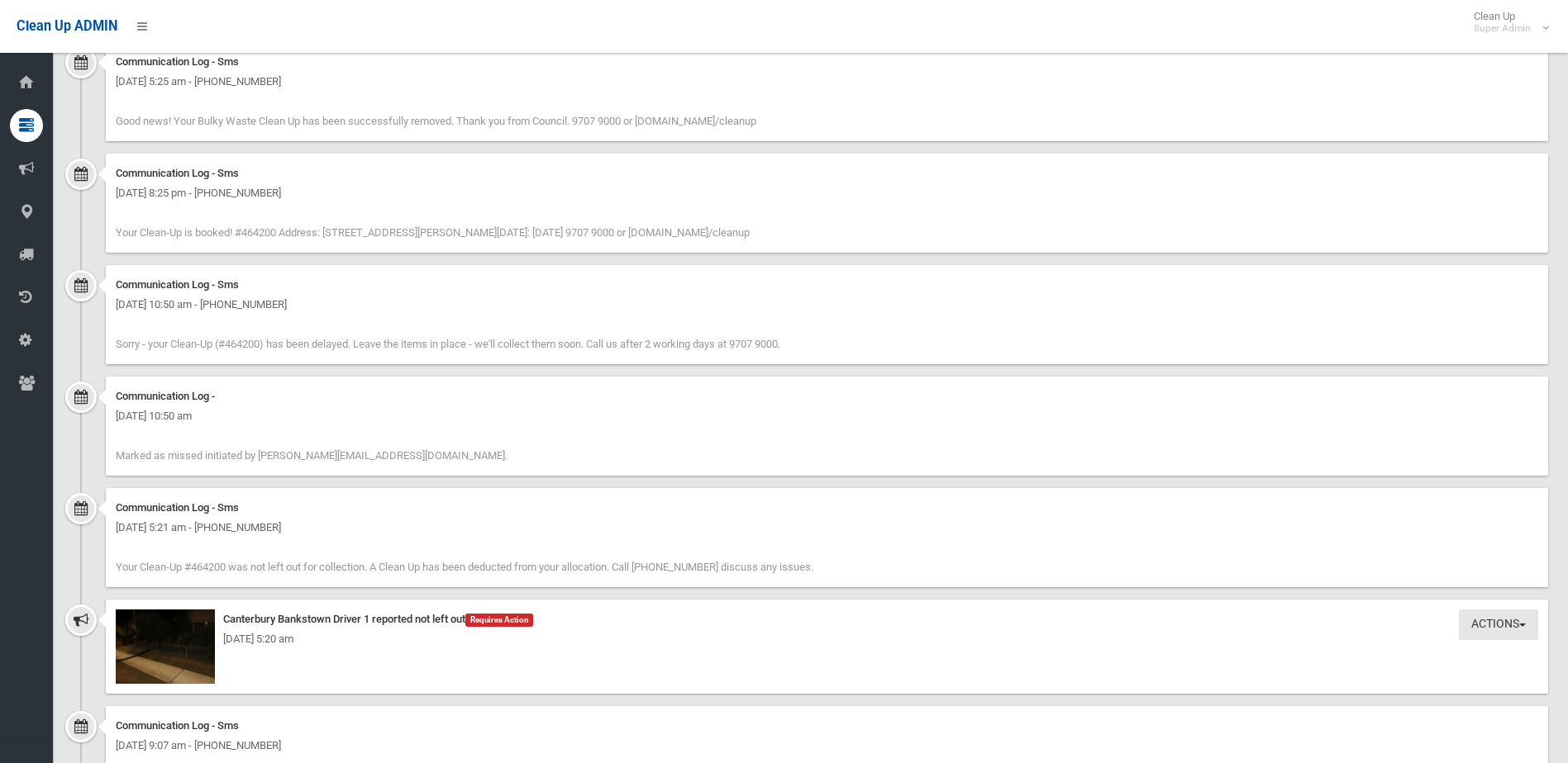
scroll to position [1744, 0]
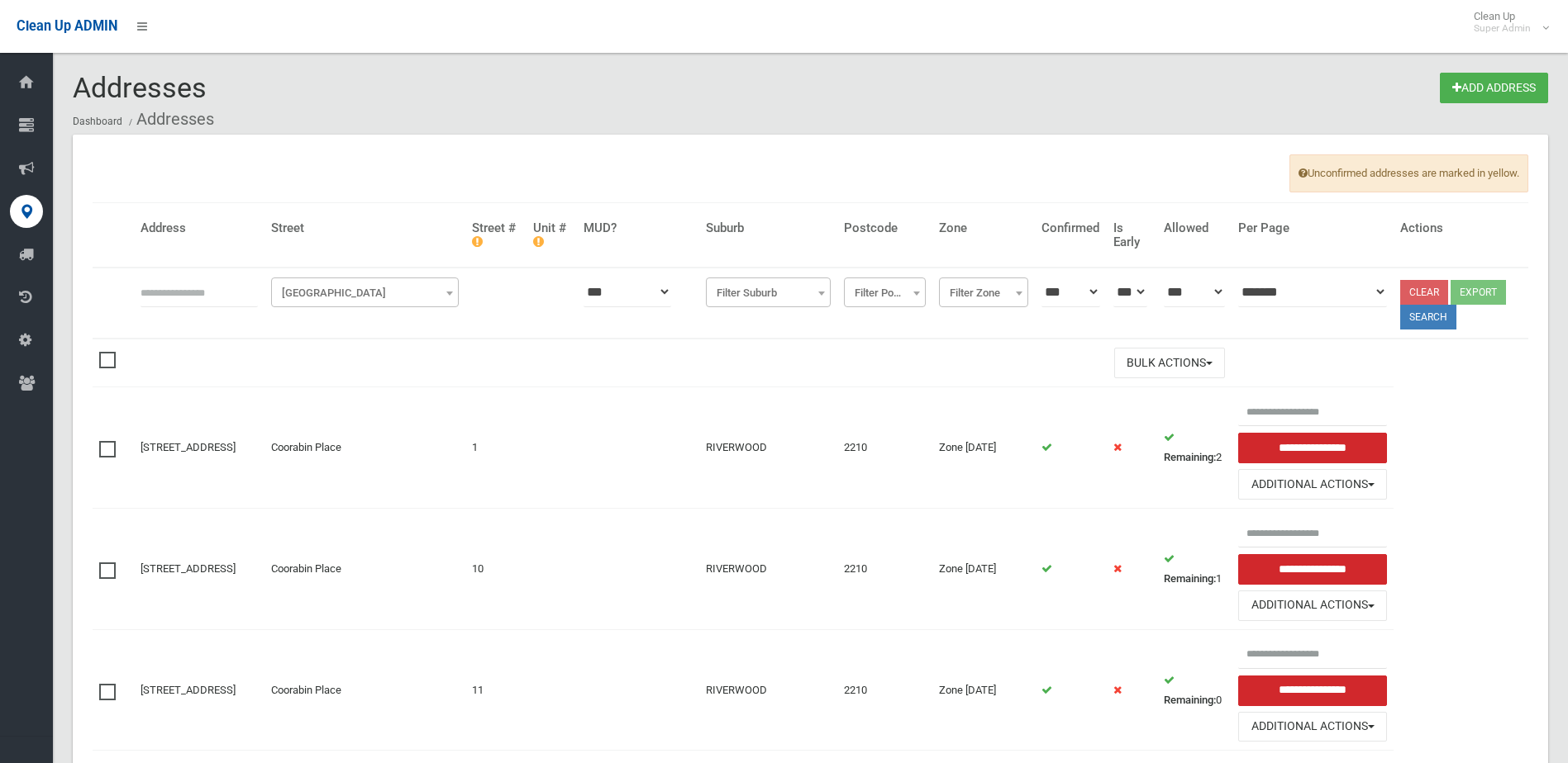
drag, startPoint x: 204, startPoint y: 284, endPoint x: 214, endPoint y: 294, distance: 14.1
click at [205, 284] on input "text" at bounding box center [199, 292] width 118 height 31
type input "****"
click at [379, 283] on span "[GEOGRAPHIC_DATA]" at bounding box center [364, 293] width 180 height 23
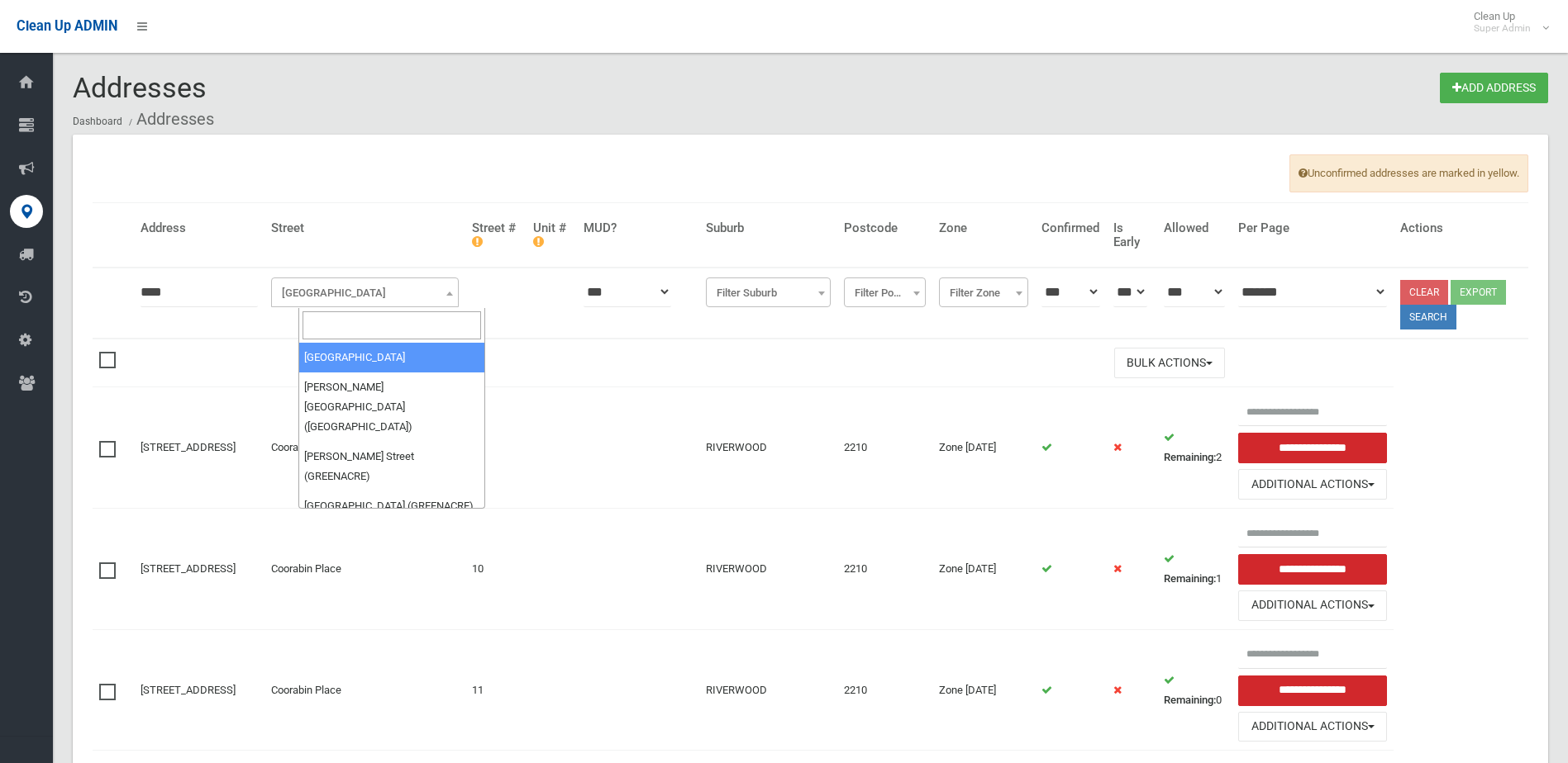
click at [341, 333] on input "search" at bounding box center [392, 325] width 180 height 28
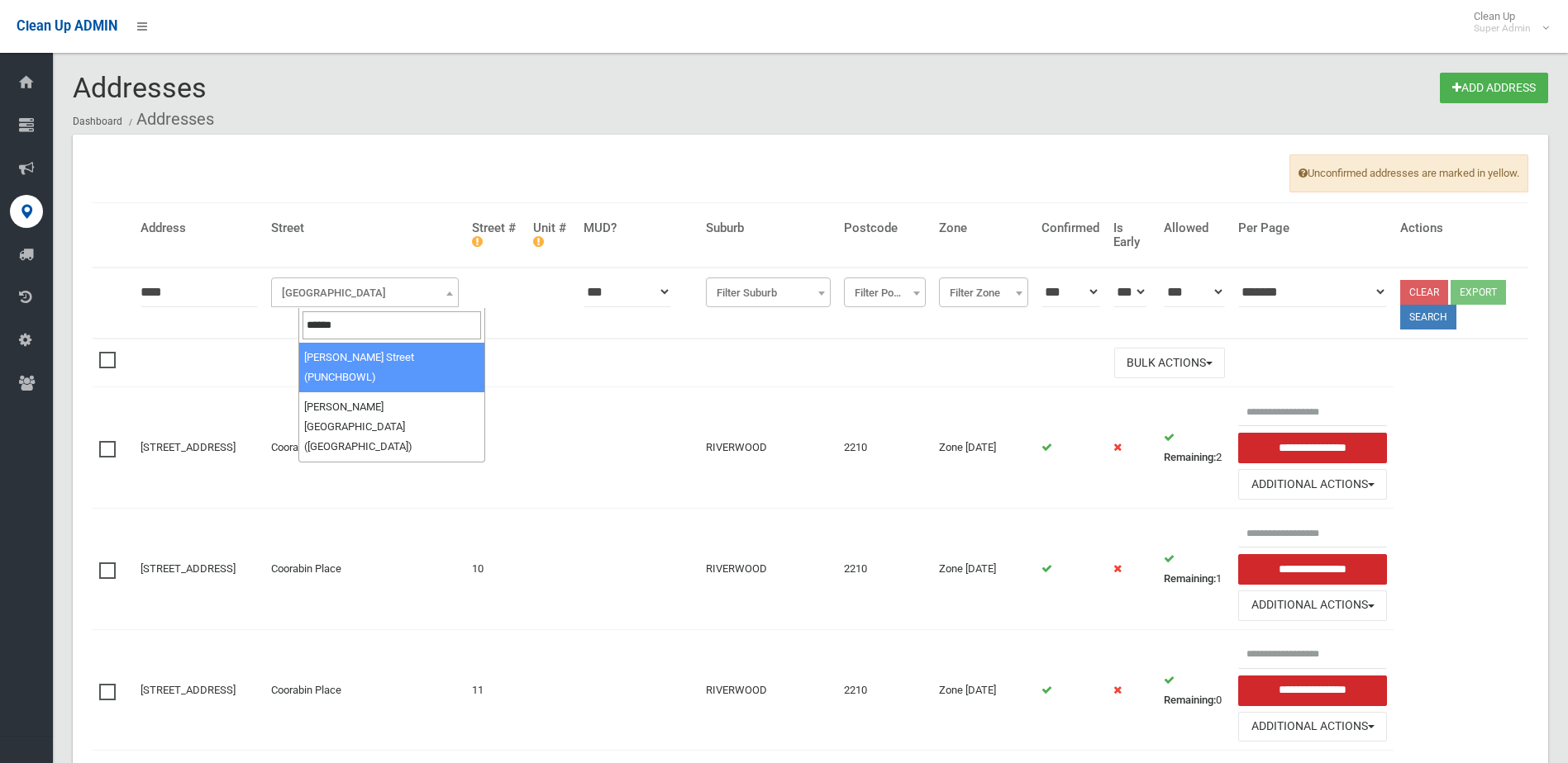
type input "******"
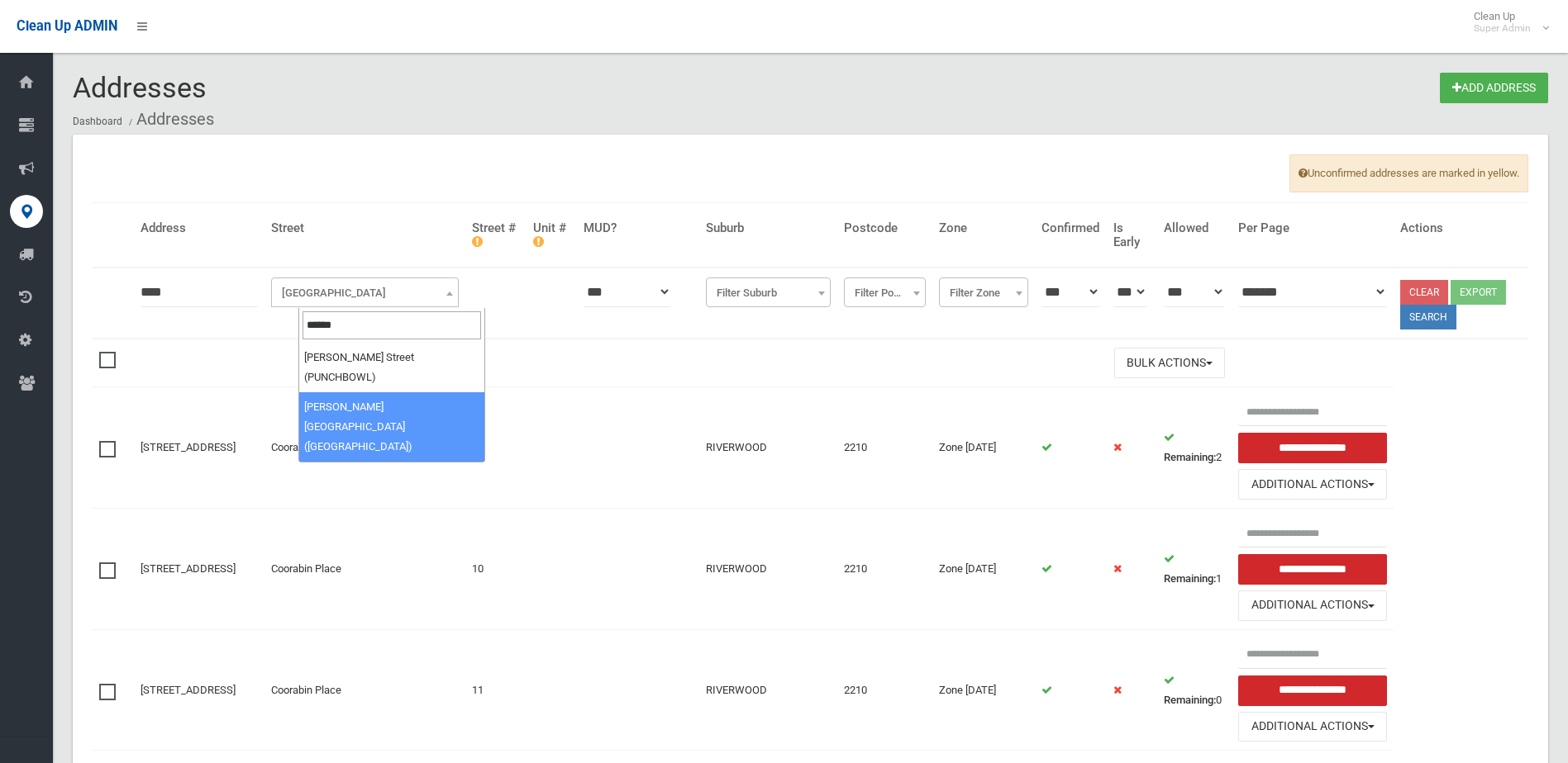
select select "****"
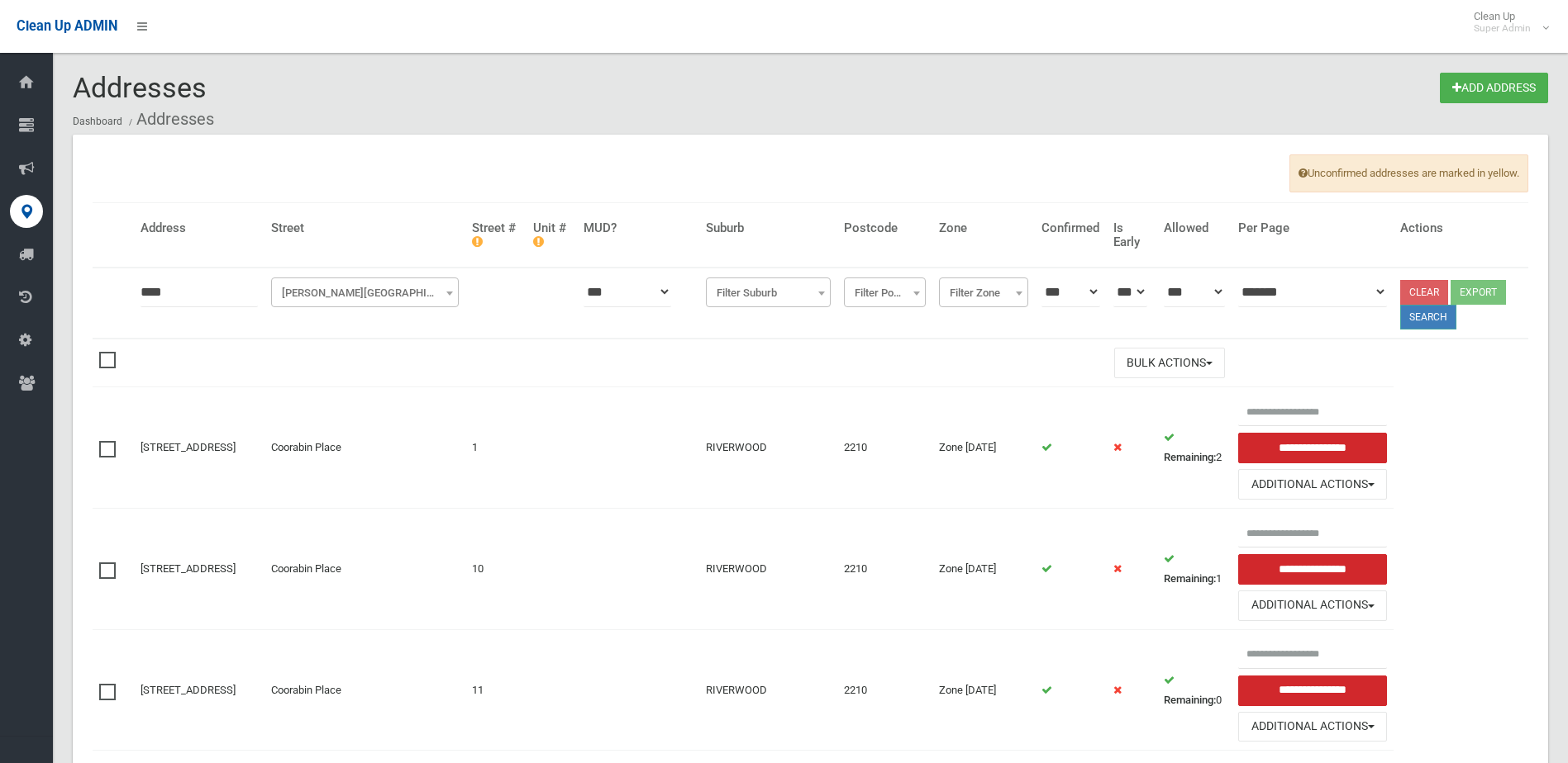
click at [1440, 318] on button "Search" at bounding box center [1428, 317] width 56 height 25
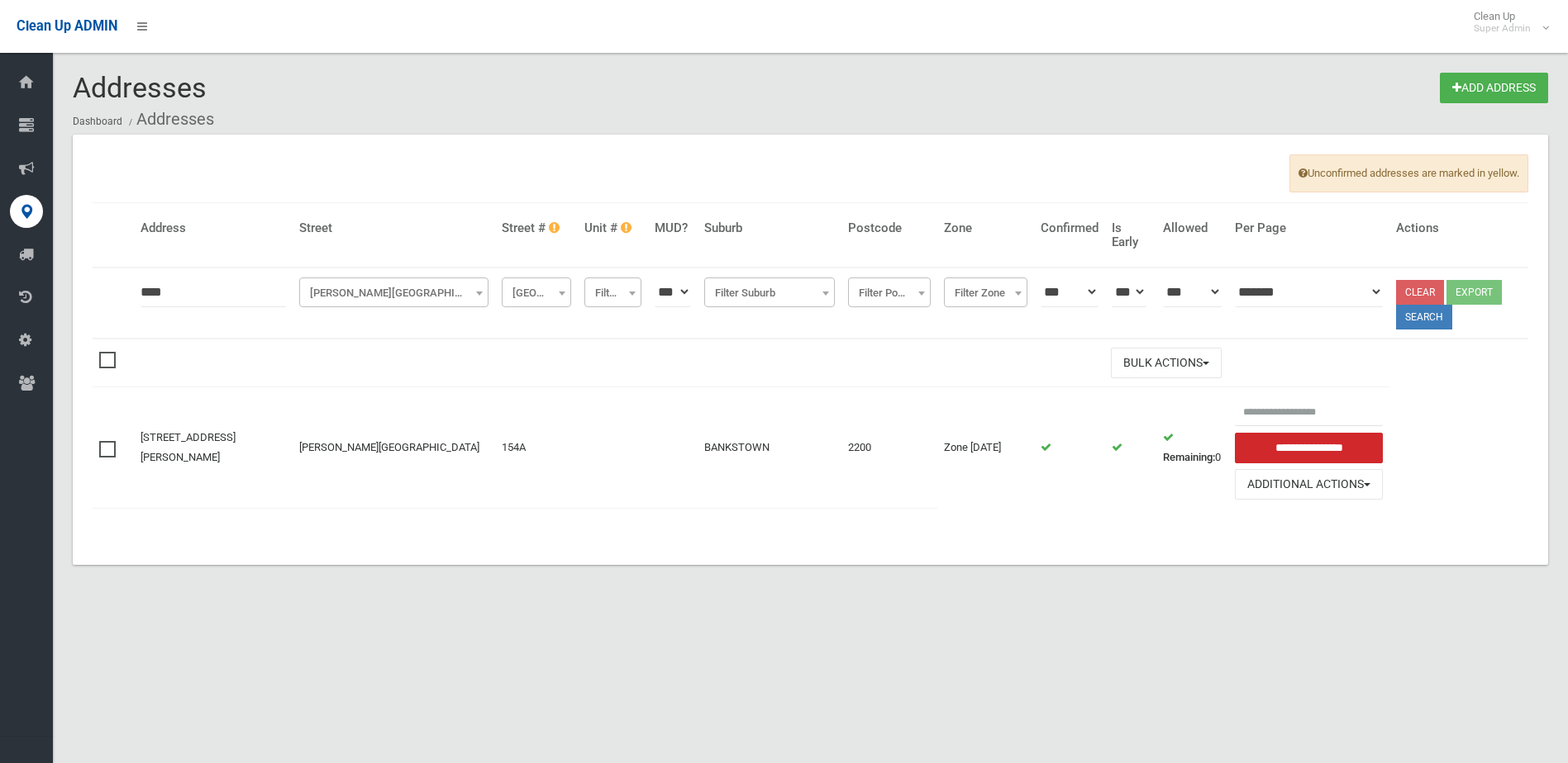
click at [1350, 513] on table "**********" at bounding box center [811, 363] width 1436 height 322
click at [1322, 485] on button "Additional Actions" at bounding box center [1308, 485] width 149 height 31
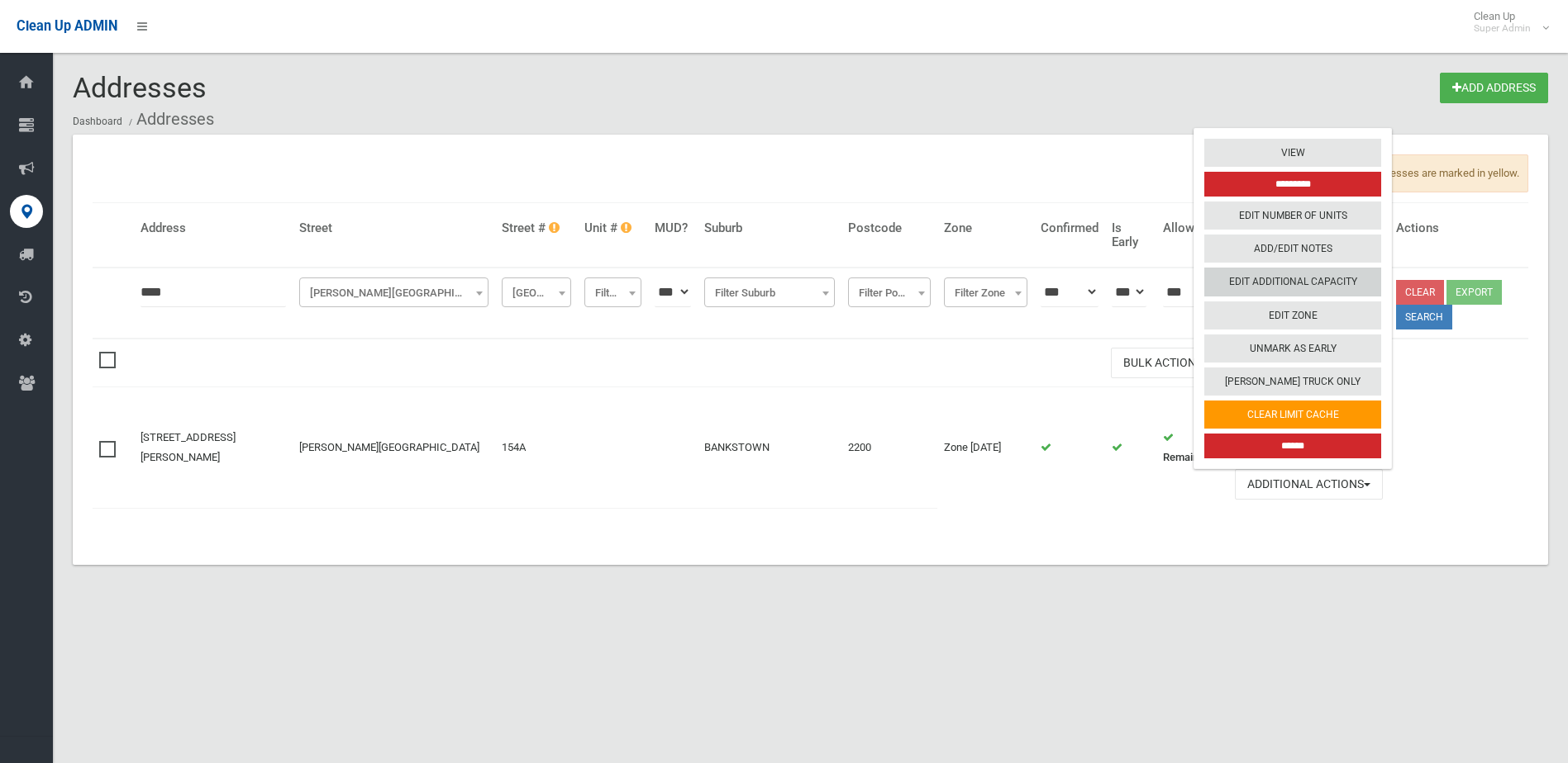
click at [1304, 278] on link "Edit Additional Capacity" at bounding box center [1293, 282] width 177 height 28
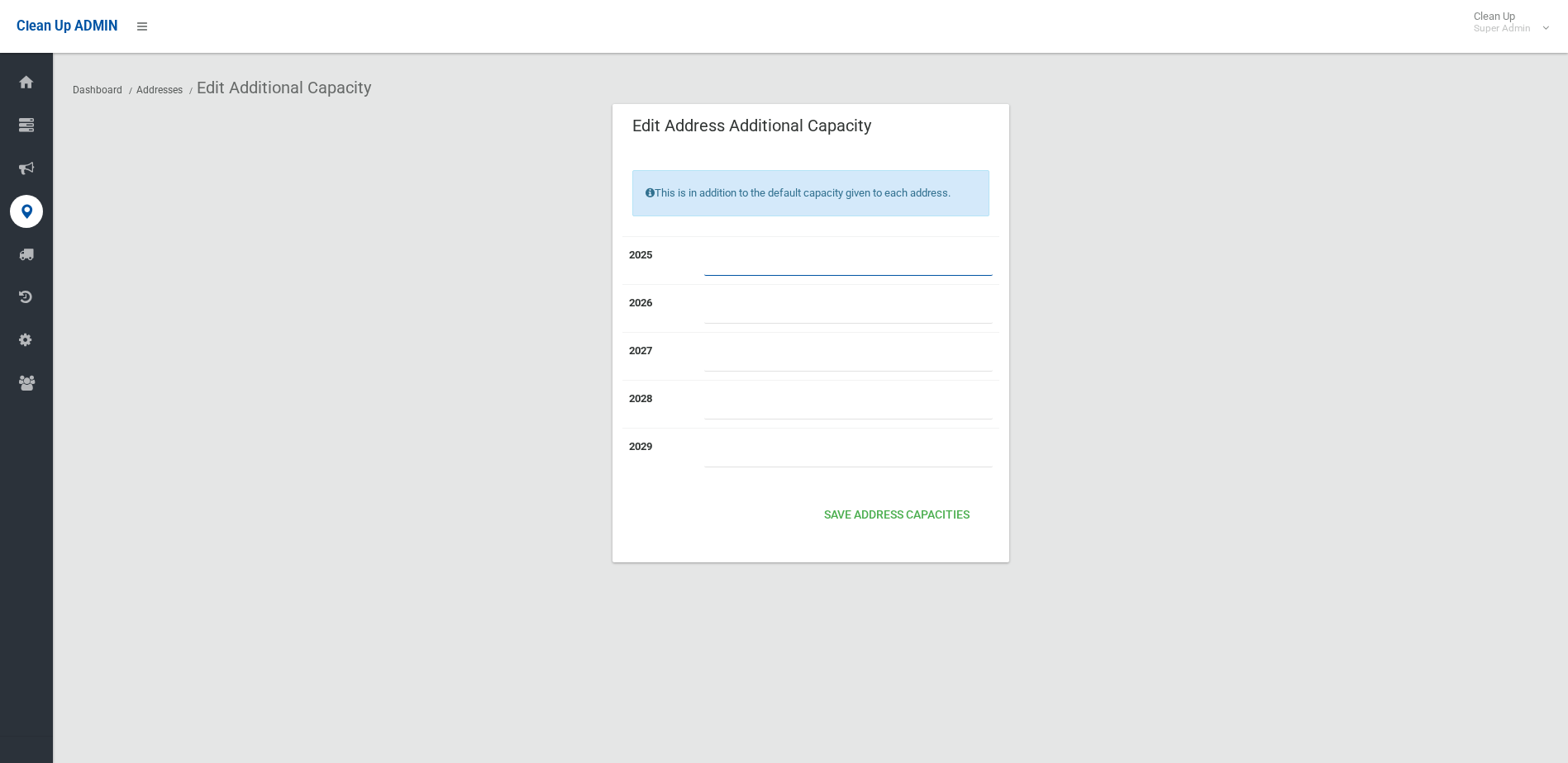
drag, startPoint x: 755, startPoint y: 246, endPoint x: 758, endPoint y: 230, distance: 16.3
click at [751, 237] on td at bounding box center [848, 260] width 302 height 48
type input "*"
click at [934, 526] on button "Save Address capacities" at bounding box center [897, 516] width 159 height 31
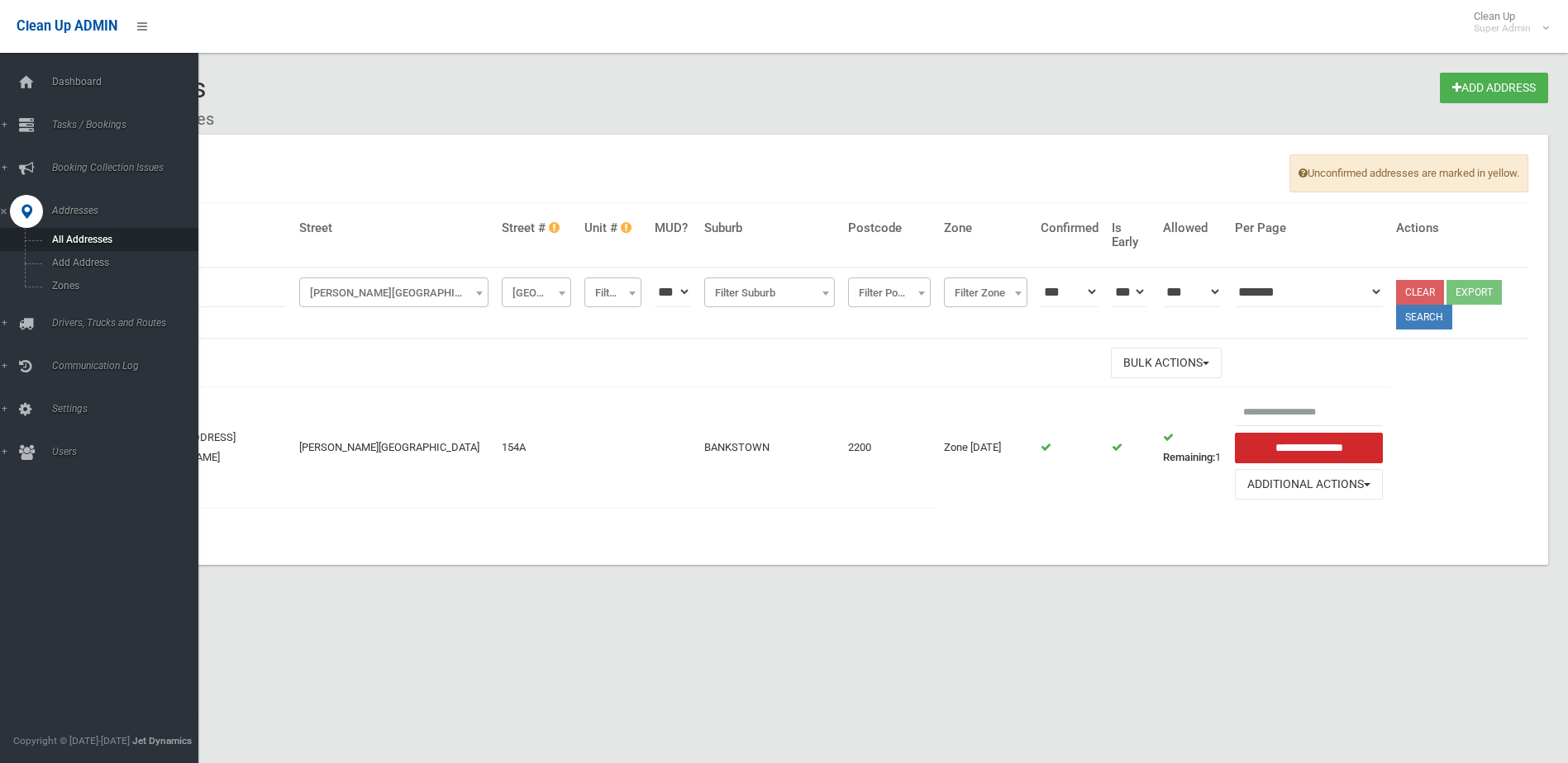
drag, startPoint x: 10, startPoint y: 74, endPoint x: 116, endPoint y: 44, distance: 110.2
click at [13, 74] on link "Dashboard" at bounding box center [105, 82] width 211 height 33
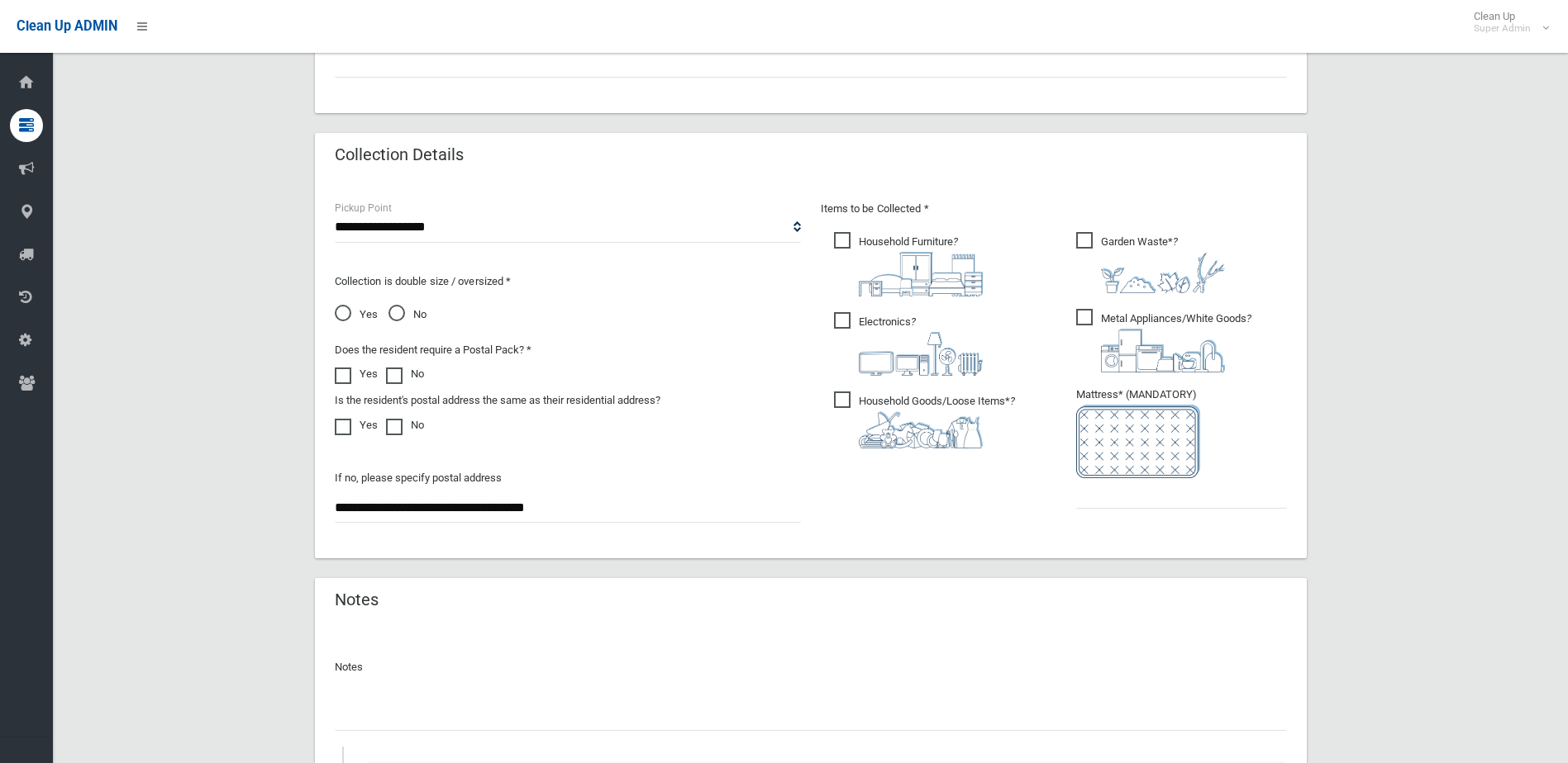
scroll to position [1126, 0]
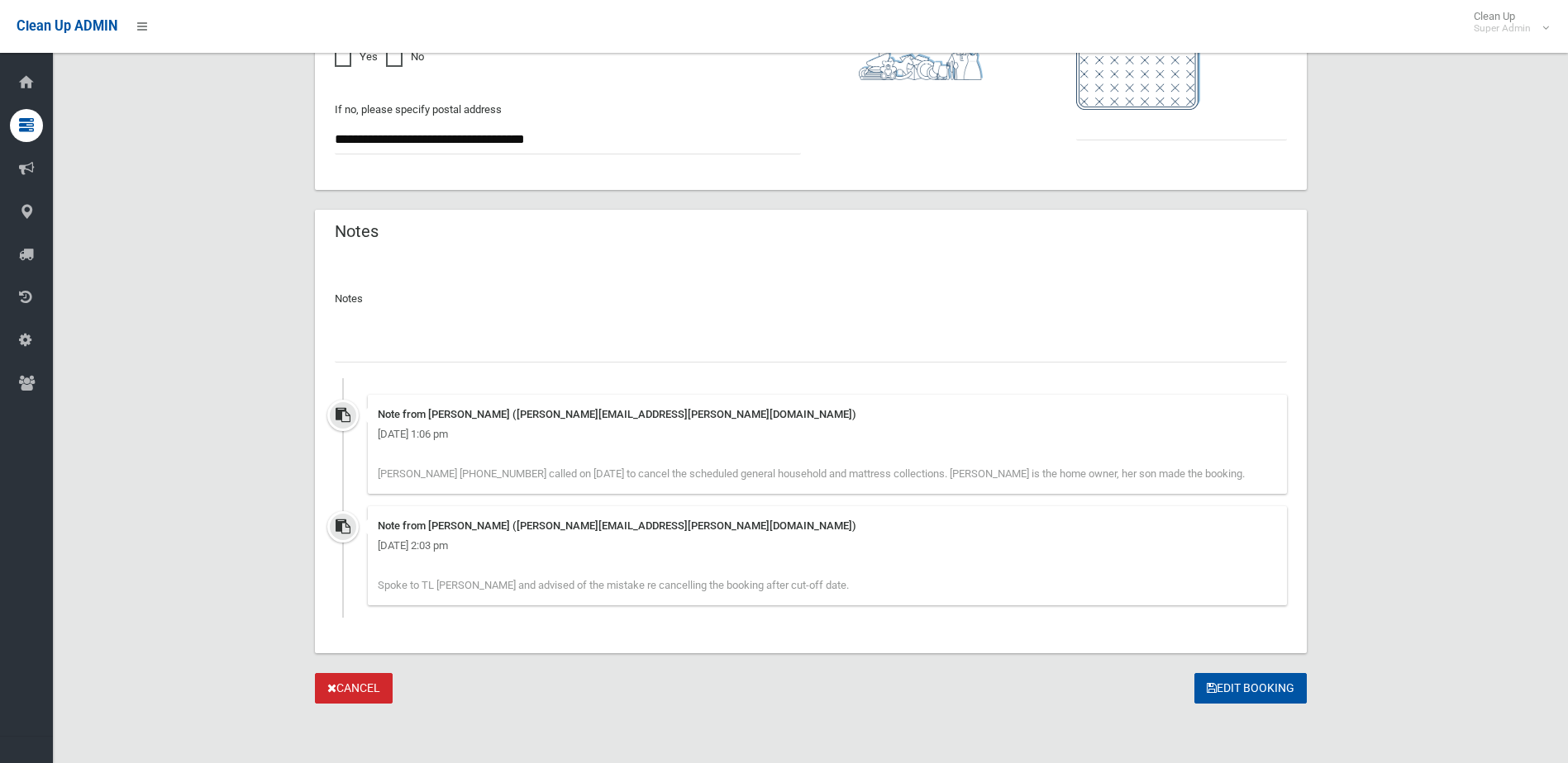
click at [392, 360] on input "text" at bounding box center [811, 347] width 952 height 31
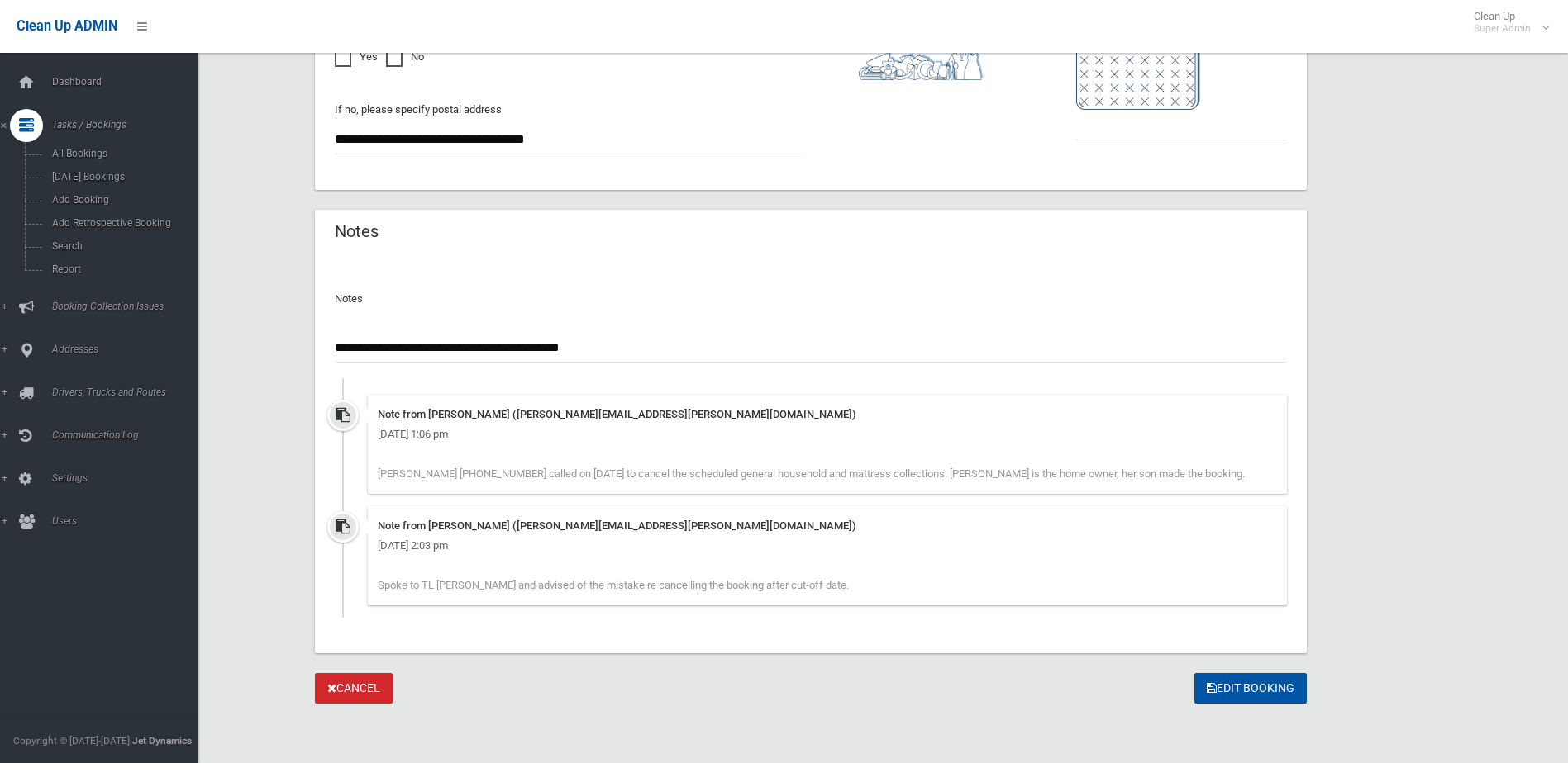
type input "**********"
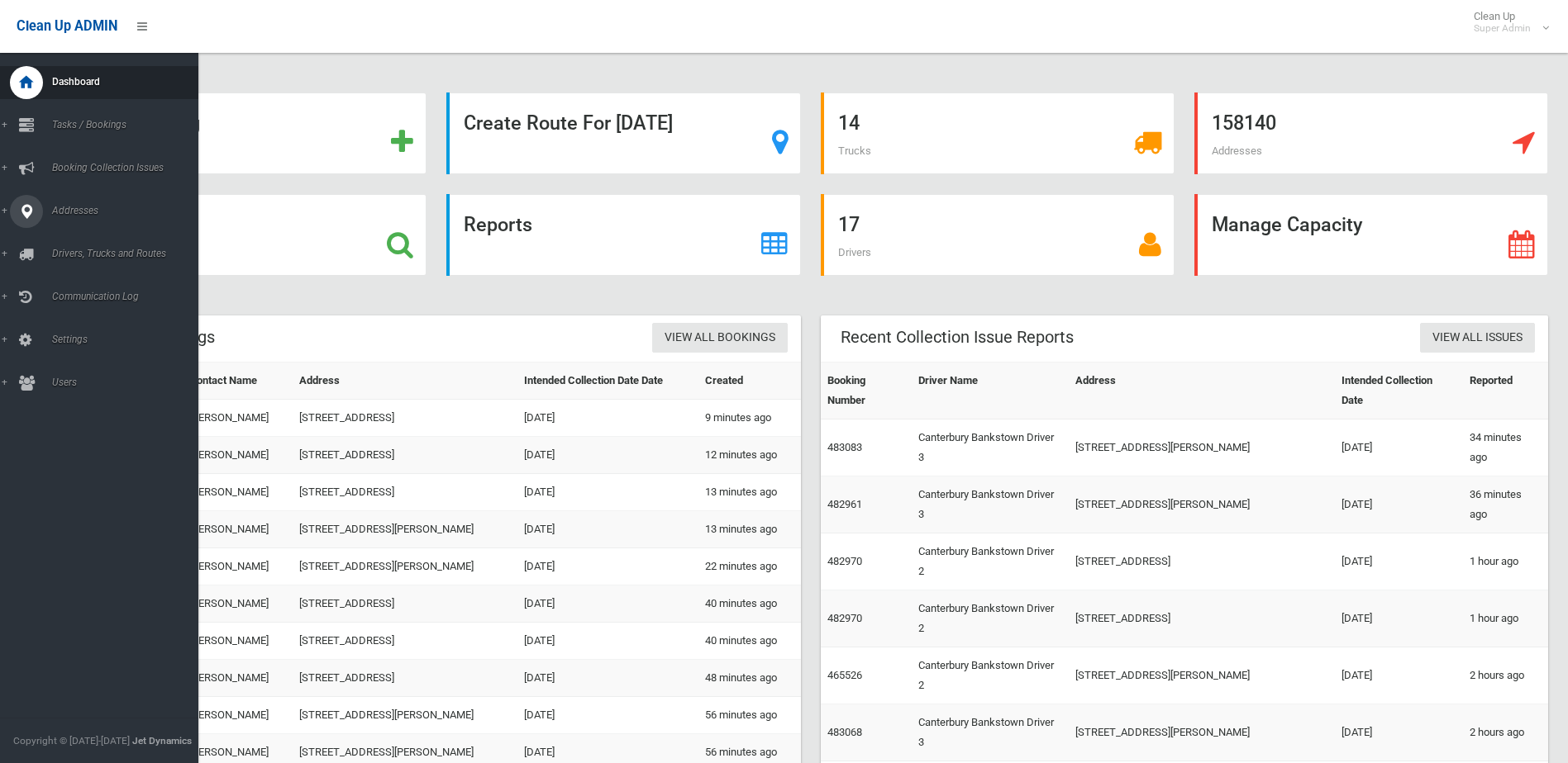
drag, startPoint x: 12, startPoint y: 210, endPoint x: 39, endPoint y: 217, distance: 27.9
click at [16, 211] on div at bounding box center [27, 211] width 33 height 33
click at [68, 233] on link "All Addresses" at bounding box center [105, 239] width 211 height 23
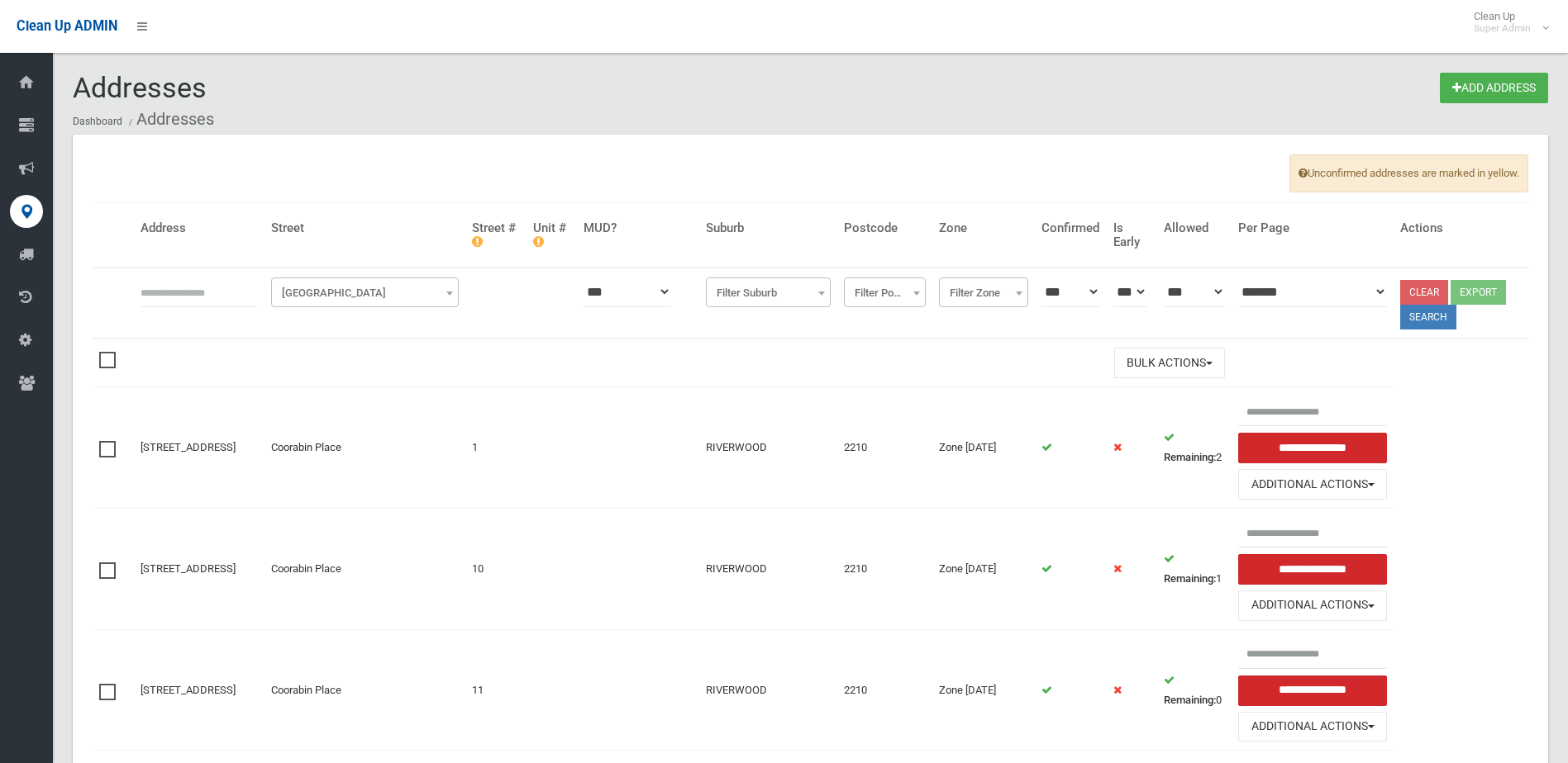
click at [246, 283] on input "text" at bounding box center [199, 292] width 118 height 31
type input "*****"
click at [397, 308] on th "**********" at bounding box center [365, 302] width 201 height 71
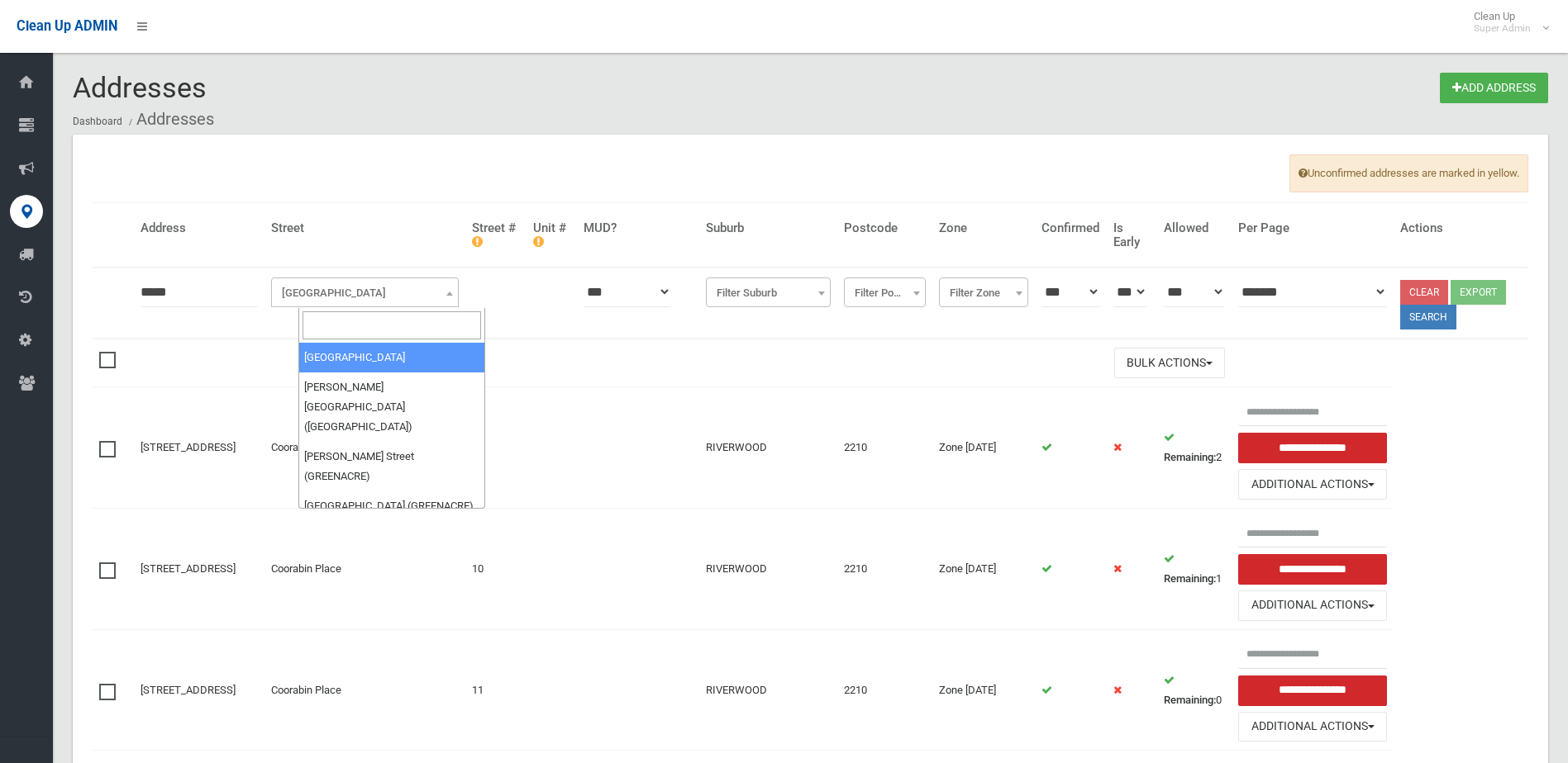
click at [387, 304] on span "Filter Street" at bounding box center [364, 293] width 180 height 23
drag, startPoint x: 367, startPoint y: 320, endPoint x: 393, endPoint y: 357, distance: 45.2
click at [367, 320] on input "search" at bounding box center [392, 325] width 180 height 28
type input "*"
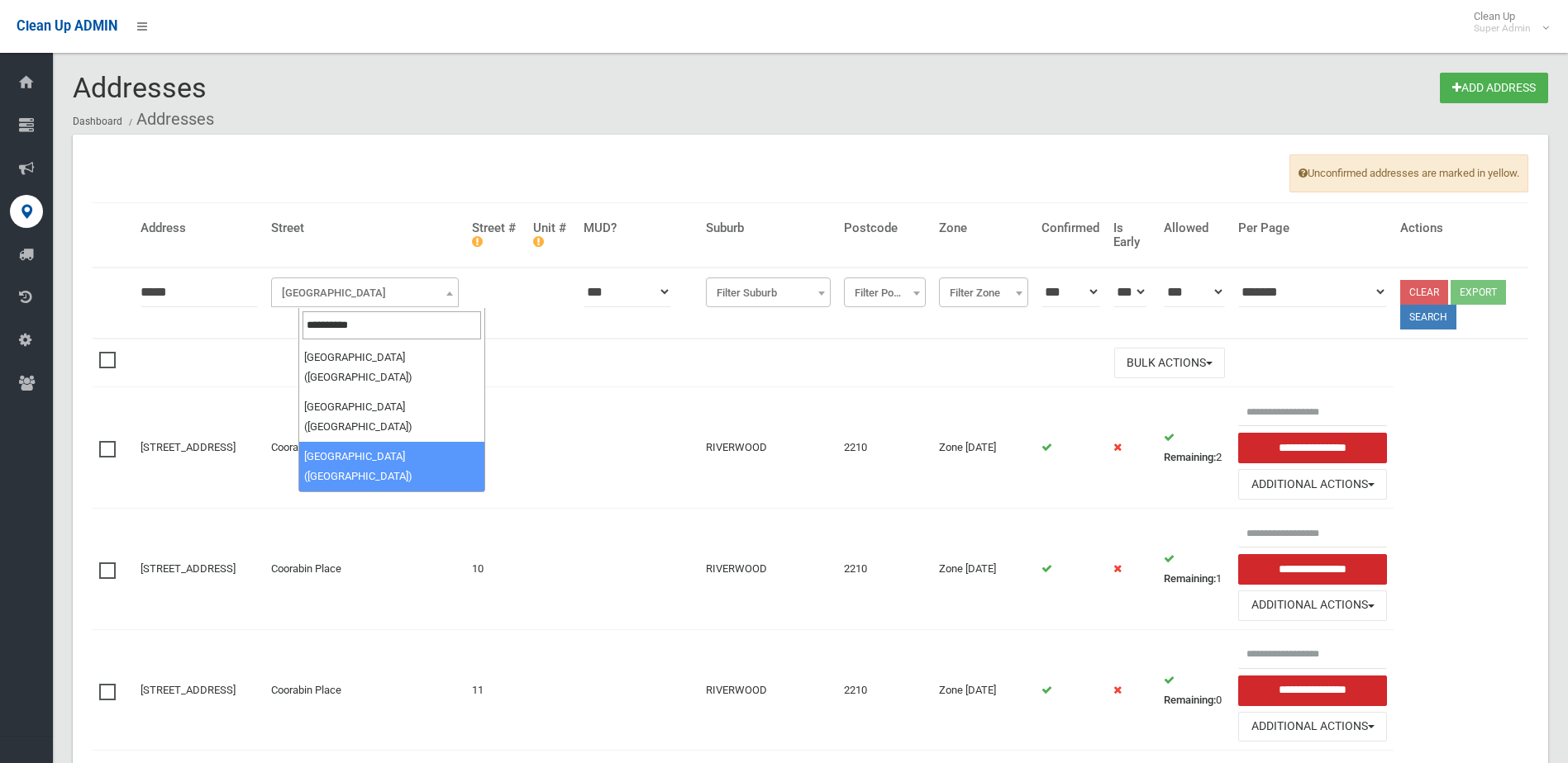
type input "**********"
select select "***"
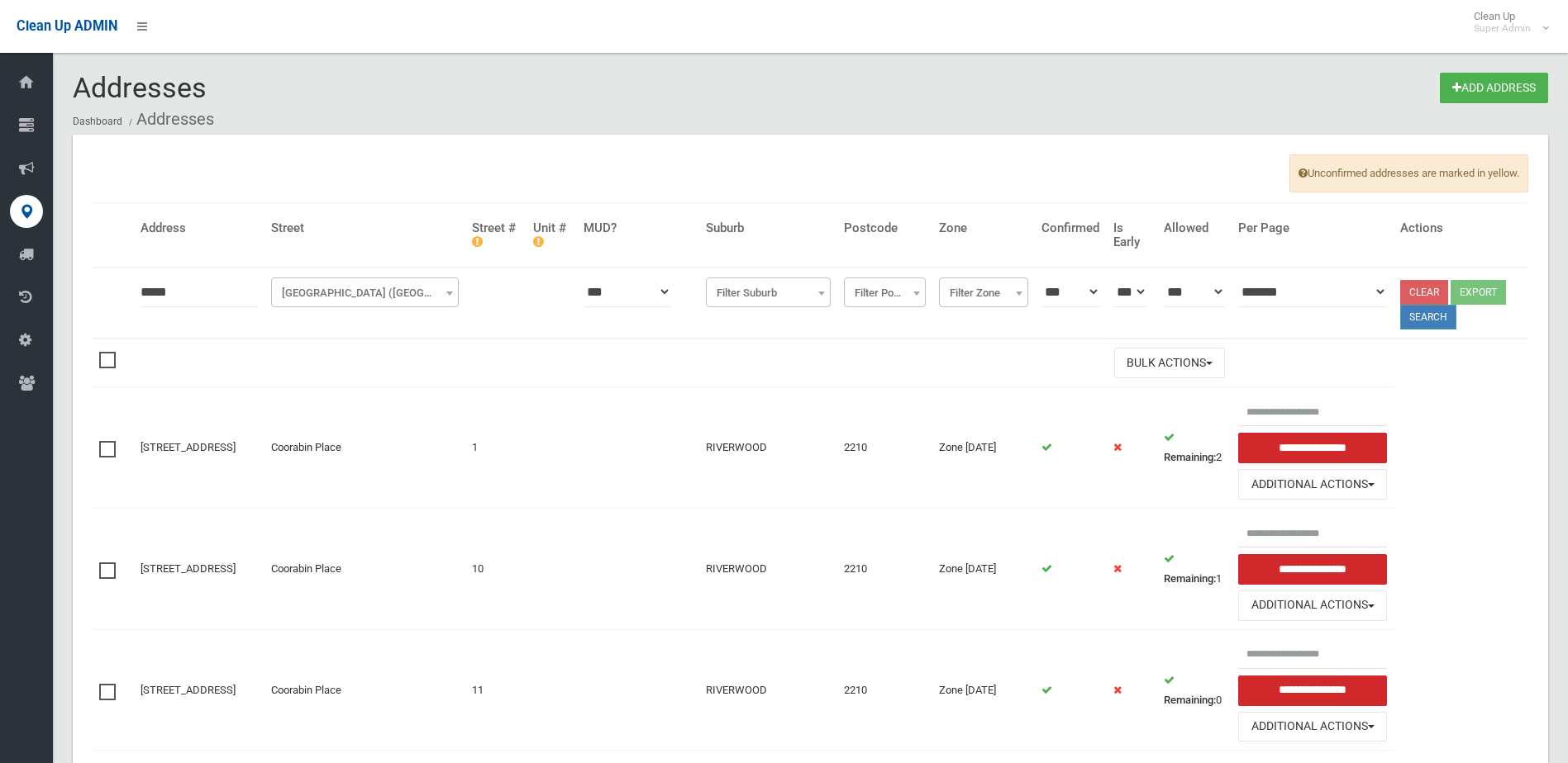
click at [1427, 322] on button "Search" at bounding box center [1428, 317] width 56 height 25
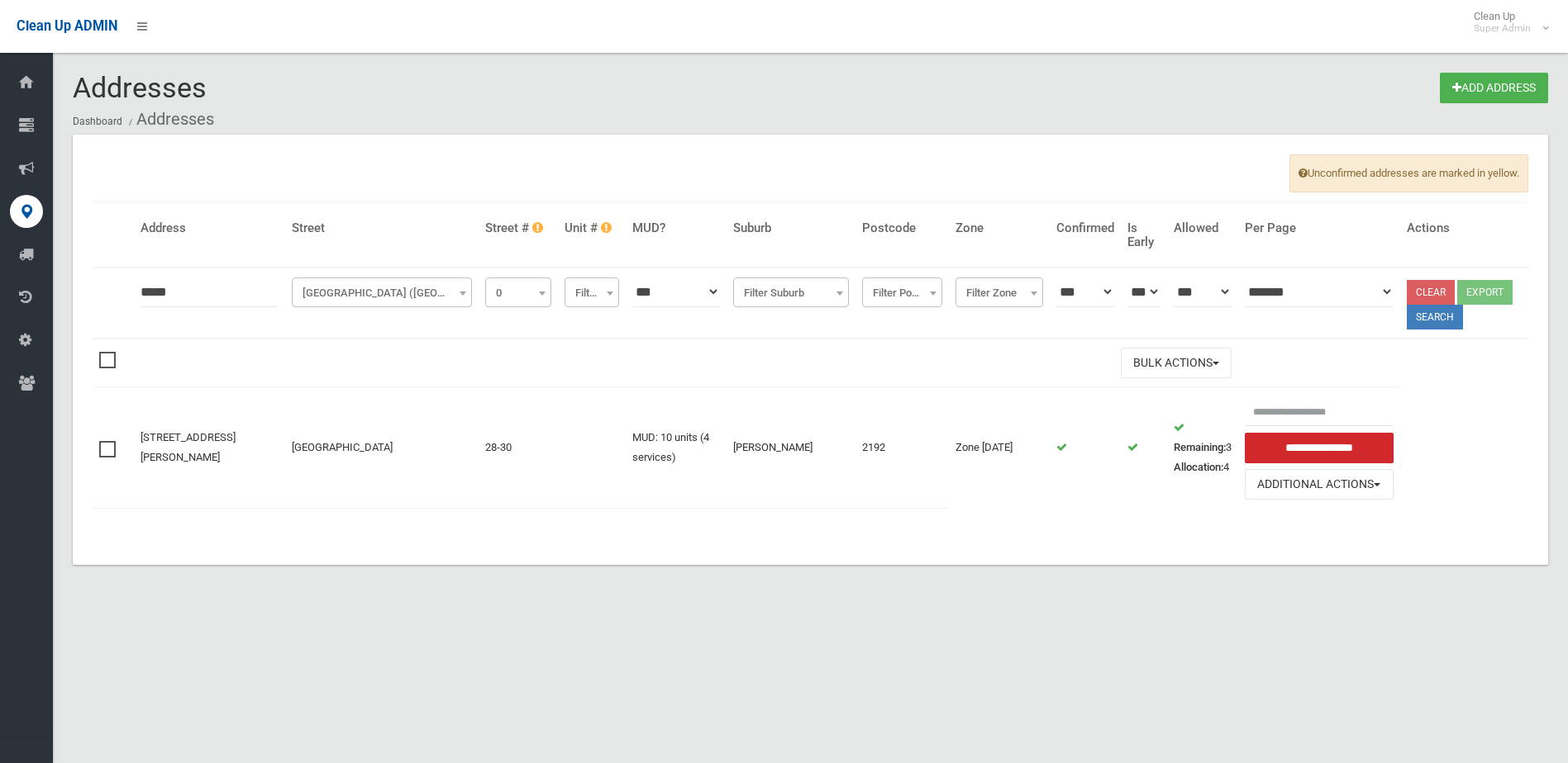
select select "*"
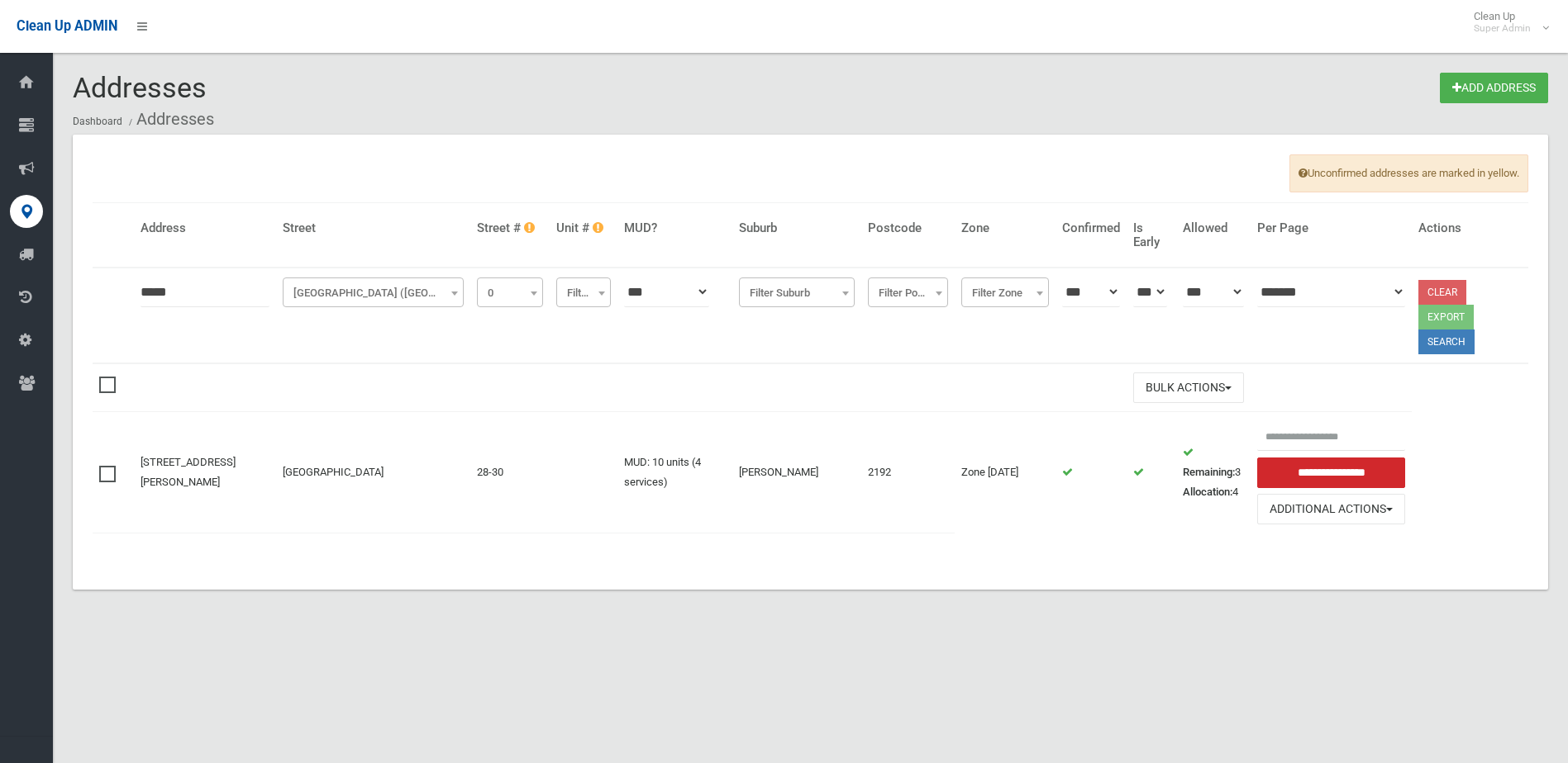
drag, startPoint x: 1224, startPoint y: 477, endPoint x: 1033, endPoint y: 461, distance: 191.7
click at [1034, 461] on tr "[STREET_ADDRESS][PERSON_NAME] [GEOGRAPHIC_DATA] 28-30 MUD: 10 units (4 services…" at bounding box center [811, 473] width 1436 height 120
drag, startPoint x: 1033, startPoint y: 461, endPoint x: 460, endPoint y: 504, distance: 574.6
click at [460, 504] on td "[GEOGRAPHIC_DATA]" at bounding box center [372, 473] width 193 height 120
drag, startPoint x: 643, startPoint y: 435, endPoint x: 702, endPoint y: 446, distance: 60.0
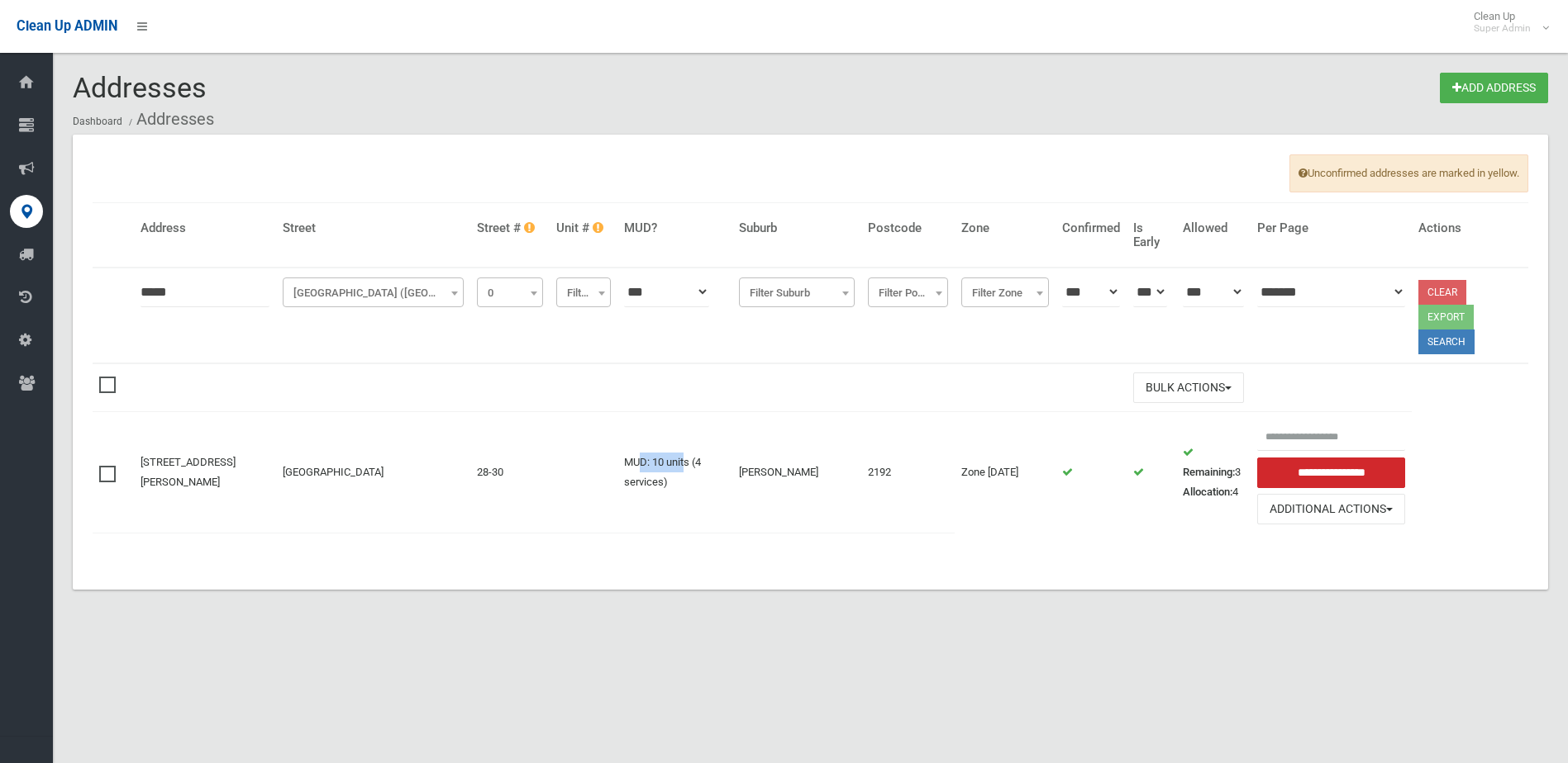
click at [702, 446] on td "MUD: 10 units (4 services)" at bounding box center [675, 473] width 115 height 120
drag, startPoint x: 702, startPoint y: 446, endPoint x: 662, endPoint y: 488, distance: 58.0
click at [662, 494] on td "MUD: 10 units (4 services)" at bounding box center [675, 473] width 115 height 120
click at [696, 451] on td "MUD: 10 units (4 services)" at bounding box center [675, 473] width 115 height 120
drag, startPoint x: 1206, startPoint y: 478, endPoint x: 1131, endPoint y: 477, distance: 75.0
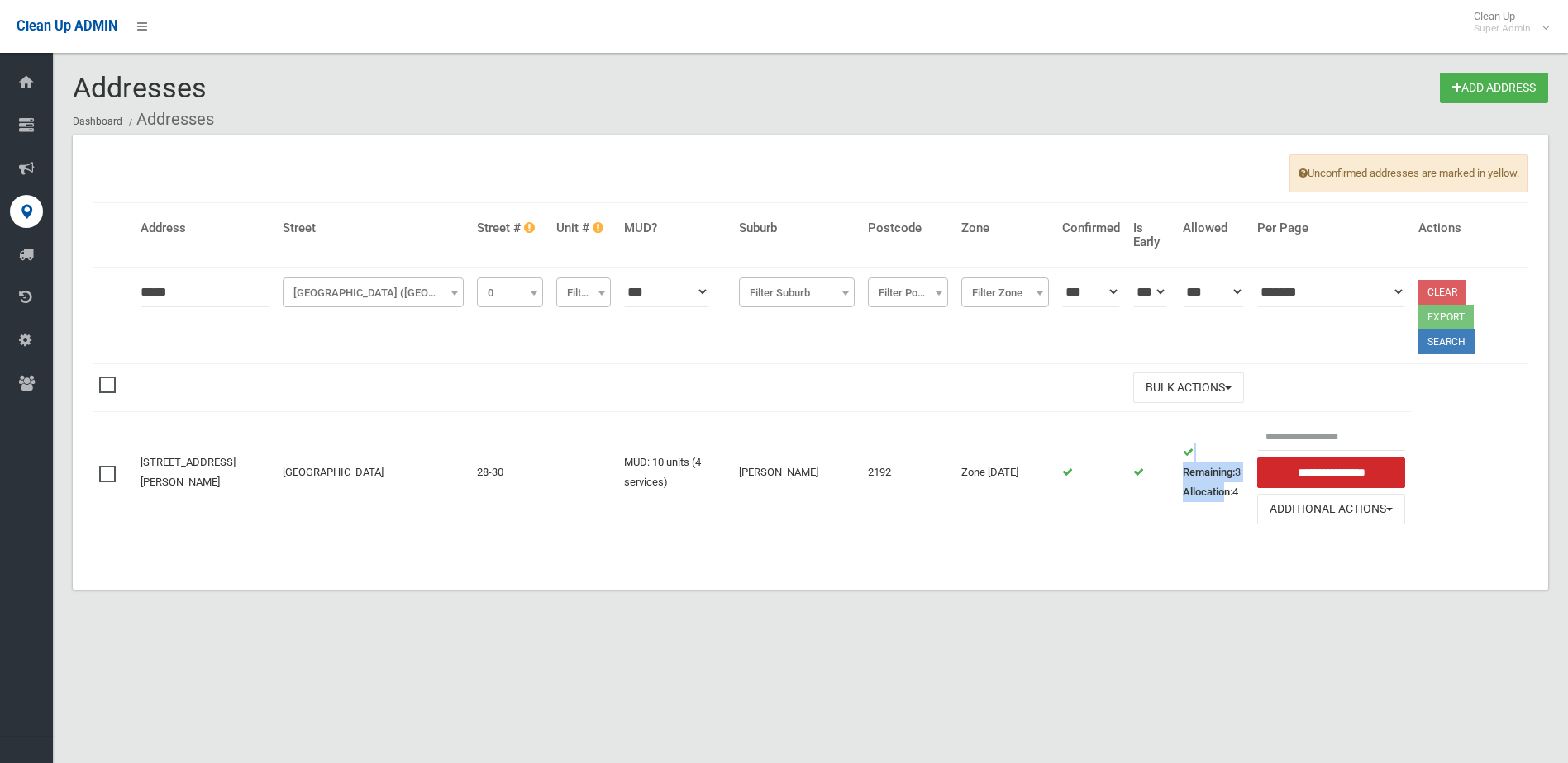
click at [1131, 477] on tr "28-30 Lakemba Street, BELMORE NSW 2192 Lakemba Street 28-30 MUD: 10 units (4 se…" at bounding box center [811, 473] width 1436 height 120
drag, startPoint x: 1131, startPoint y: 477, endPoint x: 1186, endPoint y: 538, distance: 82.1
click at [1186, 538] on div "Unconfirmed addresses are marked in yellow. Address Street Street # Unit # MUD?…" at bounding box center [811, 363] width 1475 height 455
drag, startPoint x: 1228, startPoint y: 474, endPoint x: 1126, endPoint y: 471, distance: 102.0
click at [1126, 471] on tr "28-30 Lakemba Street, BELMORE NSW 2192 Lakemba Street 28-30 MUD: 10 units (4 se…" at bounding box center [811, 473] width 1436 height 120
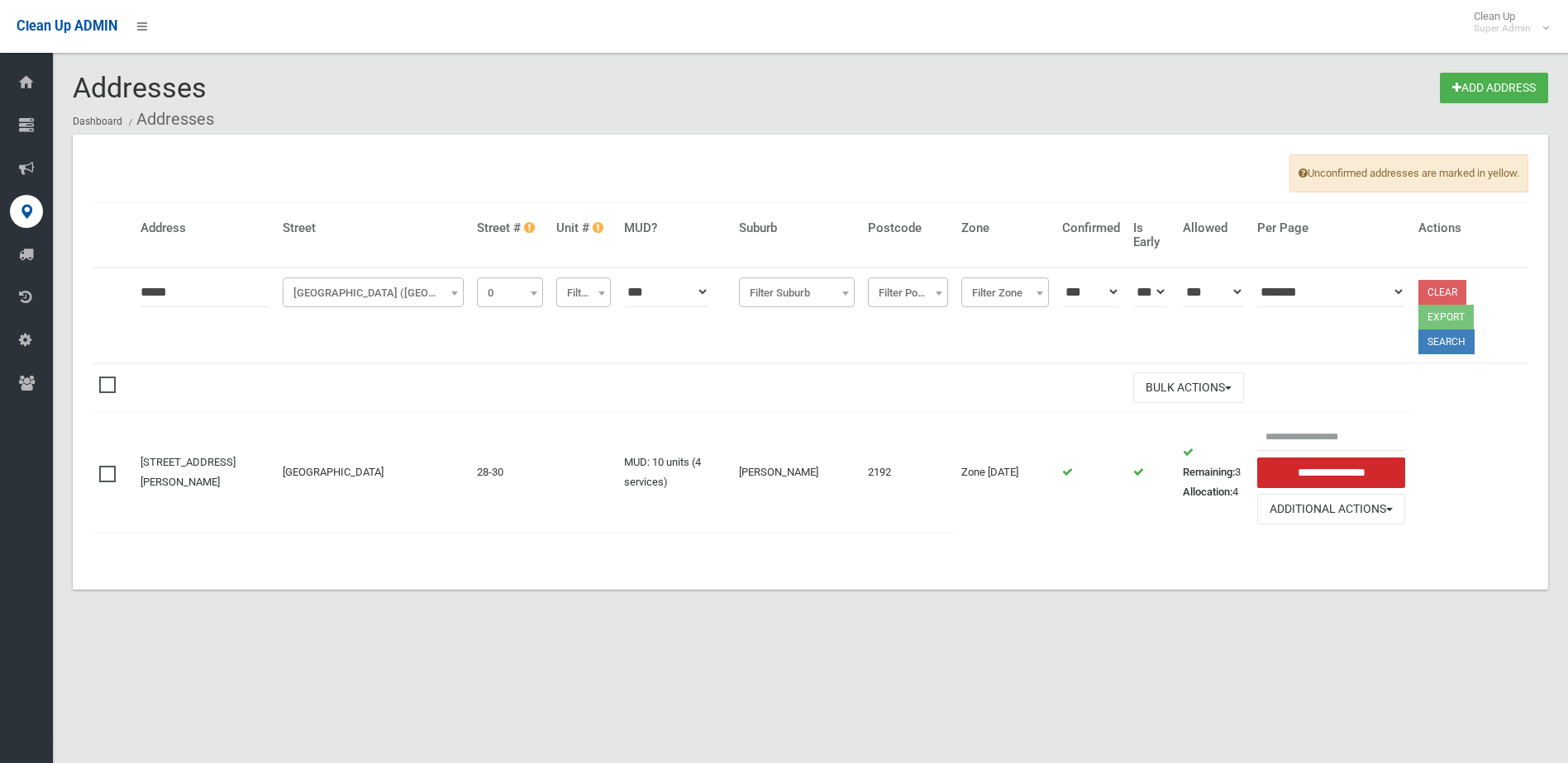
drag, startPoint x: 1126, startPoint y: 471, endPoint x: 649, endPoint y: 527, distance: 480.3
click at [1106, 510] on table "**********" at bounding box center [811, 376] width 1436 height 347
click at [157, 456] on link "28-30 Lakemba Street, BELMORE NSW 2192" at bounding box center [187, 472] width 95 height 32
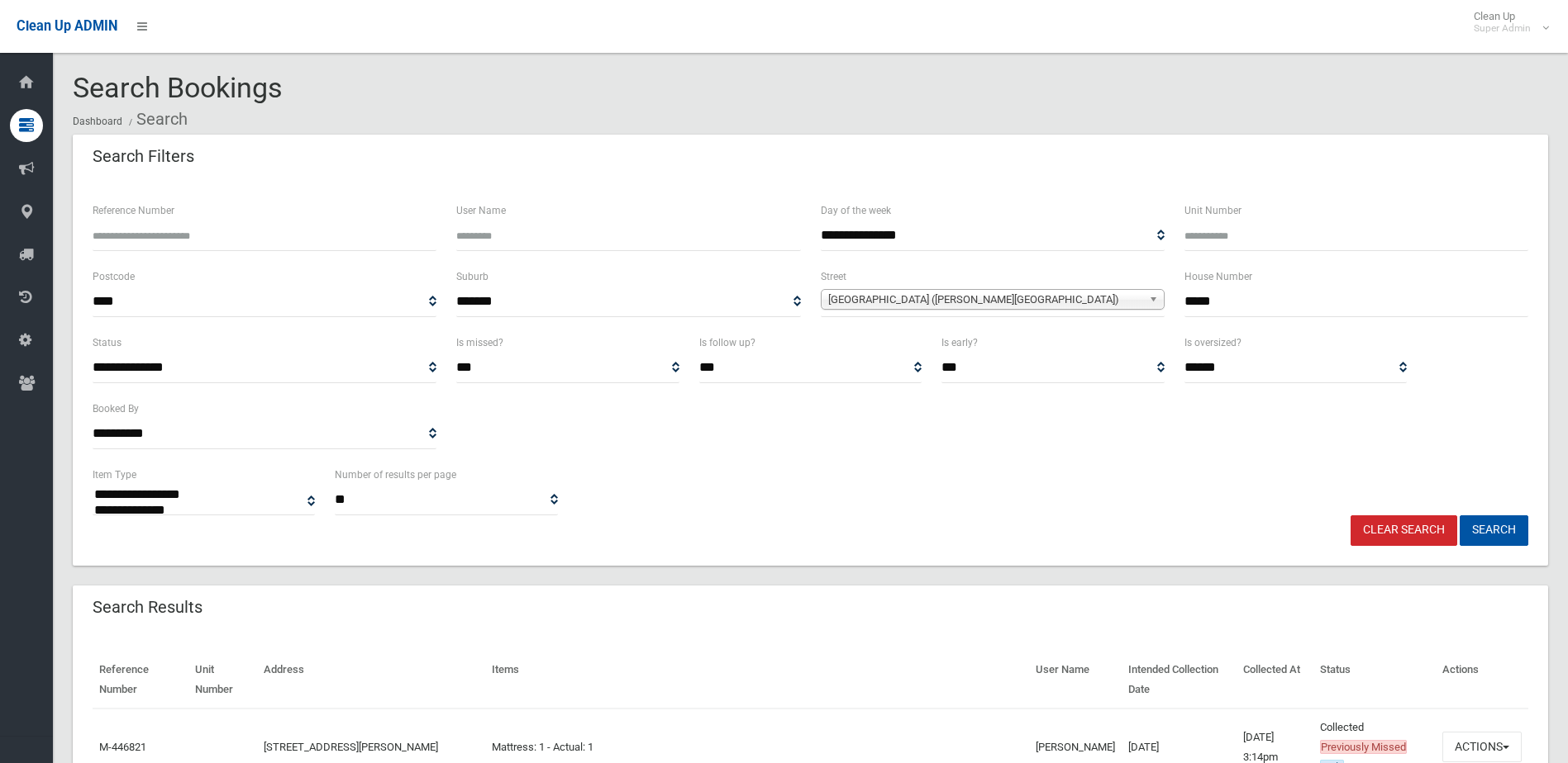
select select
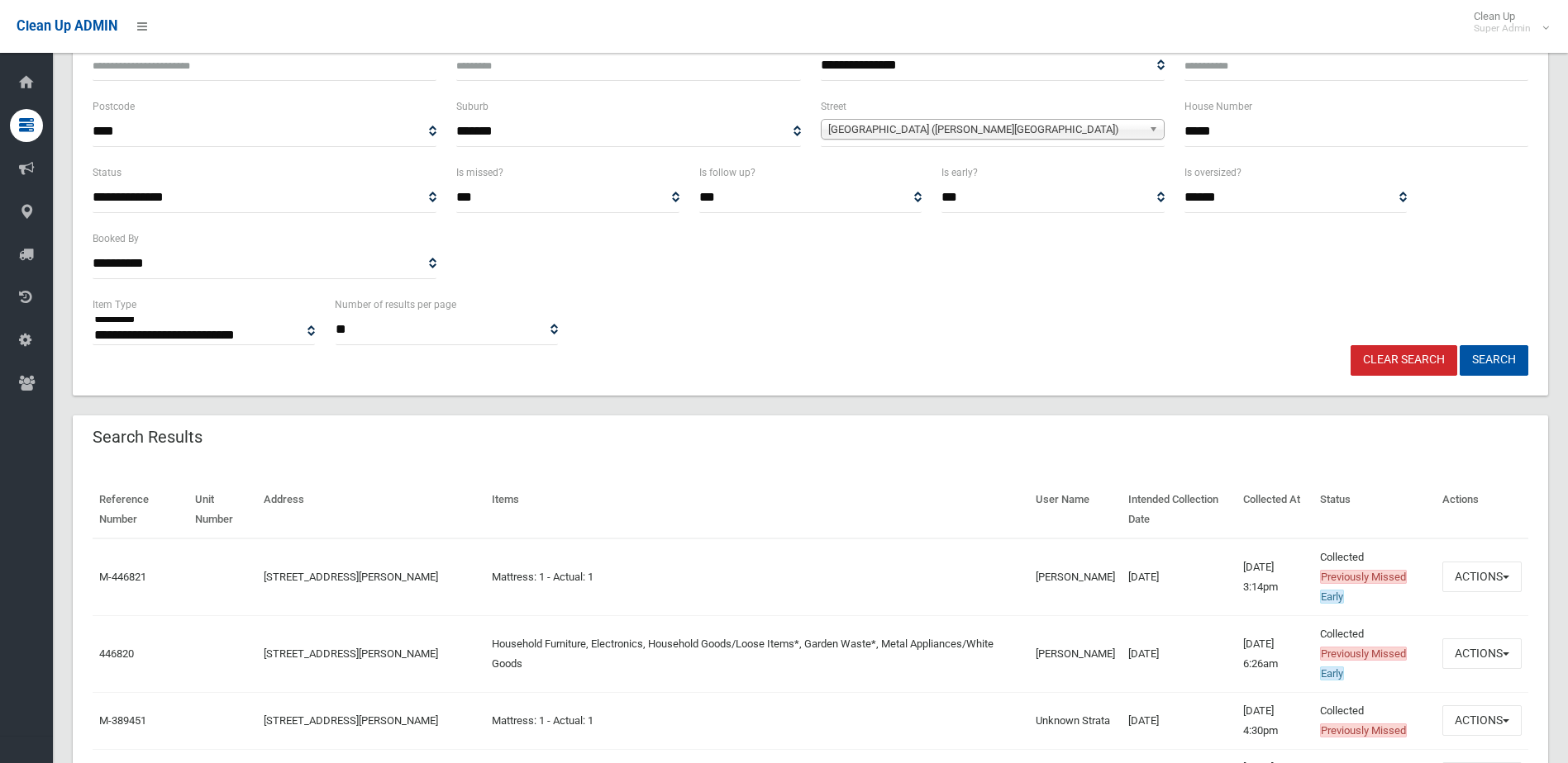
scroll to position [331, 0]
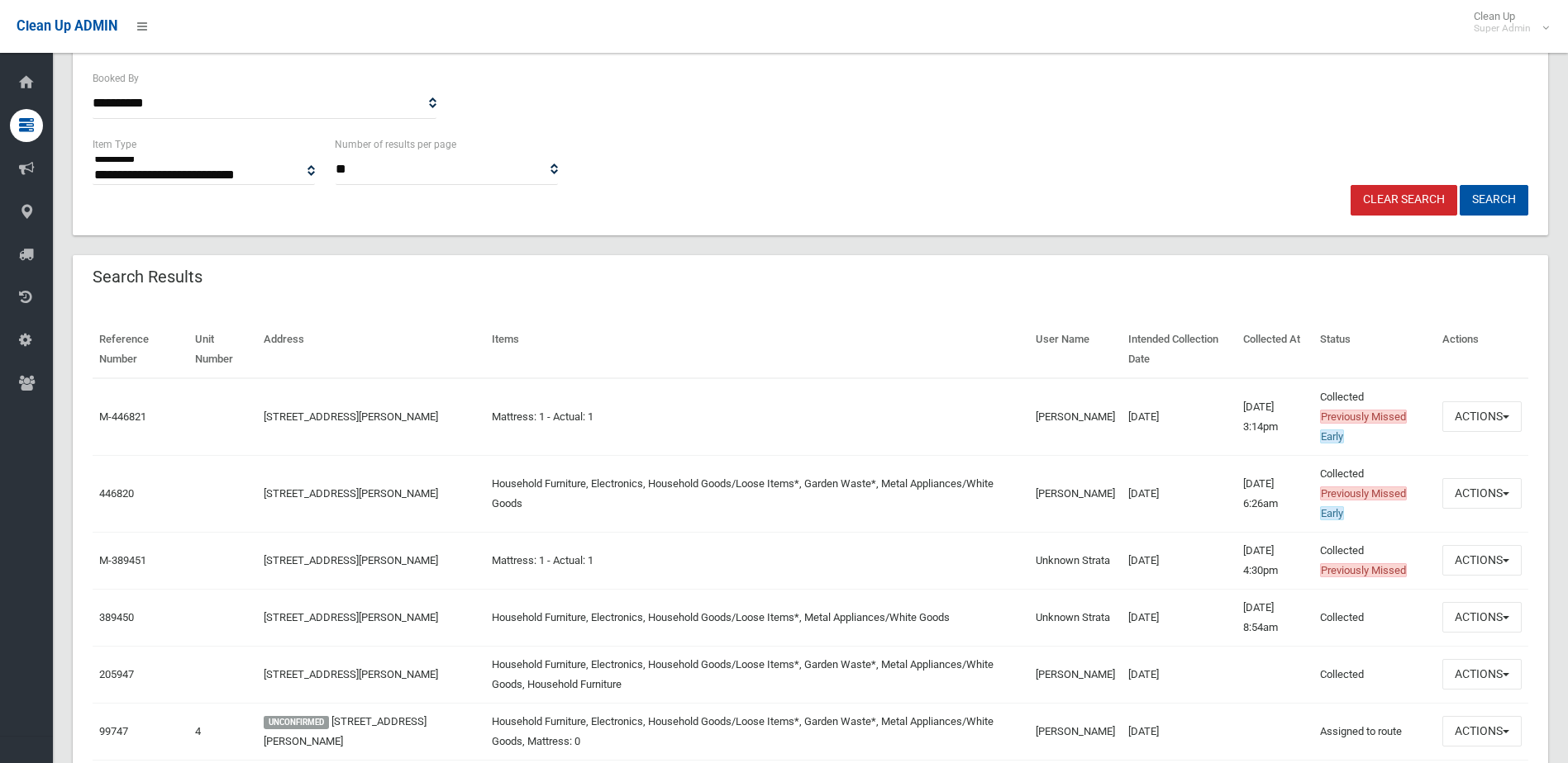
drag, startPoint x: 1084, startPoint y: 498, endPoint x: 923, endPoint y: 495, distance: 161.0
click at [923, 495] on tr "446820 [STREET_ADDRESS][PERSON_NAME] Household Furniture, Electronics, Househol…" at bounding box center [811, 493] width 1436 height 76
drag, startPoint x: 923, startPoint y: 495, endPoint x: 751, endPoint y: 492, distance: 172.0
click at [751, 492] on td "Household Furniture, Electronics, Household Goods/Loose Items*, Garden Waste*, …" at bounding box center [757, 493] width 545 height 76
click at [1472, 679] on button "Actions" at bounding box center [1482, 674] width 79 height 31
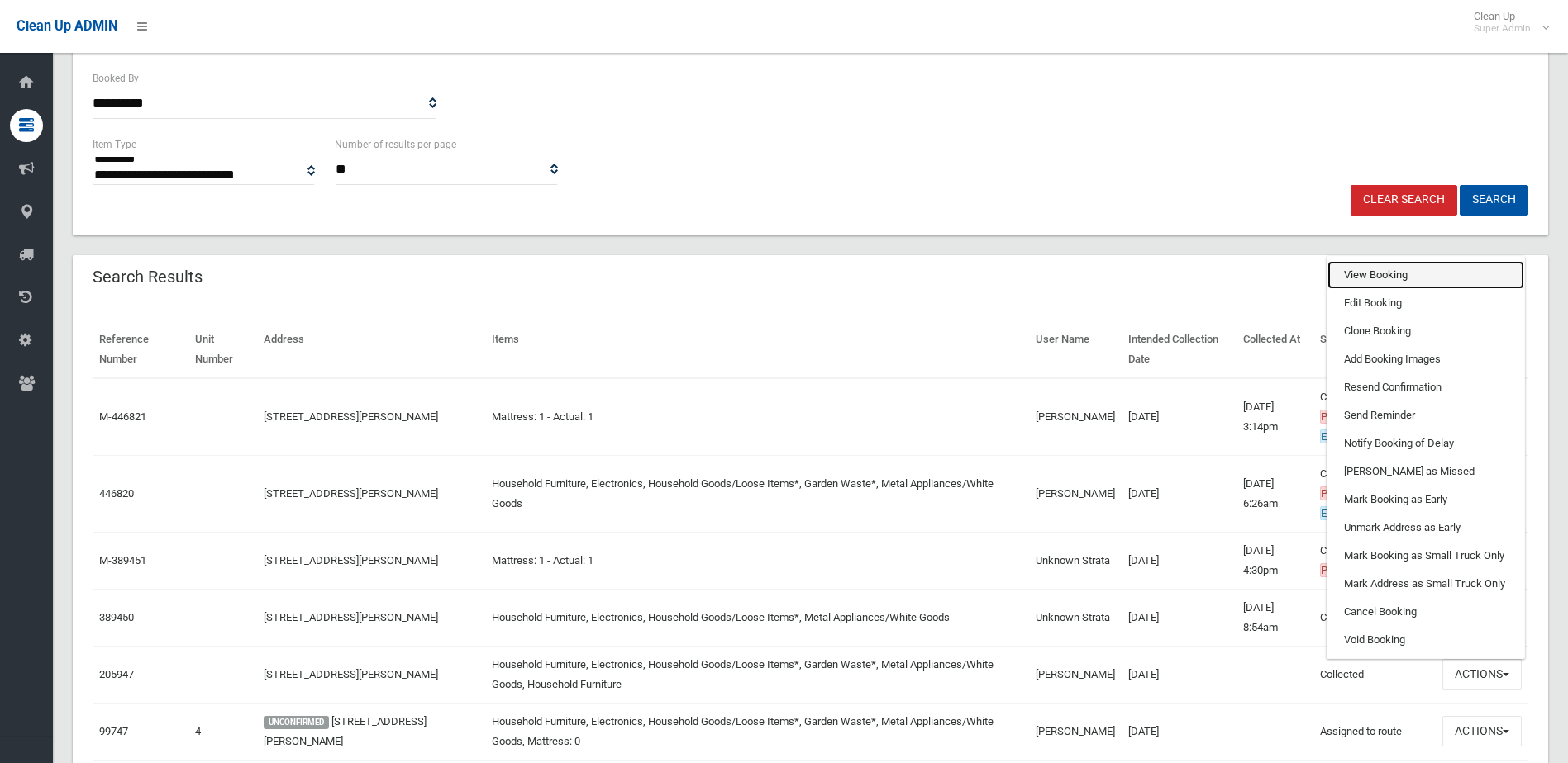
click at [1398, 270] on link "View Booking" at bounding box center [1425, 275] width 197 height 28
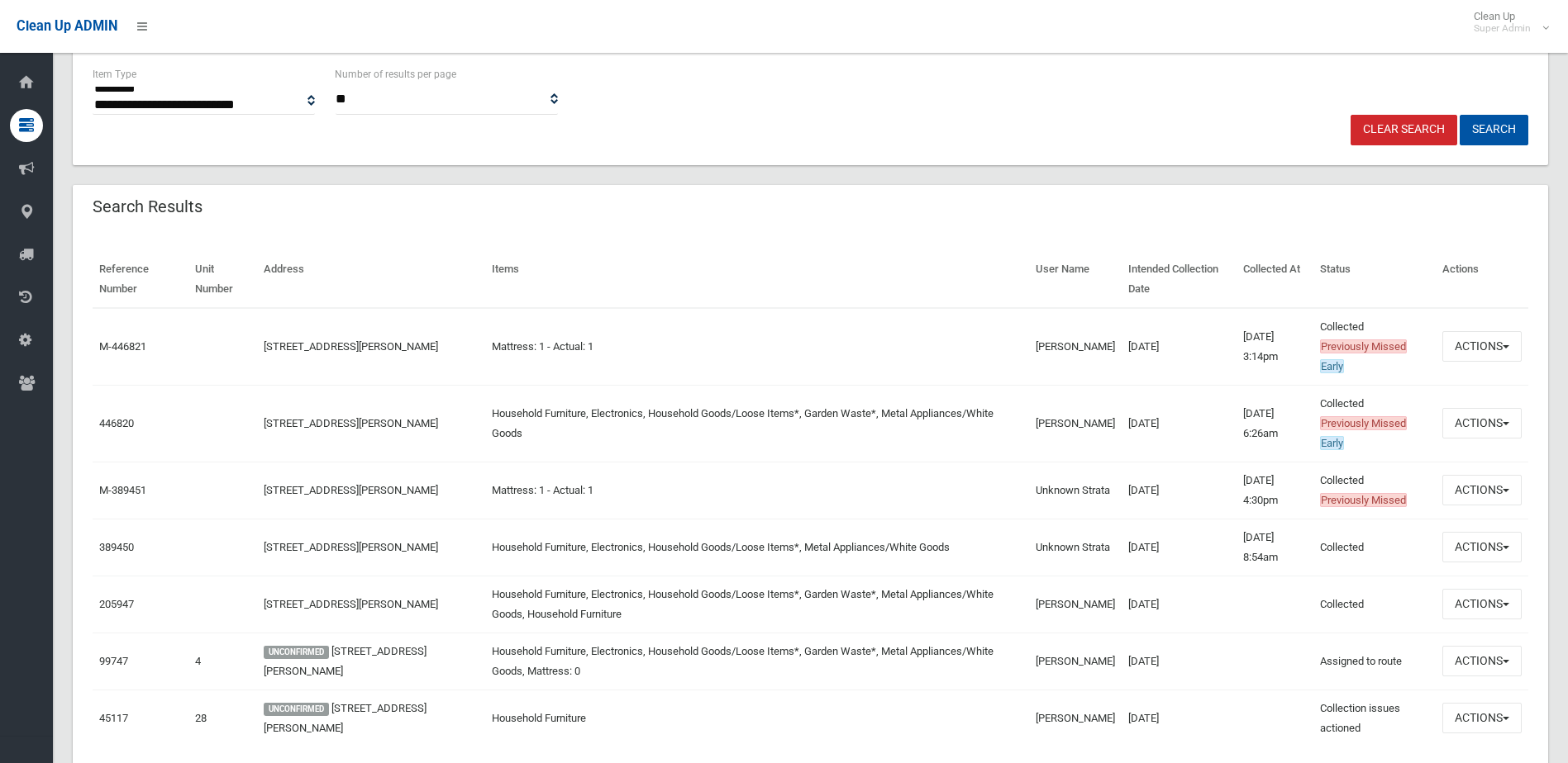
scroll to position [463, 0]
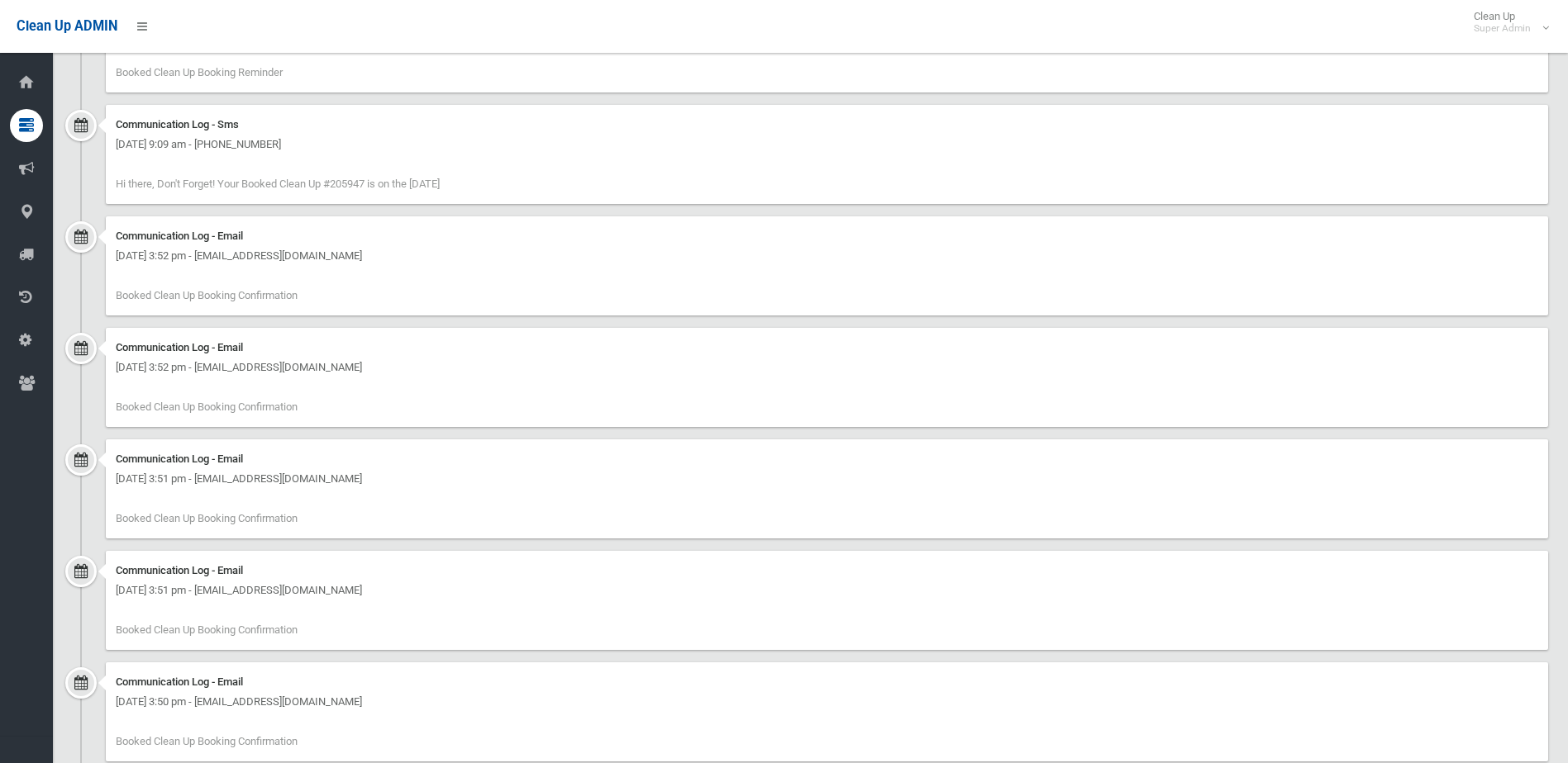
drag, startPoint x: 301, startPoint y: 511, endPoint x: 995, endPoint y: 581, distance: 697.5
click at [1002, 583] on div "[DATE] 3:51 pm - [EMAIL_ADDRESS][DOMAIN_NAME]" at bounding box center [827, 590] width 1423 height 20
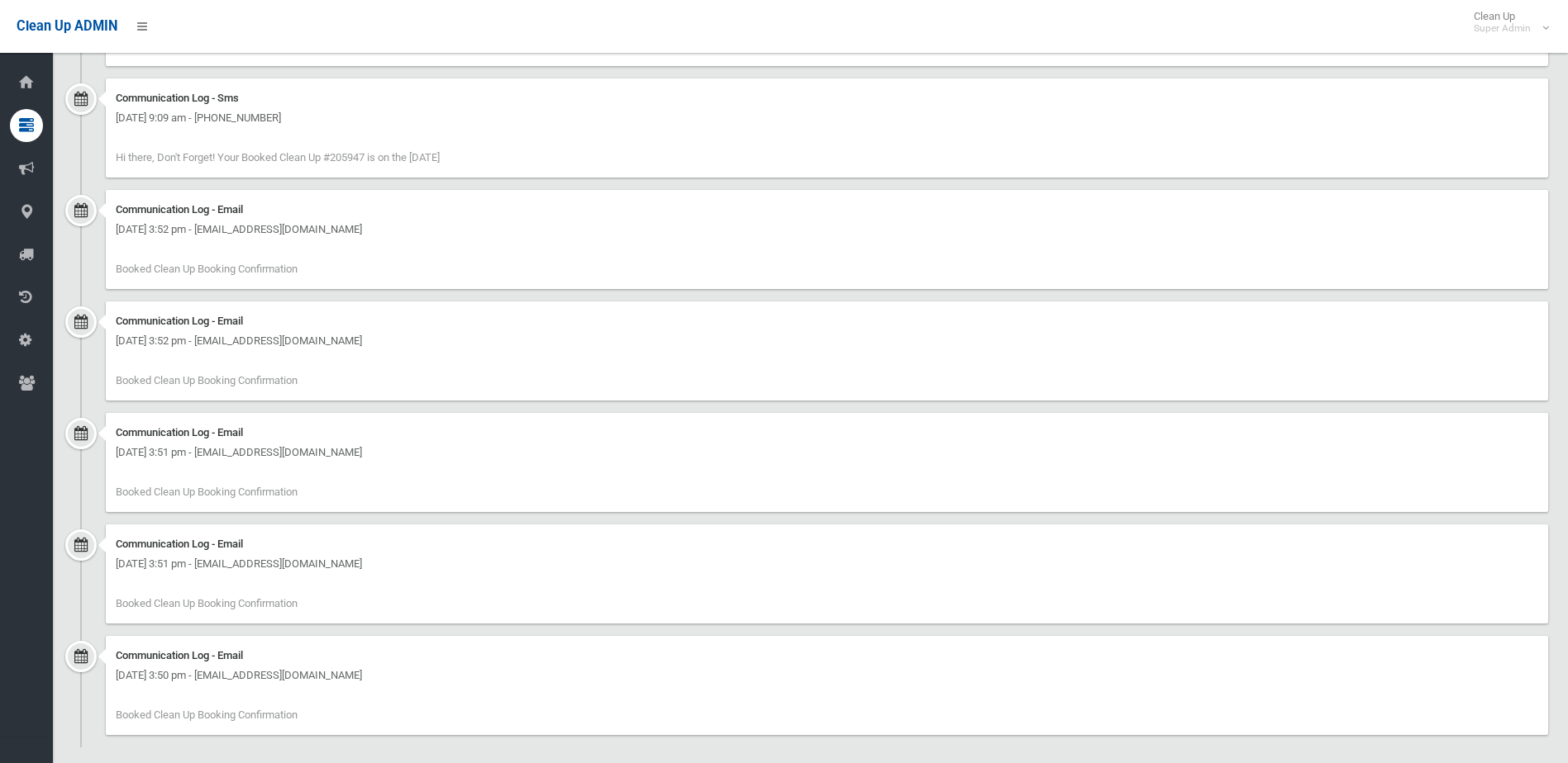
scroll to position [1279, 0]
